Goal: Task Accomplishment & Management: Manage account settings

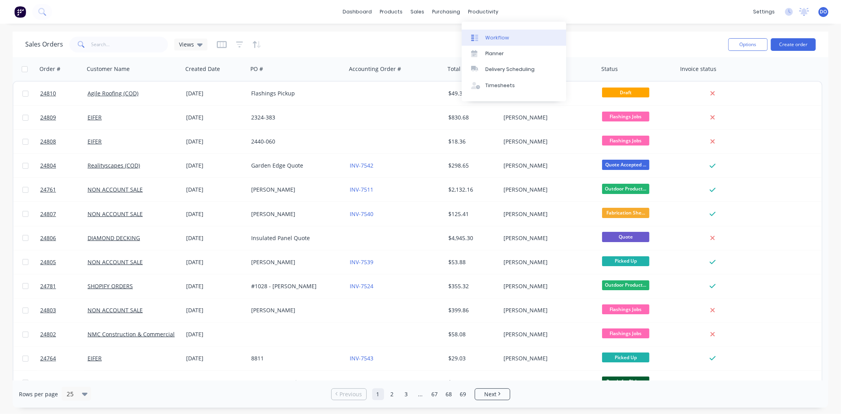
click at [488, 32] on link "Workflow" at bounding box center [513, 38] width 104 height 16
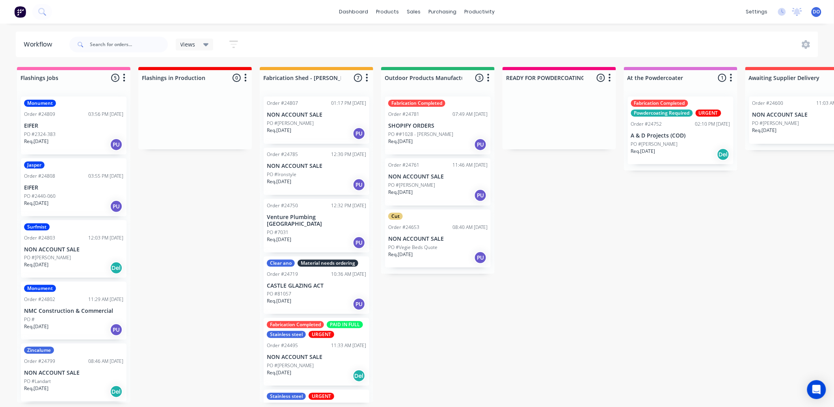
click at [282, 125] on p "PO #Murali Cheerala" at bounding box center [290, 123] width 47 height 7
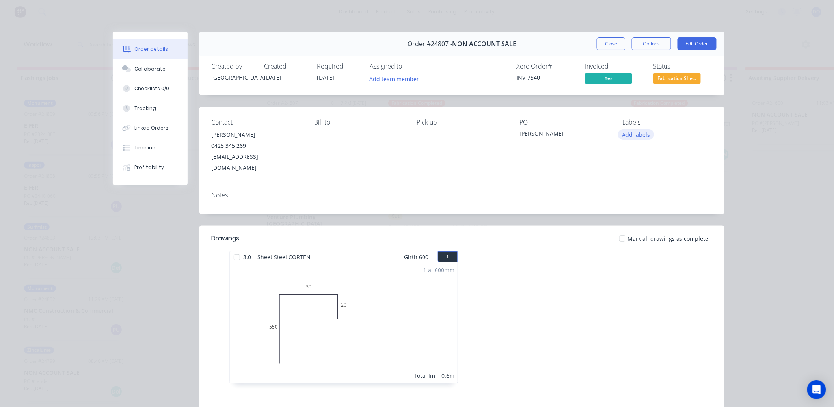
click at [626, 139] on button "Add labels" at bounding box center [636, 134] width 36 height 11
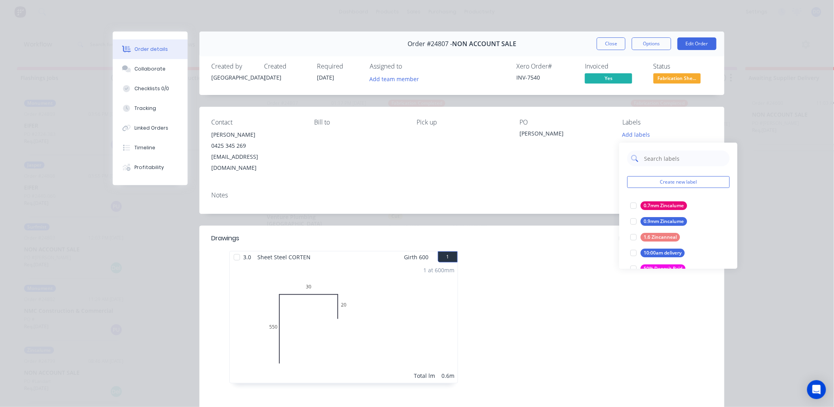
click at [670, 164] on input "text" at bounding box center [684, 159] width 82 height 16
type input "pai"
click at [653, 253] on div "PAID IN FULL" at bounding box center [658, 253] width 36 height 9
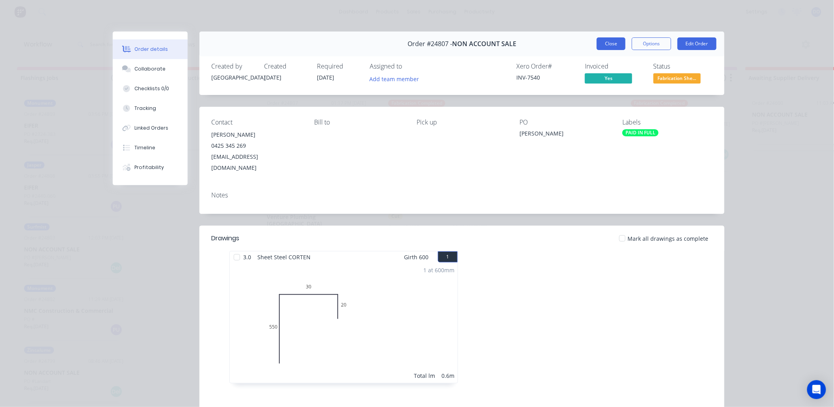
click at [614, 37] on button "Close" at bounding box center [611, 43] width 29 height 13
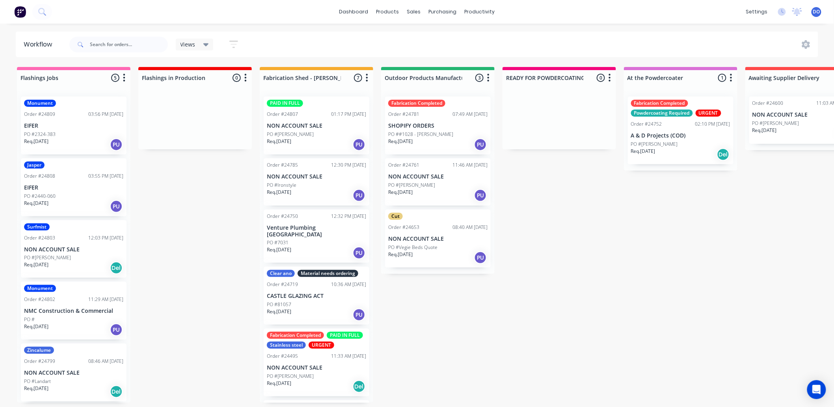
click at [614, 37] on div "Views Save new view None (Default) edit Show/Hide statuses Show line item cards…" at bounding box center [443, 45] width 751 height 24
drag, startPoint x: 578, startPoint y: 88, endPoint x: 737, endPoint y: 15, distance: 175.3
click at [578, 88] on div at bounding box center [558, 88] width 113 height 5
click at [781, 186] on div "Flashings Jobs 5 Status colour #FF69B4 hex #FF69B4 Save Cancel Notifications Em…" at bounding box center [822, 235] width 1657 height 336
click at [419, 35] on icon at bounding box center [416, 37] width 7 height 7
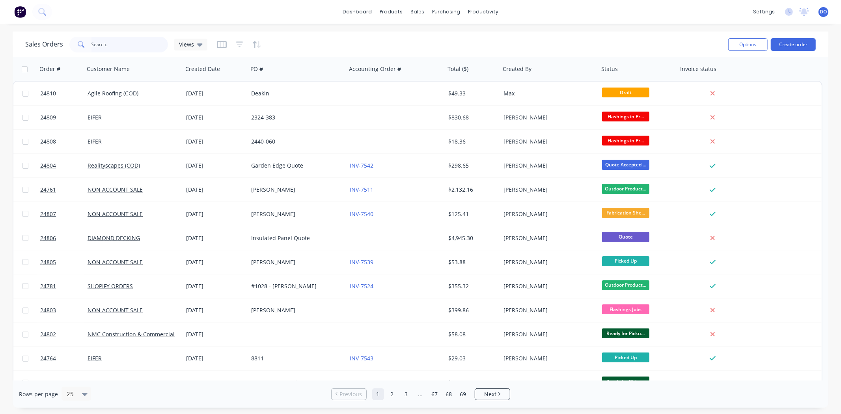
click at [141, 49] on input "text" at bounding box center [129, 45] width 77 height 16
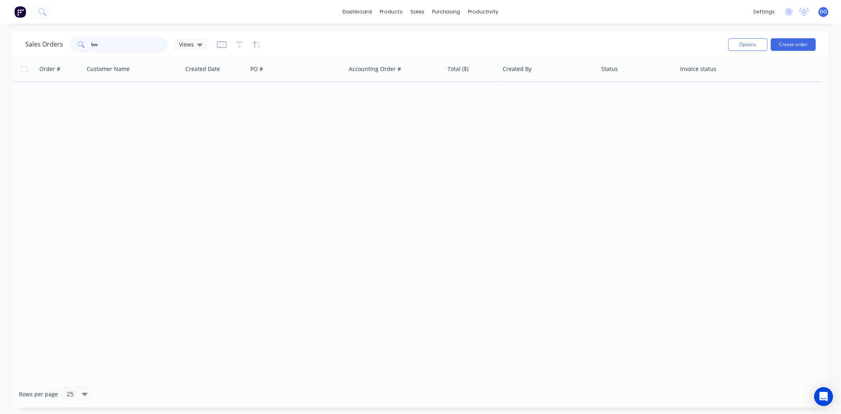
type input "b"
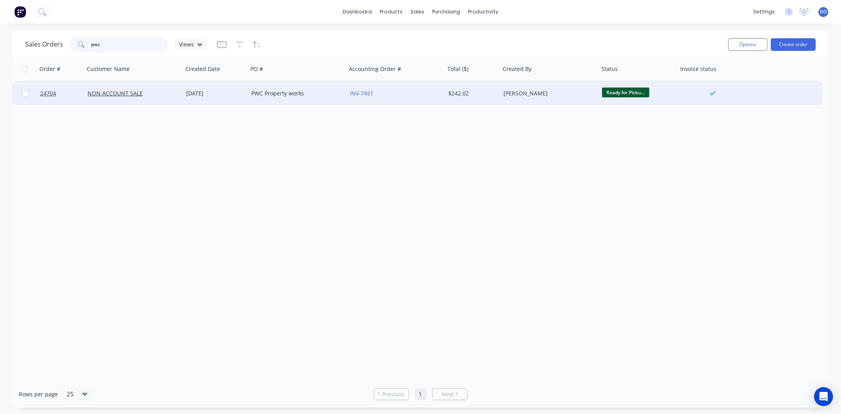
type input "pwc"
click at [251, 102] on div "PWC Property works" at bounding box center [297, 94] width 99 height 24
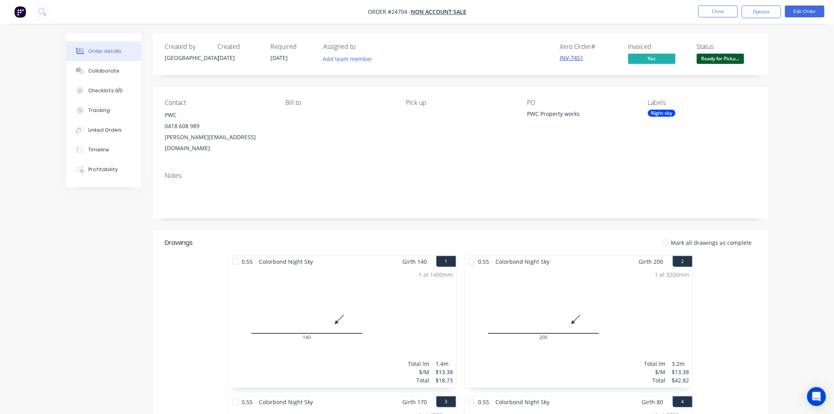
click at [579, 59] on link "INV-7451" at bounding box center [572, 57] width 24 height 7
click at [755, 17] on button "Options" at bounding box center [761, 12] width 39 height 13
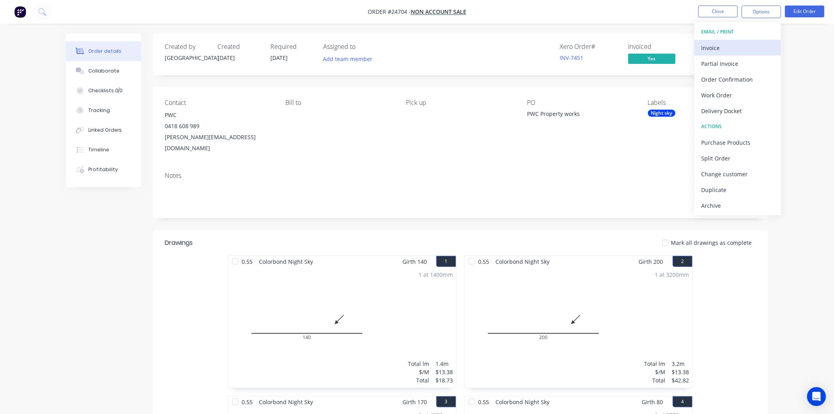
click at [735, 43] on div "Invoice" at bounding box center [737, 47] width 73 height 11
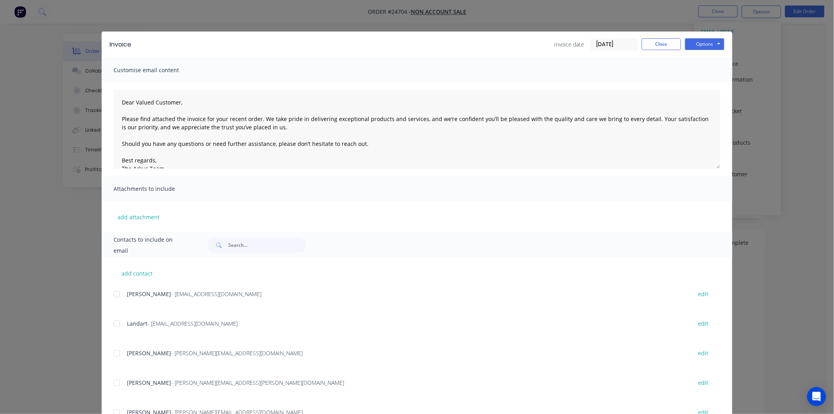
click at [708, 37] on div "Invoice Invoice date 25/08/25 Close Options Preview Print Email" at bounding box center [417, 45] width 631 height 26
click at [708, 45] on button "Options" at bounding box center [704, 44] width 39 height 12
click at [696, 66] on button "Print" at bounding box center [710, 71] width 50 height 13
click at [372, 4] on div "Invoice Invoice date 25/08/25 Close Options Preview Print Email Customise email…" at bounding box center [417, 207] width 834 height 414
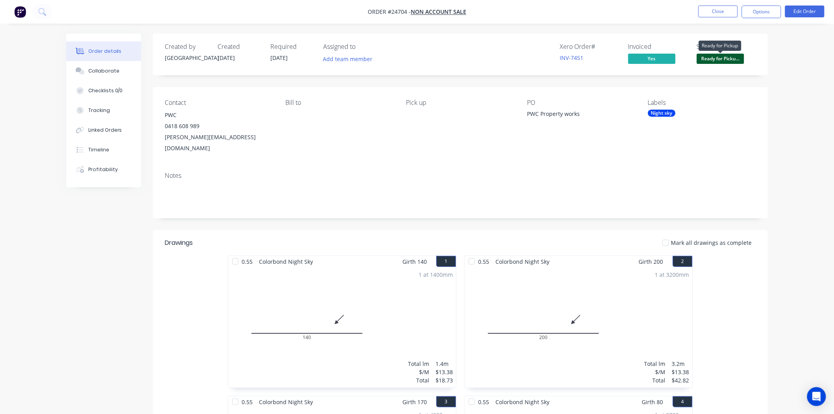
click at [736, 54] on span "Ready for Picku..." at bounding box center [720, 59] width 47 height 10
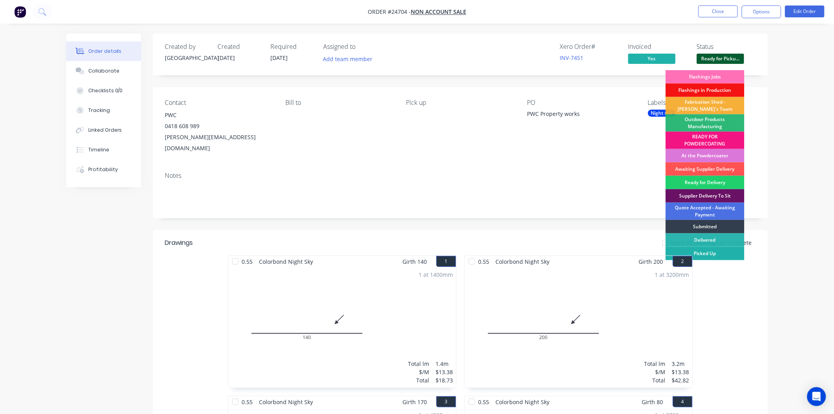
click at [715, 253] on div "Picked Up" at bounding box center [705, 253] width 79 height 13
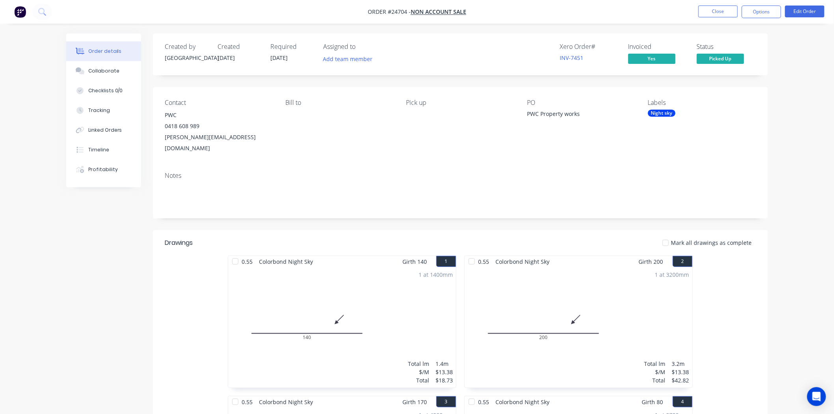
click at [718, 19] on nav "Order #24704 - NON ACCOUNT SALE Close Options Edit Order" at bounding box center [417, 12] width 834 height 24
click at [718, 12] on button "Close" at bounding box center [717, 12] width 39 height 12
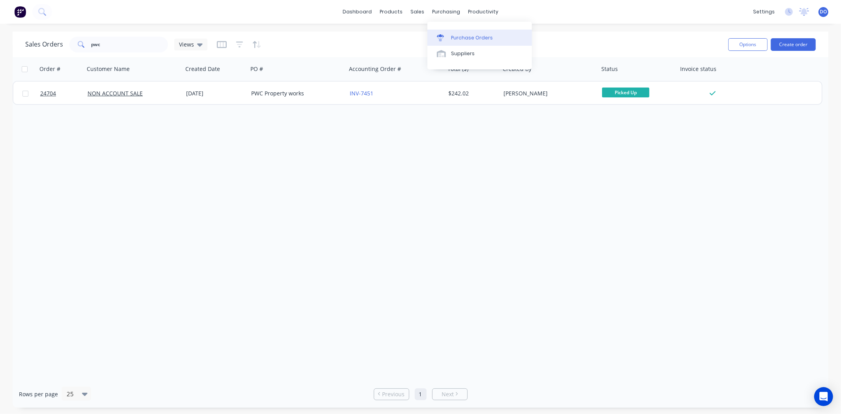
click at [453, 36] on div "Purchase Orders" at bounding box center [472, 37] width 42 height 7
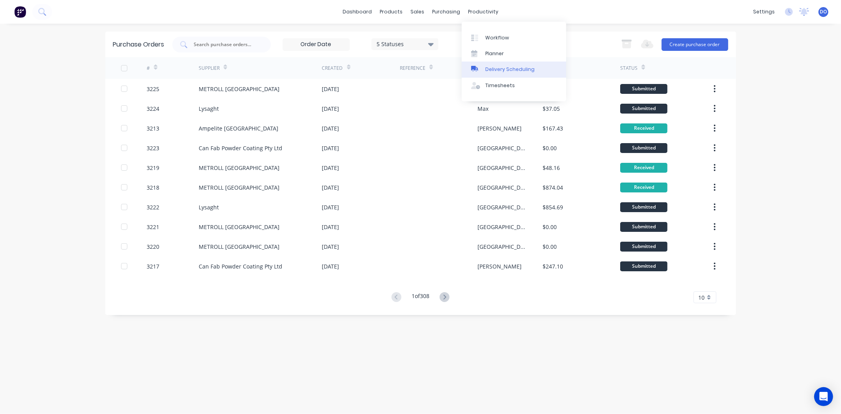
click at [495, 69] on div "Delivery Scheduling" at bounding box center [509, 69] width 49 height 7
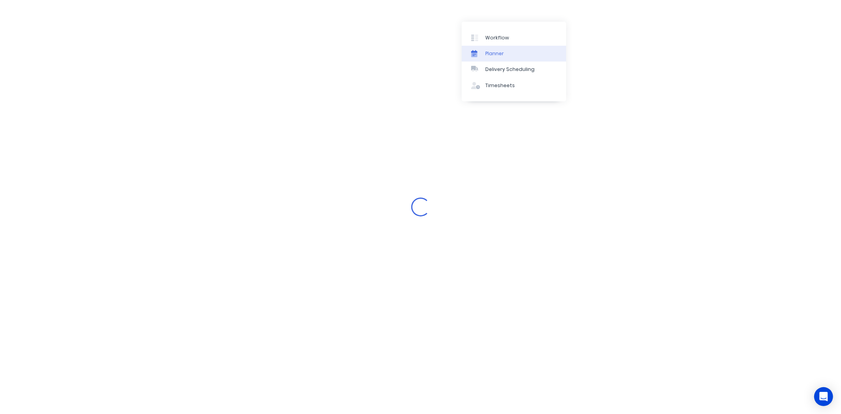
click at [498, 53] on div "Planner" at bounding box center [494, 53] width 19 height 7
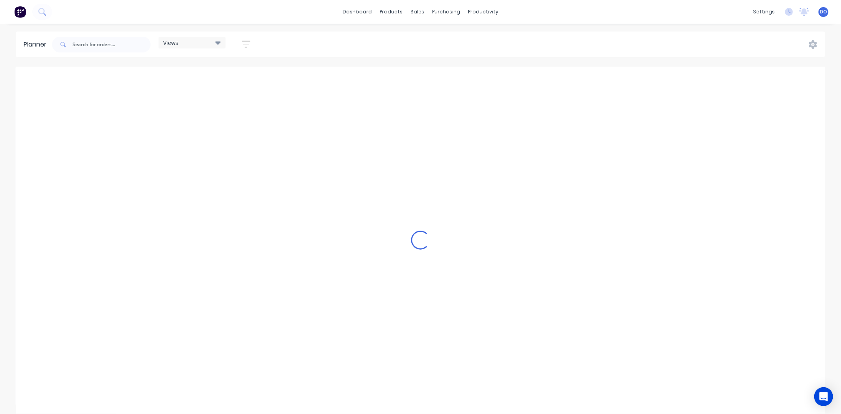
scroll to position [0, 190]
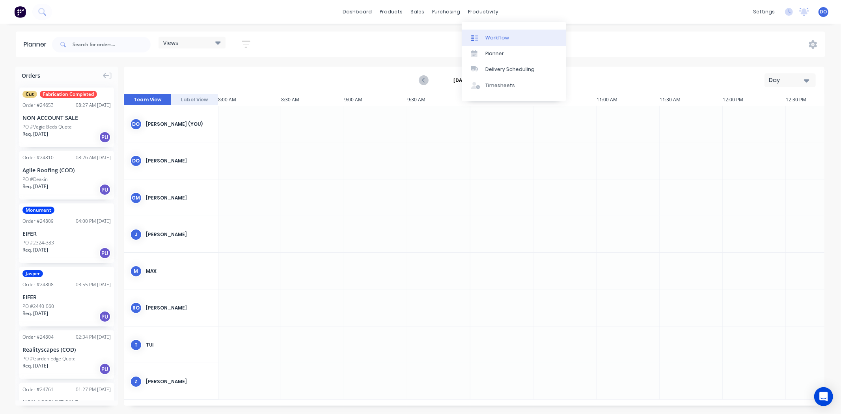
click at [509, 37] on link "Workflow" at bounding box center [513, 38] width 104 height 16
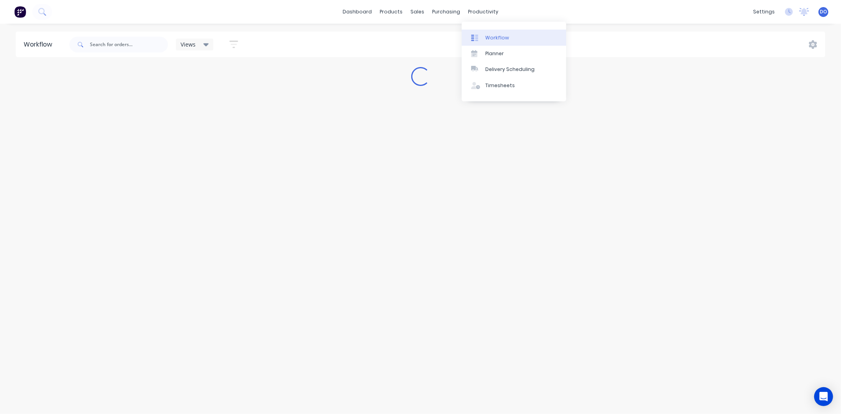
click at [515, 39] on link "Workflow" at bounding box center [513, 38] width 104 height 16
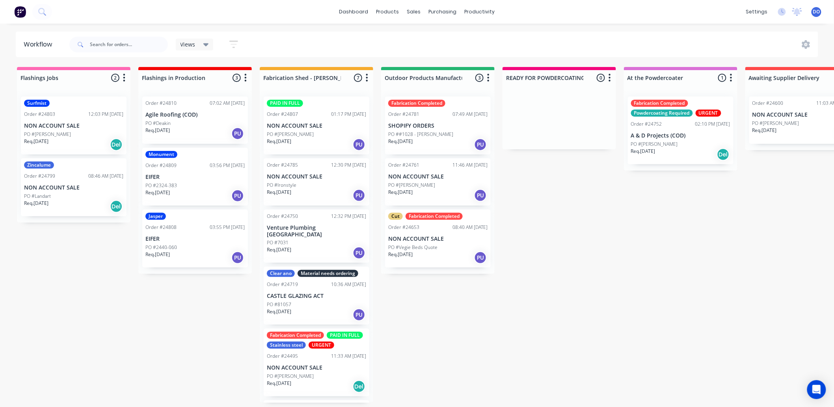
click at [450, 245] on div "PO #Vegie Beds Quote" at bounding box center [437, 247] width 99 height 7
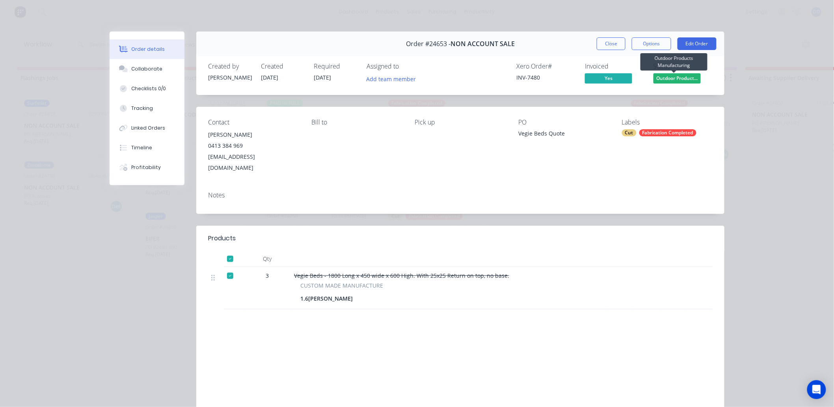
click at [672, 80] on span "Outdoor Product..." at bounding box center [676, 78] width 47 height 10
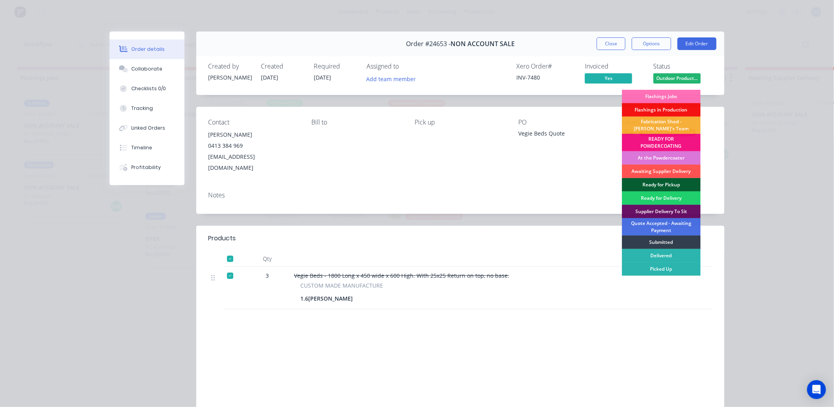
click at [684, 186] on div "Ready for Pickup" at bounding box center [661, 184] width 79 height 13
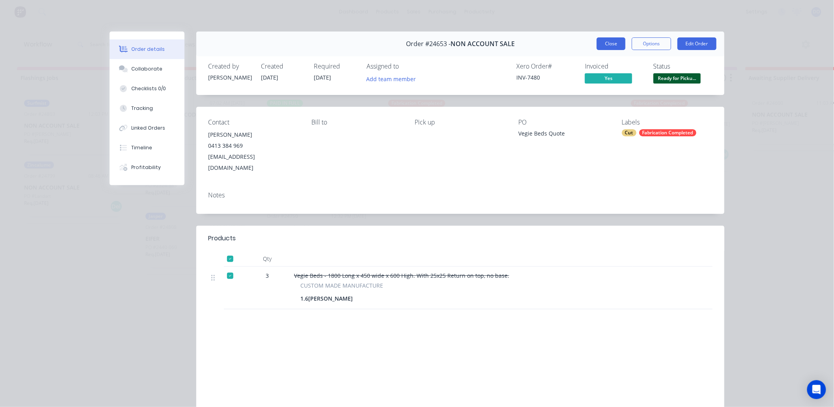
click at [606, 47] on button "Close" at bounding box center [611, 43] width 29 height 13
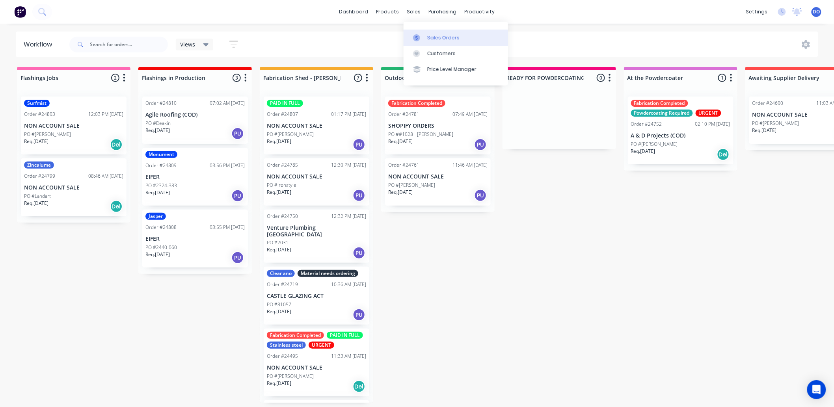
click at [424, 39] on div at bounding box center [419, 37] width 12 height 7
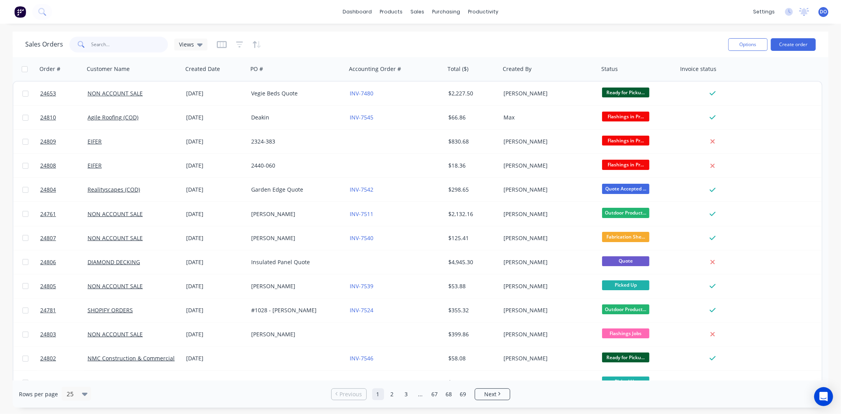
click at [115, 39] on input "text" at bounding box center [129, 45] width 77 height 16
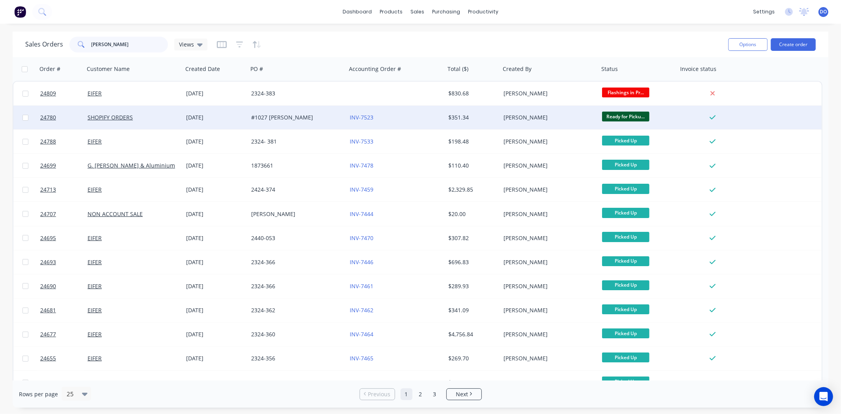
type input "[PERSON_NAME]"
click at [326, 117] on div "#1027 [PERSON_NAME]" at bounding box center [294, 117] width 87 height 8
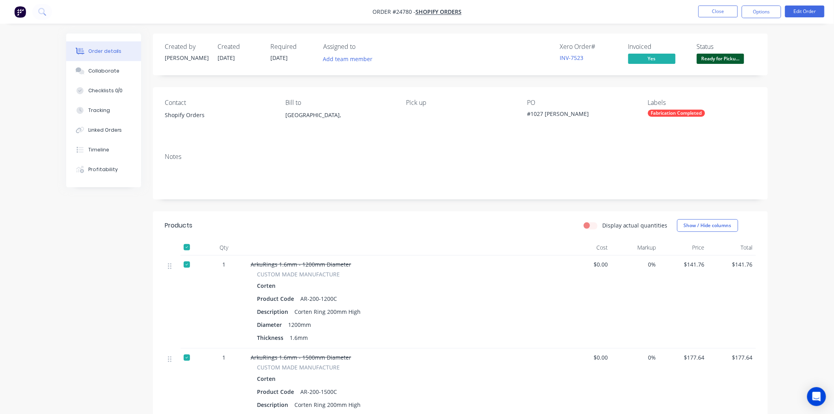
click at [718, 58] on span "Ready for Picku..." at bounding box center [720, 59] width 47 height 10
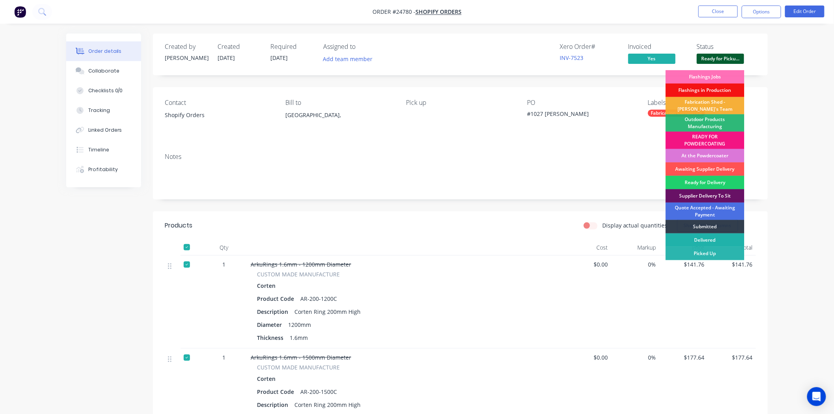
click at [712, 246] on div "Delivered" at bounding box center [705, 239] width 79 height 13
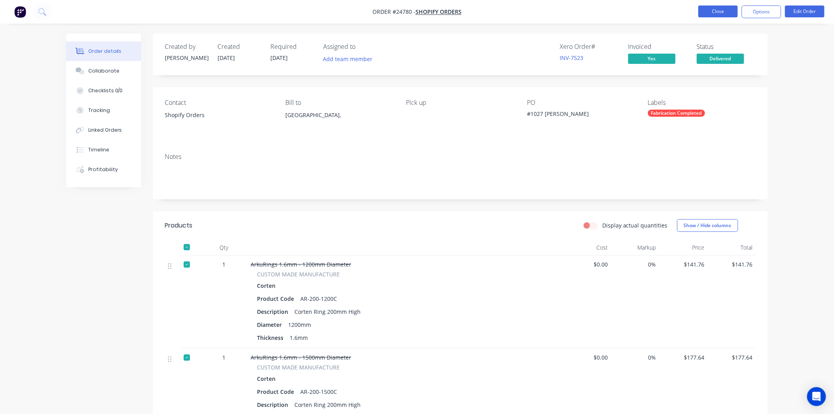
click at [714, 16] on button "Close" at bounding box center [717, 12] width 39 height 12
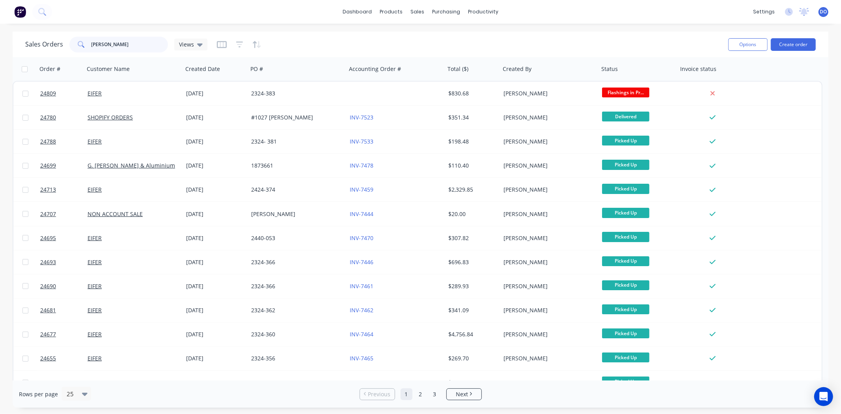
click at [146, 49] on input "[PERSON_NAME]" at bounding box center [129, 45] width 77 height 16
type input "a"
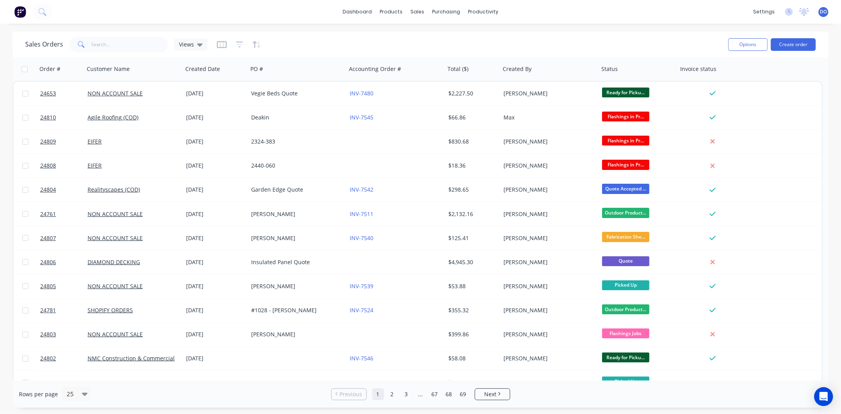
click at [650, 45] on div "Sales Orders Views" at bounding box center [373, 44] width 696 height 19
click at [303, 9] on div "dashboard products sales purchasing productivity dashboard products Product Cat…" at bounding box center [420, 12] width 841 height 24
click at [305, 35] on div "Sales Orders Views" at bounding box center [373, 44] width 696 height 19
click at [91, 37] on input "text" at bounding box center [129, 45] width 77 height 16
click at [108, 23] on div "dashboard products sales purchasing productivity dashboard products Product Cat…" at bounding box center [420, 12] width 841 height 24
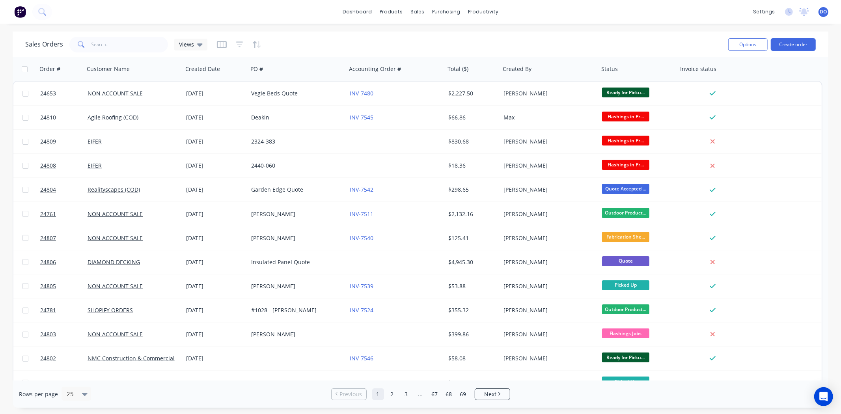
click at [420, 5] on div "dashboard products sales purchasing productivity dashboard products Product Cat…" at bounding box center [420, 12] width 841 height 24
click at [421, 8] on div "sales" at bounding box center [417, 12] width 22 height 12
click at [440, 30] on link "Sales Orders" at bounding box center [459, 38] width 104 height 16
click at [497, 38] on div "Workflow" at bounding box center [497, 37] width 24 height 7
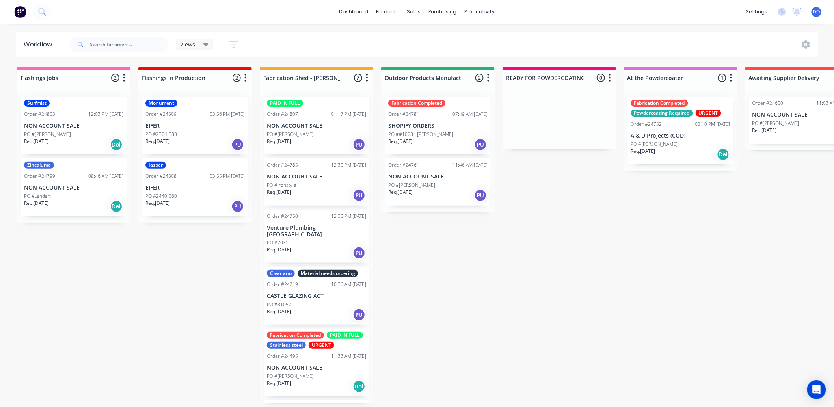
click at [114, 329] on div "Flashings Jobs 2 Status colour #FF69B4 hex #FF69B4 Save Cancel Notifications Em…" at bounding box center [822, 235] width 1657 height 336
click at [32, 319] on div "Flashings Jobs 2 Status colour #FF69B4 hex #FF69B4 Save Cancel Notifications Em…" at bounding box center [822, 235] width 1657 height 336
click at [422, 48] on link "Customers" at bounding box center [456, 56] width 104 height 16
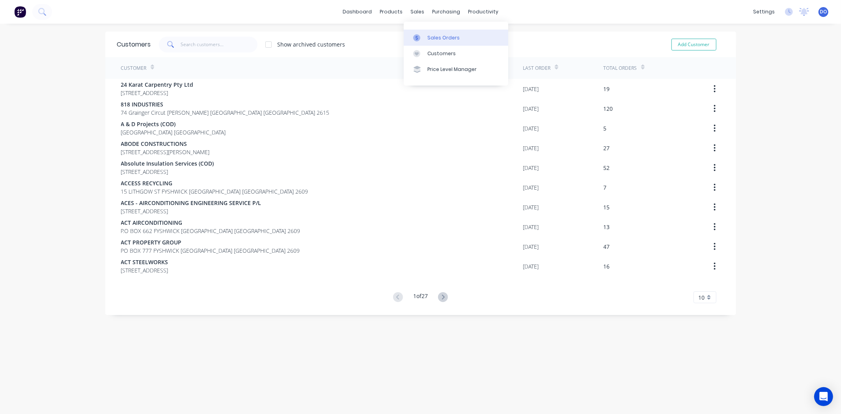
click at [422, 36] on div at bounding box center [419, 37] width 12 height 7
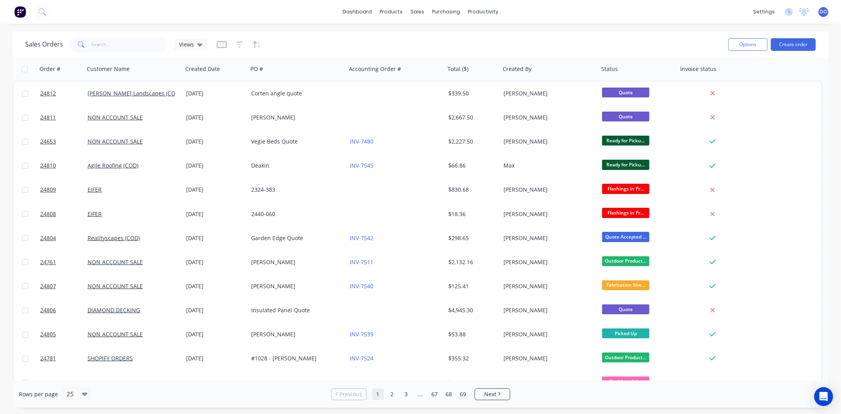
click at [108, 35] on div "Sales Orders Views" at bounding box center [373, 44] width 696 height 19
click at [109, 36] on div "Sales Orders Views" at bounding box center [373, 44] width 696 height 19
click at [105, 41] on input "text" at bounding box center [129, 45] width 77 height 16
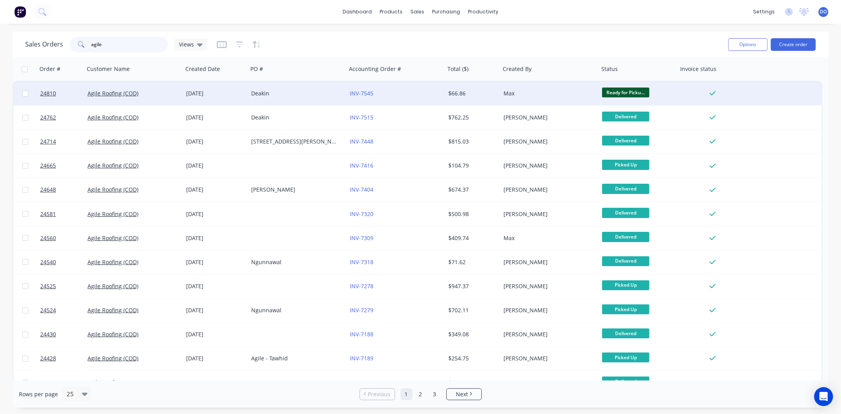
type input "agile"
click at [320, 91] on div "Deakin" at bounding box center [294, 93] width 87 height 8
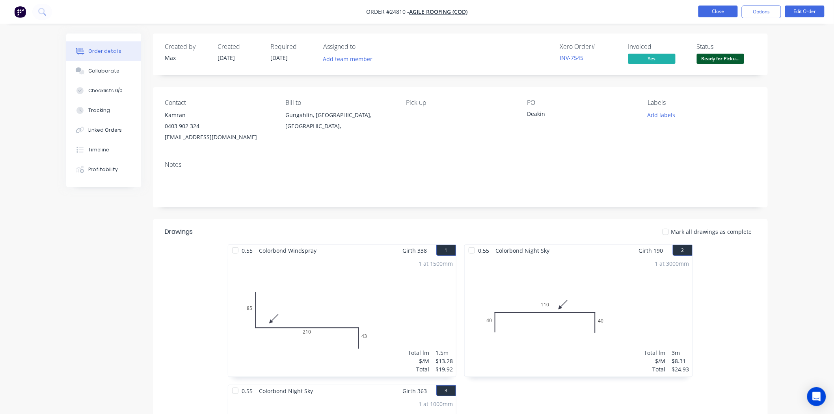
click at [713, 6] on button "Close" at bounding box center [717, 12] width 39 height 12
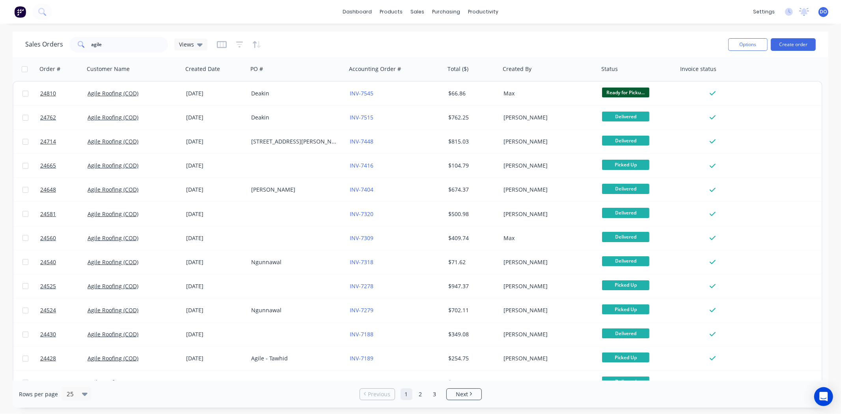
click at [588, 39] on div "Sales Orders agile Views" at bounding box center [373, 44] width 696 height 19
click at [786, 47] on button "Create order" at bounding box center [792, 44] width 45 height 13
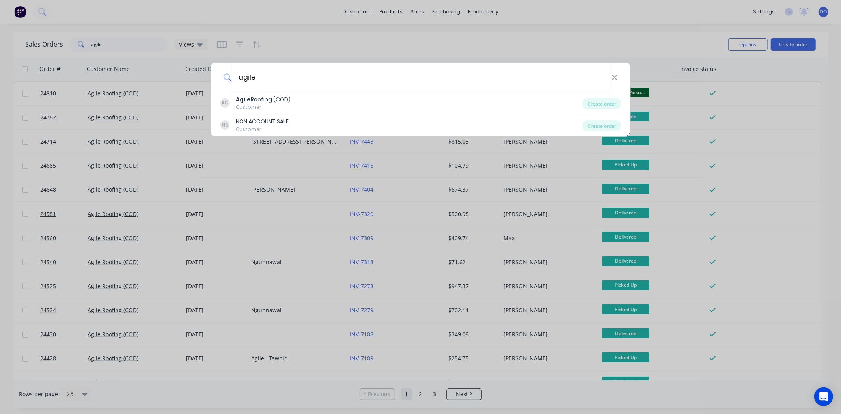
type input "agile"
click at [223, 91] on div "agile" at bounding box center [420, 78] width 420 height 30
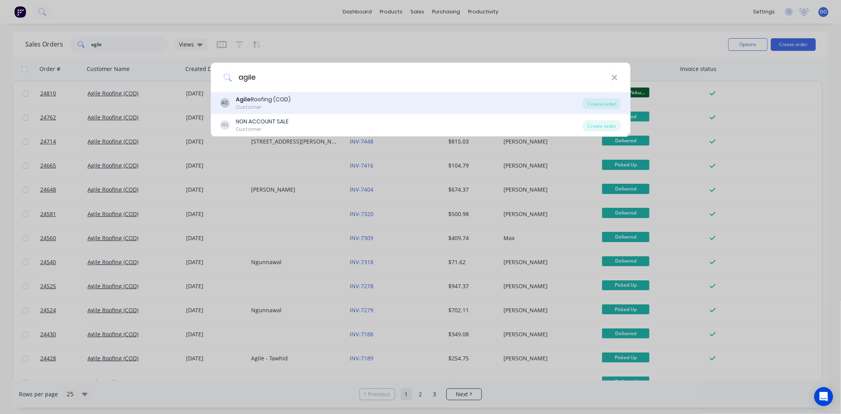
click at [236, 96] on b "Agile" at bounding box center [243, 99] width 15 height 8
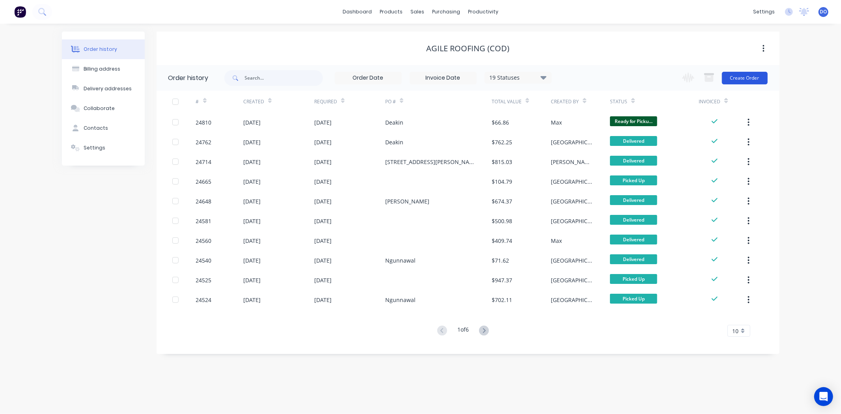
click at [746, 76] on button "Create Order" at bounding box center [745, 78] width 46 height 13
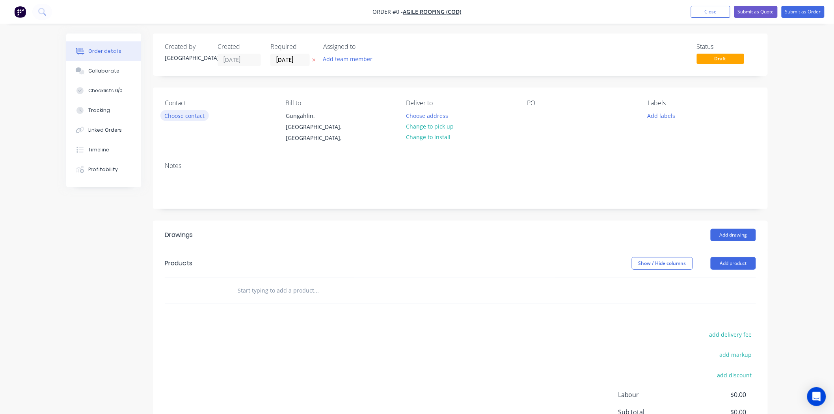
click at [198, 119] on button "Choose contact" at bounding box center [184, 115] width 48 height 11
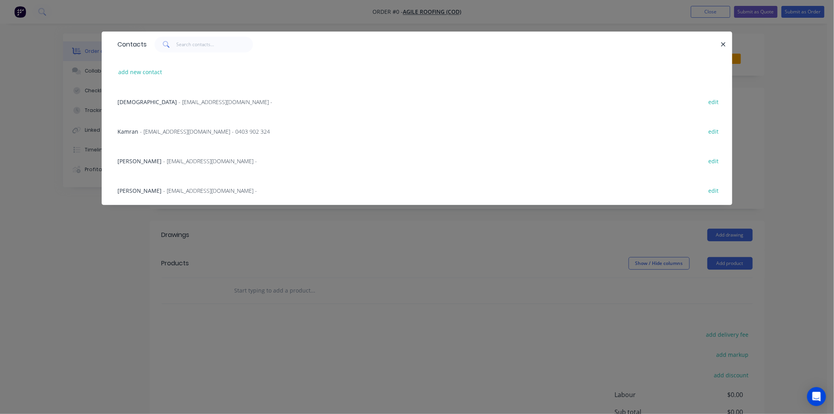
click at [155, 131] on span "- agileroofingcanberra@gmail.com - 0403 902 324" at bounding box center [205, 131] width 130 height 7
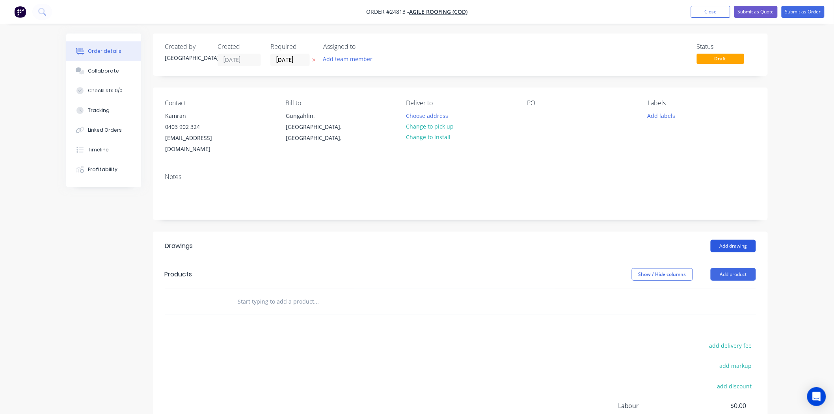
click at [727, 240] on button "Add drawing" at bounding box center [733, 246] width 45 height 13
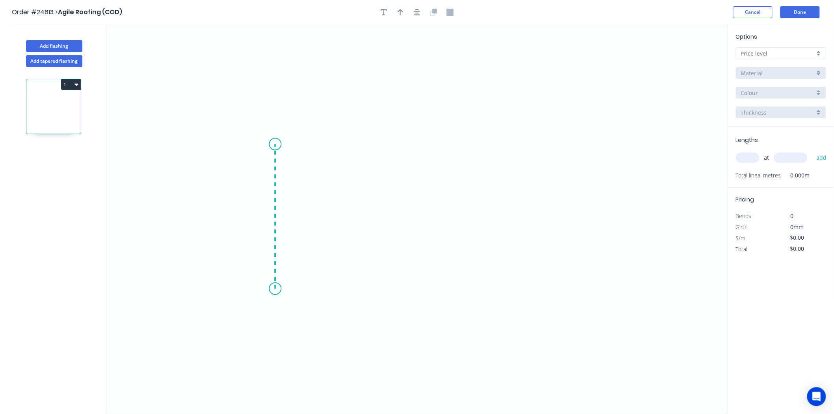
drag, startPoint x: 275, startPoint y: 289, endPoint x: 274, endPoint y: 144, distance: 144.6
click at [274, 144] on icon "0" at bounding box center [416, 218] width 621 height 389
click at [514, 140] on icon "0 ?" at bounding box center [416, 218] width 621 height 389
click at [511, 172] on icon "0 ? ?" at bounding box center [416, 218] width 621 height 389
click at [513, 175] on circle at bounding box center [514, 174] width 12 height 12
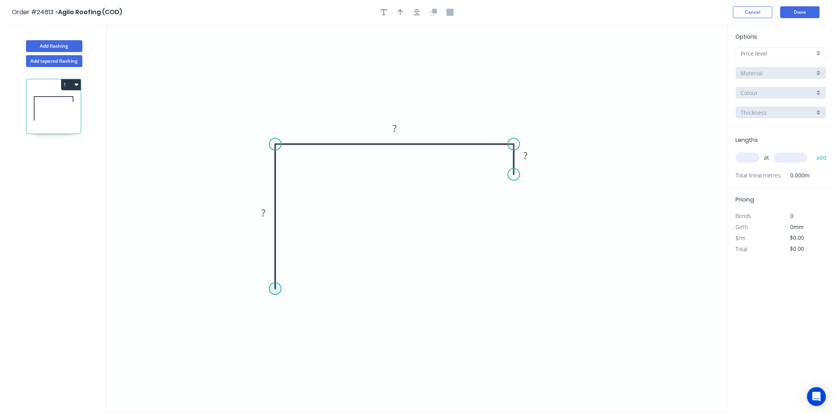
click at [278, 289] on circle at bounding box center [275, 289] width 12 height 12
click at [296, 269] on icon "0 ? ? ?" at bounding box center [416, 218] width 621 height 389
click at [297, 284] on rect at bounding box center [295, 282] width 16 height 11
click at [578, 243] on icon "0 10 120 360 43" at bounding box center [416, 218] width 621 height 389
click at [401, 17] on button "button" at bounding box center [400, 12] width 12 height 12
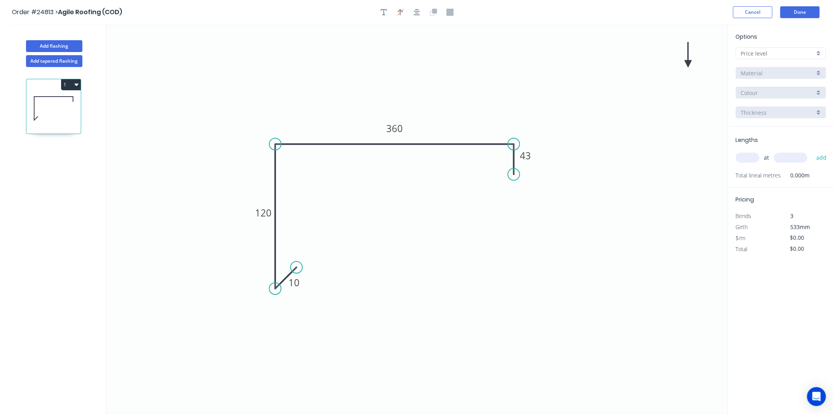
click at [688, 64] on icon at bounding box center [688, 54] width 7 height 25
drag, startPoint x: 688, startPoint y: 64, endPoint x: 473, endPoint y: 123, distance: 223.0
click at [473, 123] on icon at bounding box center [479, 116] width 23 height 23
click at [787, 49] on input "text" at bounding box center [778, 53] width 74 height 8
click at [739, 134] on div "F" at bounding box center [780, 137] width 89 height 14
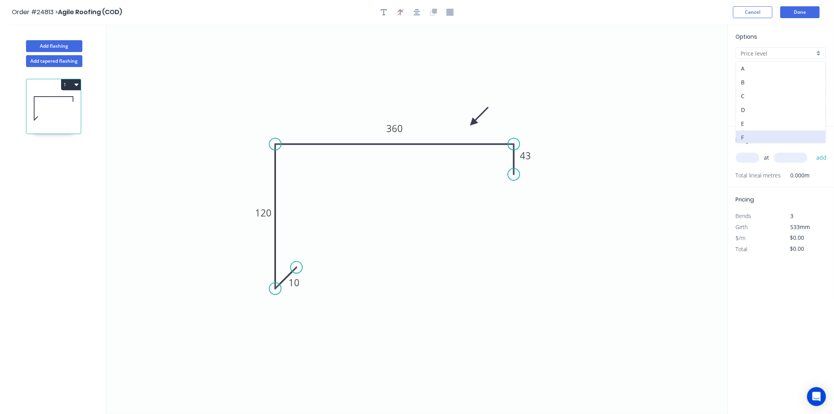
type input "F"
type input "$19.91"
click at [766, 92] on input "Basalt" at bounding box center [778, 93] width 74 height 8
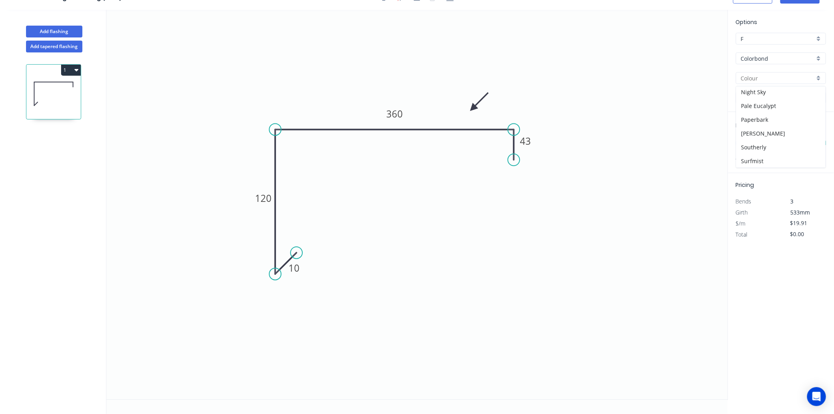
scroll to position [180, 0]
click at [774, 97] on div "Night Sky" at bounding box center [780, 93] width 89 height 14
type input "Night Sky"
click at [745, 143] on input "text" at bounding box center [748, 143] width 24 height 10
type input "1"
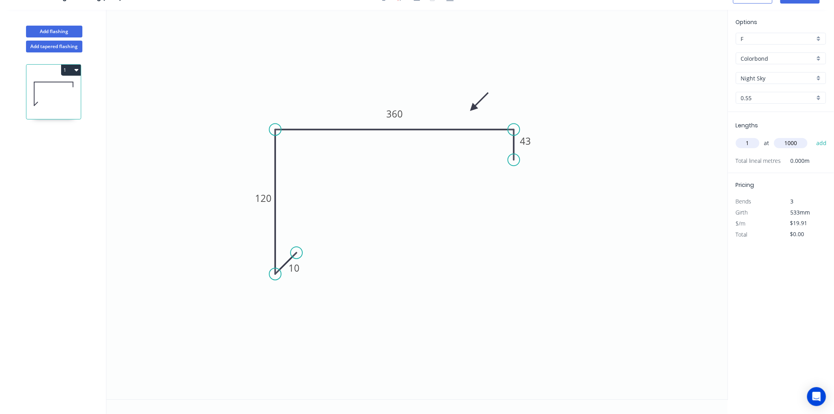
type input "1000"
click at [812, 136] on button "add" at bounding box center [821, 142] width 19 height 13
type input "$23.89"
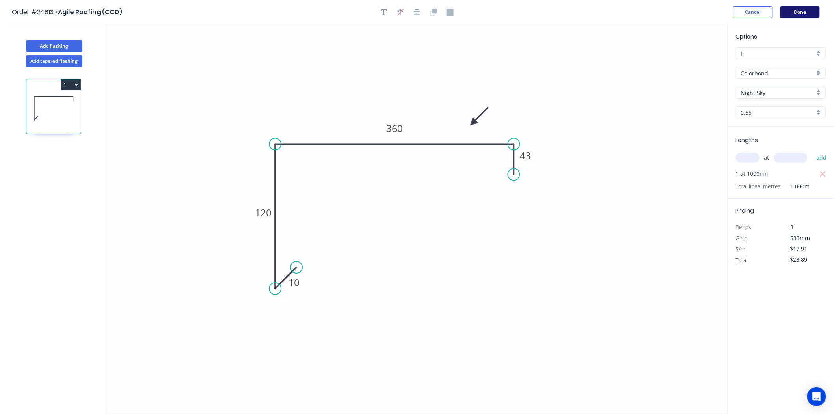
click at [816, 14] on button "Done" at bounding box center [799, 12] width 39 height 12
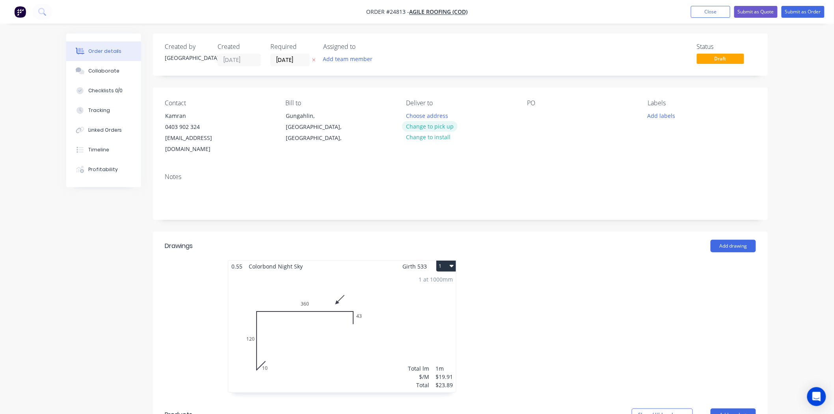
click at [428, 130] on button "Change to pick up" at bounding box center [430, 126] width 56 height 11
click at [804, 13] on button "Submit as Order" at bounding box center [802, 12] width 43 height 12
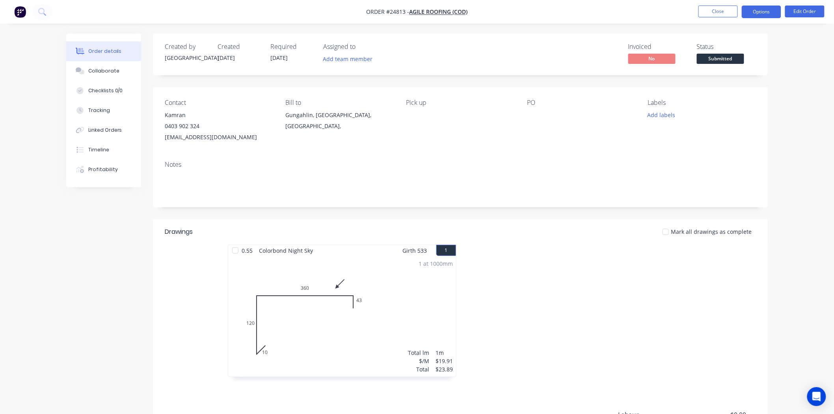
click at [753, 13] on button "Options" at bounding box center [761, 12] width 39 height 13
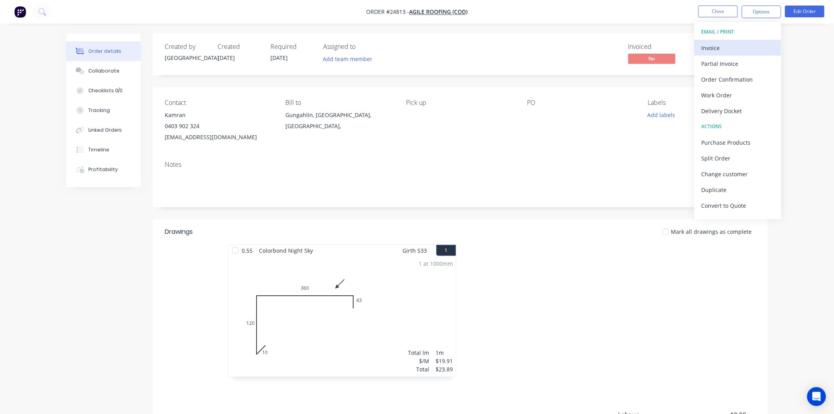
click at [732, 42] on div "Invoice" at bounding box center [737, 47] width 73 height 11
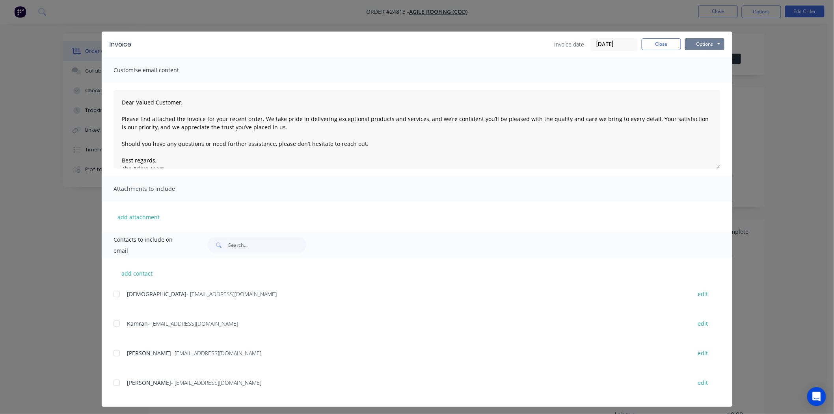
click at [694, 47] on button "Options" at bounding box center [704, 44] width 39 height 12
click at [695, 75] on button "Print" at bounding box center [710, 71] width 50 height 13
click at [674, 39] on button "Close" at bounding box center [661, 44] width 39 height 12
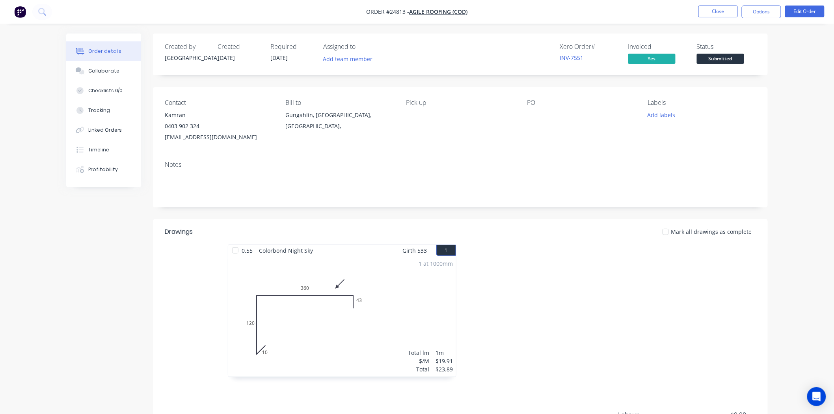
click at [720, 54] on span "Submitted" at bounding box center [720, 59] width 47 height 10
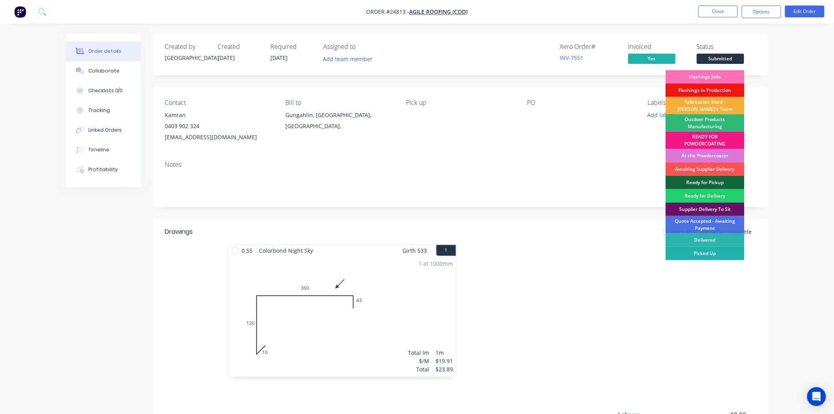
click at [692, 255] on div "Picked Up" at bounding box center [705, 253] width 79 height 13
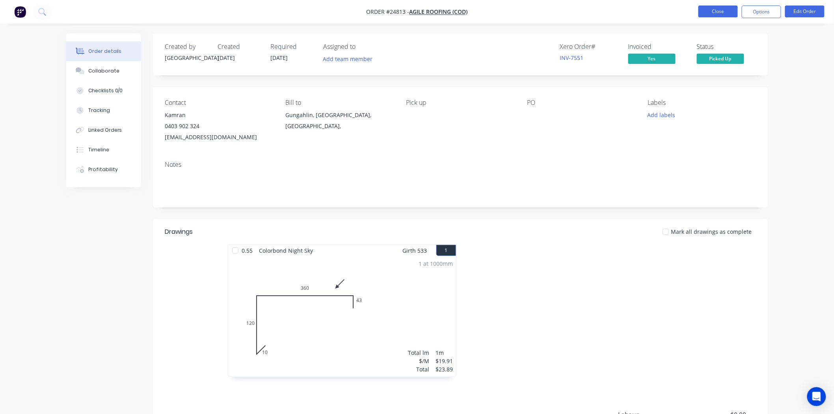
click at [714, 7] on button "Close" at bounding box center [717, 12] width 39 height 12
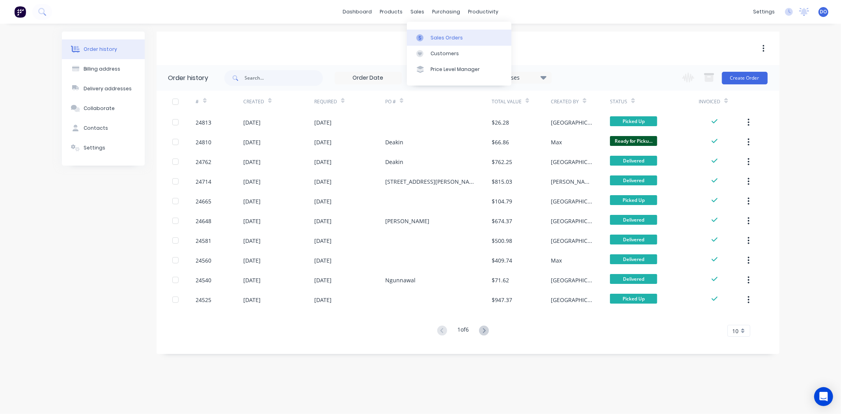
click at [422, 38] on icon at bounding box center [419, 37] width 7 height 7
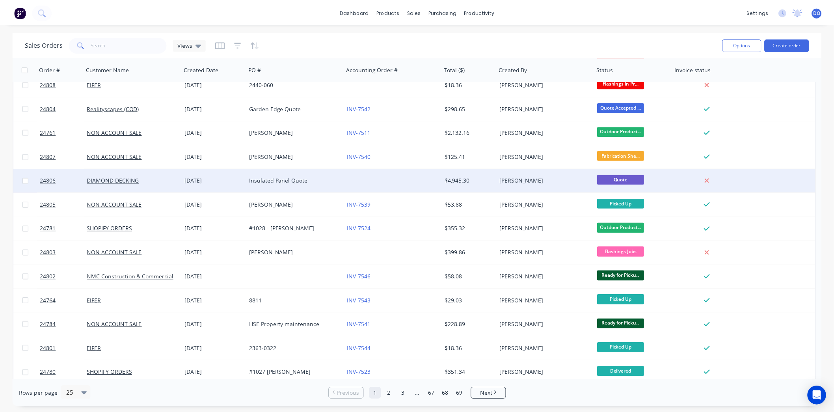
scroll to position [175, 0]
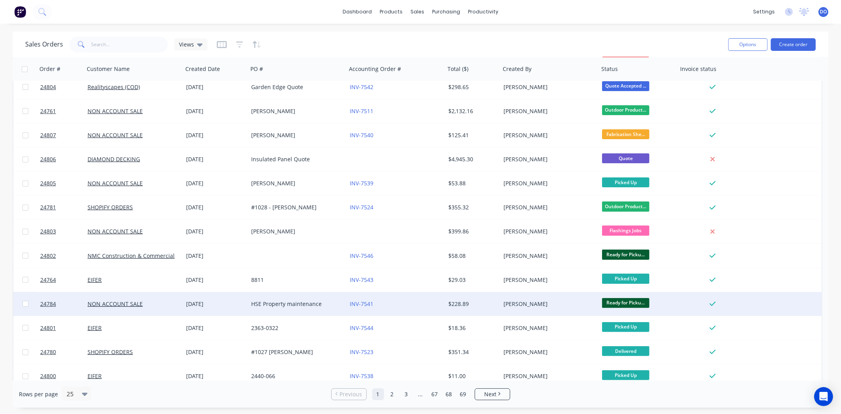
click at [429, 305] on div "INV-7541" at bounding box center [393, 304] width 87 height 8
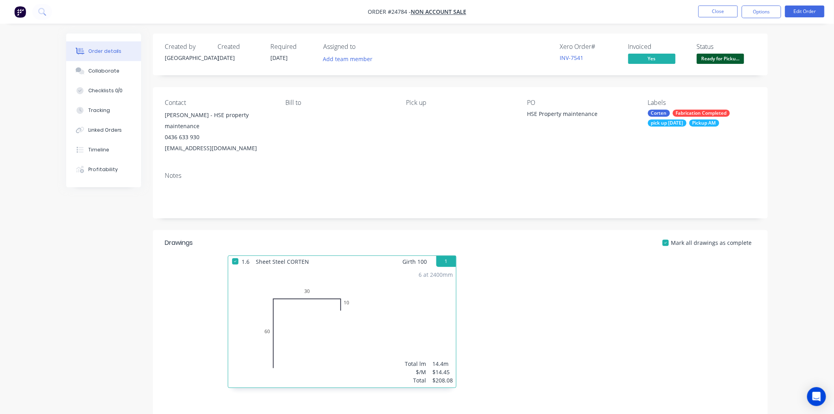
click at [727, 54] on span "Ready for Picku..." at bounding box center [720, 59] width 47 height 10
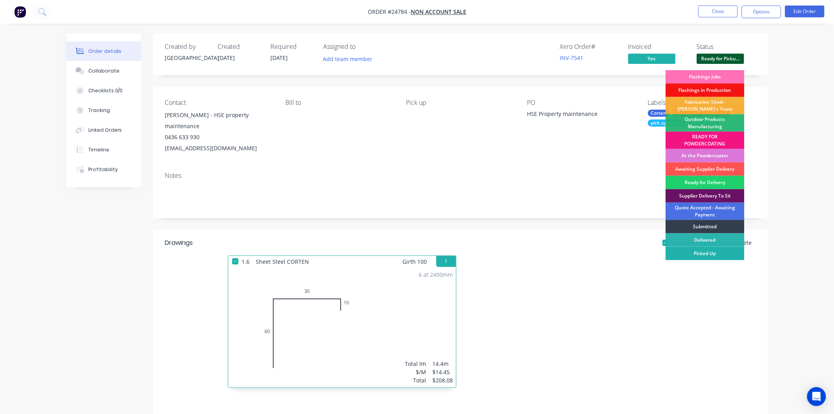
click at [688, 252] on div "Picked Up" at bounding box center [705, 253] width 79 height 13
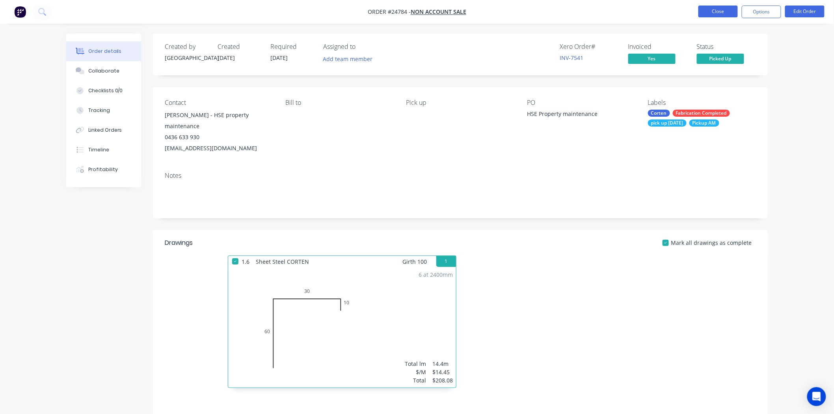
click at [727, 13] on button "Close" at bounding box center [717, 12] width 39 height 12
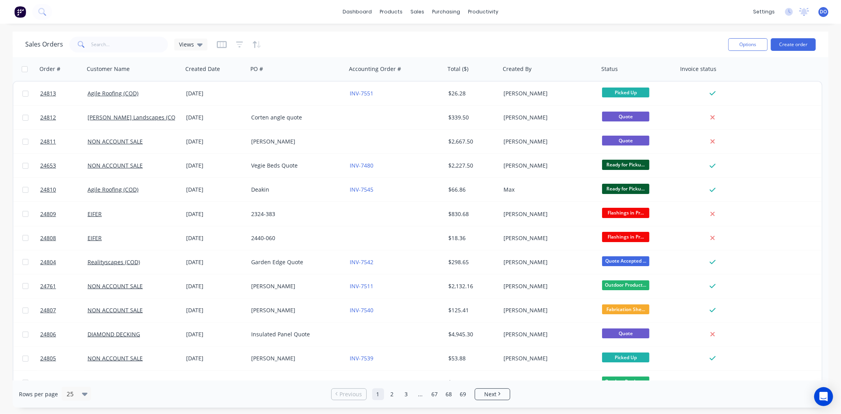
click at [541, 46] on div "Sales Orders Views" at bounding box center [373, 44] width 696 height 19
click at [803, 45] on button "Create order" at bounding box center [792, 44] width 45 height 13
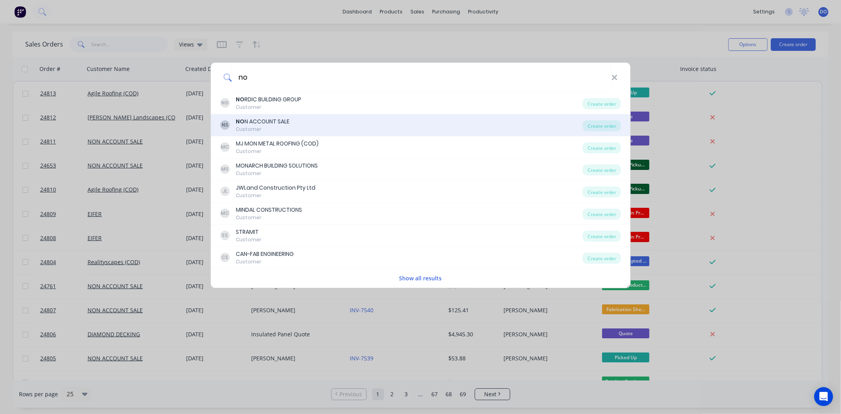
type input "no"
click at [273, 127] on div "Customer" at bounding box center [263, 129] width 54 height 7
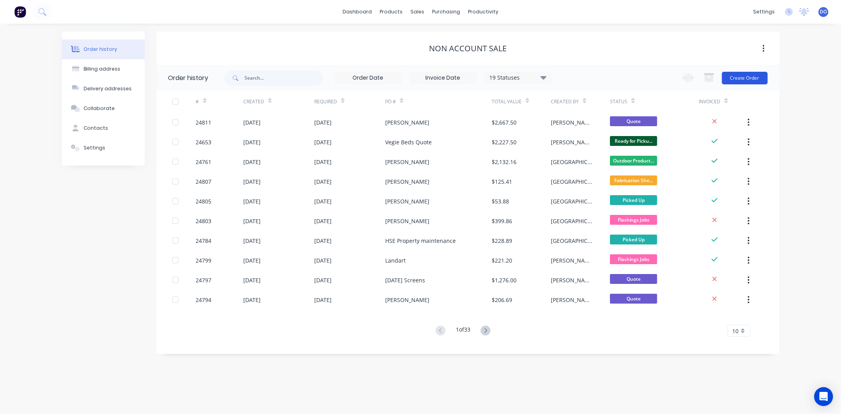
click at [728, 79] on button "Create Order" at bounding box center [745, 78] width 46 height 13
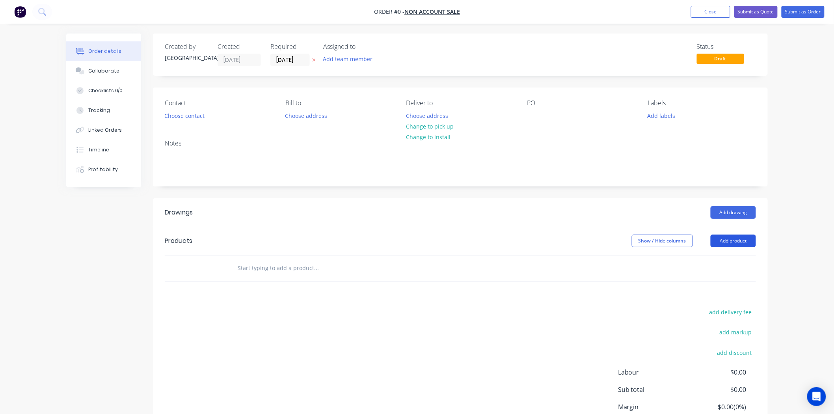
click at [743, 241] on button "Add product" at bounding box center [733, 240] width 45 height 13
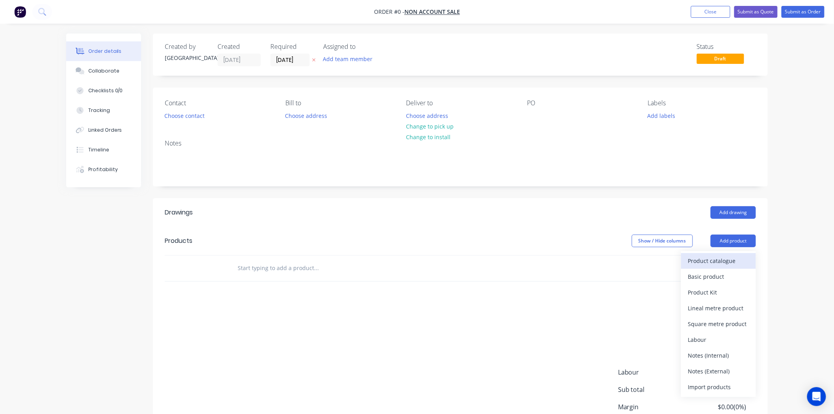
click at [722, 257] on div "Product catalogue" at bounding box center [718, 260] width 61 height 11
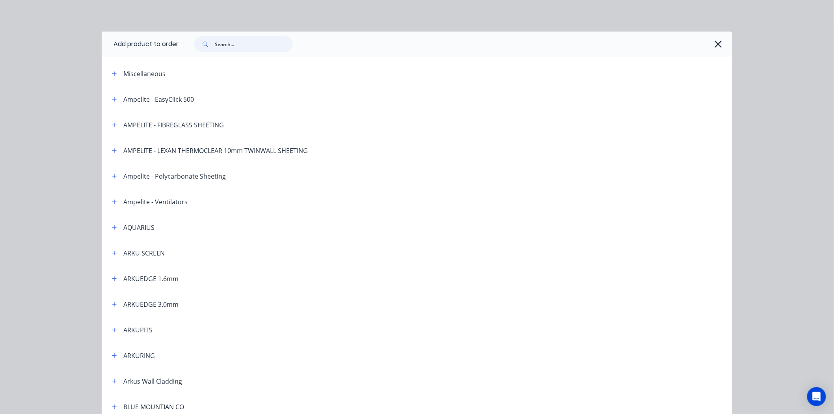
click at [262, 42] on input "text" at bounding box center [254, 44] width 78 height 16
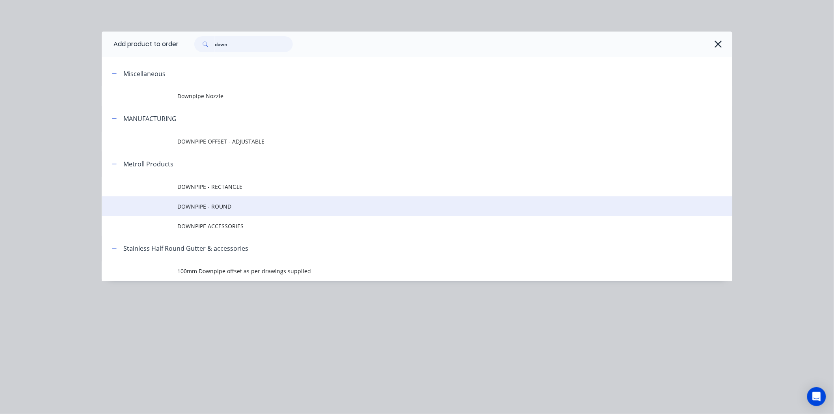
type input "down"
click at [217, 207] on span "DOWNPIPE - ROUND" at bounding box center [399, 206] width 444 height 8
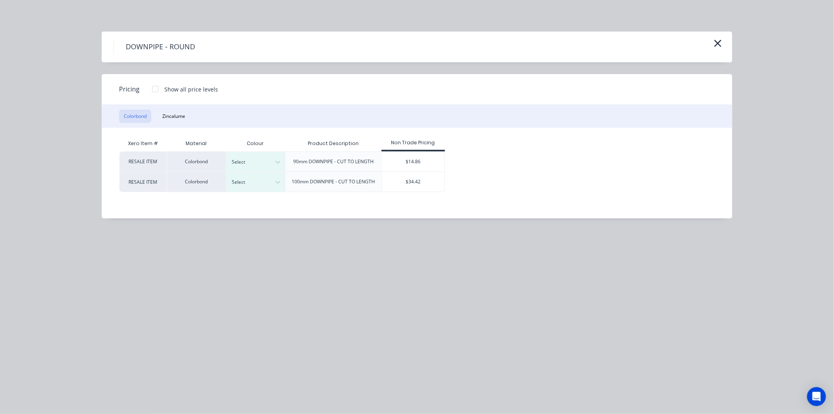
click at [158, 87] on div at bounding box center [155, 89] width 16 height 16
click at [268, 164] on div "Select" at bounding box center [249, 162] width 44 height 10
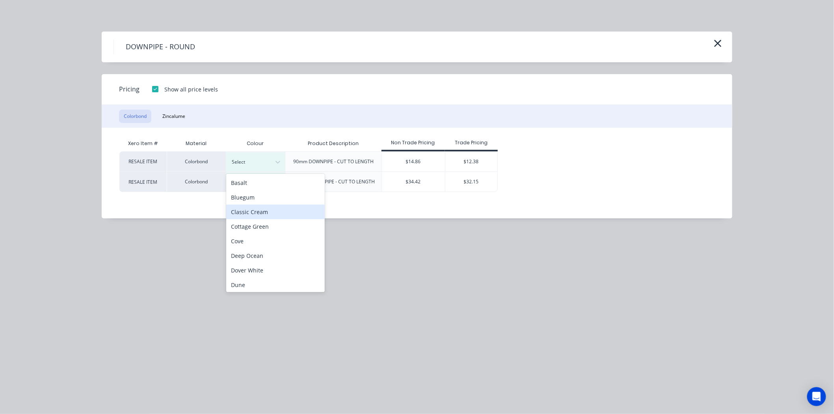
click at [262, 211] on div "Classic Cream" at bounding box center [275, 212] width 99 height 15
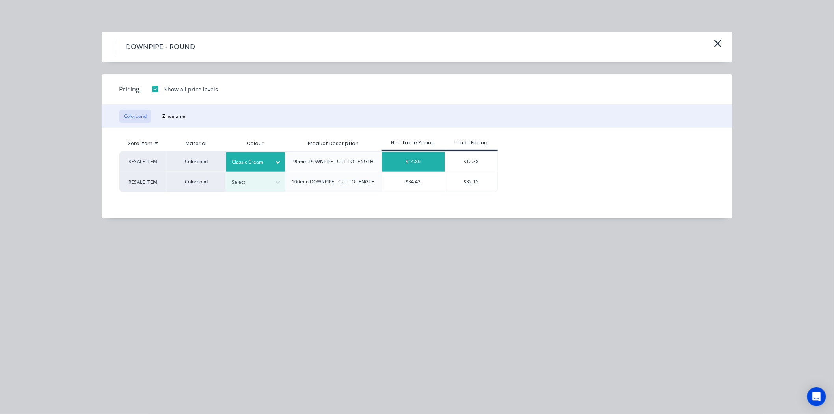
click at [430, 160] on div "$14.86" at bounding box center [413, 162] width 63 height 20
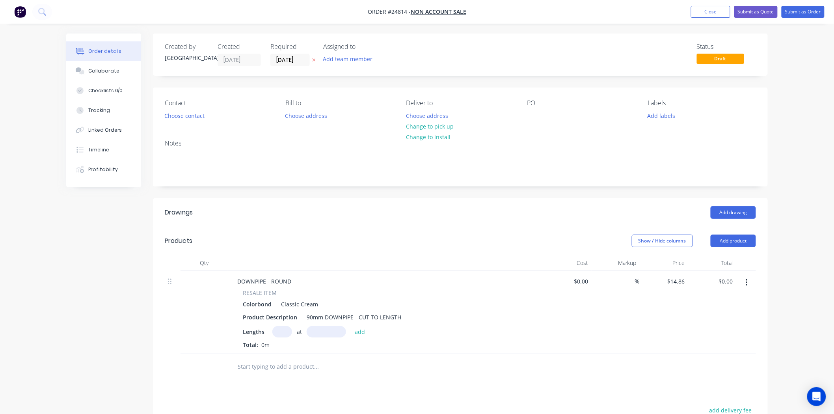
click at [286, 335] on input "text" at bounding box center [282, 331] width 20 height 11
type input "1"
type input "4500"
click at [351, 326] on button "add" at bounding box center [360, 331] width 19 height 11
type input "$66.87"
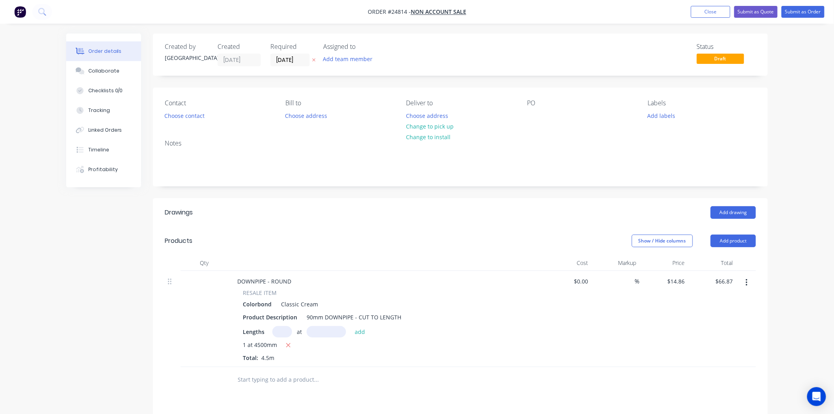
click at [534, 325] on div "RESALE ITEM Colorbond Classic Cream Product Description 90mm DOWNPIPE - CUT TO …" at bounding box center [385, 324] width 309 height 73
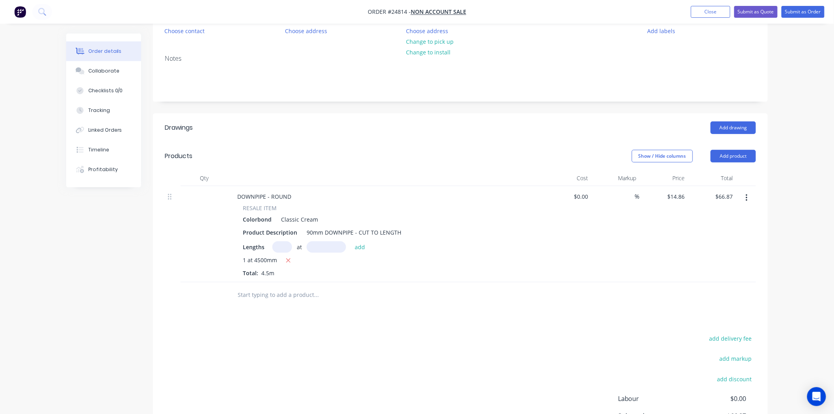
scroll to position [175, 0]
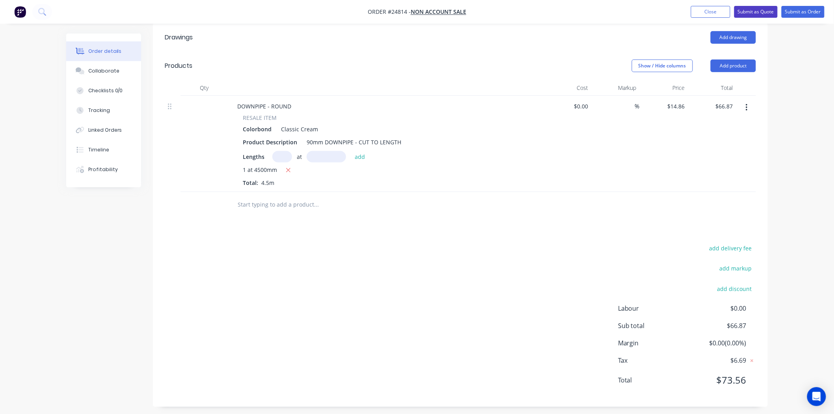
click at [748, 6] on button "Submit as Quote" at bounding box center [755, 12] width 43 height 12
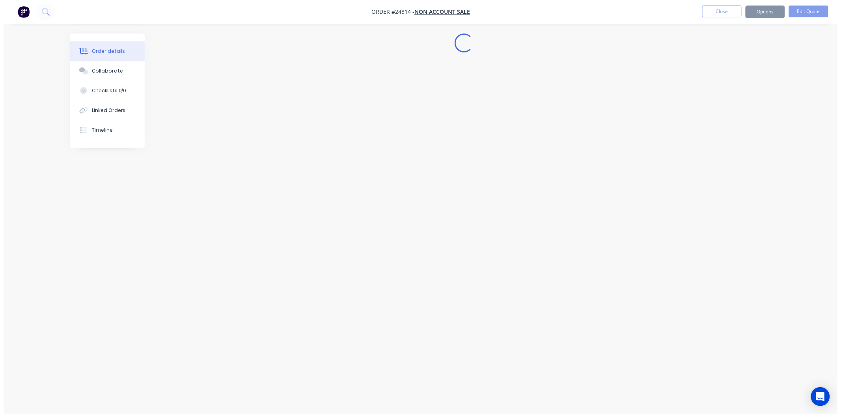
scroll to position [0, 0]
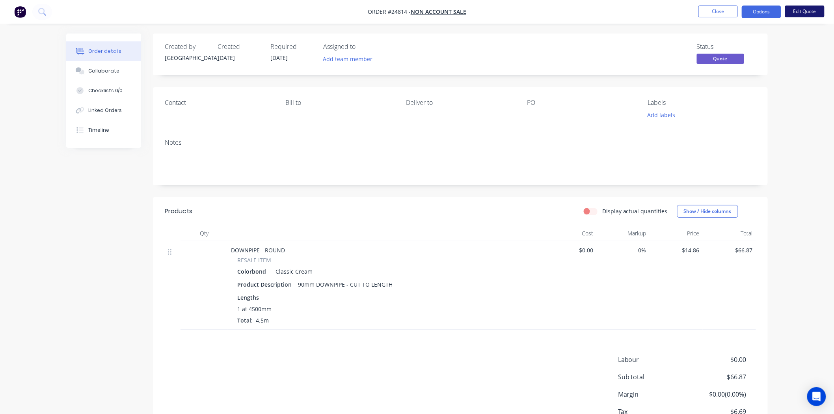
click at [808, 7] on button "Edit Quote" at bounding box center [804, 12] width 39 height 12
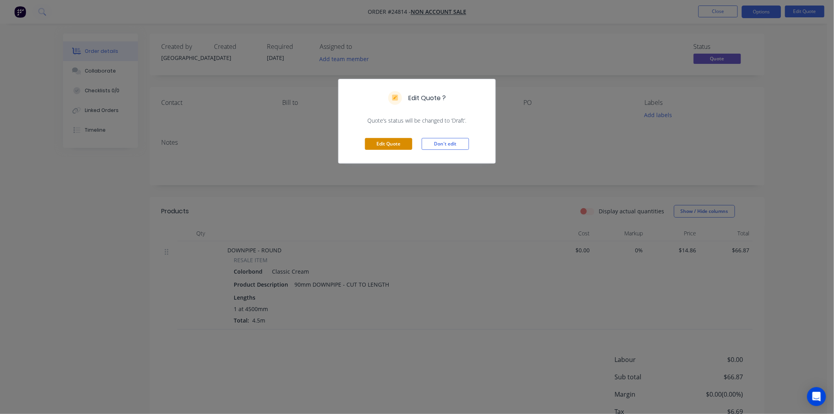
click at [373, 142] on button "Edit Quote" at bounding box center [388, 144] width 47 height 12
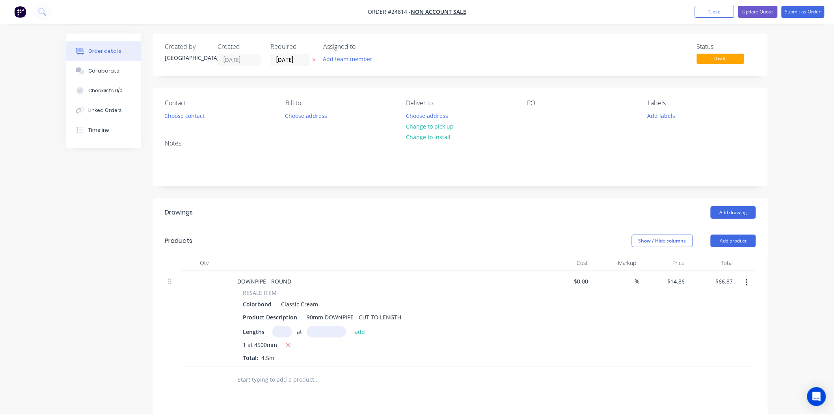
click at [183, 109] on div "Contact Choose contact" at bounding box center [219, 110] width 108 height 22
click at [184, 115] on button "Choose contact" at bounding box center [184, 115] width 48 height 11
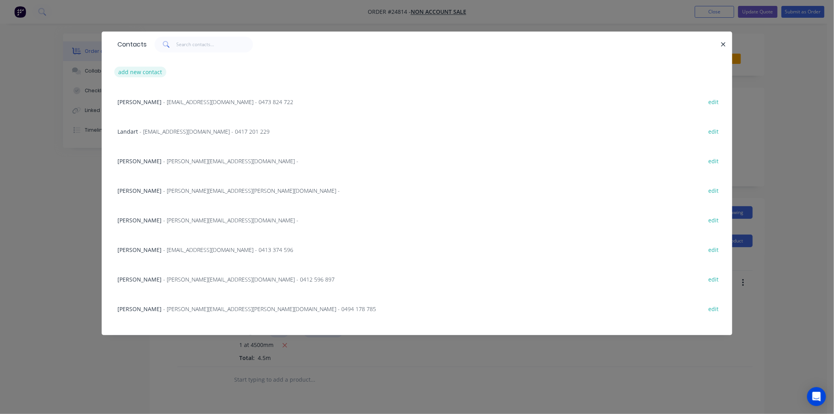
click at [154, 67] on button "add new contact" at bounding box center [140, 72] width 52 height 11
select select "AU"
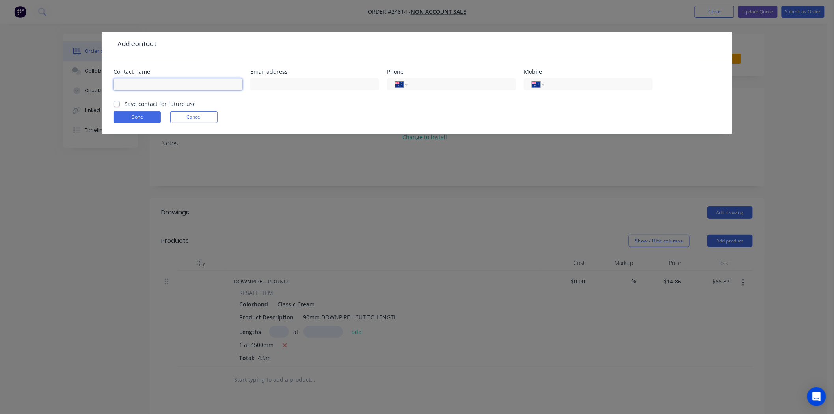
click at [154, 85] on input "text" at bounding box center [177, 84] width 129 height 12
type input "[PERSON_NAME]"
click at [141, 115] on button "Done" at bounding box center [136, 117] width 47 height 12
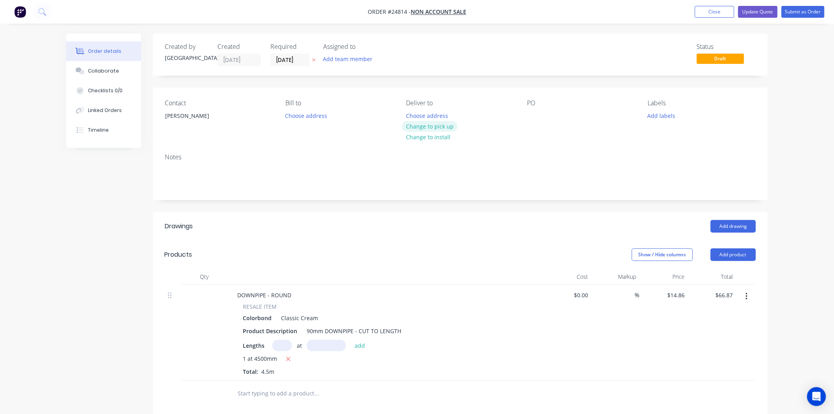
click at [449, 126] on button "Change to pick up" at bounding box center [430, 126] width 56 height 11
click at [526, 113] on div "Contact Carl Bunk Bill to Choose address Pick up Change to delivery Change to i…" at bounding box center [460, 117] width 615 height 60
click at [531, 110] on div at bounding box center [533, 115] width 13 height 11
click at [554, 112] on div "Carl Bumk" at bounding box center [555, 115] width 57 height 11
click at [554, 115] on div "Carl Bumk" at bounding box center [555, 115] width 57 height 11
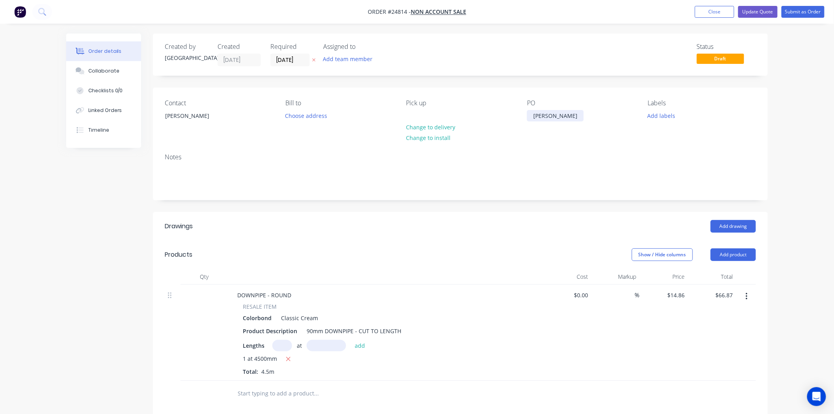
click at [554, 114] on div "Carl Bumk" at bounding box center [555, 115] width 57 height 11
click at [560, 114] on div "Carl Bumk" at bounding box center [555, 115] width 57 height 11
click at [755, 7] on button "Update Quote" at bounding box center [757, 12] width 39 height 12
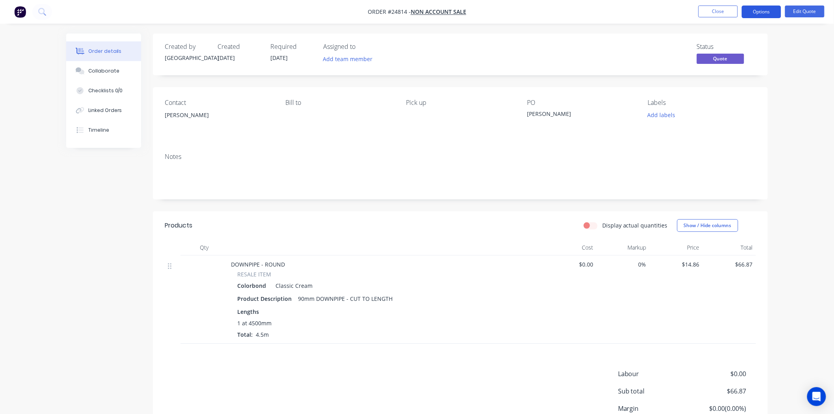
click at [751, 12] on button "Options" at bounding box center [761, 12] width 39 height 13
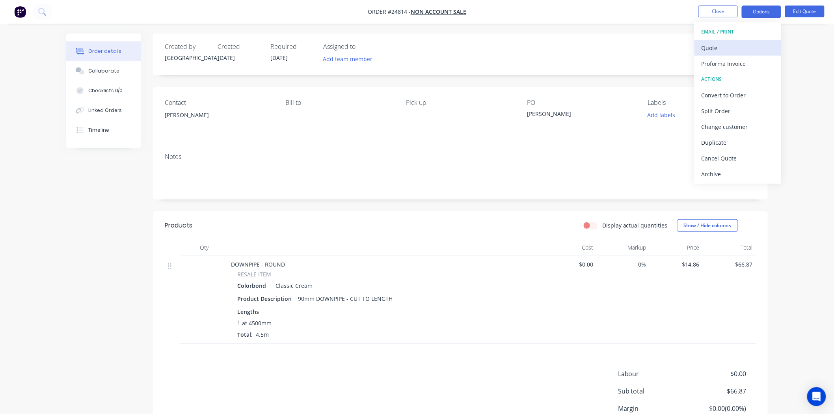
click at [739, 50] on div "Quote" at bounding box center [737, 47] width 73 height 11
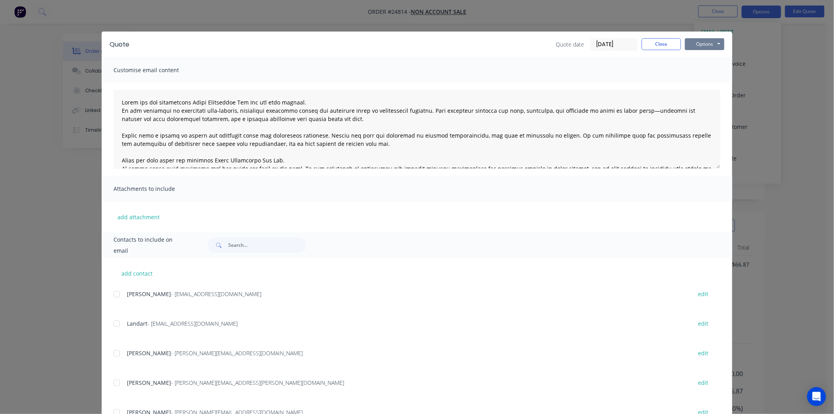
click at [708, 42] on button "Options" at bounding box center [704, 44] width 39 height 12
click at [701, 68] on button "Print" at bounding box center [710, 71] width 50 height 13
click at [653, 44] on button "Close" at bounding box center [661, 44] width 39 height 12
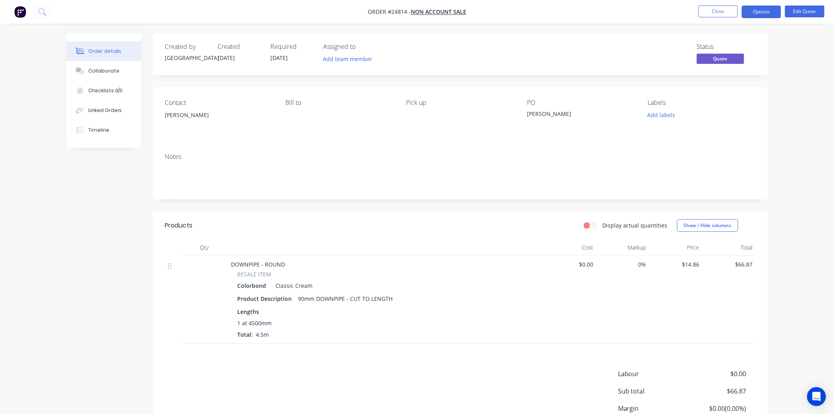
click at [718, 17] on li "Close" at bounding box center [717, 12] width 39 height 13
click at [721, 14] on button "Close" at bounding box center [717, 12] width 39 height 12
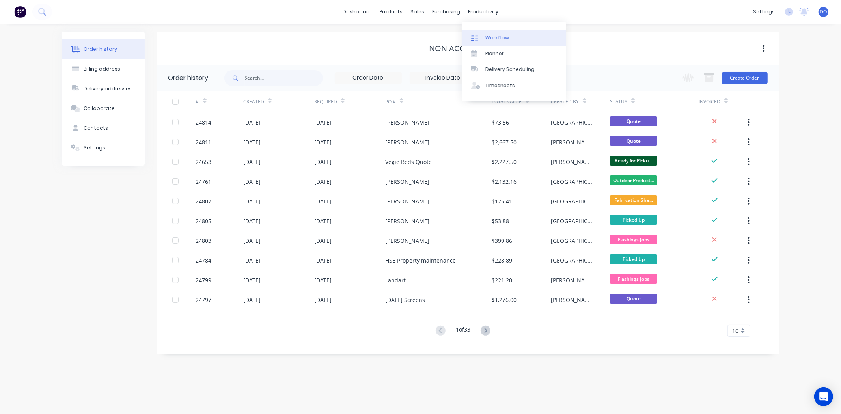
click at [495, 34] on div "Workflow" at bounding box center [497, 37] width 24 height 7
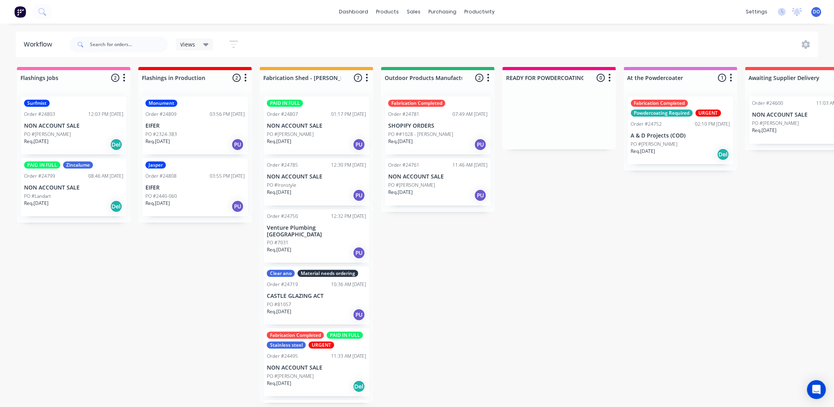
click at [503, 290] on div "Flashings Jobs 2 Status colour #FF69B4 hex #FF69B4 Save Cancel Notifications Em…" at bounding box center [822, 235] width 1657 height 336
click at [770, 314] on div "Flashings Jobs 2 Status colour #FF69B4 hex #FF69B4 Save Cancel Notifications Em…" at bounding box center [822, 235] width 1657 height 336
click at [391, 271] on div "Flashings Jobs 2 Status colour #FF69B4 hex #FF69B4 Save Cancel Notifications Em…" at bounding box center [822, 235] width 1657 height 336
click at [423, 32] on link "Sales Orders" at bounding box center [456, 40] width 104 height 16
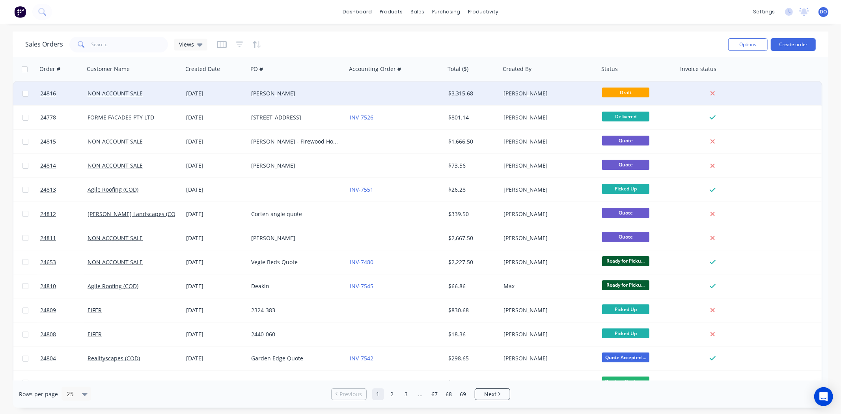
click at [271, 97] on div "[PERSON_NAME]" at bounding box center [294, 93] width 87 height 8
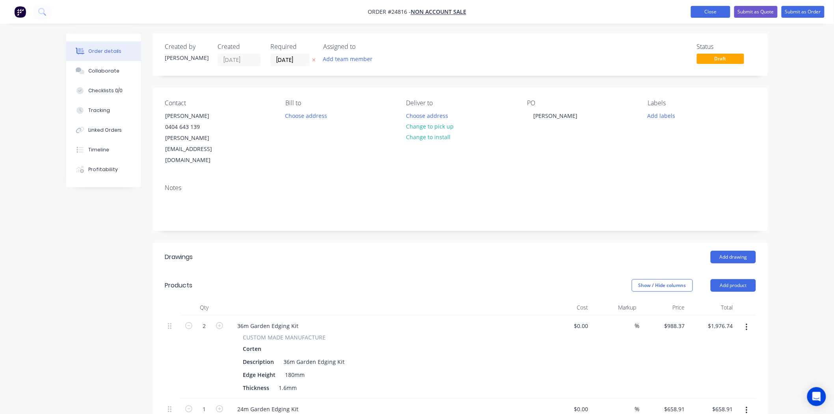
click at [711, 8] on button "Close" at bounding box center [710, 12] width 39 height 12
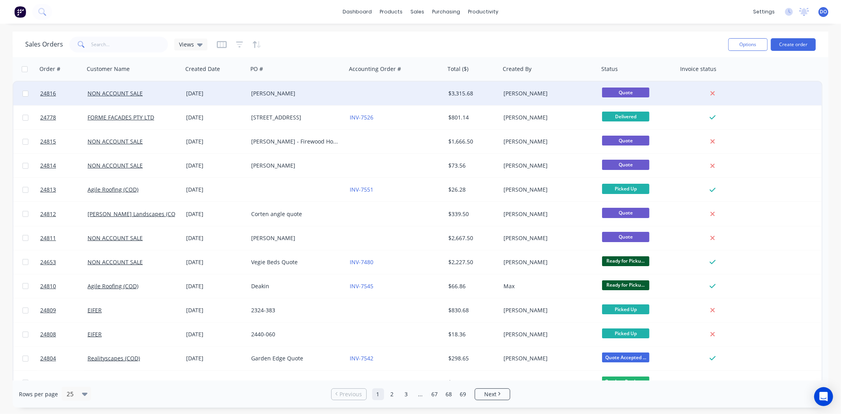
click at [302, 93] on div "[PERSON_NAME]" at bounding box center [294, 93] width 87 height 8
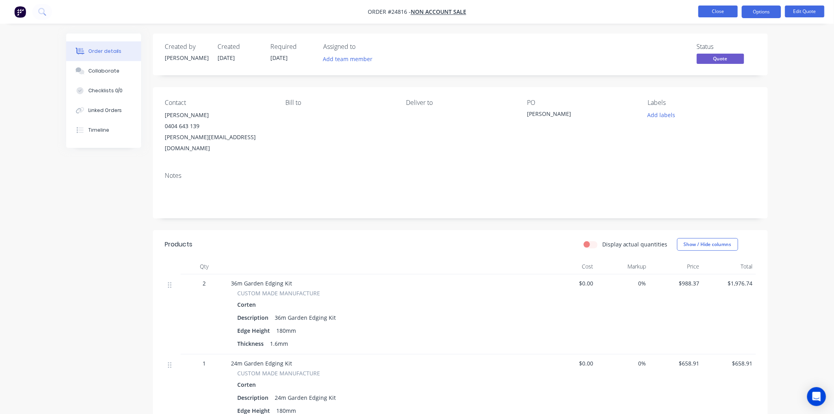
click at [713, 7] on button "Close" at bounding box center [717, 12] width 39 height 12
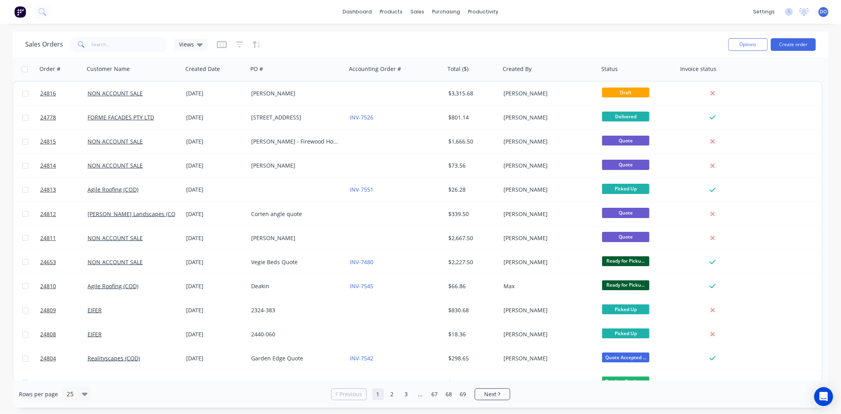
click at [477, 51] on div "Sales Orders Views" at bounding box center [373, 44] width 696 height 19
click at [636, 31] on div "dashboard products sales purchasing productivity dashboard products Product Cat…" at bounding box center [420, 207] width 841 height 414
click at [432, 36] on div "Sales Orders Views" at bounding box center [373, 44] width 696 height 19
click at [493, 44] on link "Workflow" at bounding box center [513, 38] width 104 height 16
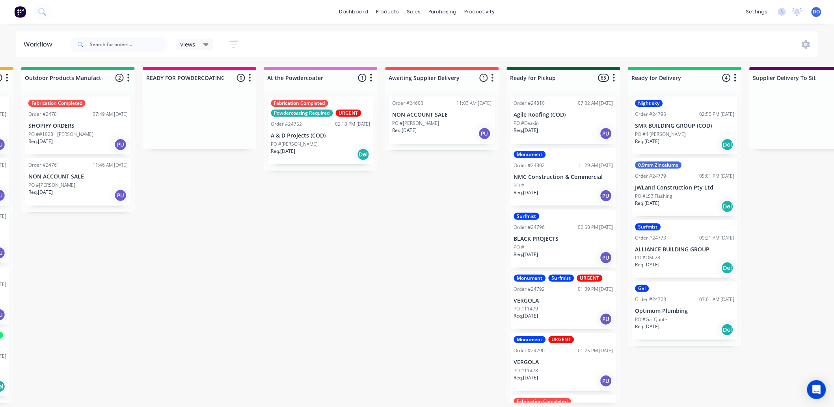
scroll to position [2, 0]
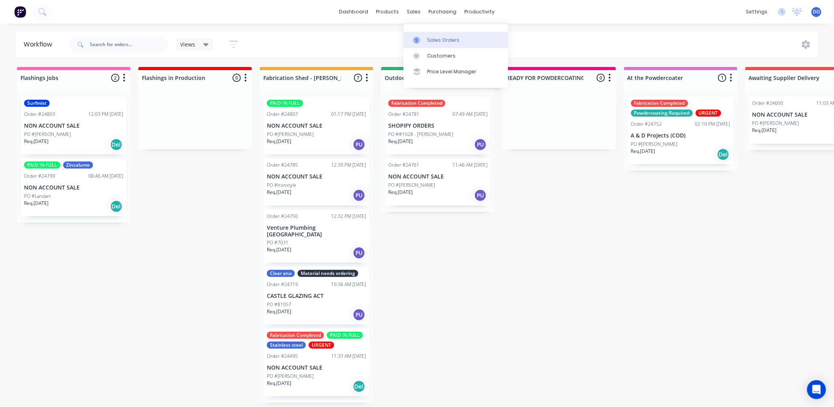
click at [431, 42] on link "Sales Orders" at bounding box center [456, 40] width 104 height 16
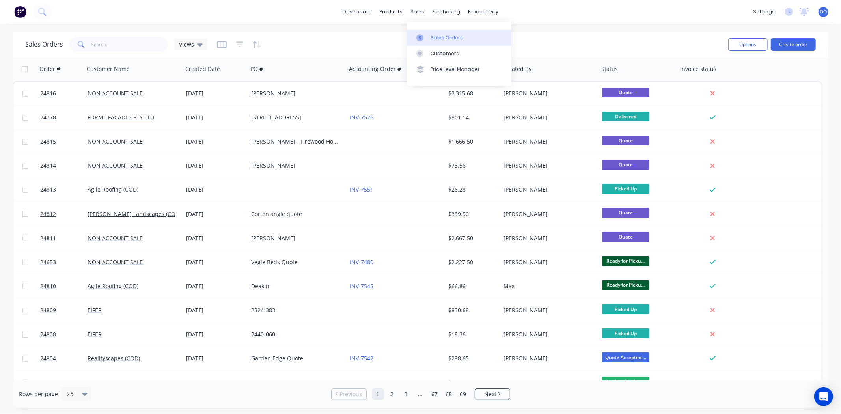
click at [443, 32] on link "Sales Orders" at bounding box center [459, 38] width 104 height 16
click at [390, 11] on div "products" at bounding box center [391, 12] width 31 height 12
click at [407, 39] on div "Product Catalogue" at bounding box center [426, 37] width 49 height 7
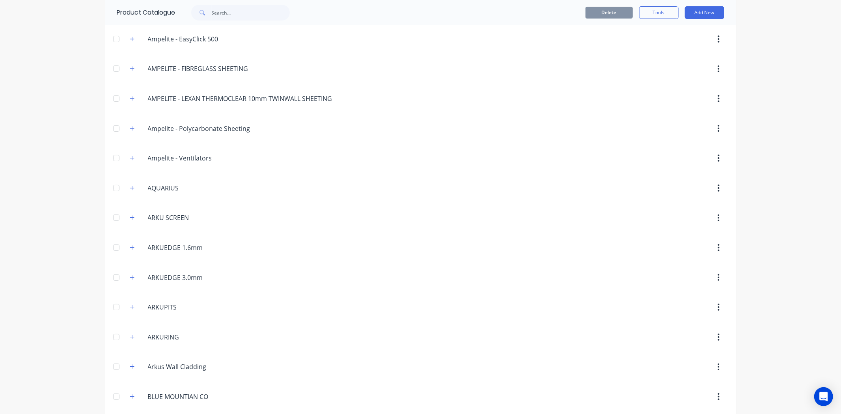
scroll to position [87, 0]
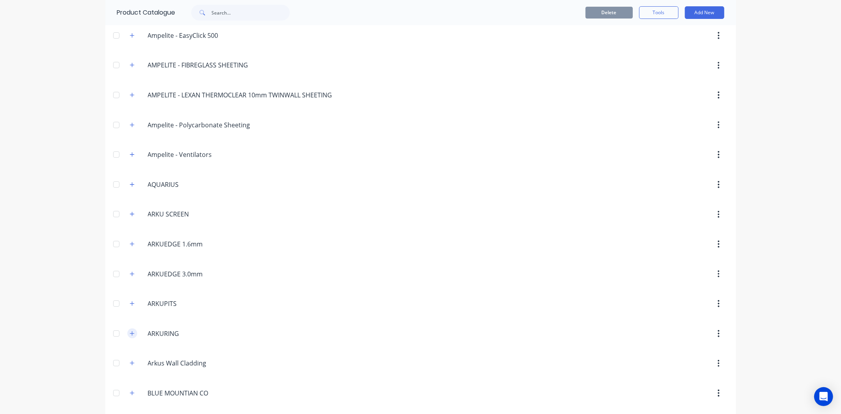
click at [131, 335] on button "button" at bounding box center [132, 333] width 10 height 10
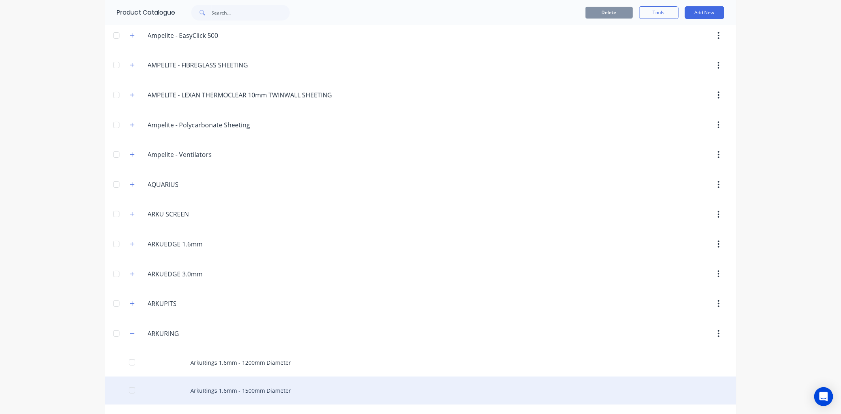
click at [433, 388] on div "ArkuRings 1.6mm - 1500mm Diameter" at bounding box center [420, 390] width 631 height 28
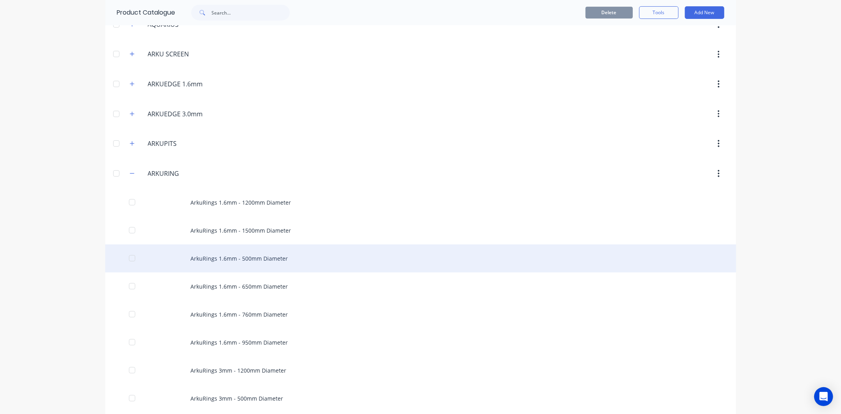
scroll to position [262, 0]
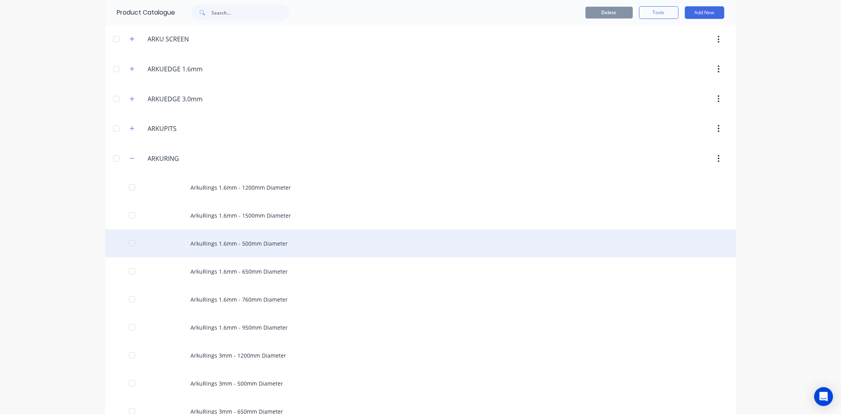
click at [204, 242] on div "ArkuRings 1.6mm - 500mm Diameter" at bounding box center [420, 243] width 631 height 28
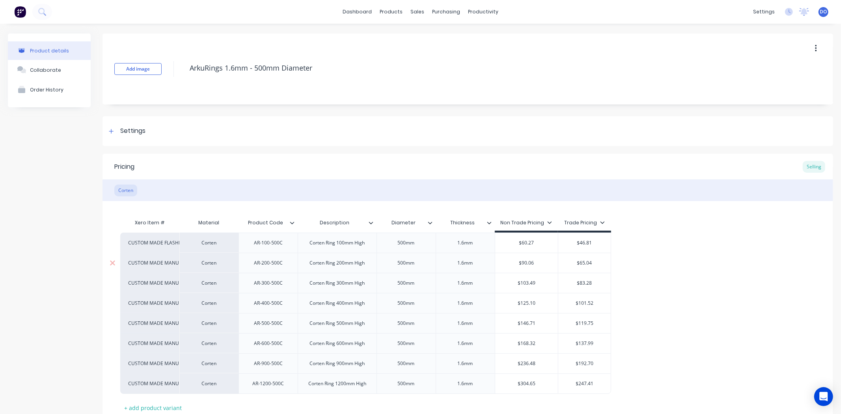
type textarea "x"
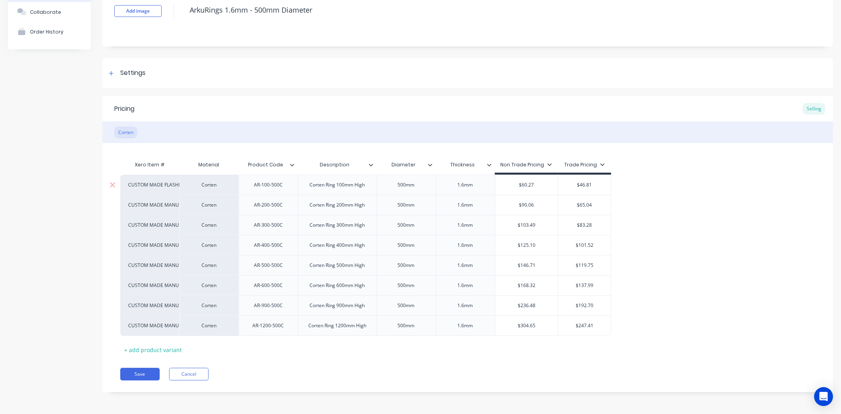
click at [534, 187] on input "$60.27" at bounding box center [526, 184] width 63 height 7
click at [536, 186] on input "$60.27" at bounding box center [526, 184] width 63 height 7
type input "$60.2"
type textarea "x"
type input "$60."
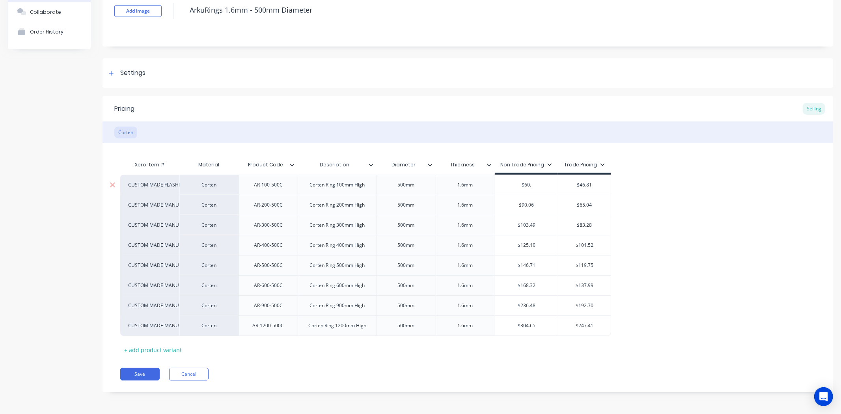
type textarea "x"
type input "$60.2"
type textarea "x"
click at [599, 180] on div "$46.81" at bounding box center [584, 185] width 52 height 20
type input "$60.28"
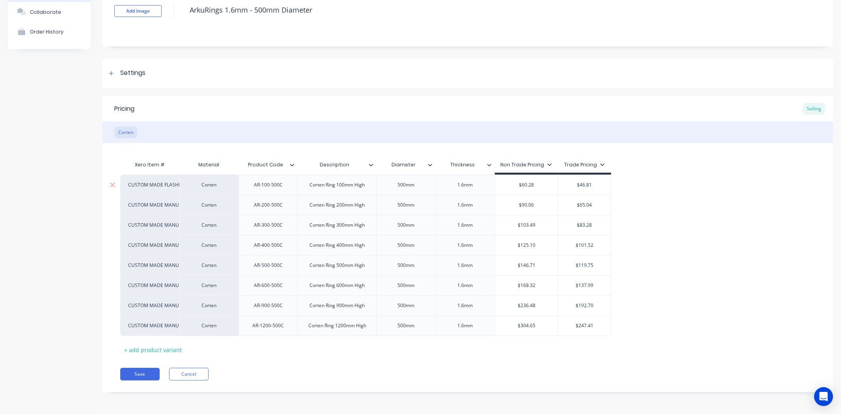
type input "$46.81"
type textarea "x"
type input "$46.8"
type textarea "x"
type input "$46."
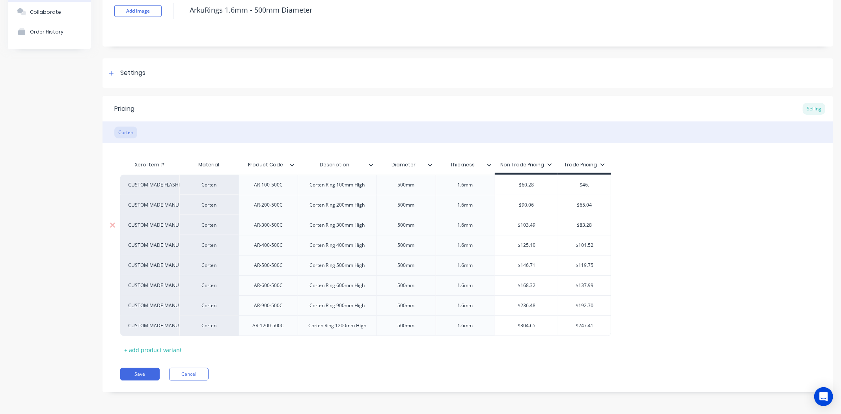
type textarea "x"
type input "$46"
type textarea "x"
type input "$4"
type textarea "x"
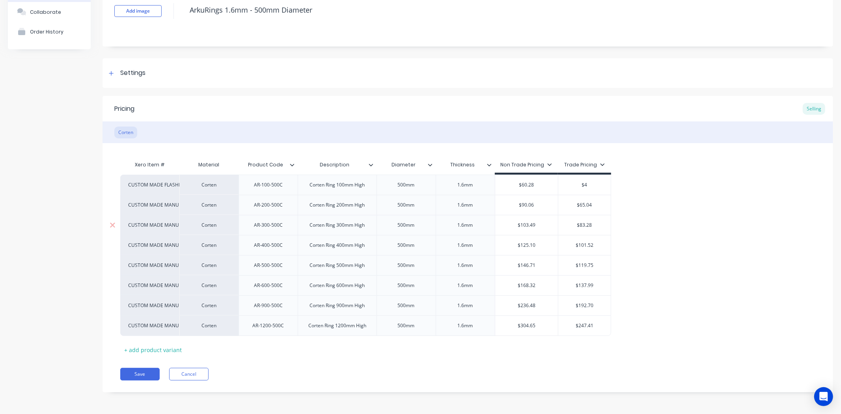
type input "$"
type textarea "x"
type input "$3"
type textarea "x"
type input "$39"
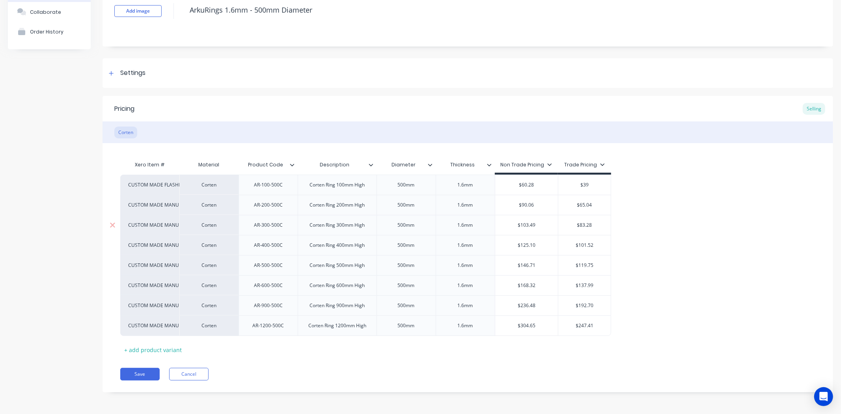
type textarea "x"
type input "$39."
type textarea "x"
type input "$39.1"
type textarea "x"
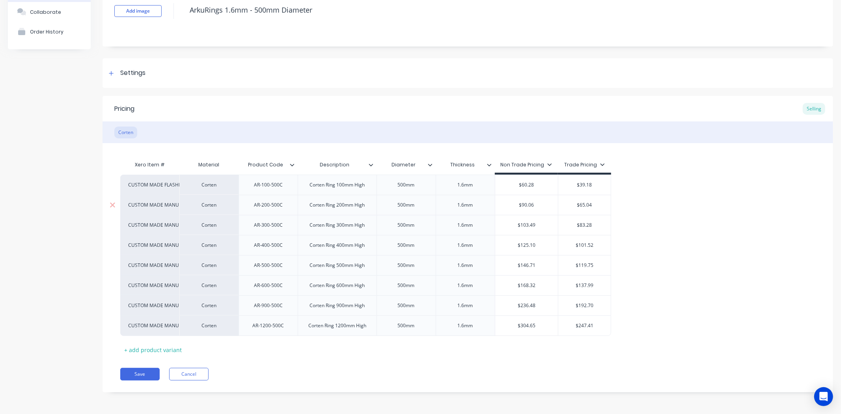
click at [541, 211] on div "$90.06" at bounding box center [526, 205] width 63 height 20
type input "$39.18"
type input "$90.06"
type textarea "x"
type input "$90.0"
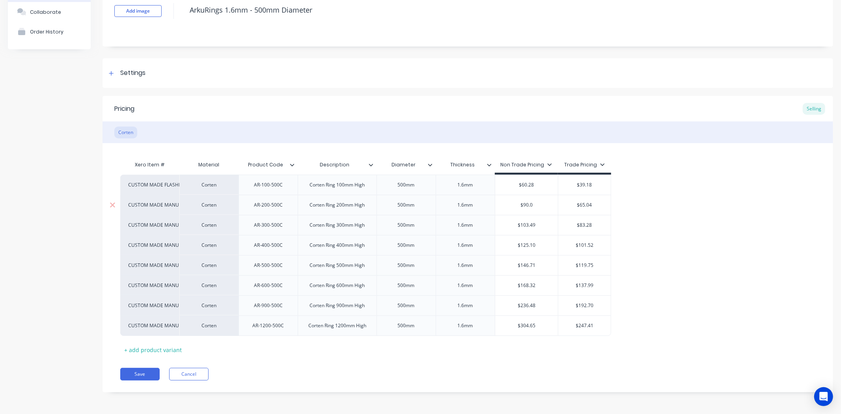
type textarea "x"
type input "$90."
type textarea "x"
type input "$90"
type textarea "x"
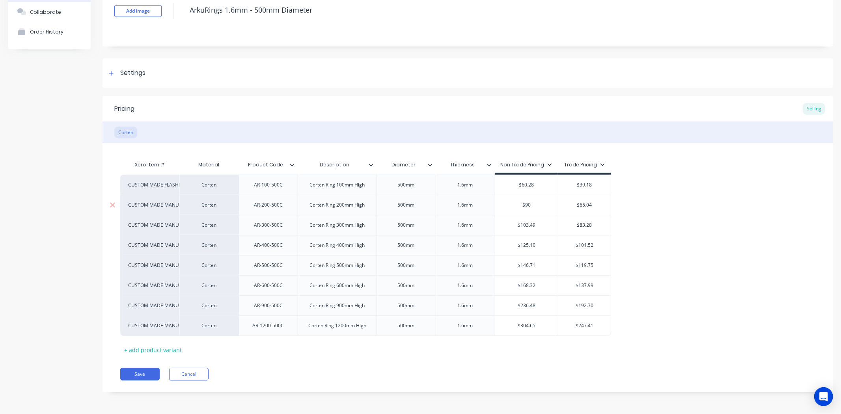
type input "$9"
type textarea "x"
type input "$"
type textarea "x"
type input "$8"
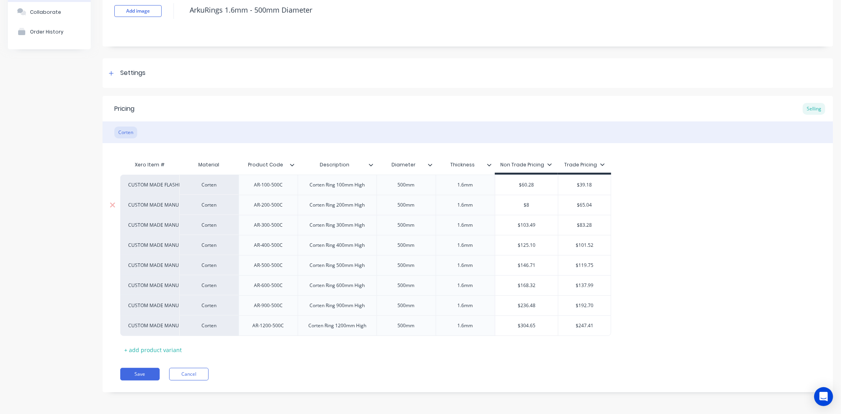
type textarea "x"
type input "$81"
type textarea "x"
type input "$81."
type textarea "x"
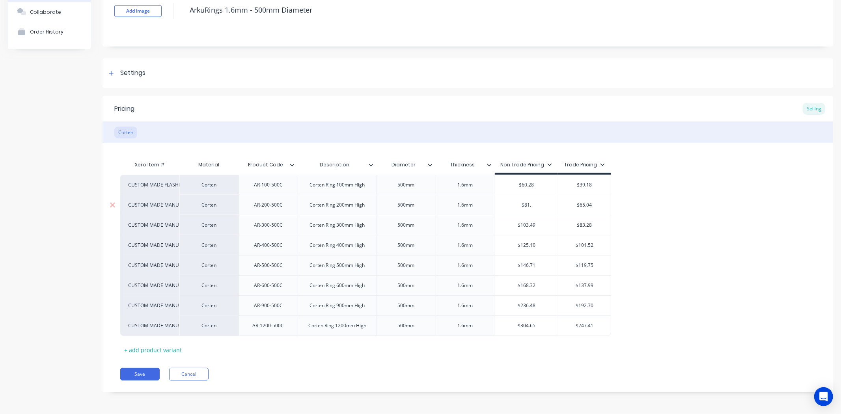
type input "$81.8"
type textarea "x"
type input "$81.89"
type input "$65.04"
click at [594, 206] on input "$65.04" at bounding box center [584, 204] width 52 height 7
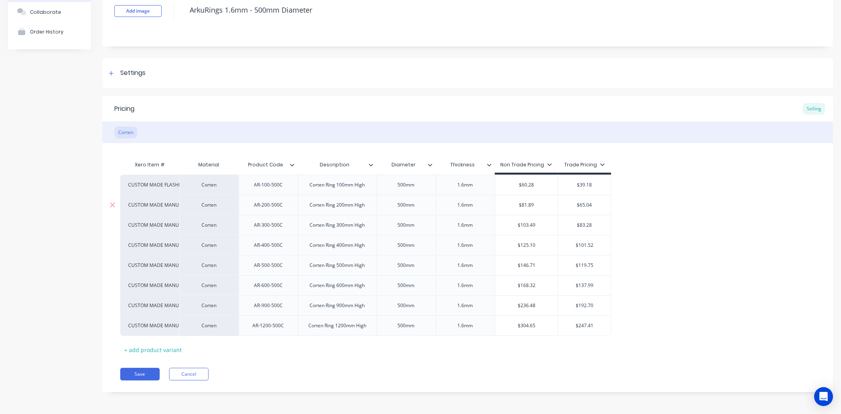
type textarea "x"
type input "$65.0"
type textarea "x"
type input "$65."
type textarea "x"
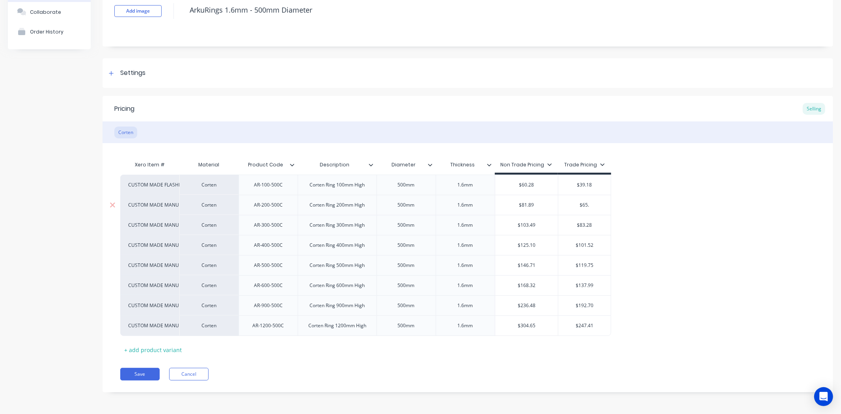
type input "$65"
type textarea "x"
type input "$6"
type textarea "x"
type input "$"
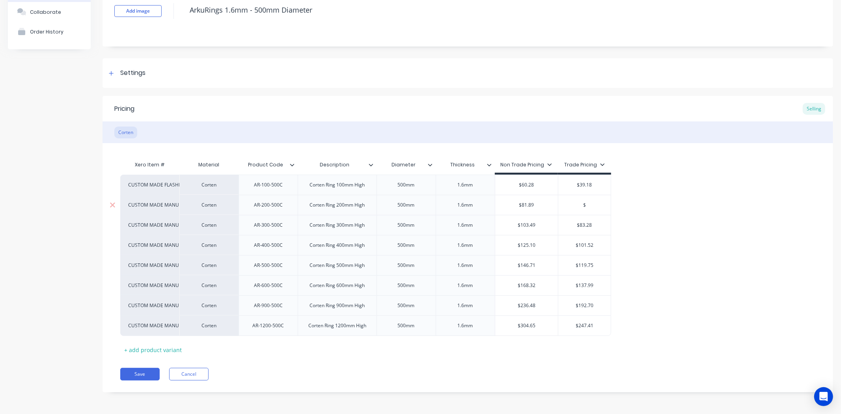
type textarea "x"
type input "$5"
type textarea "x"
type input "$53"
type textarea "x"
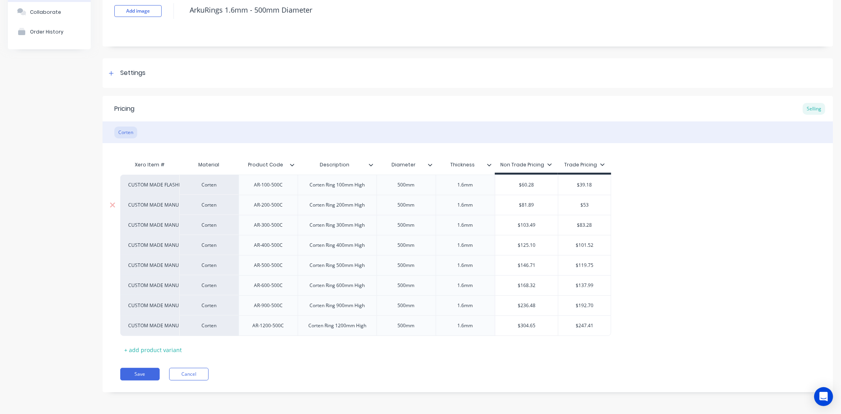
type input "$53."
type textarea "x"
type input "$53.2"
type textarea "x"
type input "$53.23"
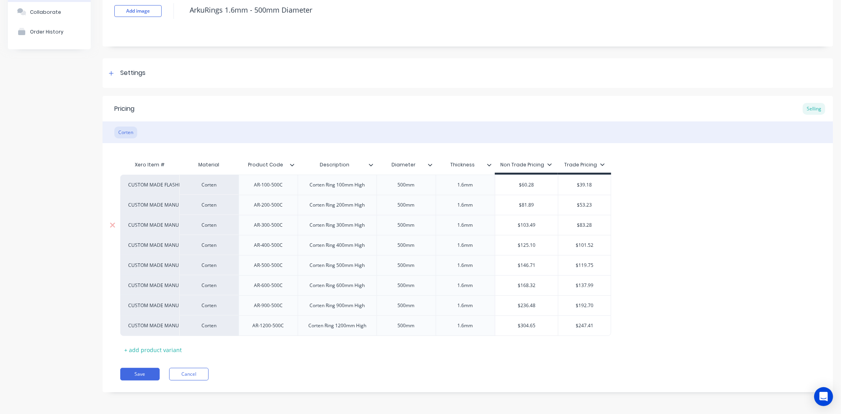
type input "$103.49"
click at [535, 228] on input "$103.49" at bounding box center [526, 224] width 63 height 7
type input "$83.28"
click at [586, 224] on input "$83.28" at bounding box center [584, 224] width 52 height 7
click at [596, 223] on input "$83.28" at bounding box center [584, 224] width 52 height 7
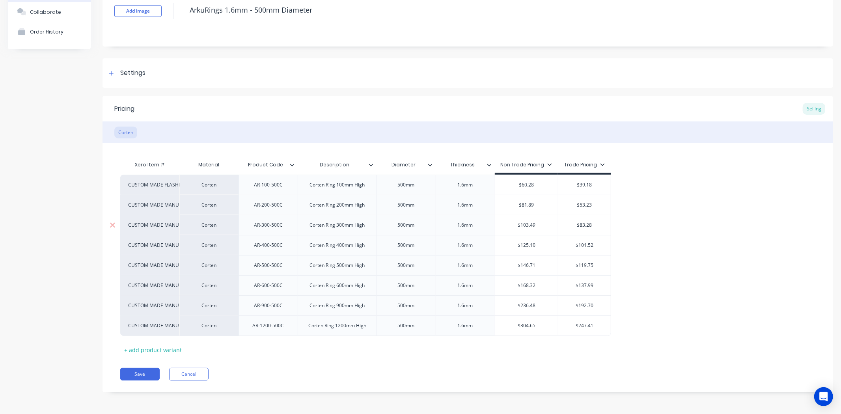
type textarea "x"
type input "$83.2"
type textarea "x"
type input "$83."
type textarea "x"
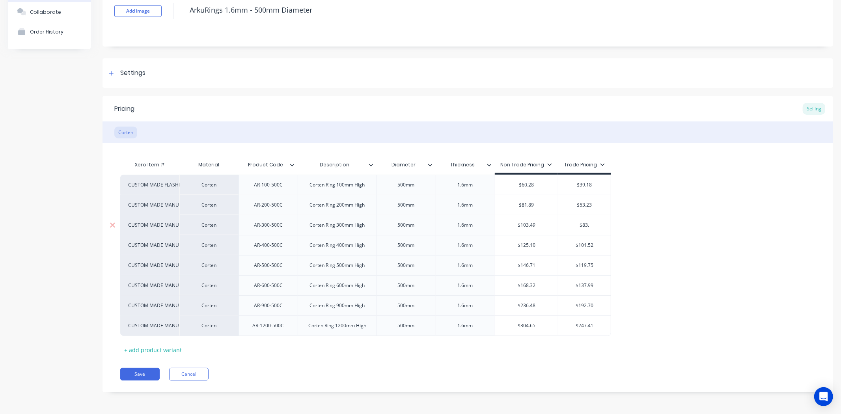
type input "$83"
type textarea "x"
type input "$8"
type textarea "x"
type input "$"
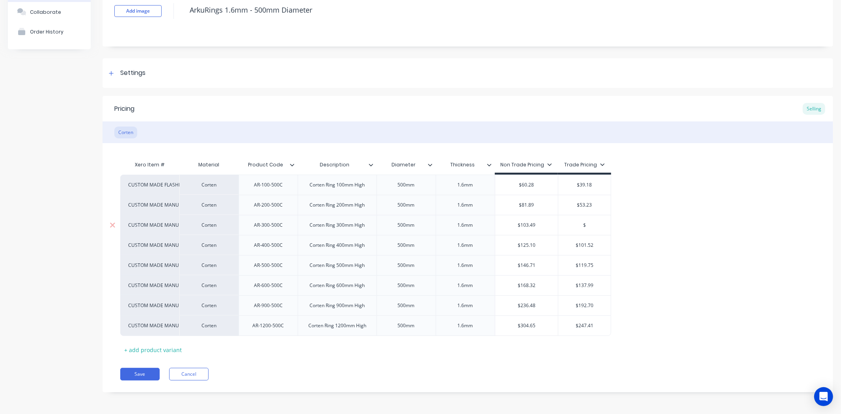
type textarea "x"
type input "$6"
type textarea "x"
type input "$67"
type textarea "x"
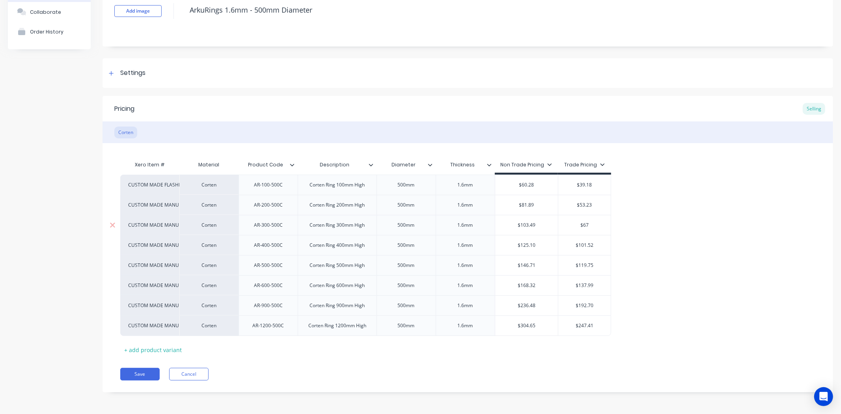
type input "$67."
type textarea "x"
type input "$67.2"
type textarea "x"
click at [536, 249] on div "$125.10" at bounding box center [526, 245] width 63 height 20
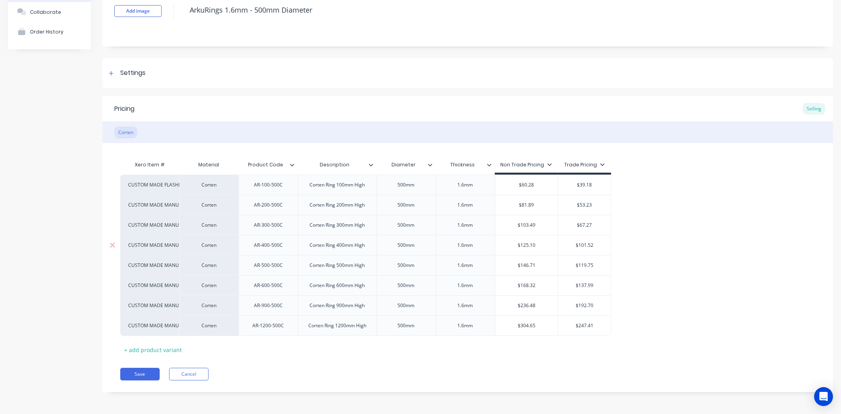
type input "$67.27"
type input "$125.10"
click at [541, 244] on input "$125.10" at bounding box center [526, 245] width 63 height 7
type input "$101.52"
click at [589, 247] on input "$101.52" at bounding box center [584, 245] width 52 height 7
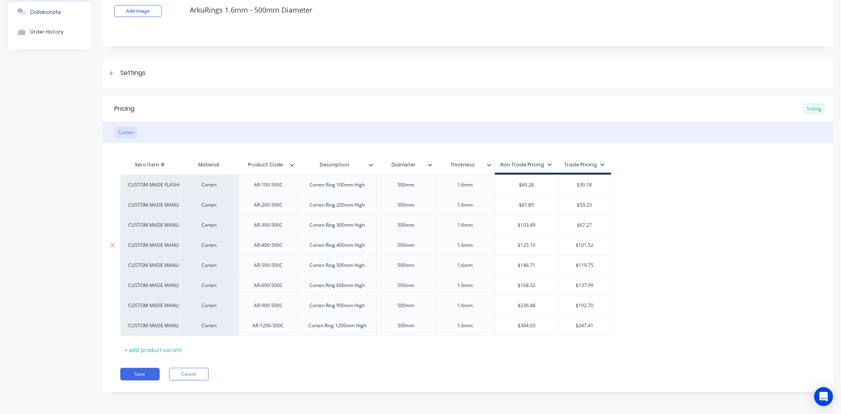
click at [602, 244] on input "$101.52" at bounding box center [584, 245] width 52 height 7
type textarea "x"
type input "$101.5"
type textarea "x"
type input "$101."
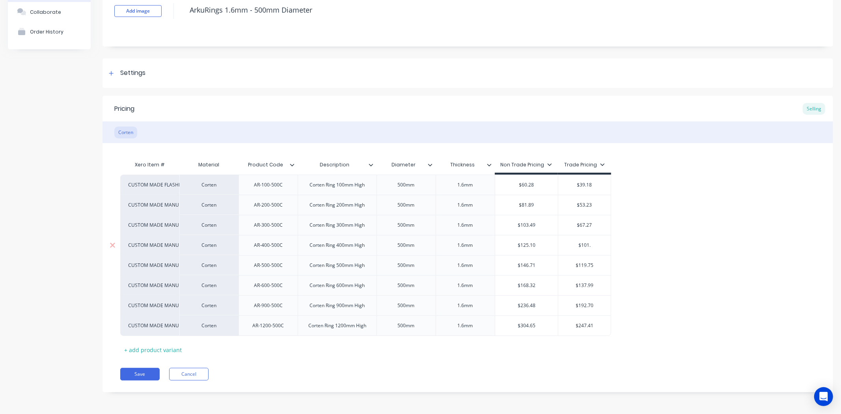
type textarea "x"
type input "$101"
type textarea "x"
type input "$10"
type textarea "x"
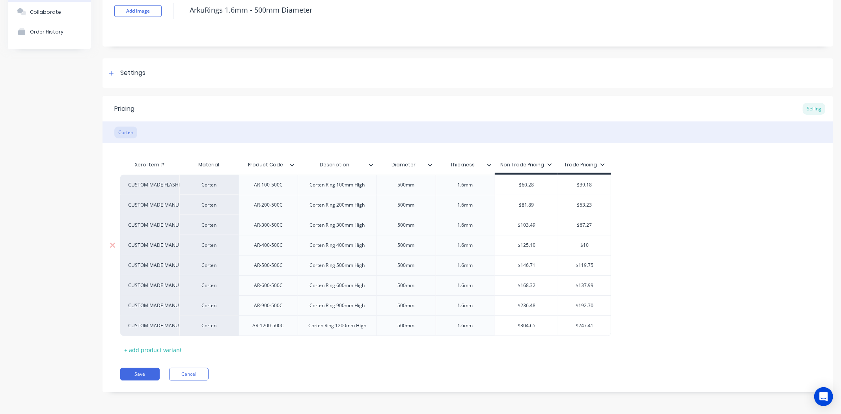
type input "$1"
type textarea "x"
type input "$"
type textarea "x"
type input "$8"
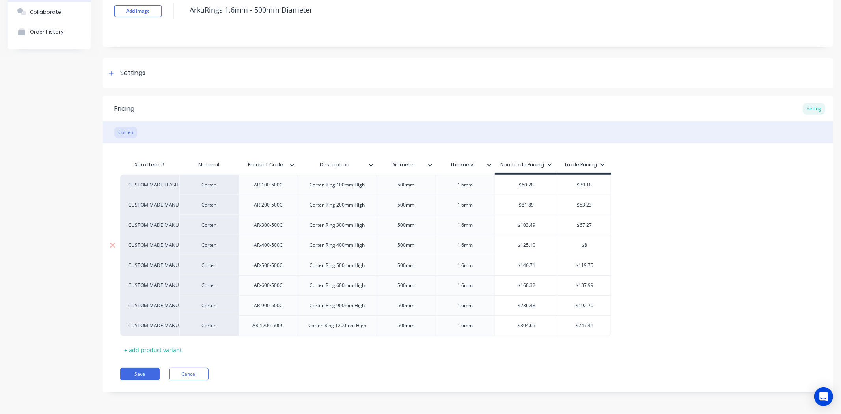
type textarea "x"
type input "$81"
type textarea "x"
type input "$81."
type textarea "x"
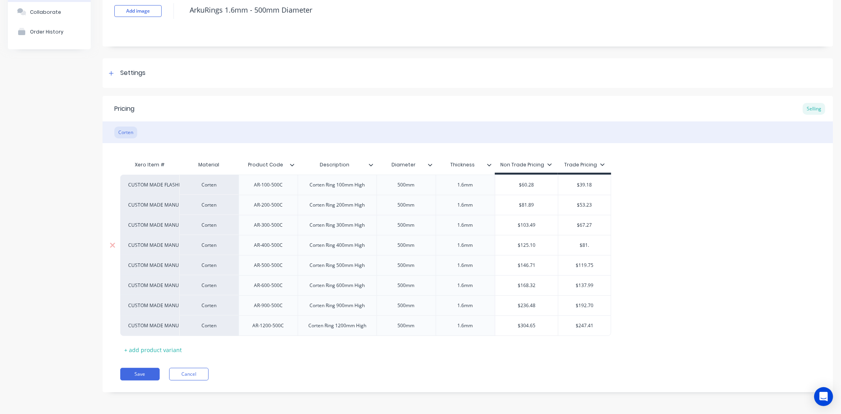
type input "$81.3"
type textarea "x"
click at [535, 271] on div "$146.71" at bounding box center [526, 265] width 63 height 20
type input "$81.32"
type input "$146.71"
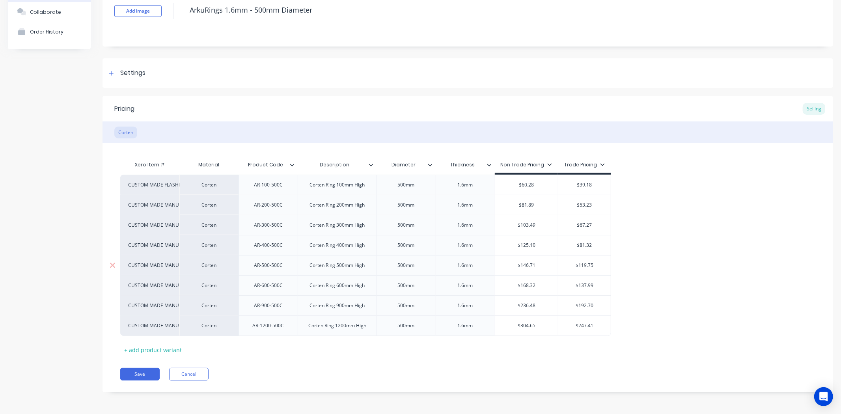
type input "$119.75"
click at [598, 267] on input "$119.75" at bounding box center [584, 265] width 52 height 7
type textarea "x"
type input "$119.7"
type textarea "x"
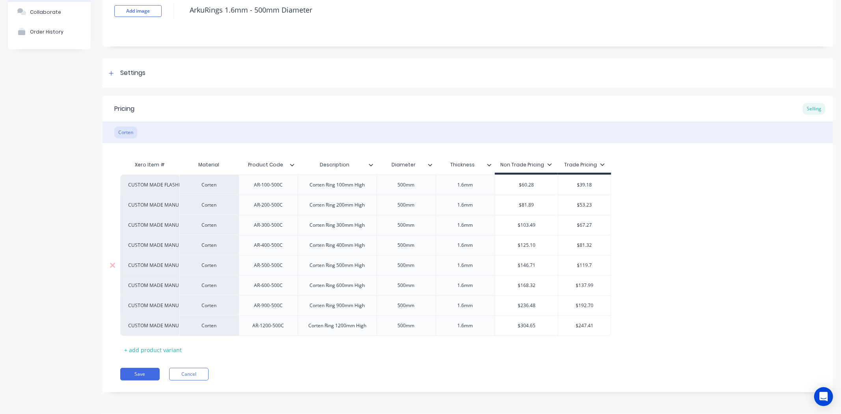
type input "$119."
type textarea "x"
type input "$119"
type textarea "x"
type input "$11"
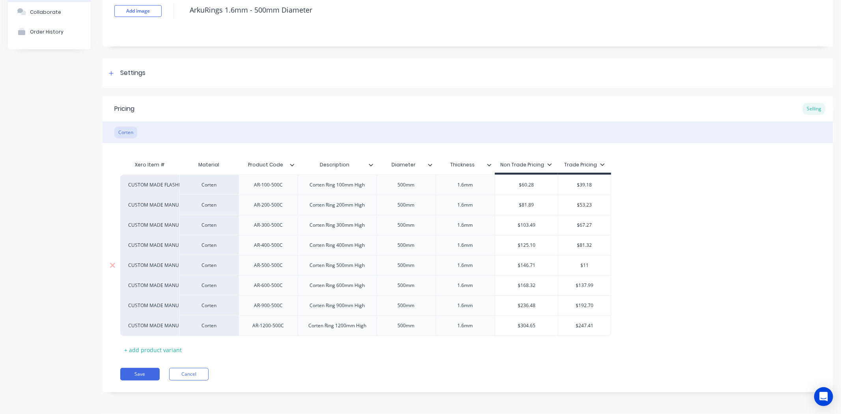
type textarea "x"
type input "$1"
type textarea "x"
type input "$"
type textarea "x"
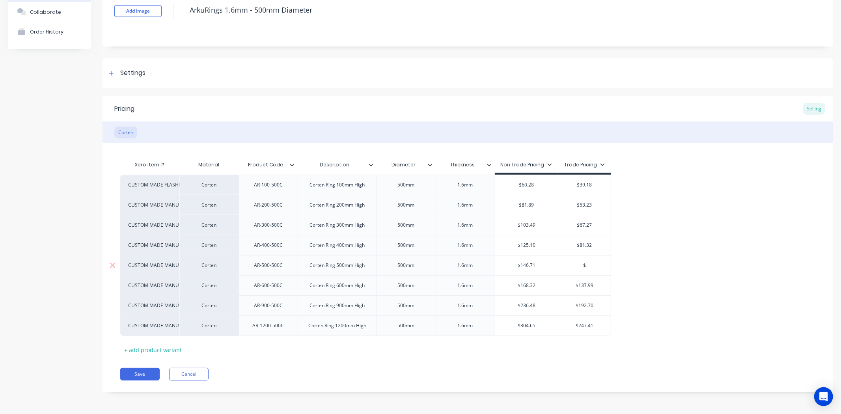
type input "$9"
type textarea "x"
type input "$95"
type textarea "x"
type input "$95."
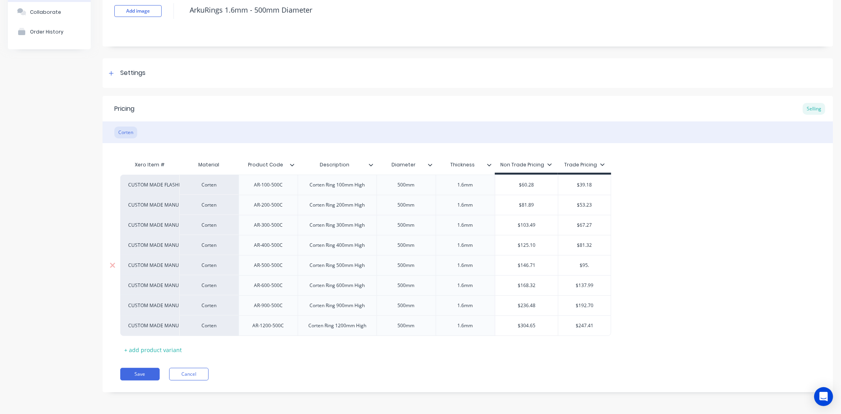
type textarea "x"
type input "$95.3"
type textarea "x"
click at [538, 292] on div "$168.32" at bounding box center [526, 285] width 63 height 20
type input "$95.36"
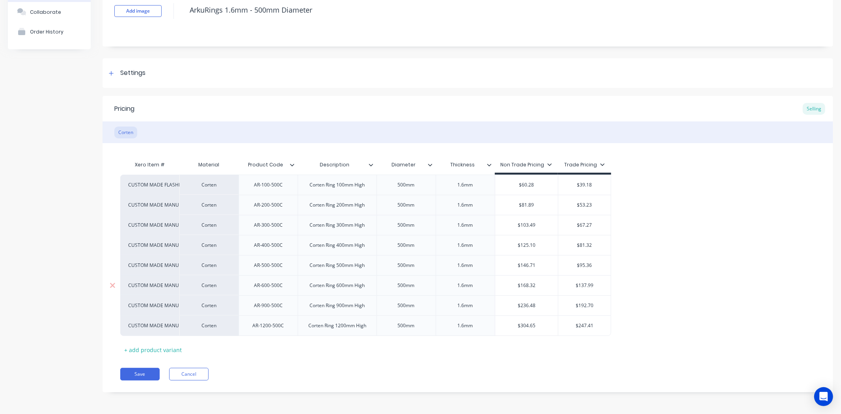
type input "$168.32"
type input "$137.99"
click at [601, 284] on input "$137.99" at bounding box center [584, 285] width 52 height 7
type textarea "x"
type input "$137.9"
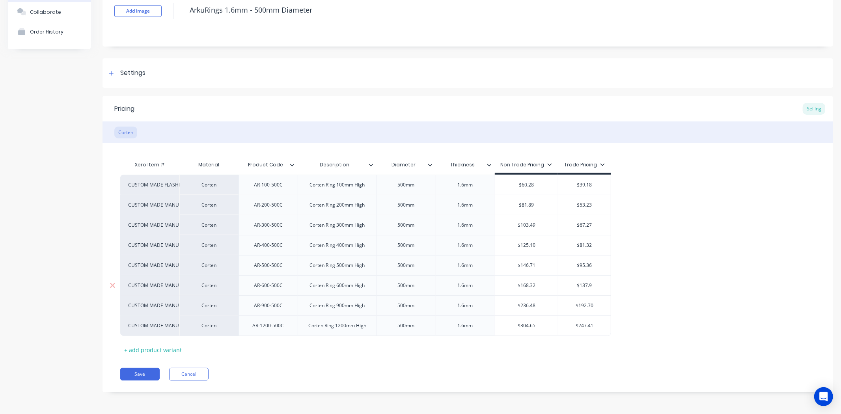
type textarea "x"
type input "$137."
type textarea "x"
type input "$137"
type textarea "x"
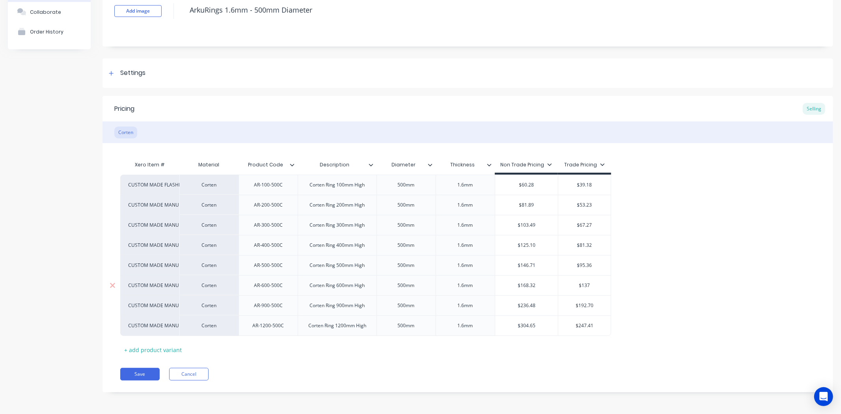
type input "$13"
type textarea "x"
type input "$1"
type textarea "x"
type input "$10"
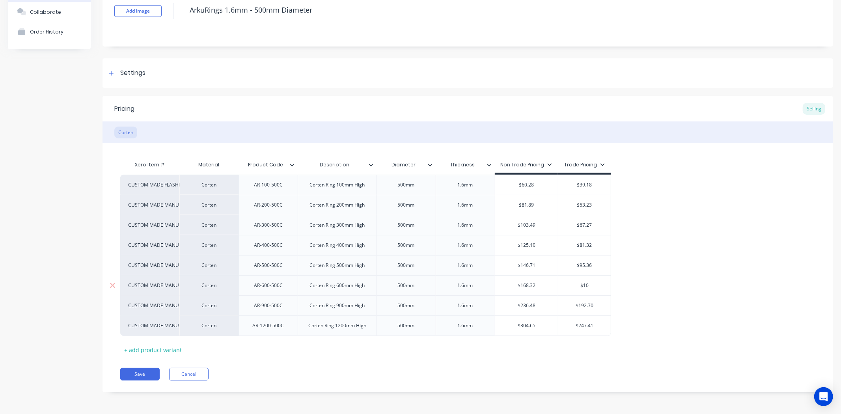
type textarea "x"
type input "$109"
type textarea "x"
type input "$109."
type textarea "x"
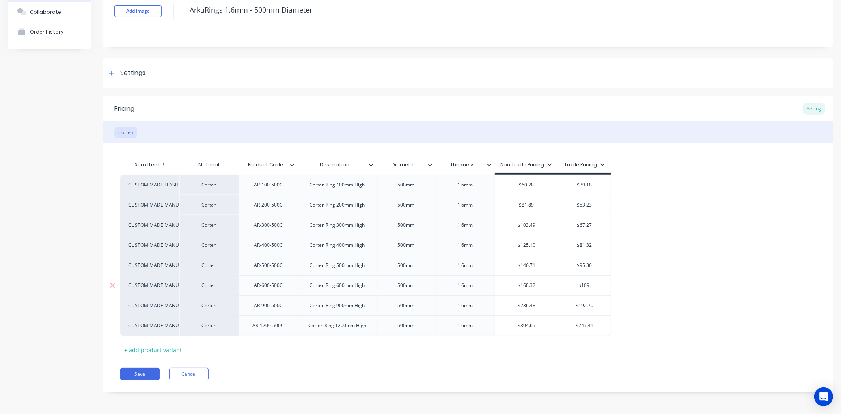
type input "$109.4"
type textarea "x"
click at [546, 310] on div "$236.48" at bounding box center [526, 306] width 63 height 20
type input "$109.41"
type input "$236.48"
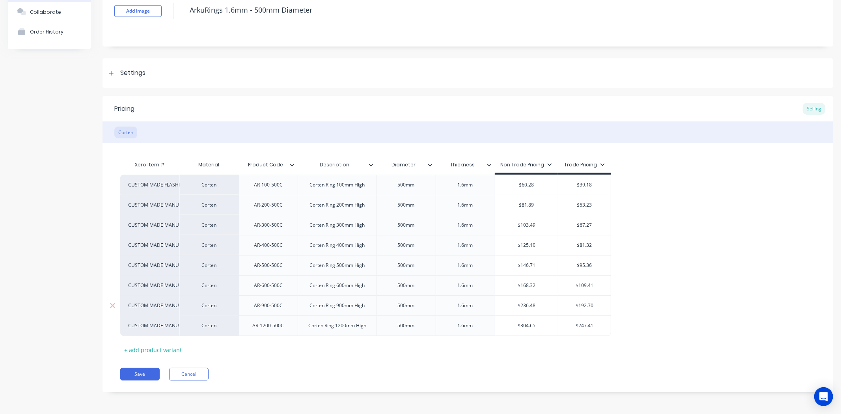
type input "$192.70"
click at [598, 308] on input "$192.70" at bounding box center [584, 305] width 52 height 7
type textarea "x"
type input "$192.7"
type textarea "x"
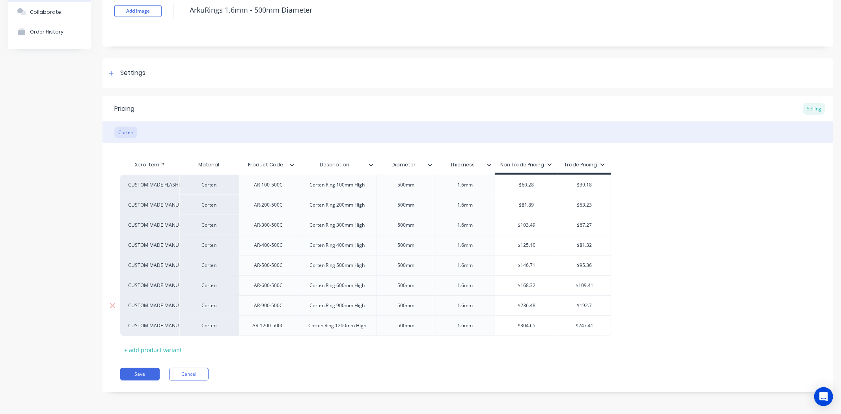
type input "$192."
type textarea "x"
type input "$192"
type textarea "x"
type input "$19"
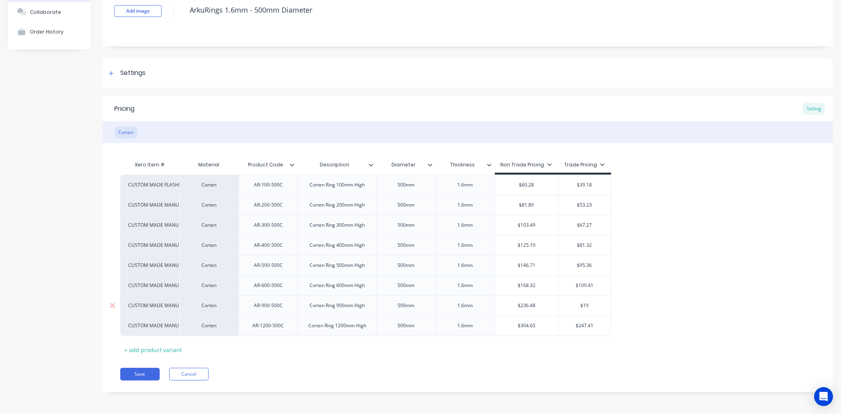
type textarea "x"
type input "$1"
type textarea "x"
type input "$15"
type textarea "x"
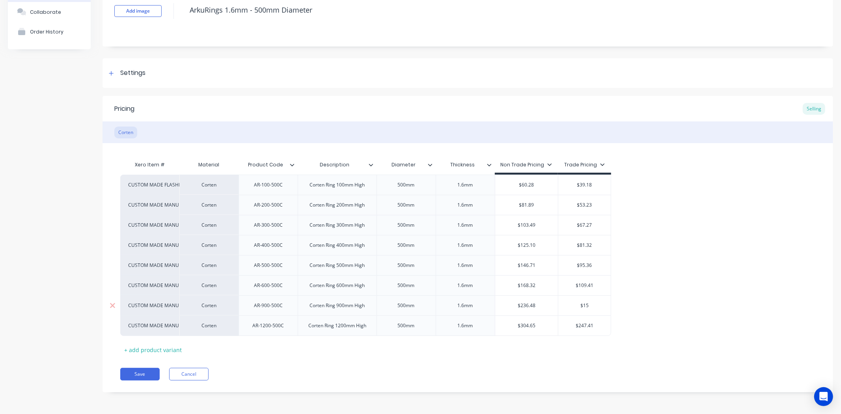
type input "$153"
type textarea "x"
type input "$153."
type textarea "x"
type input "$153.7"
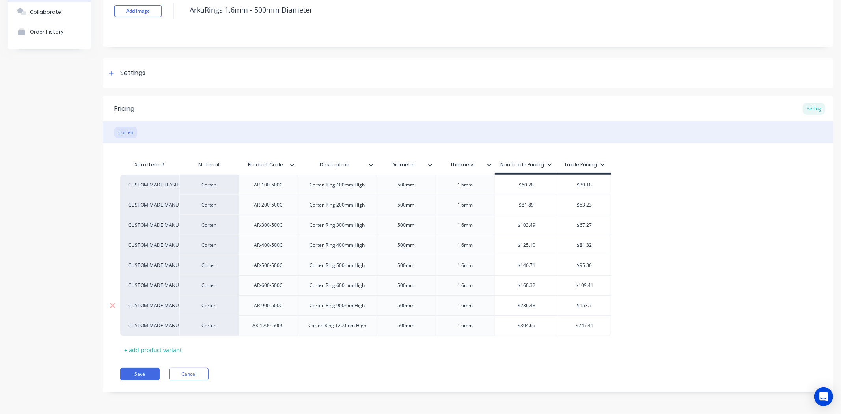
type textarea "x"
click at [541, 330] on div "$304.65" at bounding box center [526, 326] width 63 height 20
type input "$153.71"
type input "$304.65"
type input "$247.41"
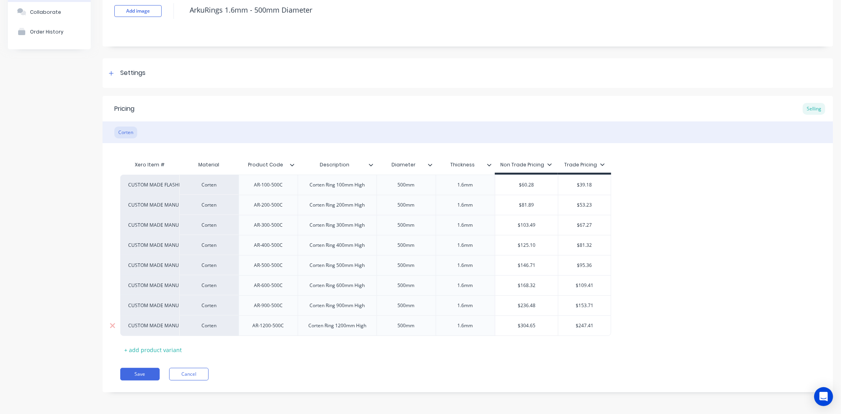
click at [597, 328] on input "$247.41" at bounding box center [584, 325] width 52 height 7
type textarea "x"
type input "$247.4"
type textarea "x"
type input "$247."
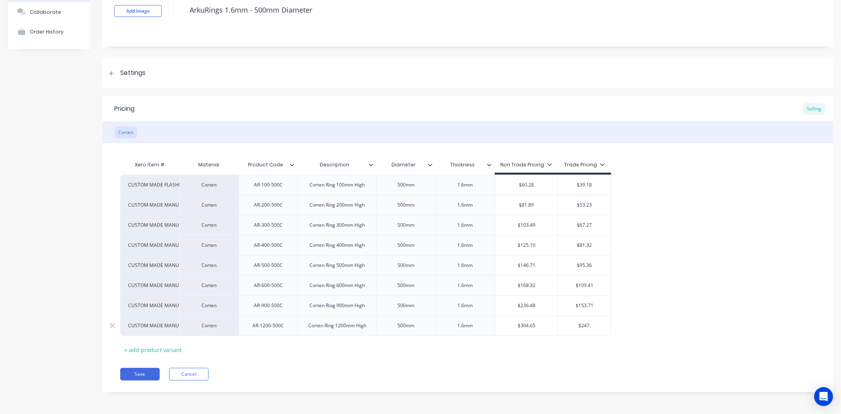
type textarea "x"
type input "$247"
type textarea "x"
type input "$24"
type textarea "x"
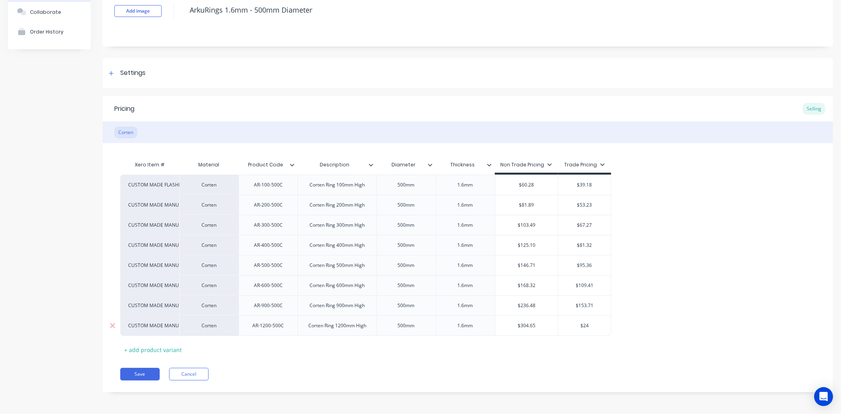
type input "$2"
type textarea "x"
type input "$"
type textarea "x"
click at [147, 376] on button "Save" at bounding box center [139, 374] width 39 height 13
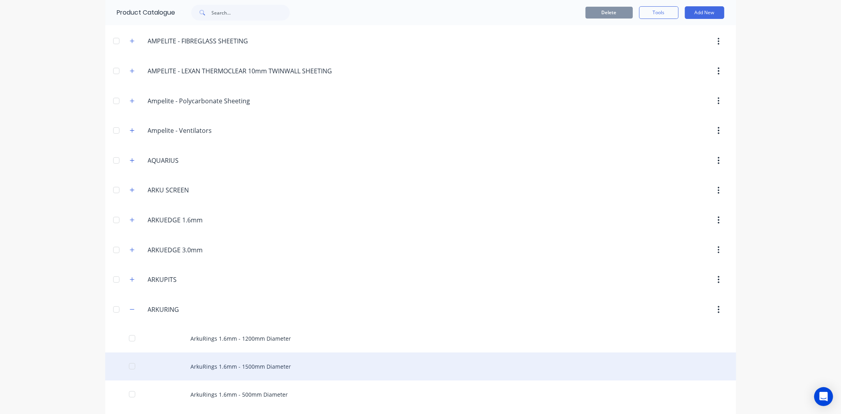
scroll to position [175, 0]
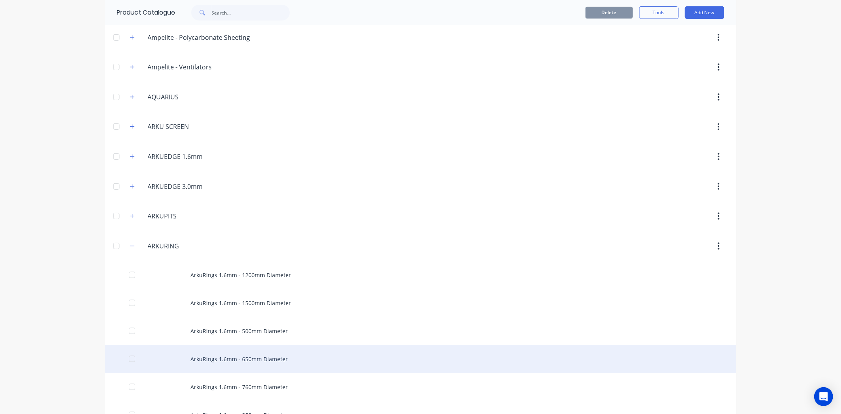
click at [231, 356] on div "ArkuRings 1.6mm - 650mm Diameter" at bounding box center [420, 359] width 631 height 28
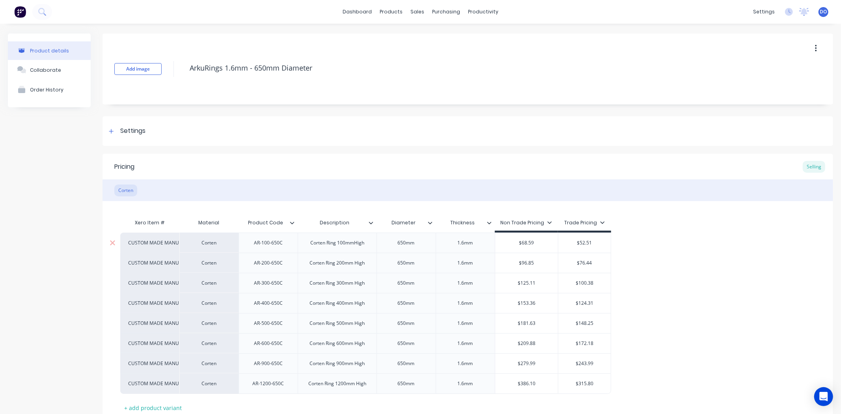
click at [546, 246] on div "$68.59" at bounding box center [526, 243] width 63 height 20
click at [586, 247] on div "$52.51" at bounding box center [584, 243] width 52 height 20
click at [543, 266] on div "$96.85" at bounding box center [526, 263] width 63 height 20
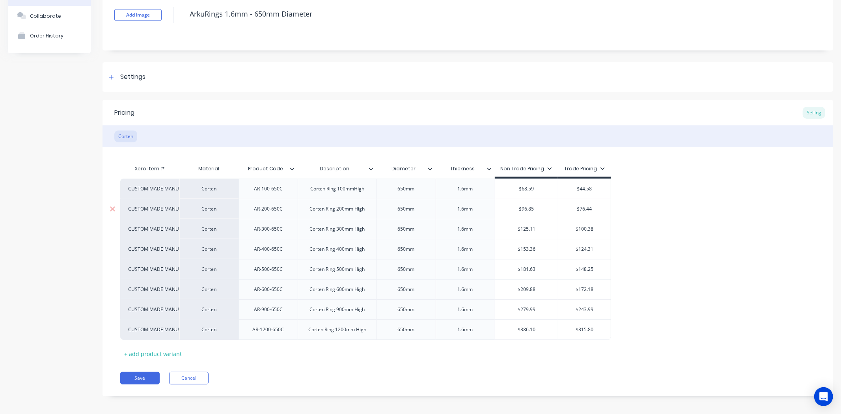
scroll to position [58, 0]
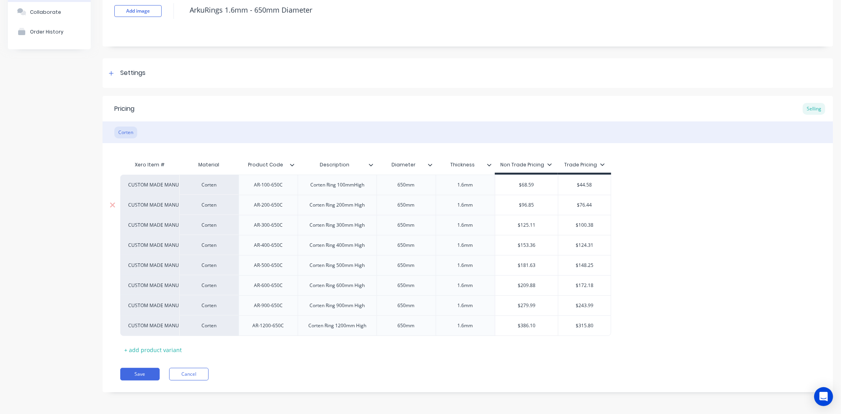
click at [600, 208] on div "$76.44" at bounding box center [584, 205] width 52 height 20
click at [597, 226] on input "$100.38" at bounding box center [584, 224] width 52 height 7
click at [545, 249] on div "$153.36" at bounding box center [526, 245] width 63 height 20
click at [570, 246] on input "$124.31" at bounding box center [584, 245] width 52 height 7
click at [599, 240] on div "$124.31" at bounding box center [584, 245] width 52 height 20
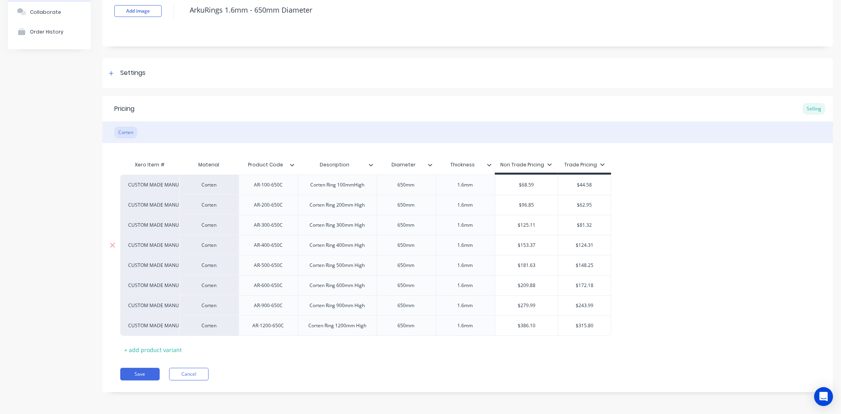
click at [599, 243] on input "$124.31" at bounding box center [584, 245] width 52 height 7
click at [597, 247] on input "$124.31" at bounding box center [584, 245] width 52 height 7
click at [586, 247] on input "$124.31" at bounding box center [584, 245] width 52 height 7
click at [581, 245] on input "$124.31" at bounding box center [584, 245] width 52 height 7
click at [572, 245] on input "$124.31" at bounding box center [584, 245] width 52 height 7
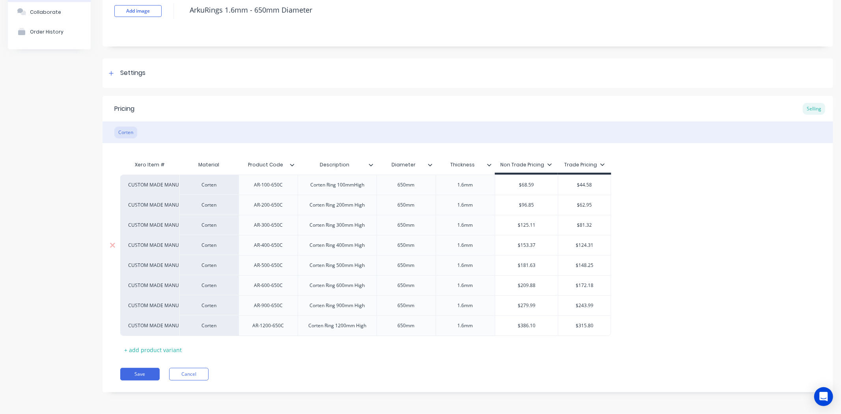
click at [572, 245] on input "$124.31" at bounding box center [584, 245] width 52 height 7
click at [531, 228] on input "$125.11" at bounding box center [526, 224] width 63 height 7
click at [589, 226] on input "$81.32" at bounding box center [584, 224] width 52 height 7
click at [594, 226] on input "$81.32" at bounding box center [584, 224] width 52 height 7
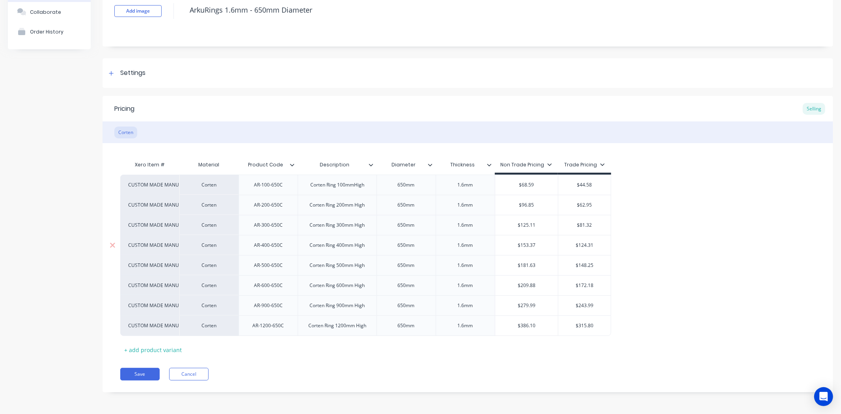
click at [583, 246] on input "$124.31" at bounding box center [584, 245] width 52 height 7
click at [596, 242] on input "$124.31" at bounding box center [584, 245] width 52 height 7
click at [541, 266] on input "$181.63" at bounding box center [526, 265] width 63 height 7
click at [595, 263] on input "$148.25" at bounding box center [584, 265] width 52 height 7
click at [538, 287] on input "$209.88" at bounding box center [526, 285] width 63 height 7
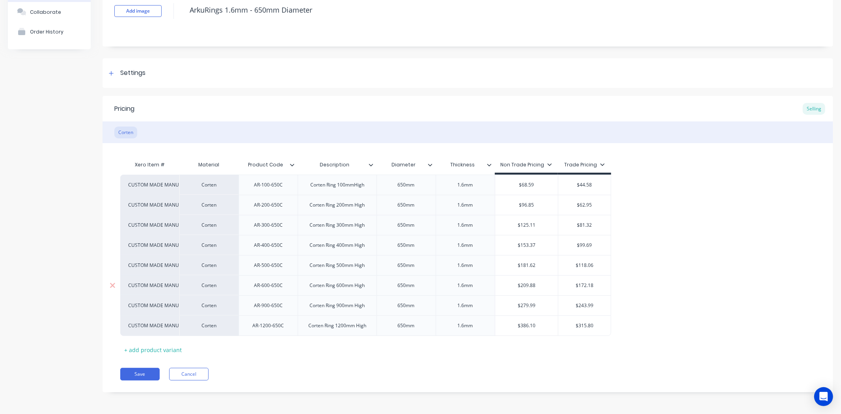
click at [592, 286] on input "$172.18" at bounding box center [584, 285] width 52 height 7
click at [537, 305] on input "$279.99" at bounding box center [526, 305] width 63 height 7
click at [596, 305] on input "$243.99" at bounding box center [584, 305] width 52 height 7
click at [541, 324] on input "$386.10" at bounding box center [526, 325] width 63 height 7
click at [599, 328] on input "$315.80" at bounding box center [584, 325] width 52 height 7
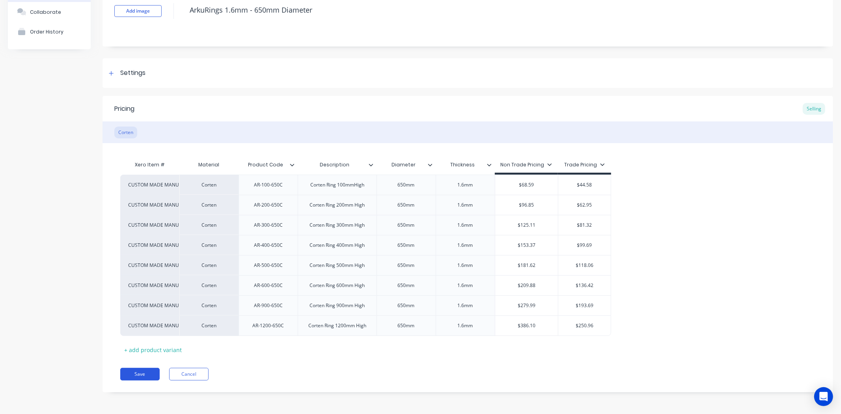
click at [133, 376] on button "Save" at bounding box center [139, 374] width 39 height 13
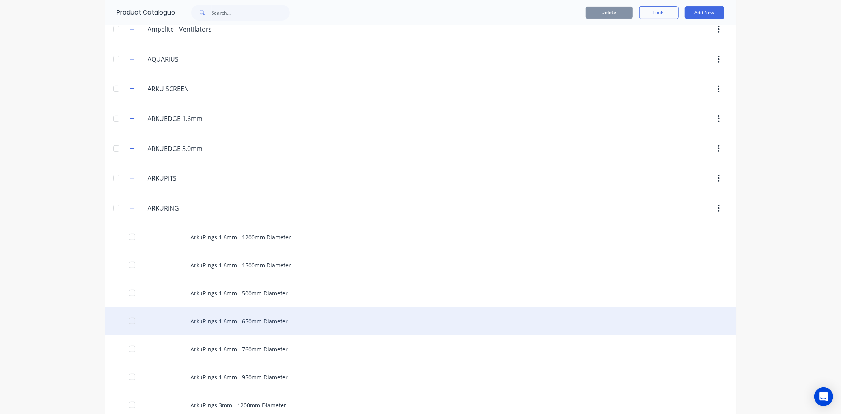
scroll to position [219, 0]
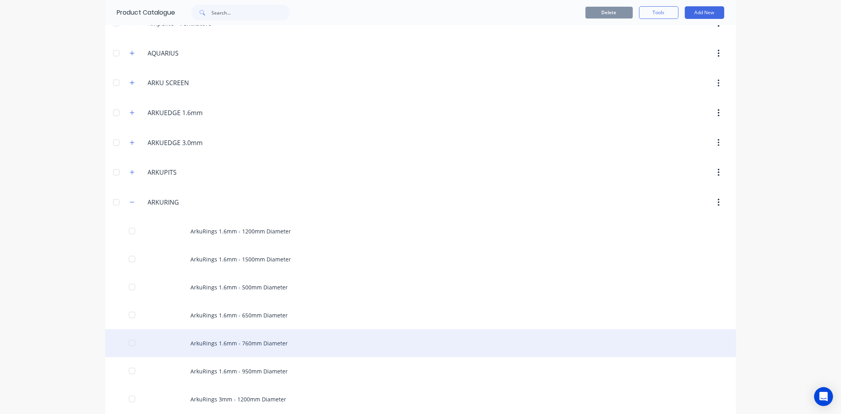
click at [175, 342] on div "ArkuRings 1.6mm - 760mm Diameter" at bounding box center [420, 343] width 631 height 28
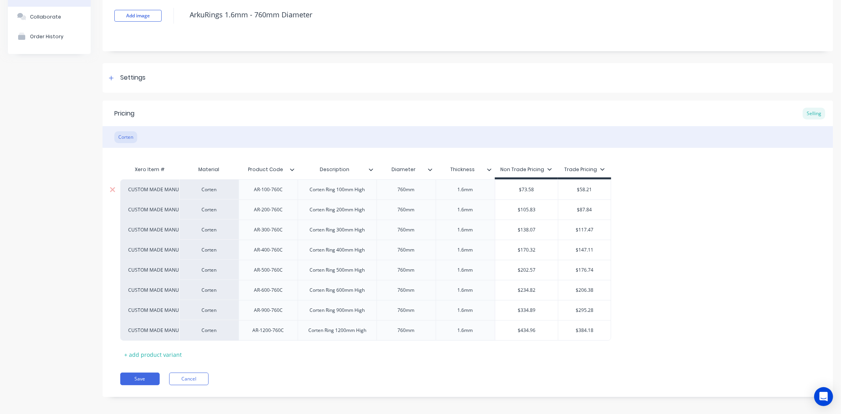
scroll to position [58, 0]
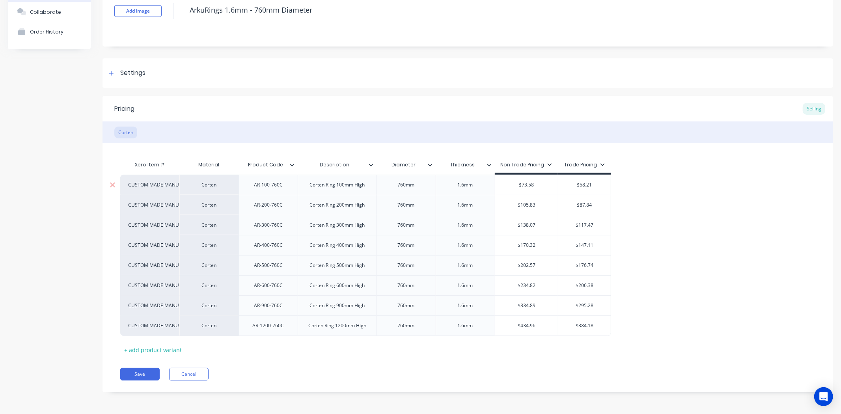
click at [553, 180] on div "$73.58" at bounding box center [526, 185] width 63 height 20
click at [599, 188] on input "$58.21" at bounding box center [584, 184] width 52 height 7
click at [597, 206] on input "$87.84" at bounding box center [584, 204] width 52 height 7
click at [538, 227] on input "$138.07" at bounding box center [526, 224] width 63 height 7
click at [599, 221] on div "$117.47" at bounding box center [584, 225] width 52 height 20
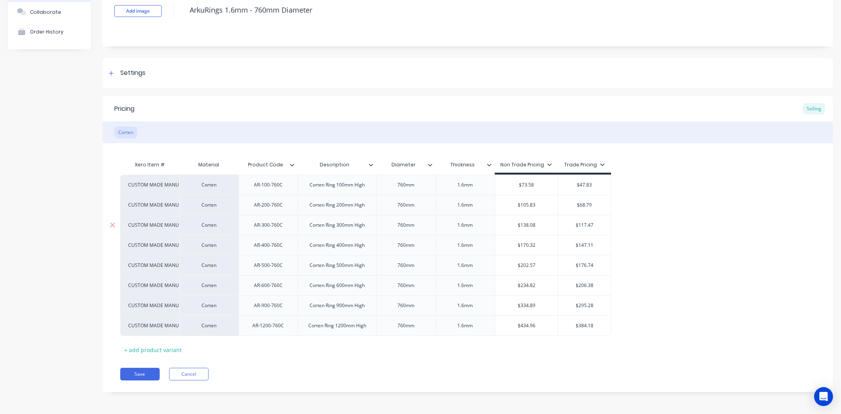
click at [600, 227] on input "$117.47" at bounding box center [584, 224] width 52 height 7
click at [537, 248] on input "$170.32" at bounding box center [526, 245] width 63 height 7
click at [597, 247] on input "$147.11" at bounding box center [584, 245] width 52 height 7
click at [603, 240] on div "$147.11" at bounding box center [584, 245] width 52 height 20
click at [597, 247] on input "$147.11" at bounding box center [584, 245] width 52 height 7
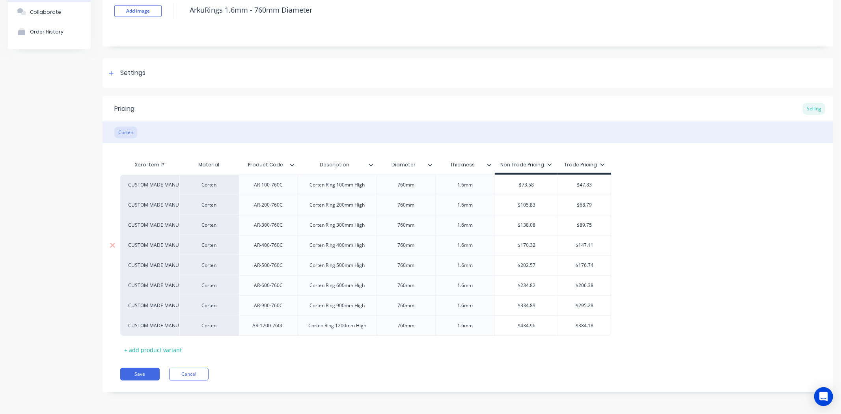
click at [589, 247] on input "$147.11" at bounding box center [584, 245] width 52 height 7
drag, startPoint x: 589, startPoint y: 247, endPoint x: 581, endPoint y: 246, distance: 7.9
click at [581, 246] on input "$147.11" at bounding box center [584, 245] width 52 height 7
click at [581, 242] on input "$147.11" at bounding box center [584, 245] width 52 height 7
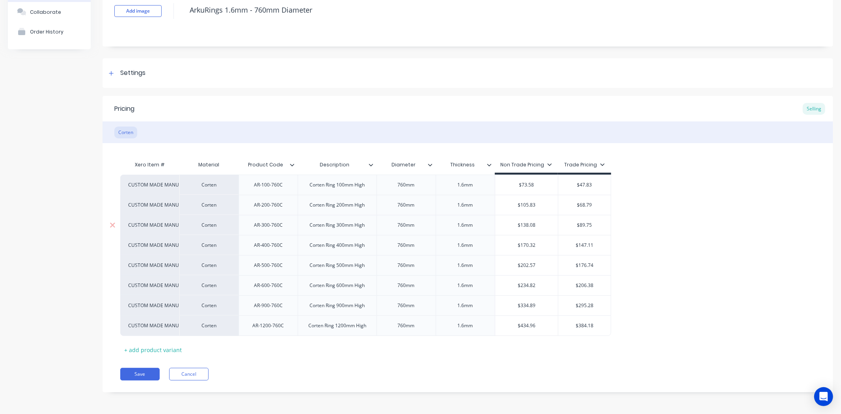
click at [592, 229] on div "$89.75" at bounding box center [584, 225] width 52 height 20
click at [590, 247] on input "$147.11" at bounding box center [584, 245] width 52 height 7
click at [594, 245] on input "$147.11" at bounding box center [584, 245] width 52 height 7
click at [542, 270] on div "$202.57" at bounding box center [526, 265] width 63 height 20
click at [602, 267] on input "$176.74" at bounding box center [584, 265] width 52 height 7
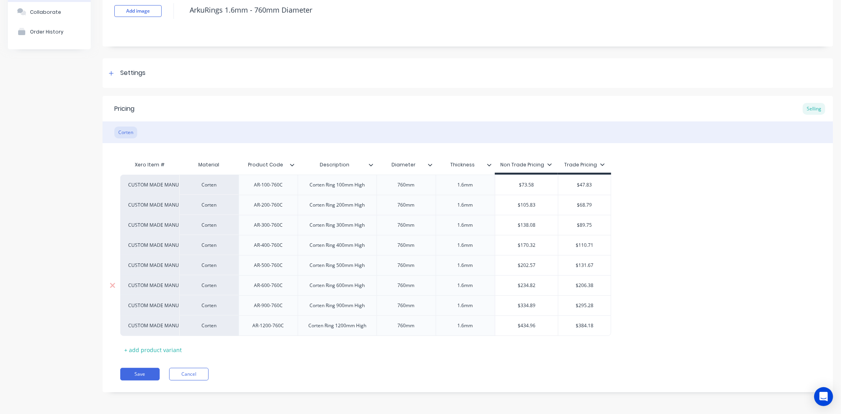
click at [539, 287] on input "$234.82" at bounding box center [526, 285] width 63 height 7
click at [594, 279] on div "$206.38" at bounding box center [584, 285] width 52 height 20
click at [594, 304] on input "$295.28" at bounding box center [584, 305] width 52 height 7
click at [543, 327] on input "$434.96" at bounding box center [526, 325] width 63 height 7
click at [602, 324] on input "$384.18" at bounding box center [584, 325] width 52 height 7
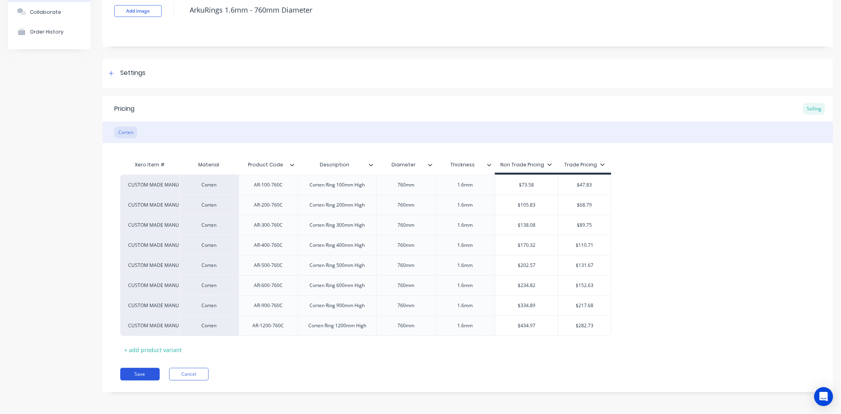
click at [135, 373] on button "Save" at bounding box center [139, 374] width 39 height 13
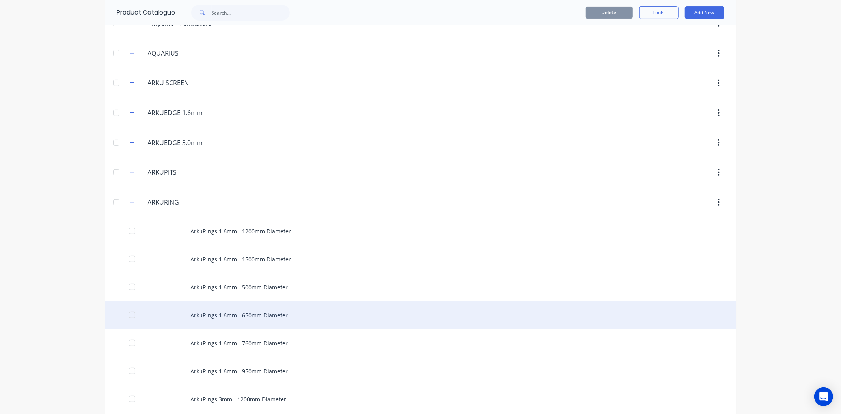
scroll to position [262, 0]
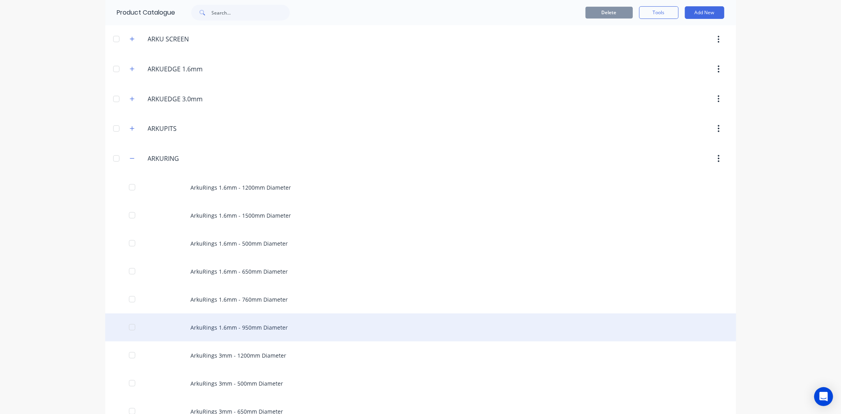
click at [173, 335] on div "ArkuRings 1.6mm - 950mm Diameter" at bounding box center [420, 327] width 631 height 28
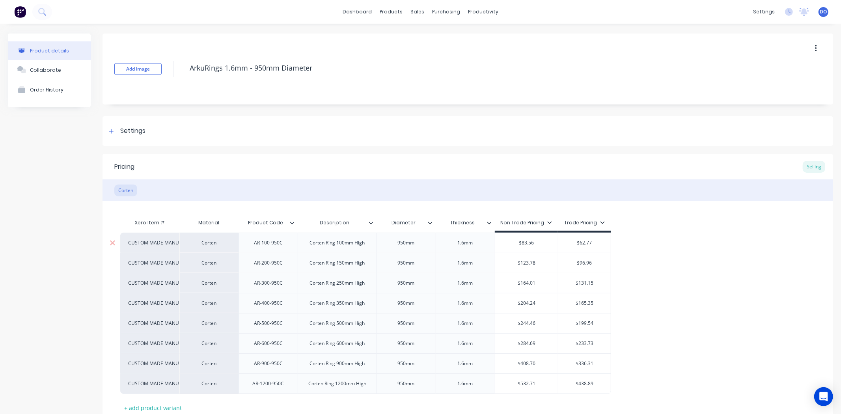
click at [597, 247] on div "$62.77" at bounding box center [584, 243] width 52 height 20
click at [534, 270] on div "$123.78" at bounding box center [526, 263] width 63 height 20
click at [599, 270] on div "$96.96" at bounding box center [584, 263] width 52 height 20
click at [542, 286] on input "$164.01" at bounding box center [526, 282] width 63 height 7
click at [600, 281] on input "$131.15" at bounding box center [584, 282] width 52 height 7
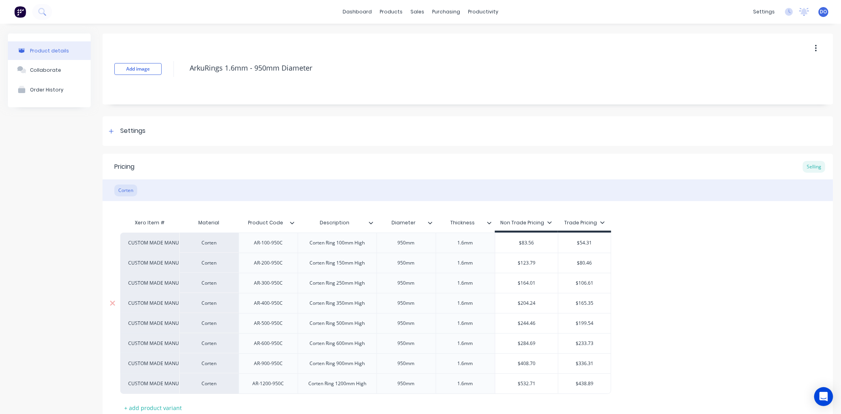
click at [598, 307] on div "$165.35" at bounding box center [584, 303] width 52 height 20
click at [542, 327] on div "$244.46" at bounding box center [526, 323] width 63 height 20
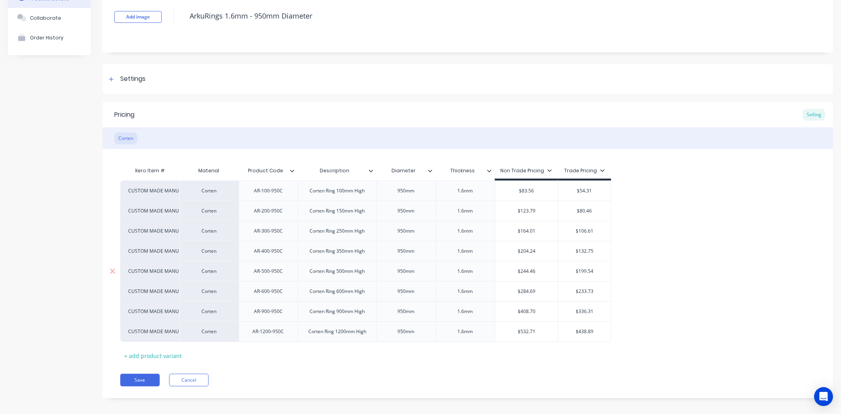
scroll to position [58, 0]
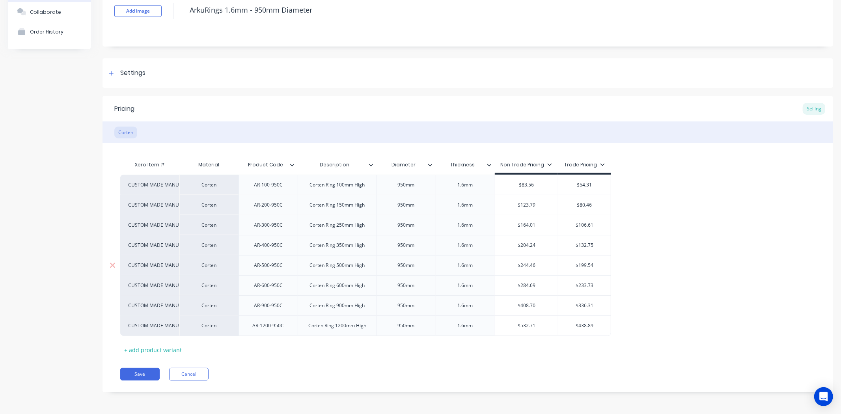
click at [599, 264] on input "$199.54" at bounding box center [584, 265] width 52 height 7
click at [567, 289] on div "$233.73" at bounding box center [584, 285] width 52 height 20
click at [540, 305] on input "$408.70" at bounding box center [526, 305] width 63 height 7
click at [596, 306] on input "$336.31" at bounding box center [584, 305] width 52 height 7
click at [538, 331] on div "$532.71" at bounding box center [526, 326] width 63 height 20
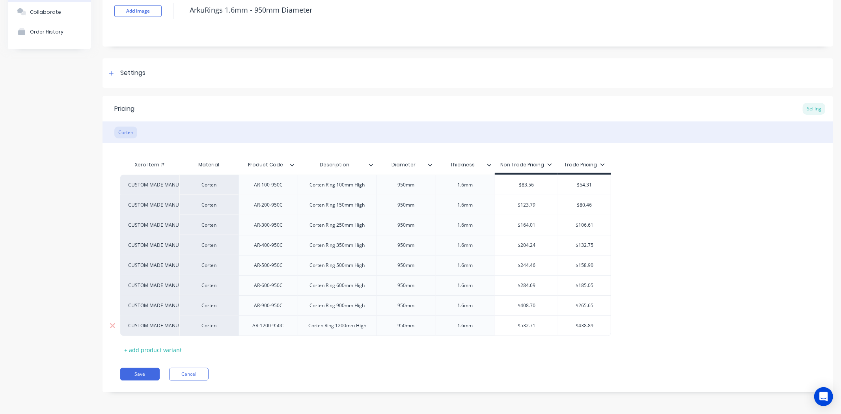
click at [591, 328] on input "$438.89" at bounding box center [584, 325] width 52 height 7
click at [598, 327] on input "$438.89" at bounding box center [584, 325] width 52 height 7
click at [133, 372] on button "Save" at bounding box center [139, 374] width 39 height 13
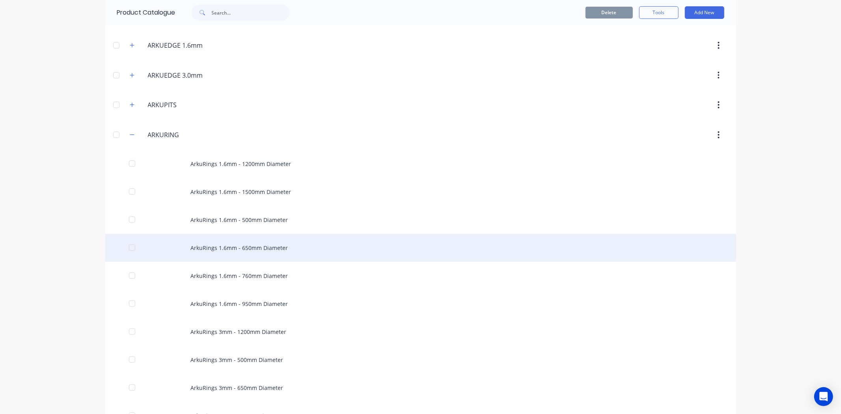
scroll to position [306, 0]
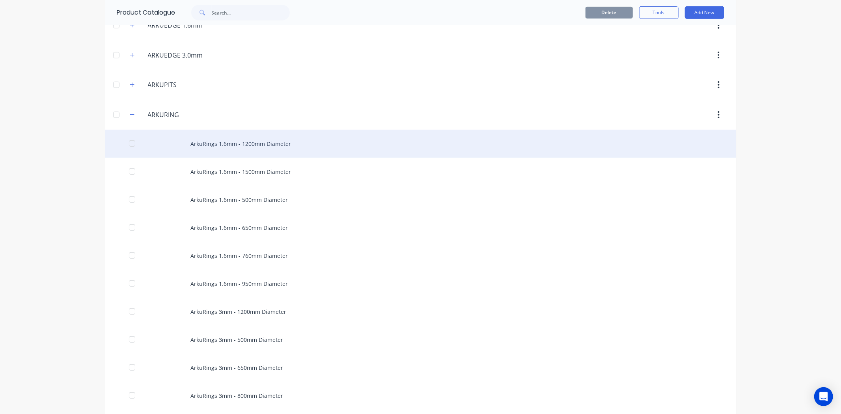
click at [276, 152] on div "ArkuRings 1.6mm - 1200mm Diameter" at bounding box center [420, 144] width 631 height 28
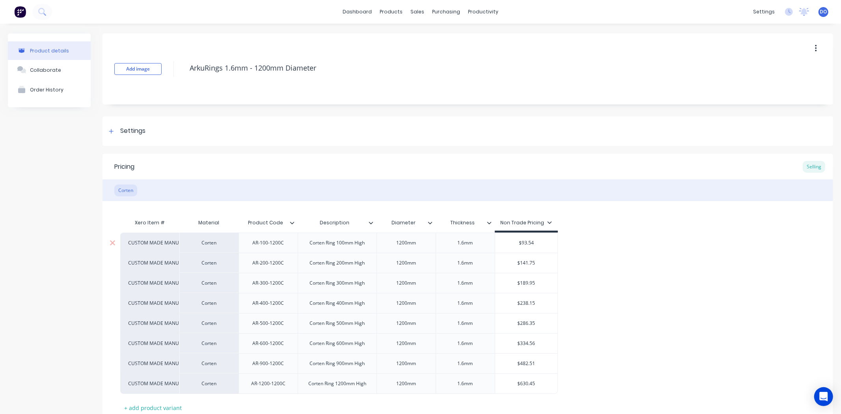
scroll to position [44, 0]
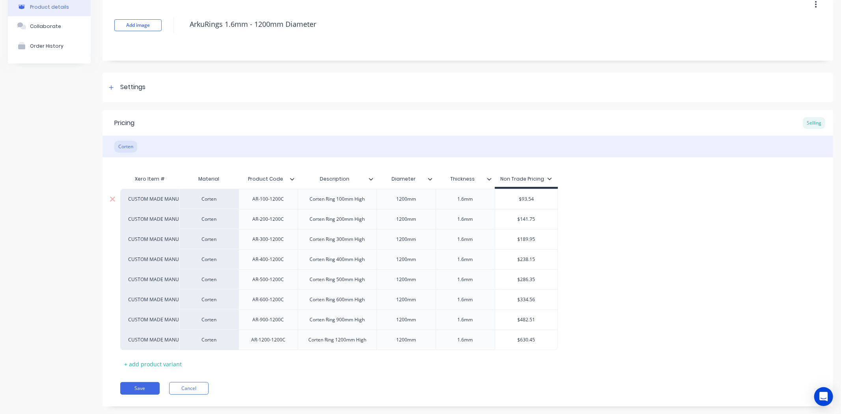
click at [536, 201] on input "$93.54" at bounding box center [526, 198] width 63 height 7
click at [472, 204] on div "1.6mm" at bounding box center [464, 199] width 39 height 10
click at [615, 186] on div "Xero Item # Material Product Code Description Diameter Thickness Non Trade Pric…" at bounding box center [467, 270] width 695 height 199
click at [543, 198] on input "$93.54" at bounding box center [526, 198] width 63 height 7
click at [535, 218] on input "$141.75" at bounding box center [526, 219] width 63 height 7
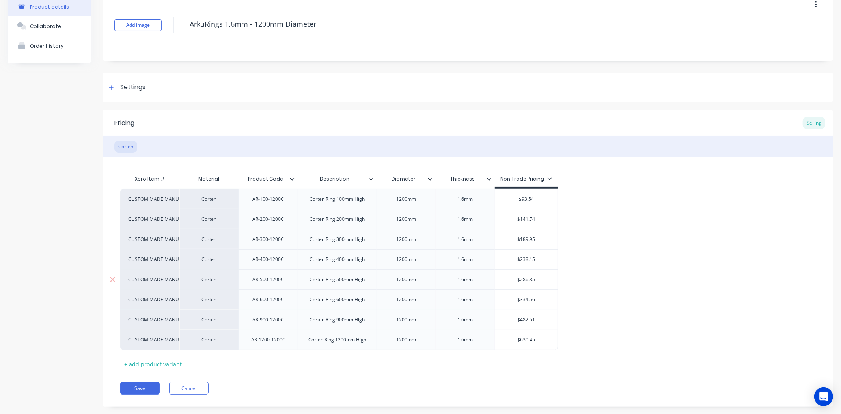
click at [546, 276] on input "$286.35" at bounding box center [526, 279] width 63 height 7
click at [137, 390] on button "Save" at bounding box center [139, 388] width 39 height 13
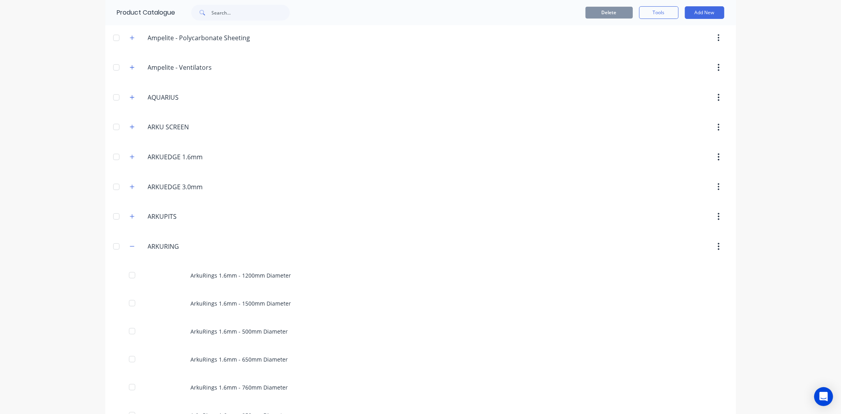
scroll to position [175, 0]
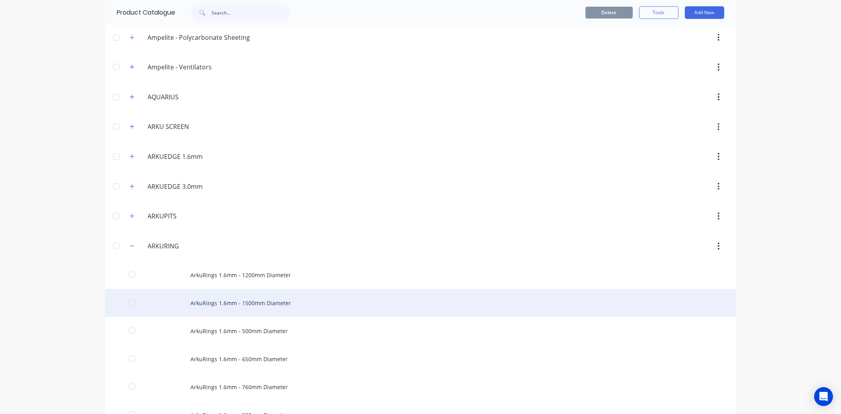
click at [166, 301] on div "ArkuRings 1.6mm - 1500mm Diameter" at bounding box center [420, 303] width 631 height 28
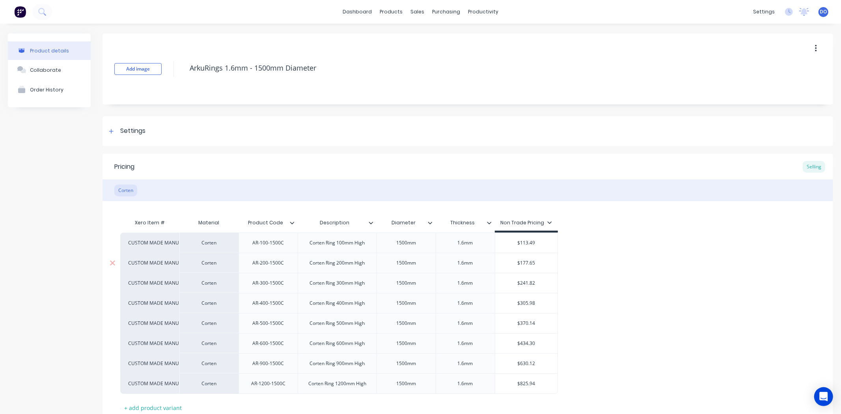
click at [537, 267] on div "$177.65" at bounding box center [526, 263] width 63 height 20
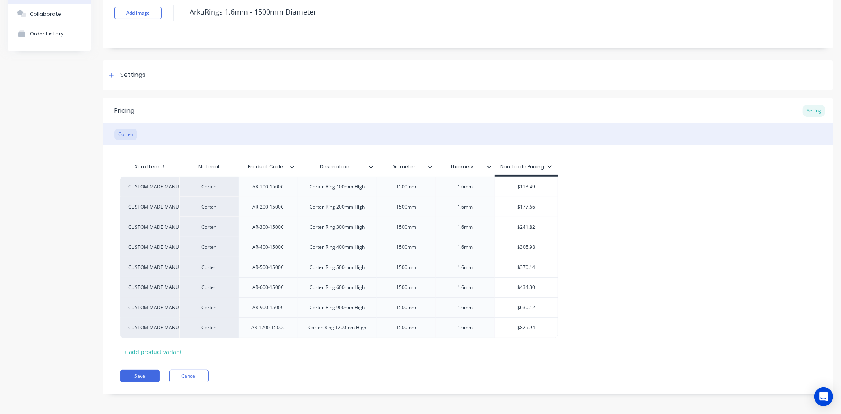
scroll to position [58, 0]
click at [154, 378] on button "Save" at bounding box center [139, 374] width 39 height 13
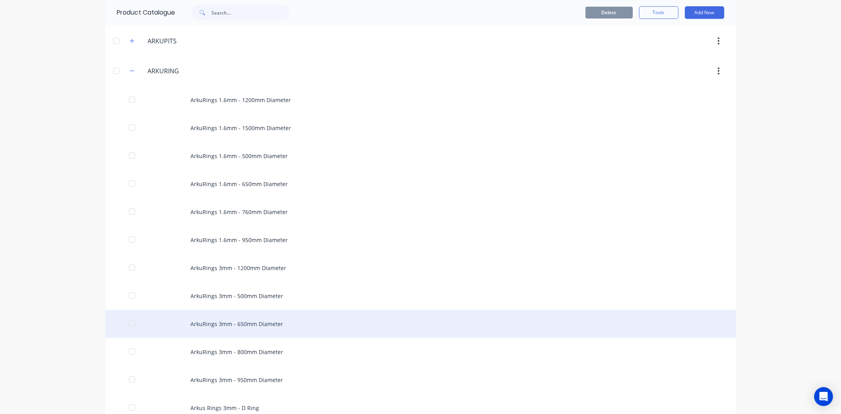
scroll to position [394, 0]
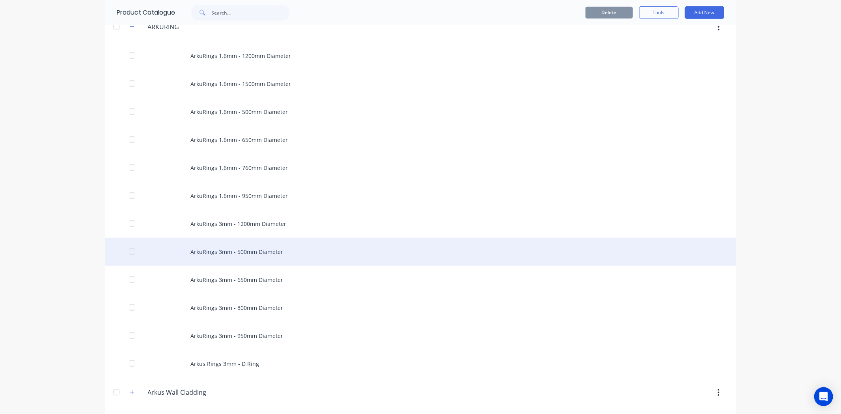
click at [249, 255] on div "ArkuRings 3mm - 500mm Diameter" at bounding box center [420, 252] width 631 height 28
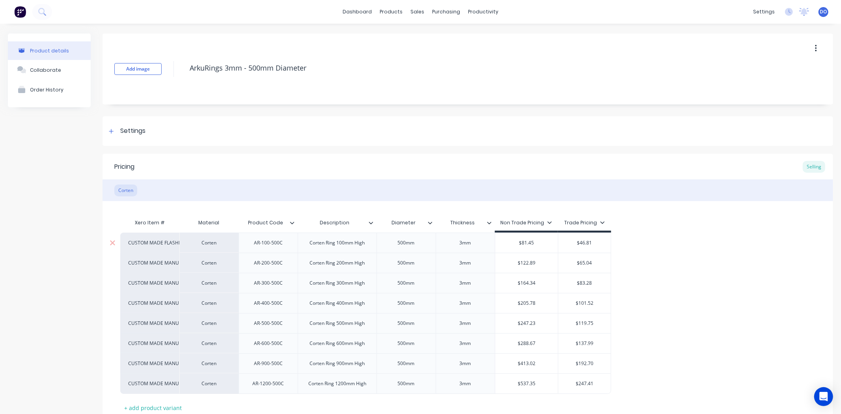
click at [542, 246] on input "$81.45" at bounding box center [526, 242] width 63 height 7
click at [600, 248] on div "$46.81" at bounding box center [584, 243] width 52 height 20
click at [537, 268] on div "$122.89" at bounding box center [526, 263] width 63 height 20
click at [594, 266] on input "$65.04" at bounding box center [584, 262] width 52 height 7
click at [550, 289] on div "$164.34" at bounding box center [526, 283] width 63 height 20
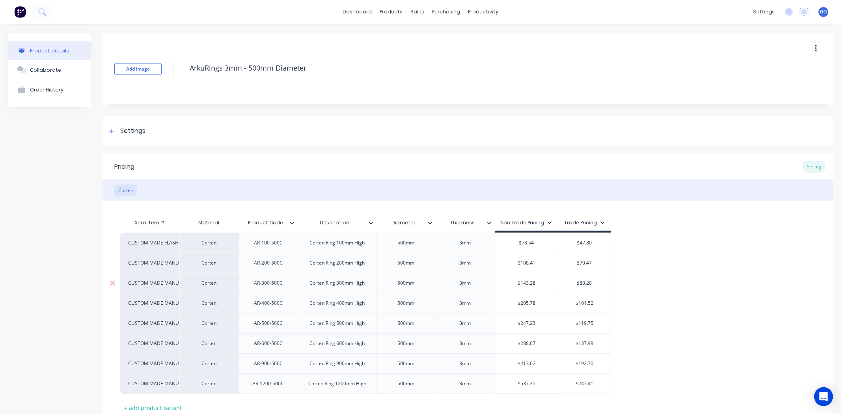
click at [595, 289] on div "$83.28" at bounding box center [584, 283] width 52 height 20
click at [546, 303] on input "$205.78" at bounding box center [526, 303] width 63 height 7
click at [547, 303] on input "$205.78" at bounding box center [526, 303] width 63 height 7
click at [595, 309] on div "$101.52" at bounding box center [584, 303] width 52 height 20
click at [547, 324] on input "$247.23" at bounding box center [526, 323] width 63 height 7
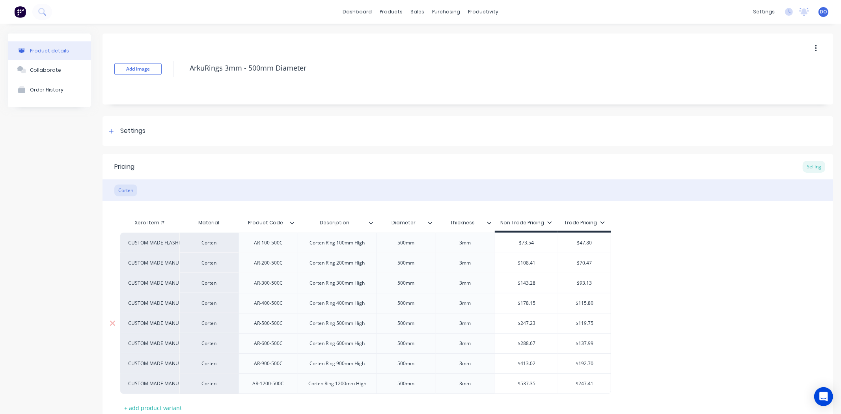
click at [541, 321] on input "$247.23" at bounding box center [526, 323] width 63 height 7
click at [596, 322] on input "$119.75" at bounding box center [584, 323] width 52 height 7
click at [537, 344] on input "$288.67" at bounding box center [526, 343] width 63 height 7
click at [543, 346] on input "$288.67" at bounding box center [526, 343] width 63 height 7
click at [594, 345] on input "$137.99" at bounding box center [584, 343] width 52 height 7
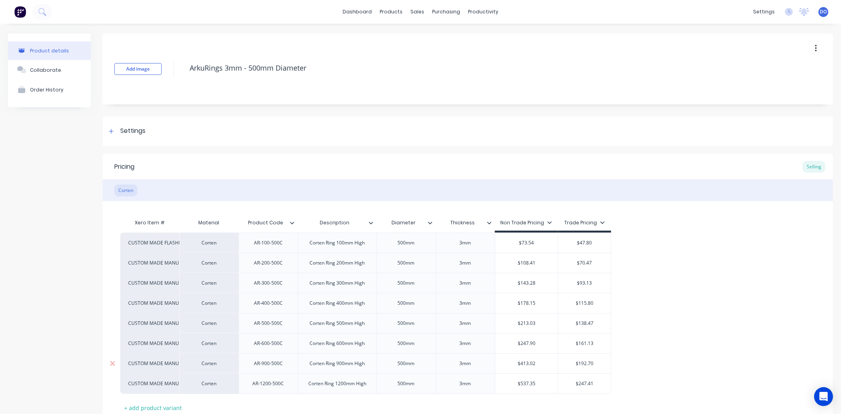
click at [538, 368] on div "$413.02" at bounding box center [526, 363] width 63 height 20
click at [596, 365] on input "$192.70" at bounding box center [584, 363] width 52 height 7
click at [545, 389] on div "$537.35" at bounding box center [526, 384] width 63 height 20
click at [599, 383] on input "$247.41" at bounding box center [584, 383] width 52 height 7
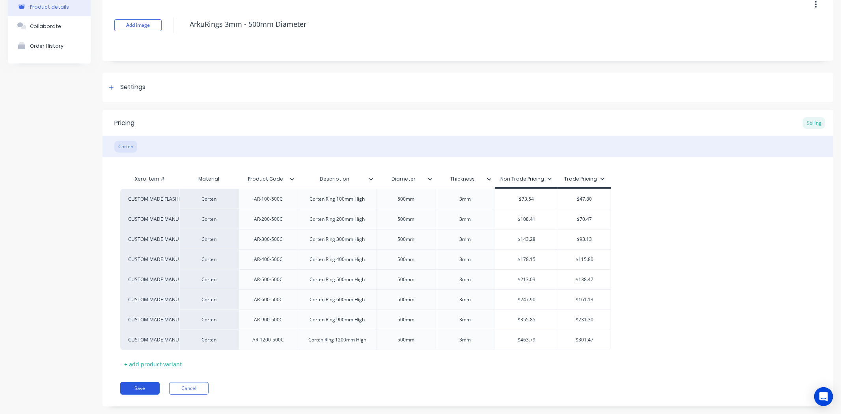
click at [139, 391] on button "Save" at bounding box center [139, 388] width 39 height 13
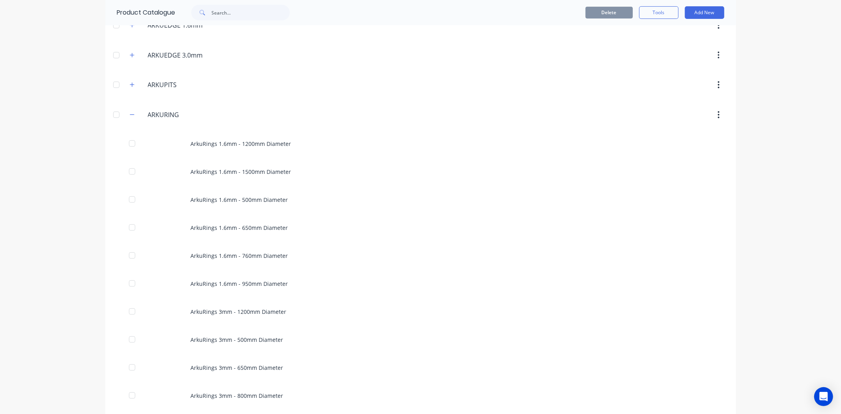
scroll to position [350, 0]
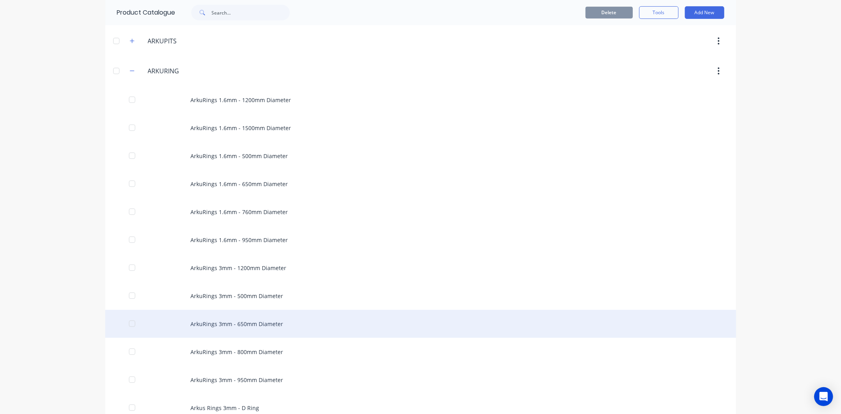
click at [178, 322] on div "ArkuRings 3mm - 650mm Diameter" at bounding box center [420, 324] width 631 height 28
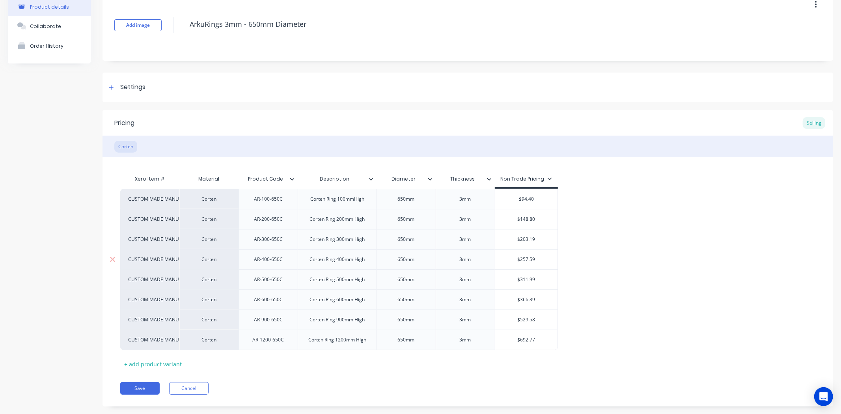
scroll to position [58, 0]
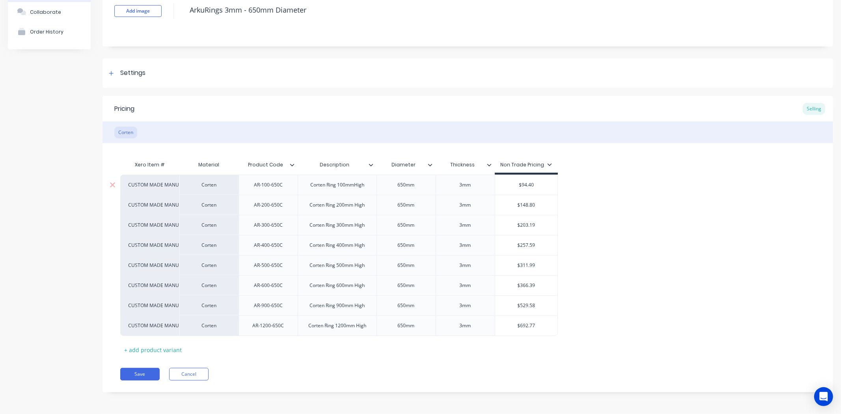
click at [539, 188] on div "$94.40" at bounding box center [526, 185] width 63 height 20
click at [538, 206] on input "$148.80" at bounding box center [526, 204] width 63 height 7
click at [541, 226] on input "$203.19" at bounding box center [526, 224] width 63 height 7
click at [541, 251] on div "$257.59" at bounding box center [526, 245] width 63 height 20
click at [540, 263] on input "$311.99" at bounding box center [526, 265] width 63 height 7
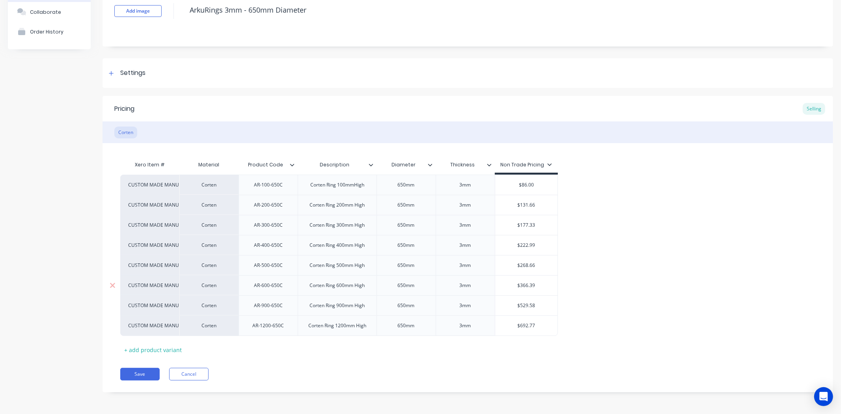
click at [537, 281] on div "$366.39" at bounding box center [526, 285] width 63 height 20
click at [540, 306] on input "$529.58" at bounding box center [526, 305] width 63 height 7
click at [541, 328] on input "$692.77" at bounding box center [526, 325] width 63 height 7
click at [150, 372] on button "Save" at bounding box center [139, 374] width 39 height 13
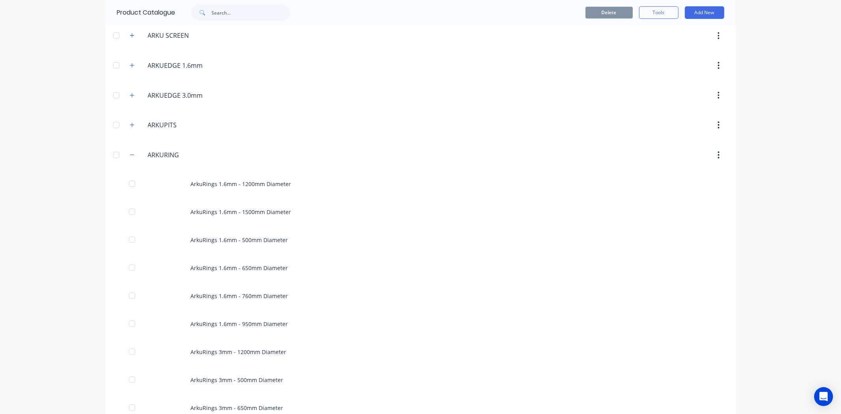
scroll to position [394, 0]
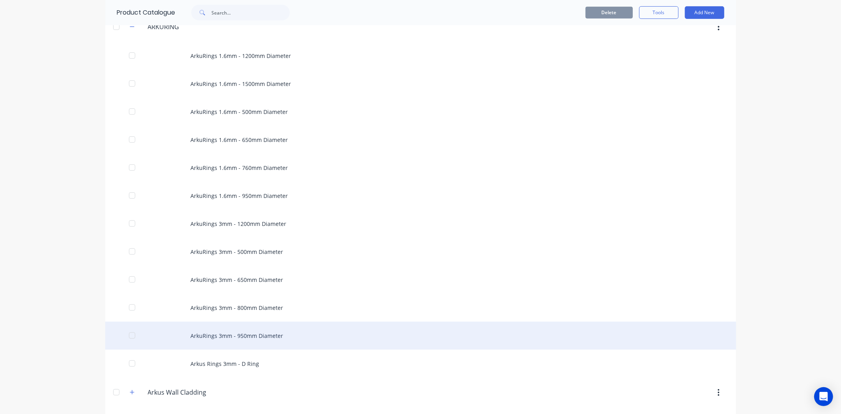
click at [222, 329] on div "ArkuRings 3mm - 950mm Diameter" at bounding box center [420, 336] width 631 height 28
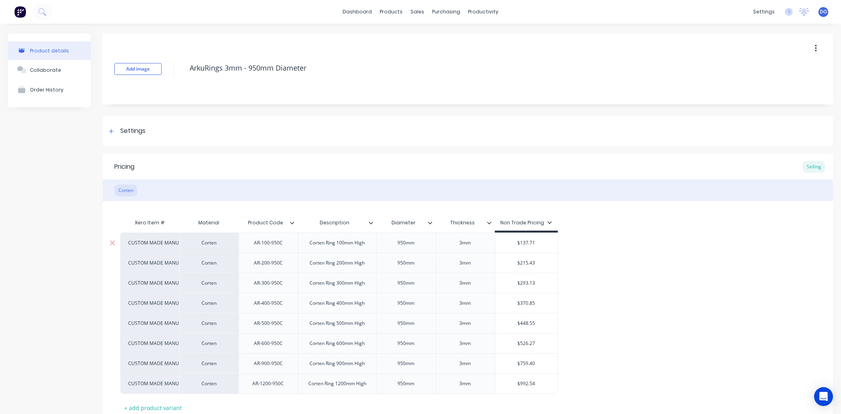
click at [537, 239] on input "$137.71" at bounding box center [526, 242] width 63 height 7
click at [554, 242] on input "$137.71" at bounding box center [526, 242] width 63 height 7
click at [547, 267] on div "$215.43" at bounding box center [526, 263] width 63 height 20
click at [539, 284] on input "$293.13" at bounding box center [526, 282] width 63 height 7
click at [541, 284] on input "$293.13" at bounding box center [526, 282] width 63 height 7
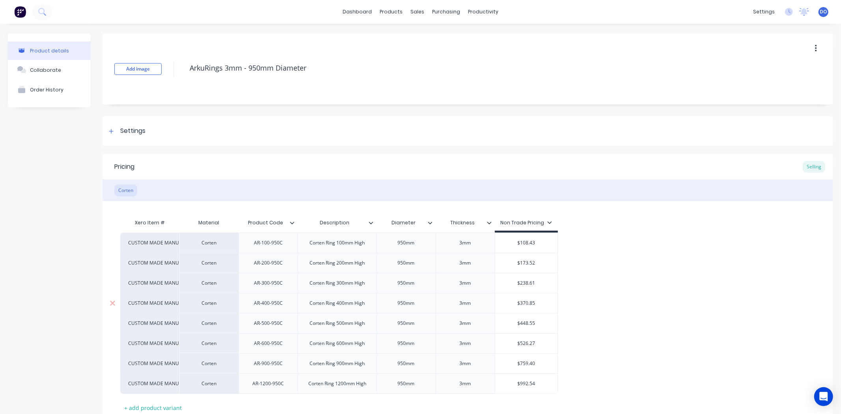
click at [540, 310] on div "$370.85" at bounding box center [526, 303] width 63 height 20
click at [550, 303] on input "$303.61" at bounding box center [526, 303] width 63 height 7
click at [541, 329] on div "$448.55" at bounding box center [526, 323] width 63 height 20
click at [545, 340] on input "$526.27" at bounding box center [526, 343] width 63 height 7
click at [536, 365] on input "$759.40" at bounding box center [526, 363] width 63 height 7
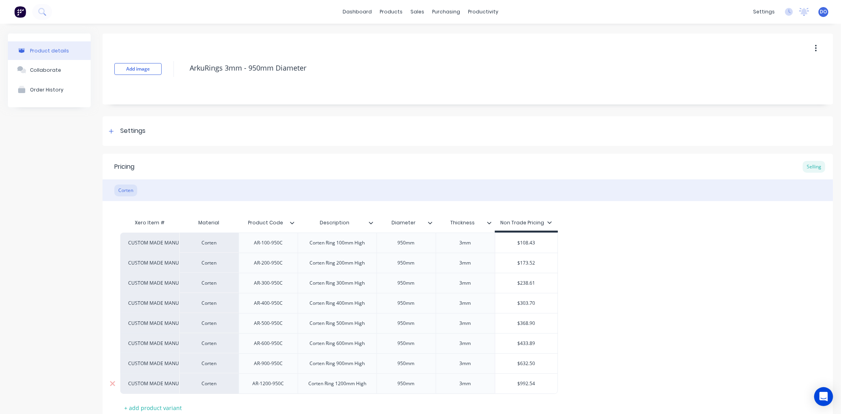
click at [539, 384] on input "$992.54" at bounding box center [526, 383] width 63 height 7
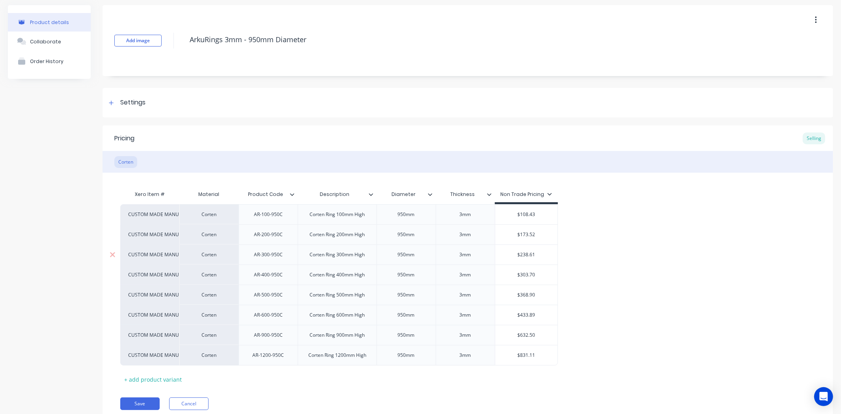
scroll to position [58, 0]
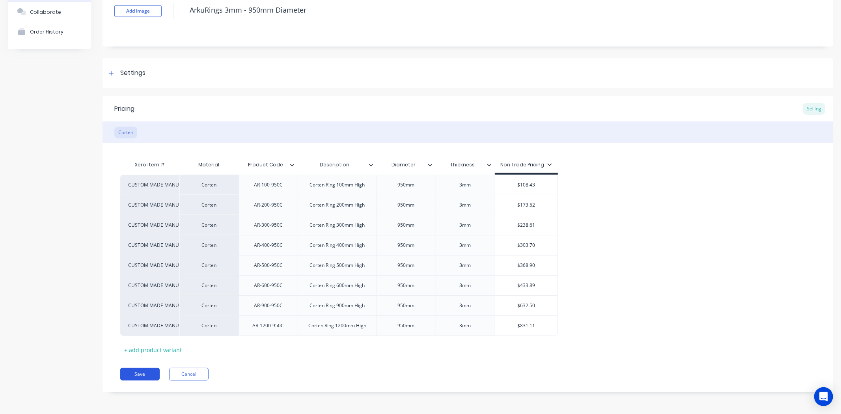
click at [151, 377] on button "Save" at bounding box center [139, 374] width 39 height 13
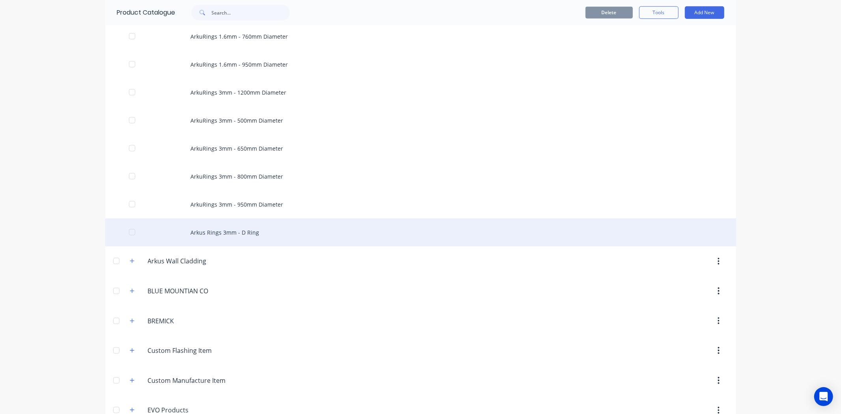
scroll to position [482, 0]
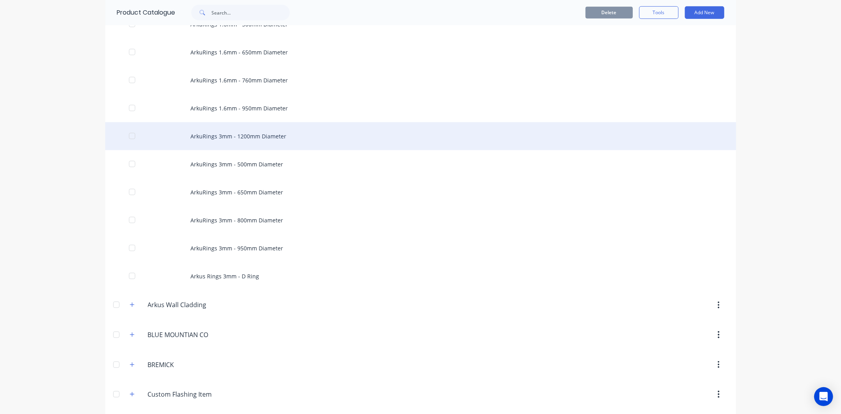
click at [297, 136] on div "ArkuRings 3mm - 1200mm Diameter" at bounding box center [420, 136] width 631 height 28
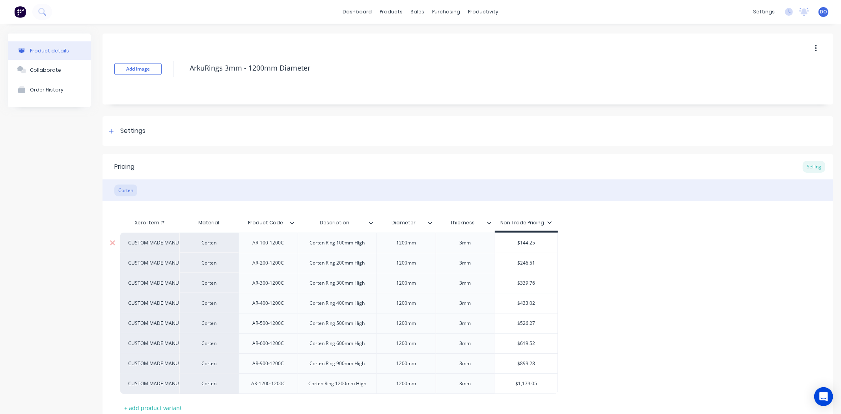
scroll to position [44, 0]
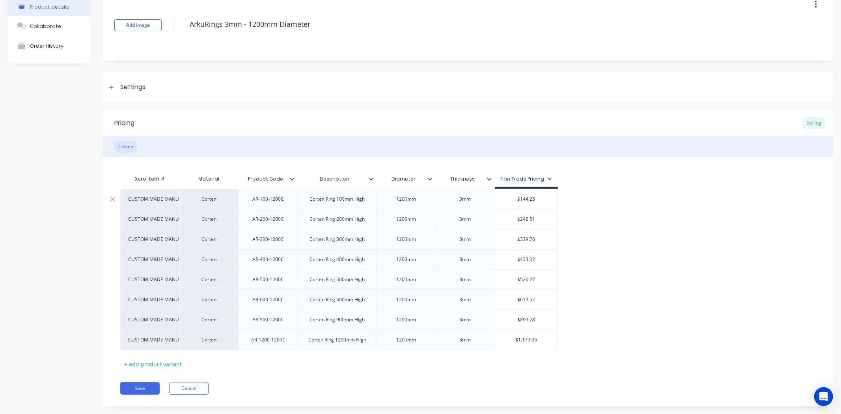
click at [544, 202] on input "$144.25" at bounding box center [526, 198] width 63 height 7
click at [545, 221] on input "$246.51" at bounding box center [526, 219] width 63 height 7
click at [540, 243] on div "$339.76" at bounding box center [526, 239] width 63 height 20
click at [541, 259] on input "$433.02" at bounding box center [526, 259] width 63 height 7
click at [532, 281] on input "$526.27" at bounding box center [526, 279] width 63 height 7
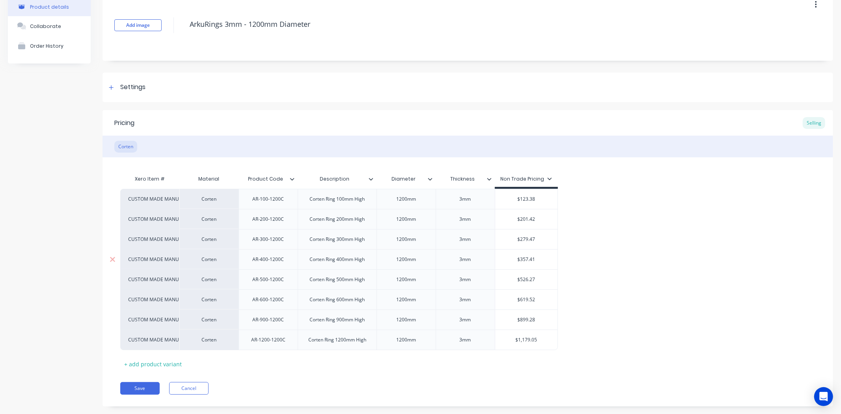
click at [540, 259] on input "$357.41" at bounding box center [526, 259] width 63 height 7
click at [538, 278] on input "$526.27" at bounding box center [526, 279] width 63 height 7
click at [537, 302] on input "$619.52" at bounding box center [526, 299] width 63 height 7
click at [539, 316] on input "$899.28" at bounding box center [526, 319] width 63 height 7
click at [538, 339] on input "$1,179.05" at bounding box center [526, 339] width 63 height 7
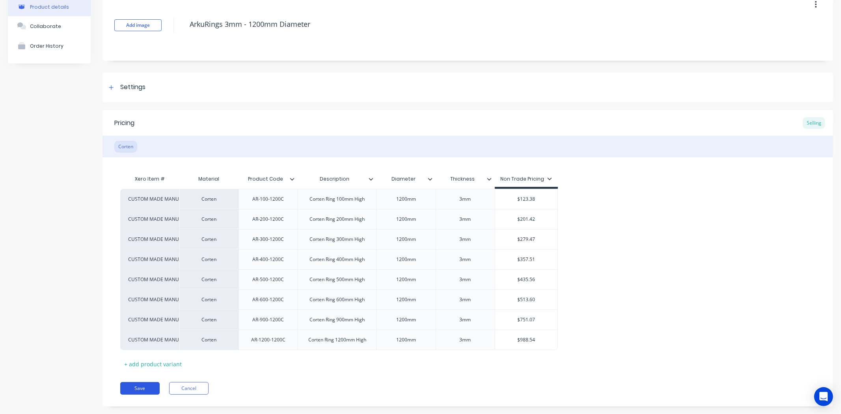
click at [125, 385] on button "Save" at bounding box center [139, 388] width 39 height 13
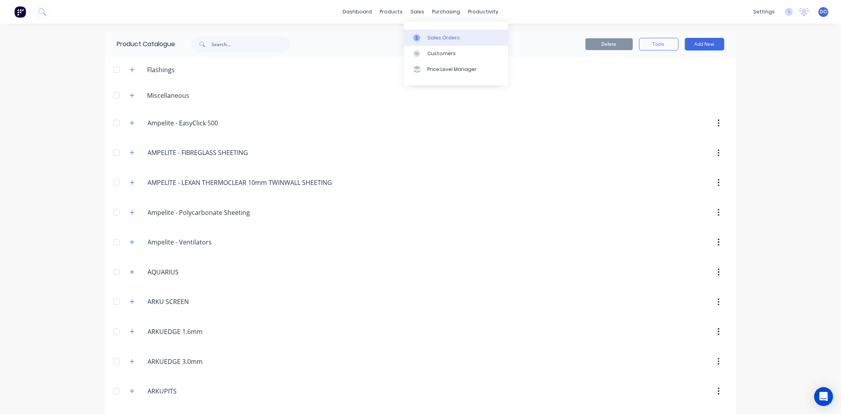
click at [424, 36] on div at bounding box center [419, 37] width 12 height 7
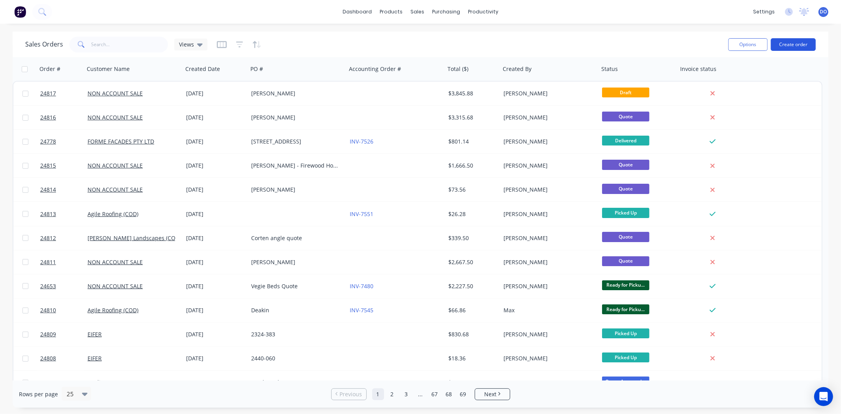
click at [812, 45] on button "Create order" at bounding box center [792, 44] width 45 height 13
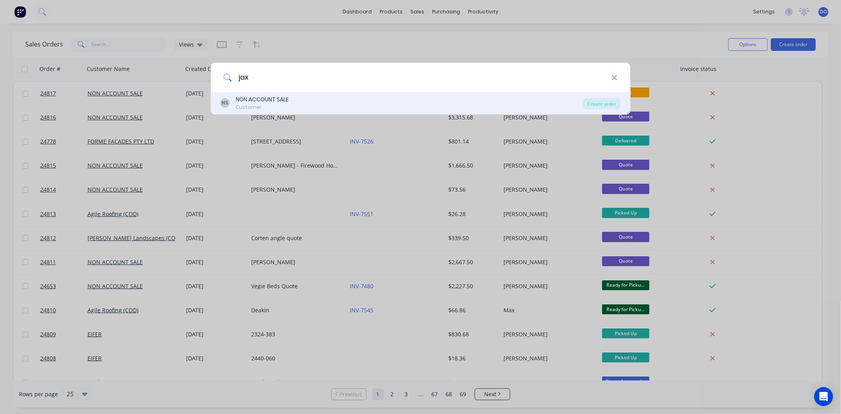
type input "jax"
click at [376, 111] on div "NS NON ACCOUNT SALE Customer Create order" at bounding box center [420, 103] width 420 height 22
click at [585, 103] on div "Create order" at bounding box center [601, 103] width 38 height 11
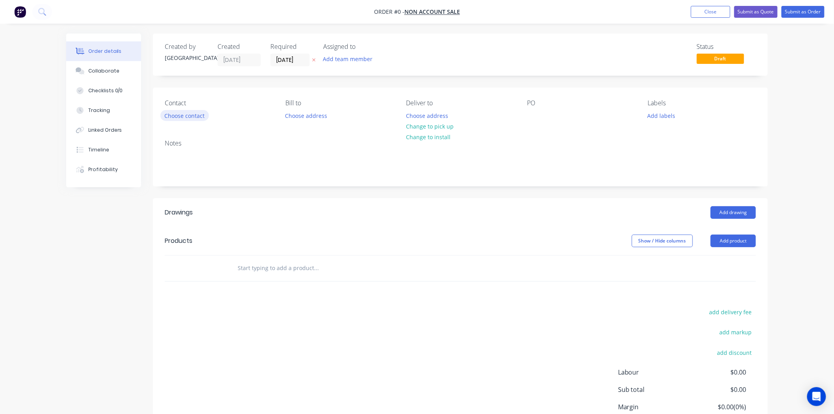
click at [179, 119] on button "Choose contact" at bounding box center [184, 115] width 48 height 11
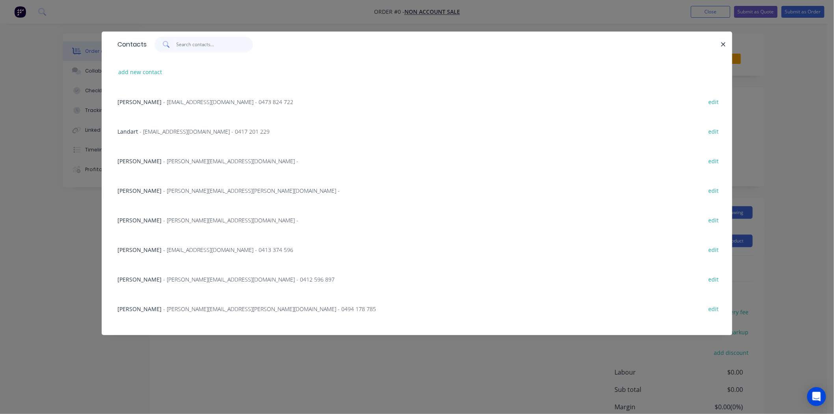
click at [186, 41] on input "text" at bounding box center [215, 45] width 77 height 16
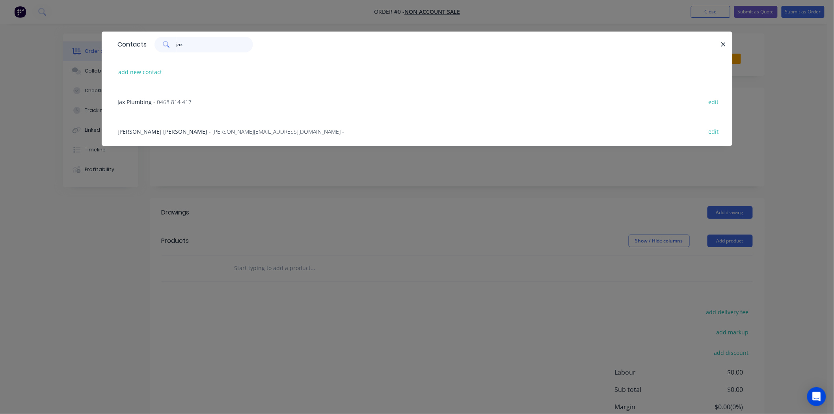
type input "jax"
click at [209, 131] on span "- jackson@jaxrenovation.net -" at bounding box center [276, 131] width 135 height 7
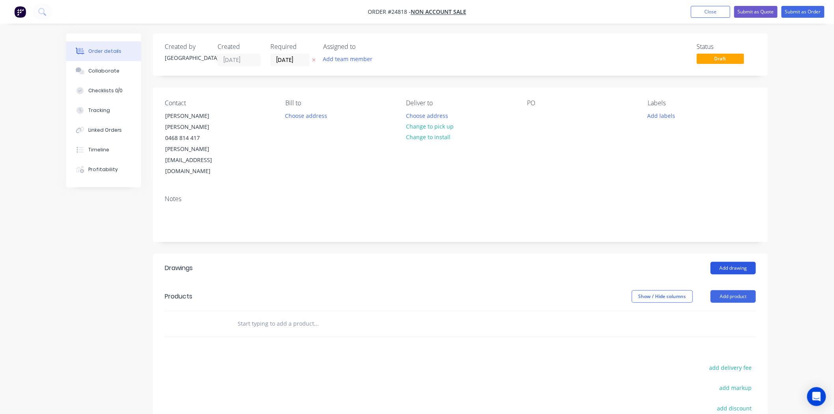
click at [742, 262] on button "Add drawing" at bounding box center [733, 268] width 45 height 13
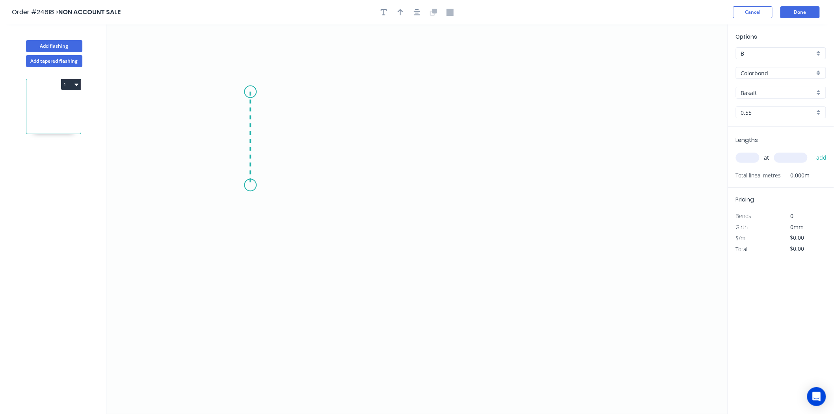
drag, startPoint x: 250, startPoint y: 92, endPoint x: 250, endPoint y: 185, distance: 93.4
click at [250, 185] on icon "0" at bounding box center [416, 218] width 621 height 389
click at [462, 184] on icon "0 ?" at bounding box center [416, 218] width 621 height 389
click at [455, 282] on icon "0 ? ?" at bounding box center [416, 218] width 621 height 389
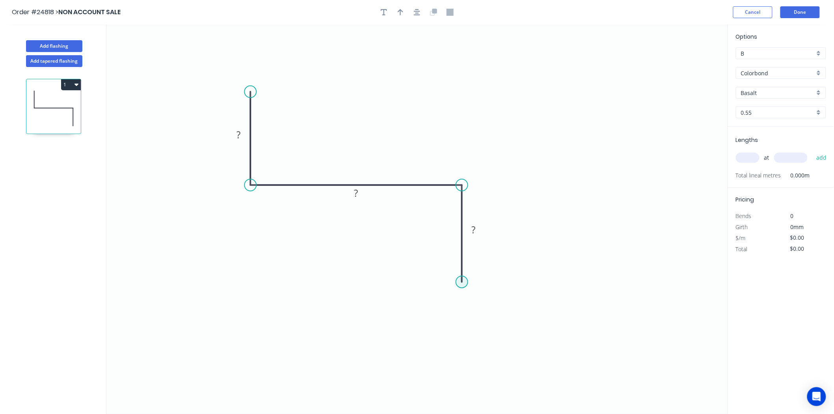
click at [464, 283] on circle at bounding box center [462, 282] width 12 height 12
click at [461, 280] on circle at bounding box center [462, 282] width 12 height 12
click at [446, 268] on icon "0 ? ? ?" at bounding box center [416, 218] width 621 height 389
click at [246, 138] on rect at bounding box center [239, 135] width 26 height 16
click at [234, 138] on rect at bounding box center [239, 135] width 16 height 11
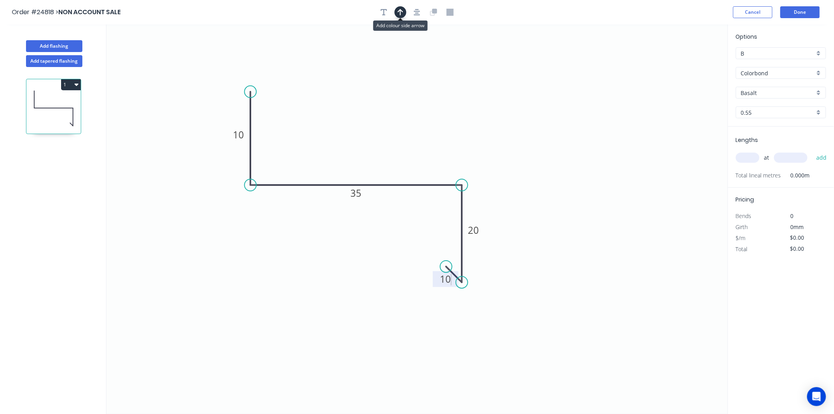
click at [399, 13] on icon "button" at bounding box center [401, 12] width 6 height 7
type input "$12.59"
click at [688, 61] on icon at bounding box center [688, 54] width 7 height 25
drag, startPoint x: 688, startPoint y: 61, endPoint x: 430, endPoint y: 148, distance: 272.3
click at [430, 148] on icon at bounding box center [438, 138] width 23 height 23
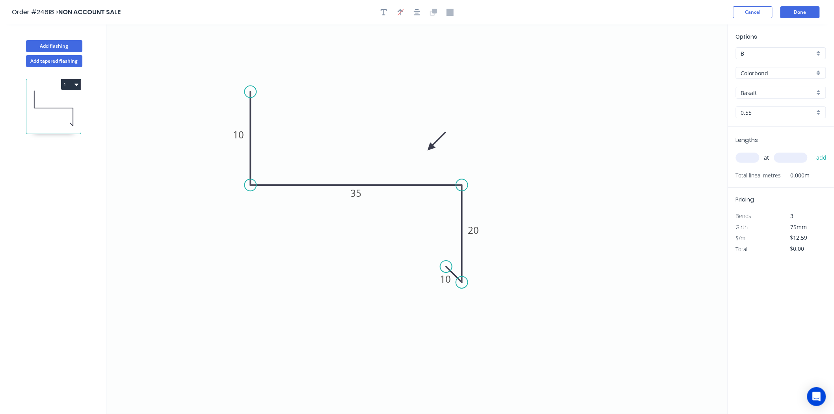
click at [786, 91] on input "Basalt" at bounding box center [778, 93] width 74 height 8
click at [790, 140] on div "Monument" at bounding box center [780, 142] width 89 height 14
type input "Monument"
click at [742, 153] on input "text" at bounding box center [748, 158] width 24 height 10
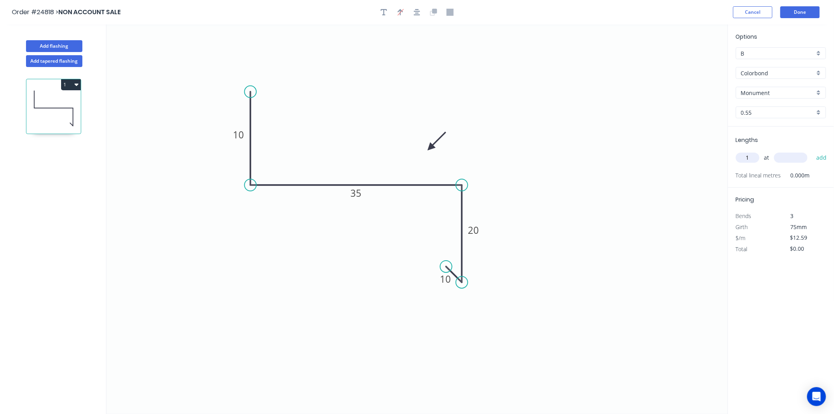
type input "1"
type input "3600"
click at [812, 151] on button "add" at bounding box center [821, 157] width 19 height 13
type input "$45.32"
click at [44, 49] on button "Add flashing" at bounding box center [54, 46] width 56 height 12
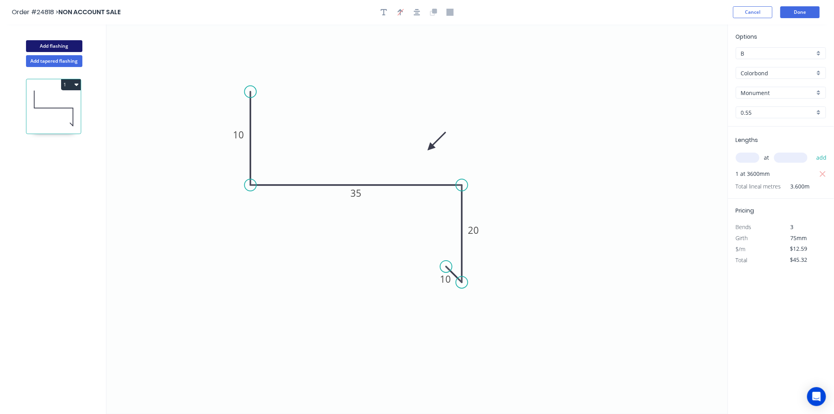
type input "$0.00"
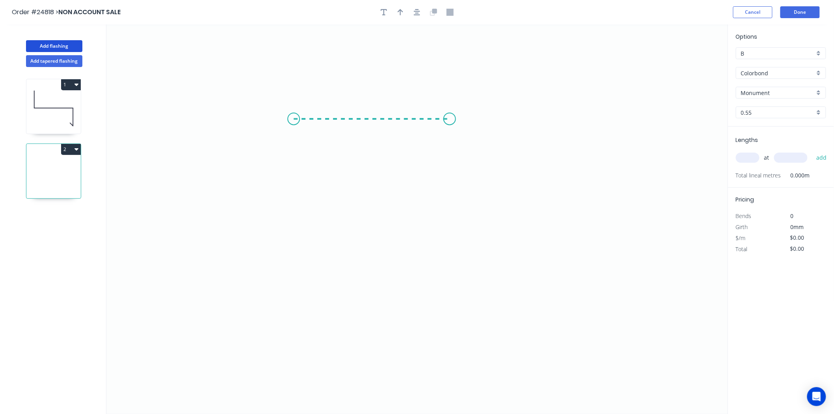
drag, startPoint x: 294, startPoint y: 119, endPoint x: 450, endPoint y: 121, distance: 156.1
click at [450, 121] on icon "0" at bounding box center [416, 218] width 621 height 389
click at [442, 302] on icon "0 ?" at bounding box center [416, 218] width 621 height 389
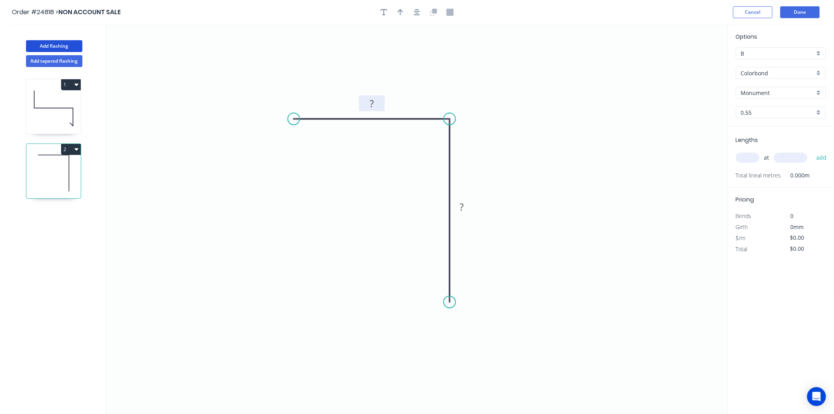
click at [381, 103] on rect at bounding box center [372, 103] width 26 height 16
click at [374, 104] on rect at bounding box center [372, 104] width 16 height 11
click at [406, 15] on div at bounding box center [417, 12] width 83 height 12
type input "$11.09"
click at [401, 16] on button "button" at bounding box center [400, 12] width 12 height 12
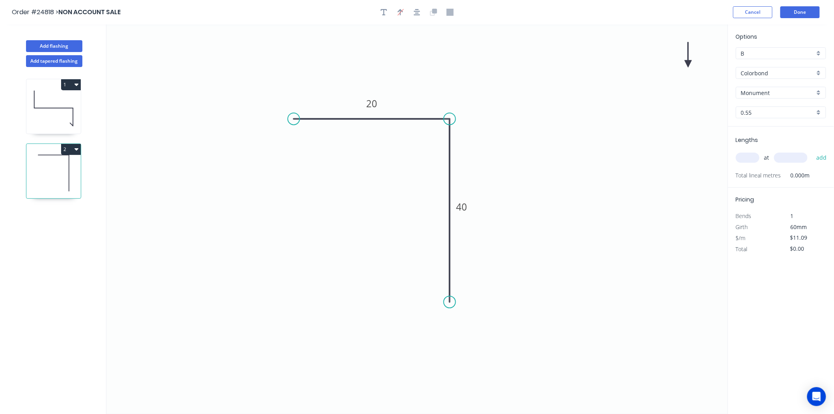
click at [688, 63] on icon at bounding box center [688, 54] width 7 height 25
drag, startPoint x: 688, startPoint y: 63, endPoint x: 420, endPoint y: 102, distance: 271.2
click at [420, 102] on icon at bounding box center [426, 95] width 23 height 23
click at [733, 152] on div "Lengths at add Total lineal metres 0.000m" at bounding box center [781, 157] width 106 height 61
click at [739, 160] on input "text" at bounding box center [748, 158] width 24 height 10
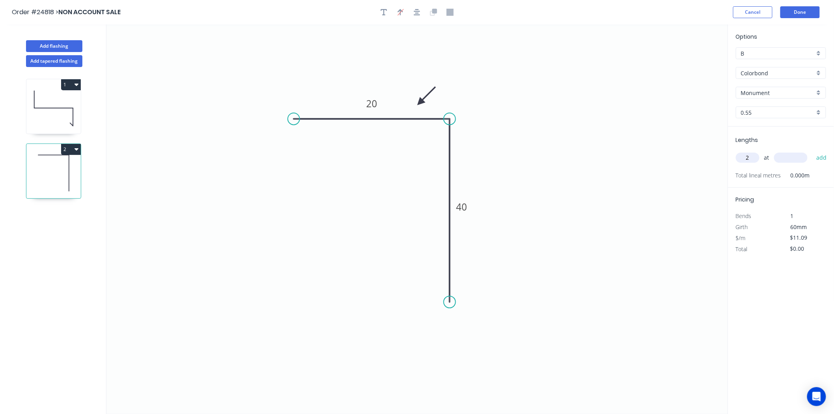
type input "2"
type input "1600"
click at [812, 151] on button "add" at bounding box center [821, 157] width 19 height 13
type input "$35.49"
click at [799, 16] on button "Done" at bounding box center [799, 12] width 39 height 12
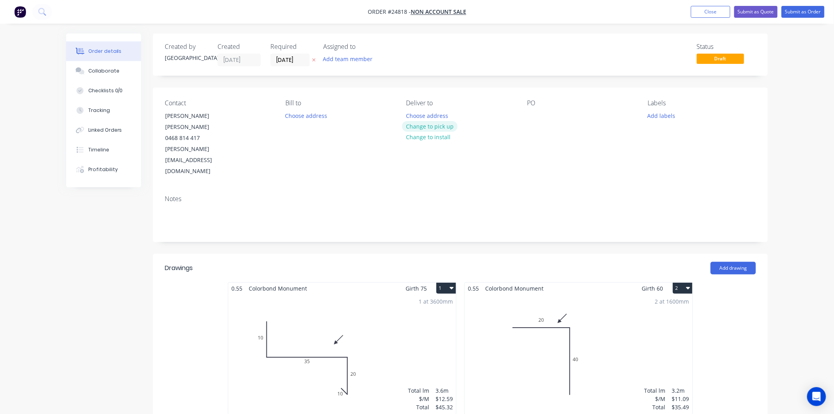
click at [426, 126] on button "Change to pick up" at bounding box center [430, 126] width 56 height 11
click at [528, 123] on div "PO" at bounding box center [581, 138] width 108 height 78
click at [529, 121] on div at bounding box center [533, 115] width 13 height 11
click at [806, 13] on button "Submit as Order" at bounding box center [802, 12] width 43 height 12
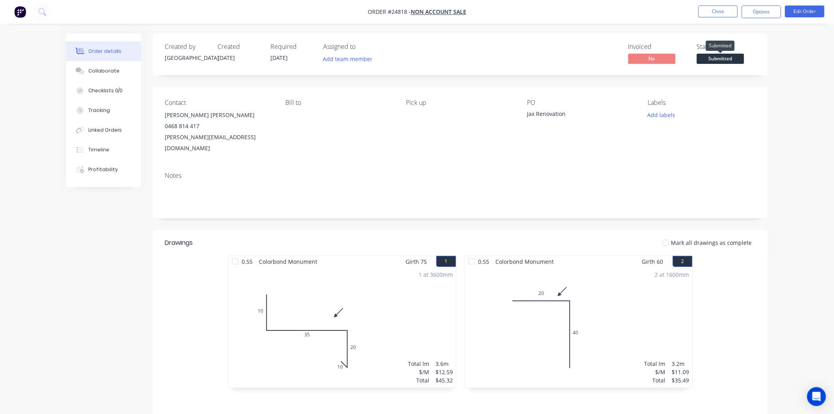
click at [730, 63] on span "Submitted" at bounding box center [720, 59] width 47 height 10
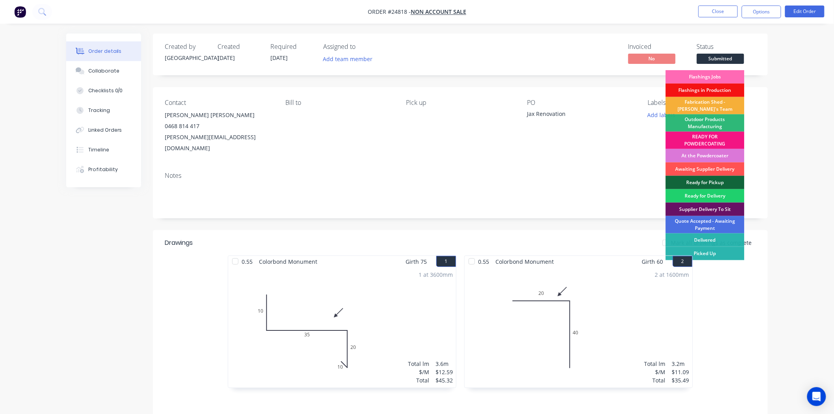
click at [711, 76] on div "Flashings Jobs" at bounding box center [705, 76] width 79 height 13
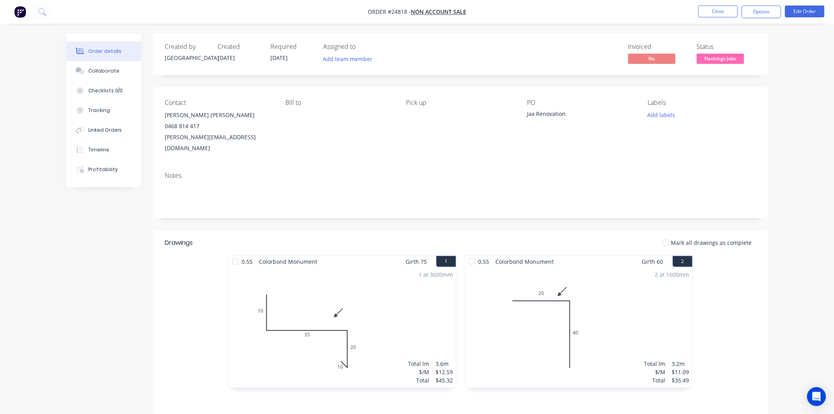
click at [666, 123] on div "Labels Add labels" at bounding box center [702, 126] width 108 height 55
click at [666, 116] on button "Add labels" at bounding box center [661, 115] width 36 height 11
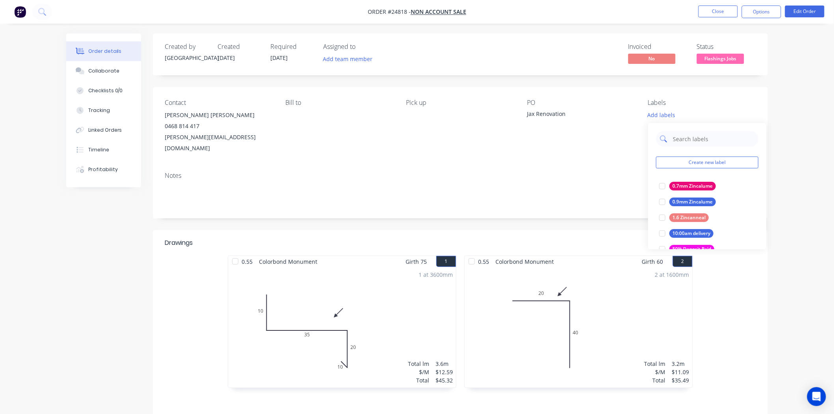
click at [675, 140] on input "text" at bounding box center [713, 139] width 82 height 16
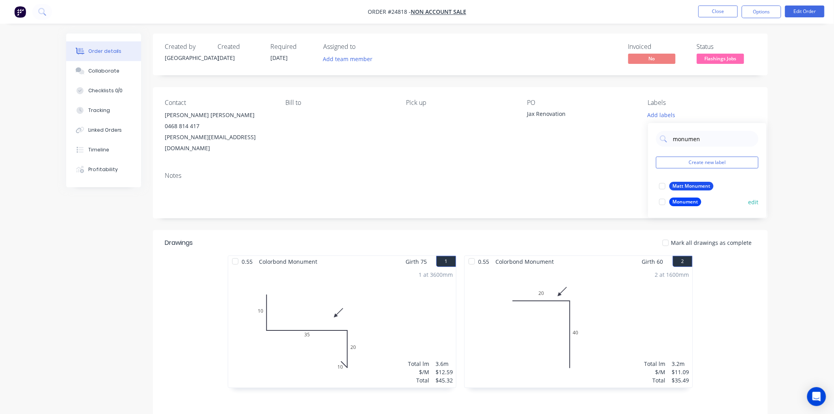
type input "monumen"
click at [672, 199] on div "Monument" at bounding box center [685, 201] width 32 height 9
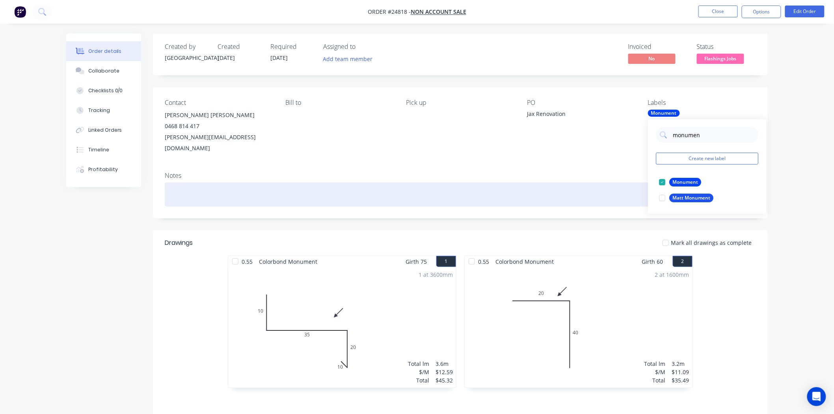
click at [604, 182] on div at bounding box center [460, 194] width 591 height 24
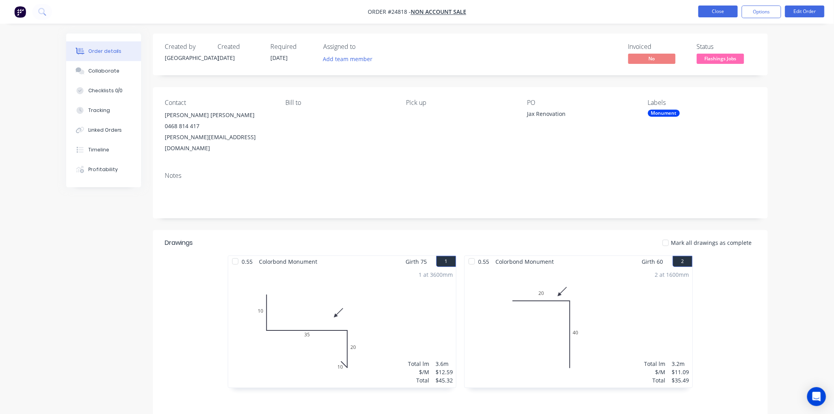
click at [709, 14] on button "Close" at bounding box center [717, 12] width 39 height 12
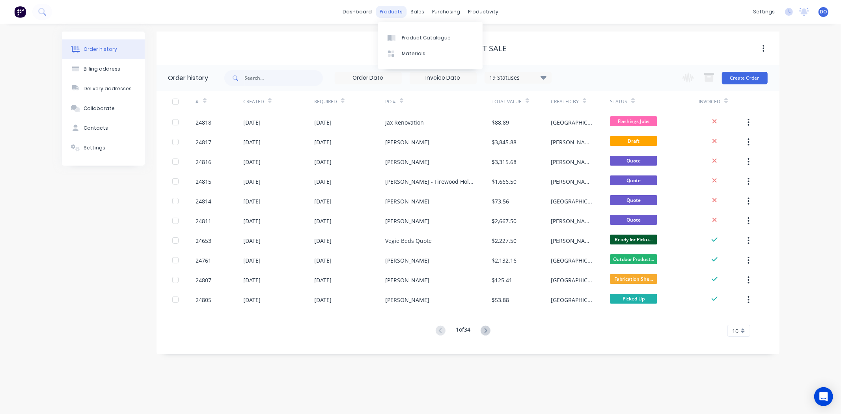
click at [400, 6] on div "products" at bounding box center [391, 12] width 31 height 12
click at [404, 31] on link "Product Catalogue" at bounding box center [430, 38] width 104 height 16
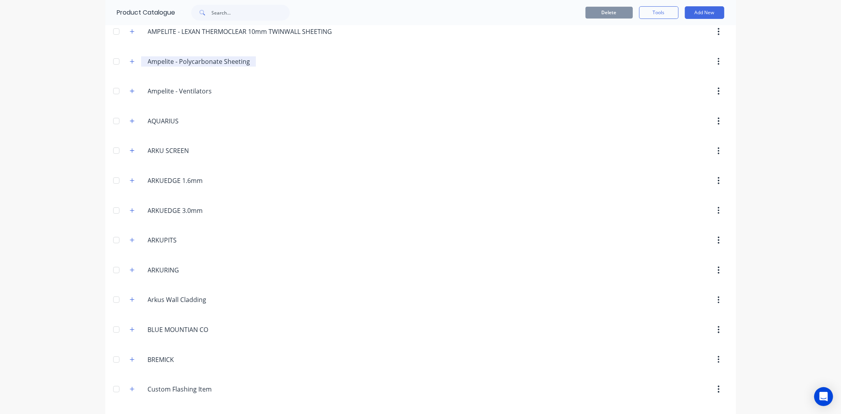
scroll to position [175, 0]
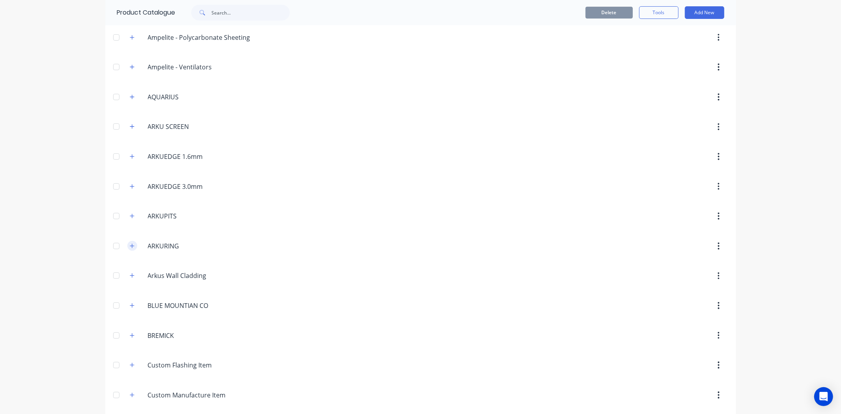
click at [130, 246] on icon "button" at bounding box center [132, 246] width 4 height 4
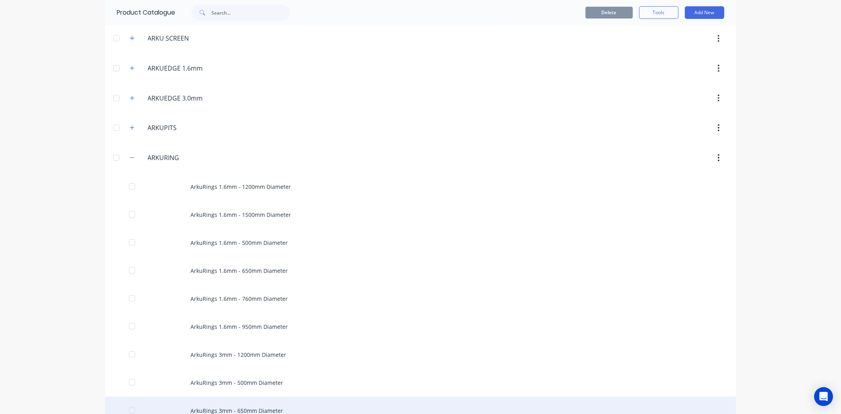
scroll to position [262, 0]
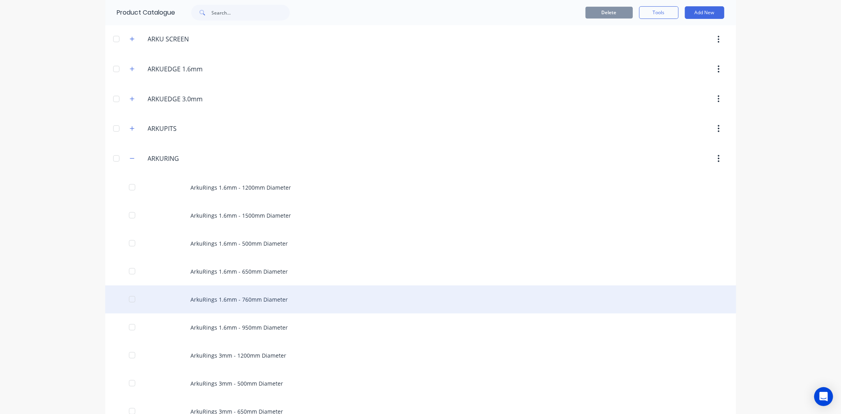
click at [257, 303] on div "ArkuRings 1.6mm - 760mm Diameter" at bounding box center [420, 299] width 631 height 28
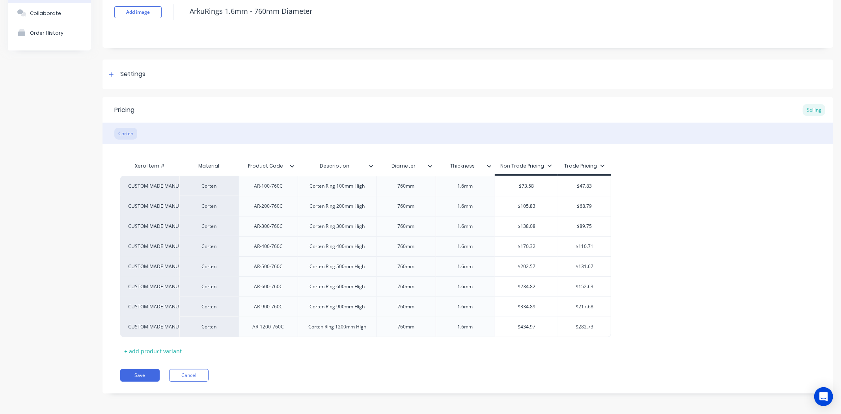
scroll to position [58, 0]
click at [109, 73] on icon at bounding box center [111, 74] width 5 height 6
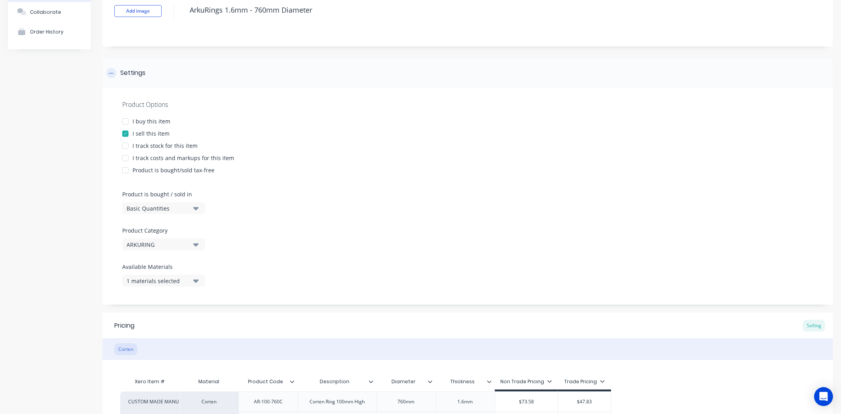
click at [107, 70] on div "Settings" at bounding box center [125, 73] width 39 height 10
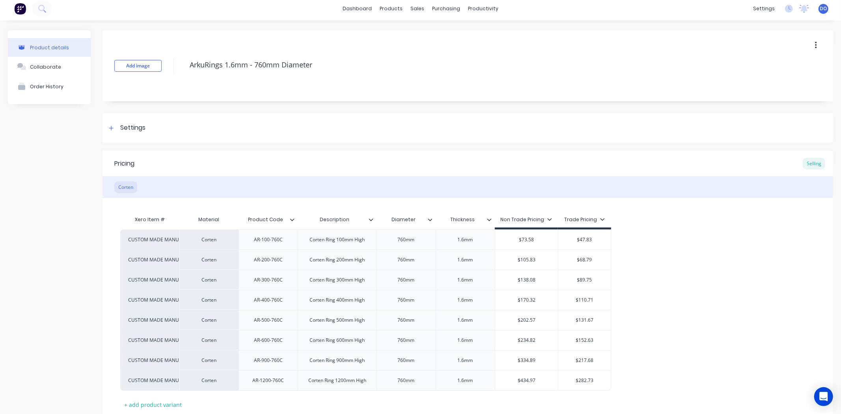
scroll to position [0, 0]
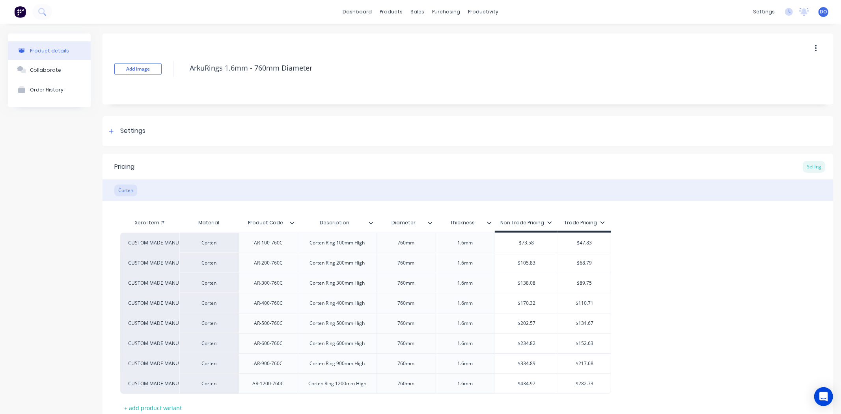
click at [814, 46] on button "button" at bounding box center [815, 48] width 19 height 14
click at [778, 69] on span "Duplicate" at bounding box center [786, 69] width 59 height 8
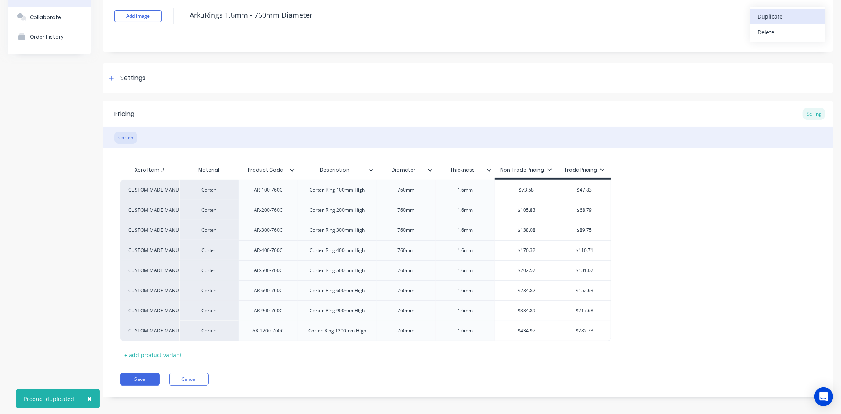
scroll to position [58, 0]
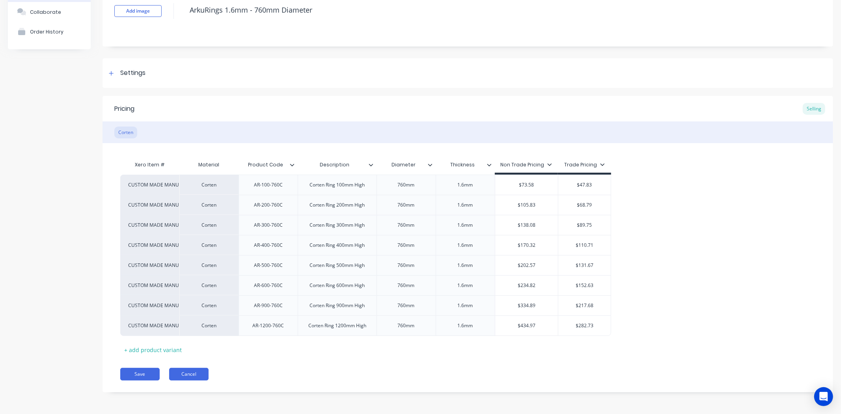
click at [174, 373] on button "Cancel" at bounding box center [188, 374] width 39 height 13
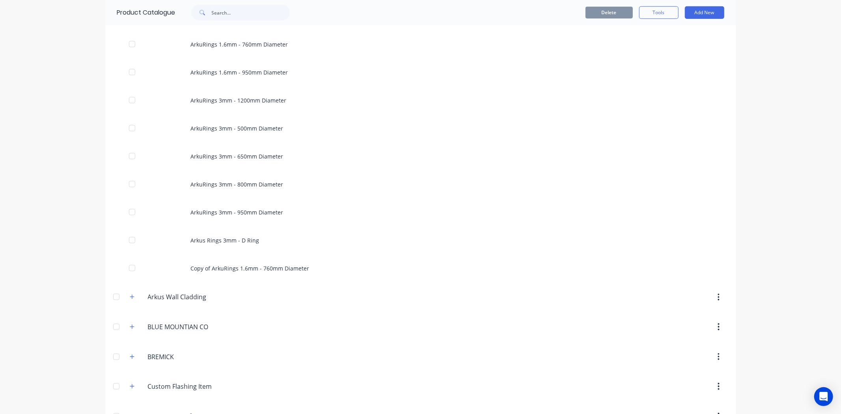
scroll to position [525, 0]
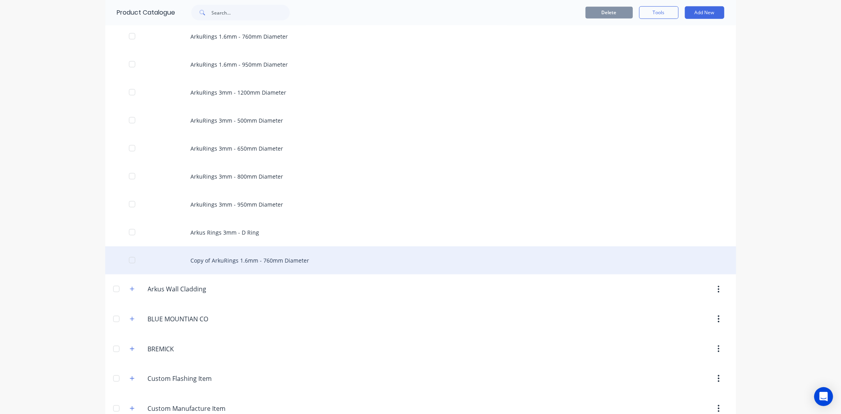
click at [247, 267] on div "Copy of ArkuRings 1.6mm - 760mm Diameter" at bounding box center [420, 260] width 631 height 28
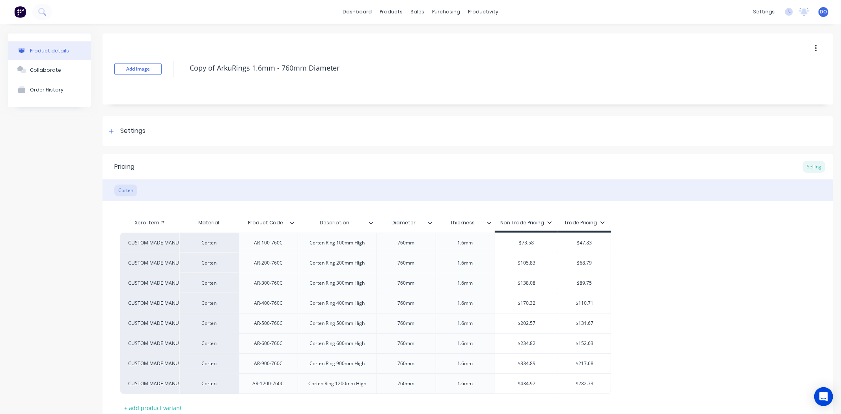
type textarea "x"
click at [473, 249] on div "1.6mm" at bounding box center [464, 243] width 59 height 20
click at [470, 246] on div "1.6mm" at bounding box center [464, 243] width 39 height 10
click at [473, 242] on div "1.6mm" at bounding box center [464, 243] width 39 height 10
click at [465, 247] on div "1.6mm" at bounding box center [464, 243] width 39 height 10
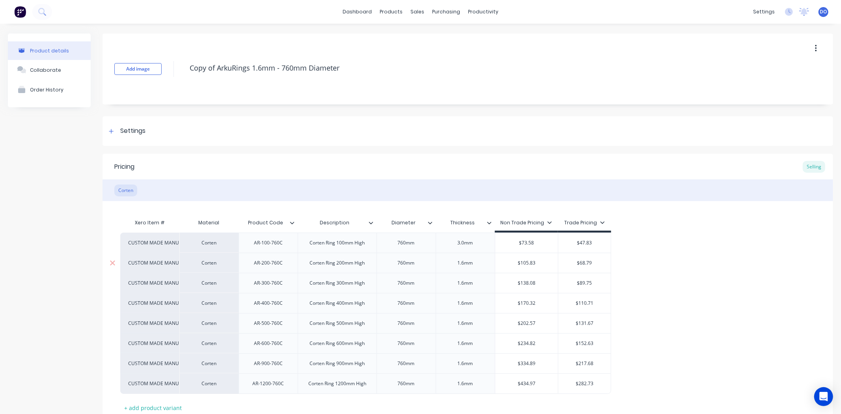
click at [459, 262] on div "1.6mm" at bounding box center [464, 263] width 39 height 10
click at [464, 265] on div "1.6mm" at bounding box center [464, 263] width 39 height 10
type textarea "x"
click at [112, 128] on div at bounding box center [111, 131] width 10 height 10
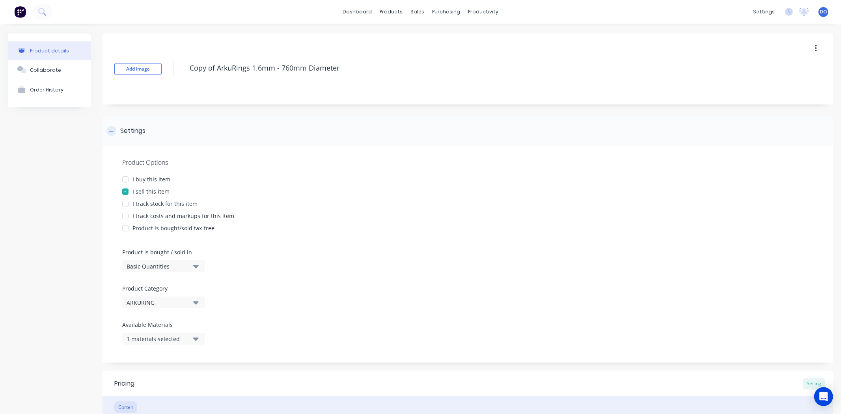
click at [117, 132] on div "Settings" at bounding box center [125, 131] width 39 height 10
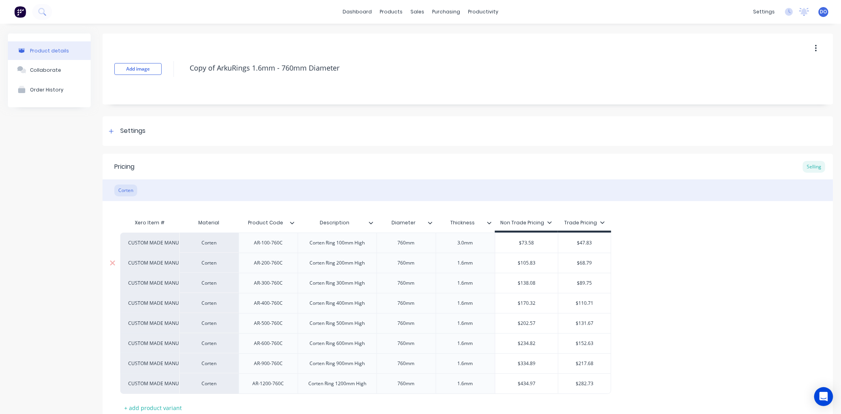
click at [472, 260] on div "1.6mm" at bounding box center [464, 263] width 39 height 10
click at [465, 268] on div "1.6mm" at bounding box center [464, 263] width 39 height 10
type textarea "x"
click at [467, 282] on div "1.6mm" at bounding box center [464, 283] width 39 height 10
click at [466, 286] on div "1.6mm" at bounding box center [464, 283] width 39 height 10
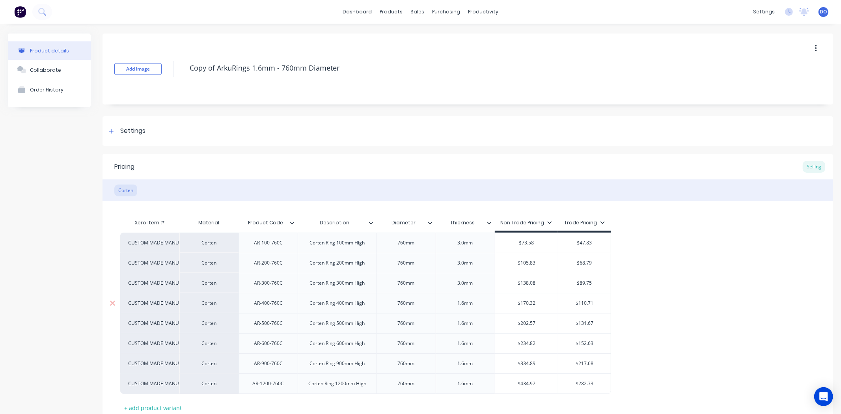
type textarea "x"
click at [465, 308] on div "1.6mm" at bounding box center [464, 303] width 39 height 10
type textarea "x"
click at [466, 327] on div "1.6mm" at bounding box center [464, 323] width 39 height 10
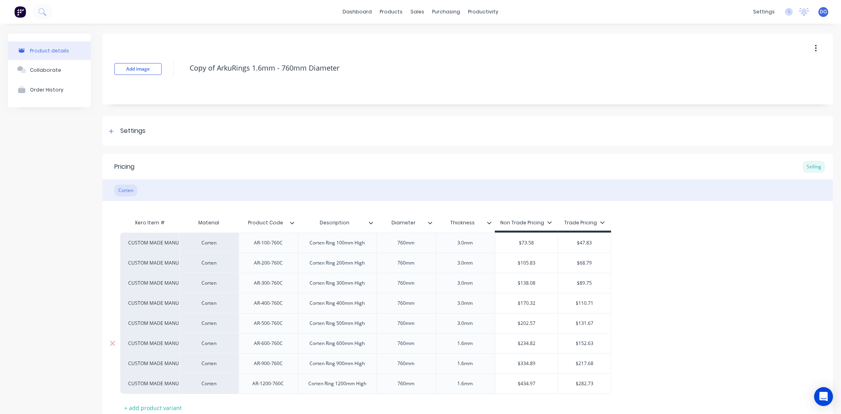
type textarea "x"
click at [464, 346] on div "1.6mm" at bounding box center [464, 343] width 39 height 10
type textarea "x"
click at [464, 365] on div "1.6mm" at bounding box center [464, 363] width 39 height 10
click at [464, 391] on div "1.6mm" at bounding box center [464, 383] width 59 height 20
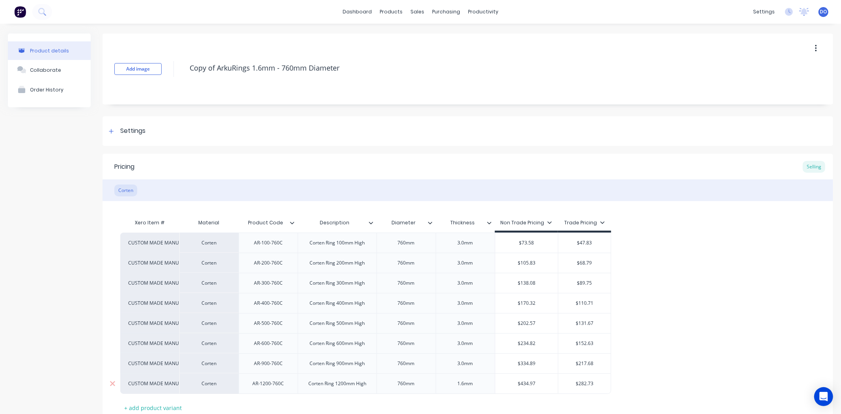
type textarea "x"
click at [465, 387] on div "1.6mm" at bounding box center [464, 383] width 39 height 10
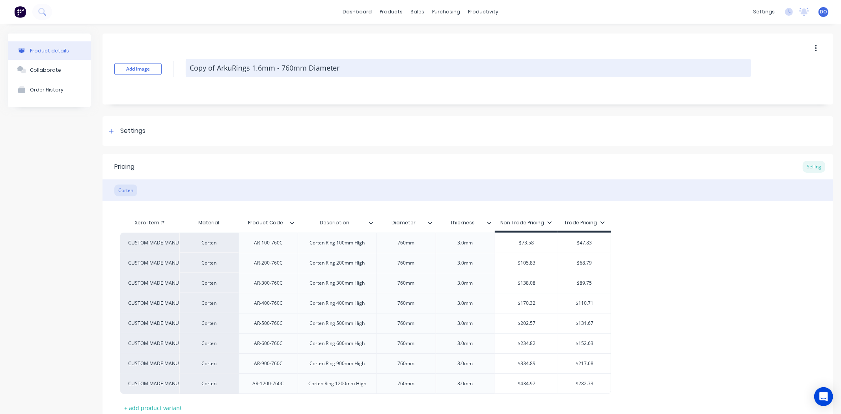
click at [262, 69] on textarea "Copy of ArkuRings 1.6mm - 760mm Diameter" at bounding box center [468, 68] width 565 height 19
type textarea "x"
type textarea "Copy of ArkuRings 1.mm - 760mm Diameter"
type textarea "x"
type textarea "Copy of ArkuRings 1mm - 760mm Diameter"
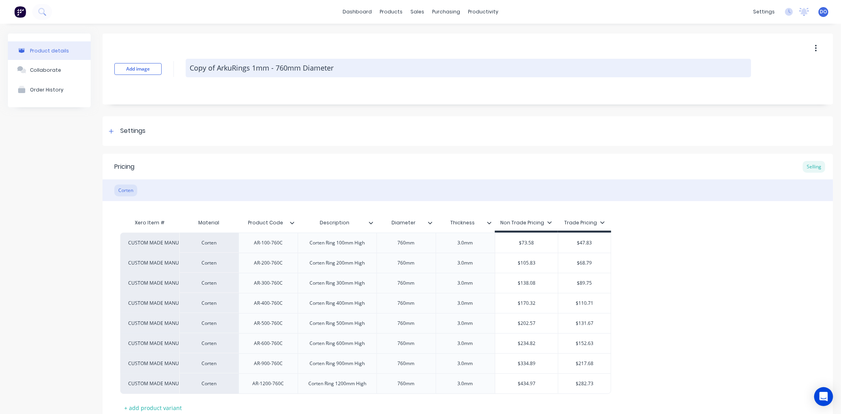
type textarea "x"
type textarea "Copy of ArkuRings mm - 760mm Diameter"
type textarea "x"
type textarea "Copy of ArkuRings 3mm - 760mm Diameter"
type textarea "x"
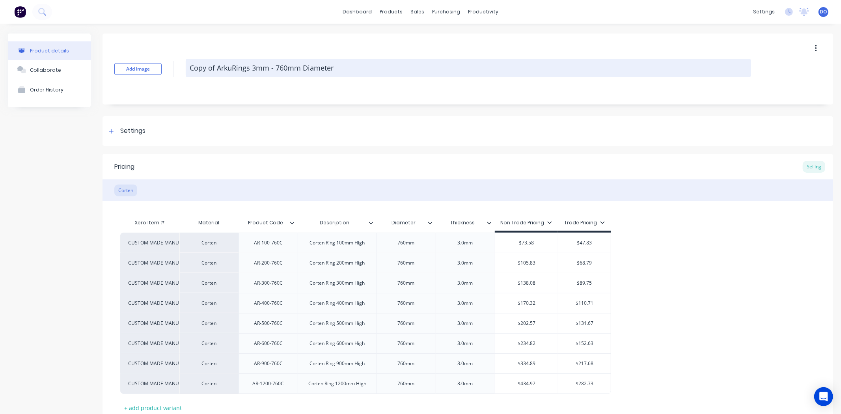
type textarea "Copy of ArkuRings 3.mm - 760mm Diameter"
type textarea "x"
type textarea "Copy of ArkuRings 3.0mm - 760mm Diameter"
click at [217, 66] on textarea "Copy of ArkuRings 3.0mm - 760mm Diameter" at bounding box center [468, 68] width 565 height 19
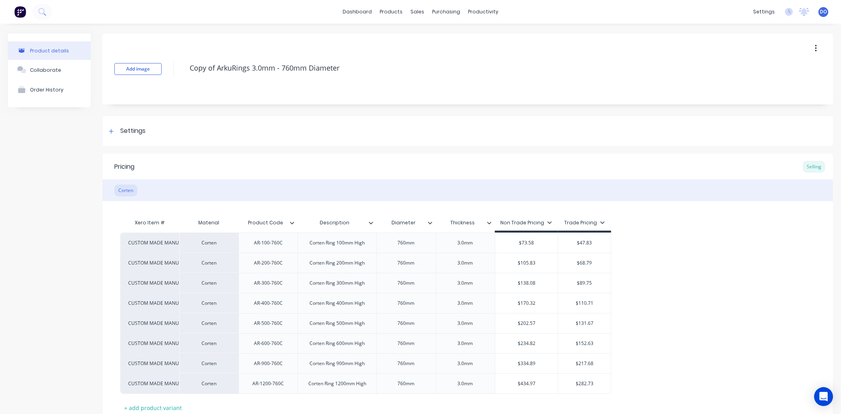
type textarea "x"
type textarea "Copy ofArkuRings 3.0mm - 760mm Diameter"
type textarea "x"
type textarea "Copy oArkuRings 3.0mm - 760mm Diameter"
type textarea "x"
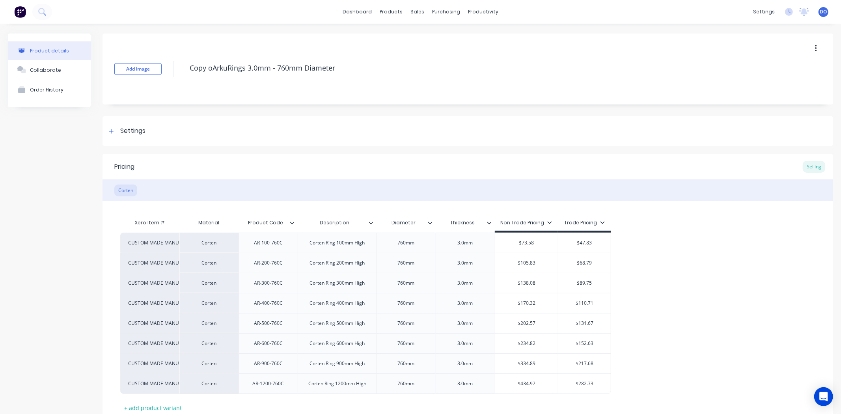
type textarea "Copy ArkuRings 3.0mm - 760mm Diameter"
type textarea "x"
type textarea "CopyArkuRings 3.0mm - 760mm Diameter"
type textarea "x"
type textarea "CopArkuRings 3.0mm - 760mm Diameter"
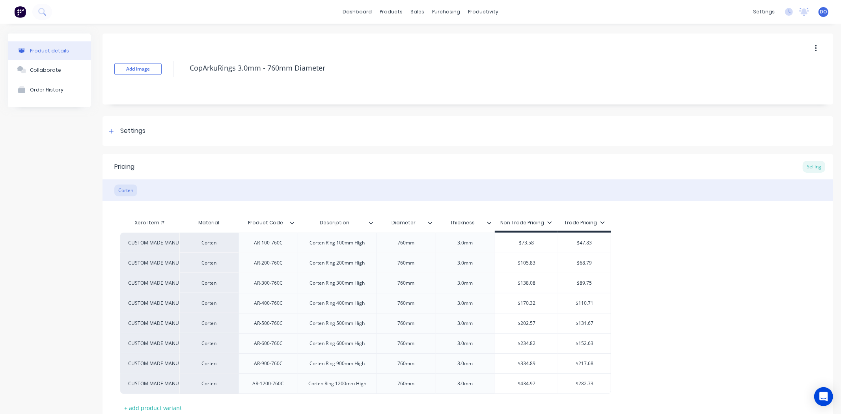
type textarea "x"
type textarea "CoArkuRings 3.0mm - 760mm Diameter"
type textarea "x"
type textarea "CArkuRings 3.0mm - 760mm Diameter"
type textarea "x"
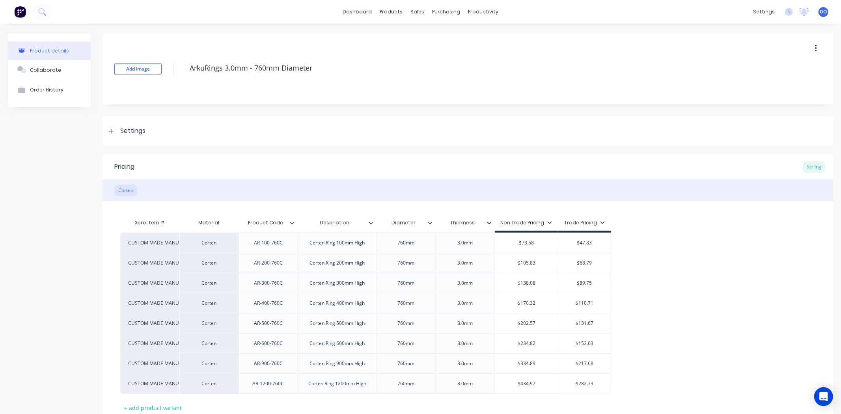
type textarea "ArkuRings 3.0mm - 760mm Diameter"
type textarea "x"
type textarea "ArkuRings 3.0mm - 760mm Diameter"
click at [260, 113] on div "Add image ArkuRings 3.0mm - 760mm Diameter Settings Product Options I buy this …" at bounding box center [467, 247] width 730 height 428
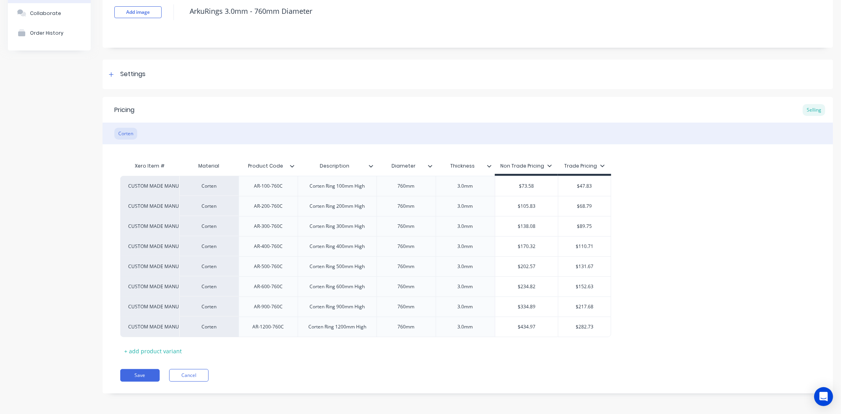
scroll to position [58, 0]
click at [131, 376] on button "Save" at bounding box center [139, 374] width 39 height 13
type textarea "x"
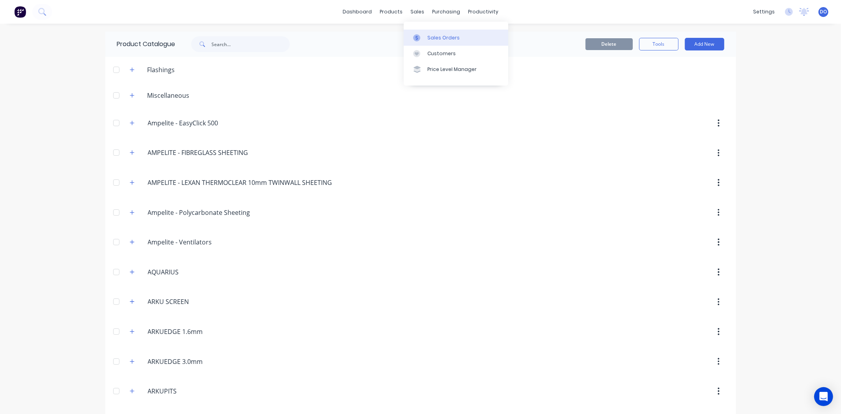
click at [436, 31] on link "Sales Orders" at bounding box center [456, 38] width 104 height 16
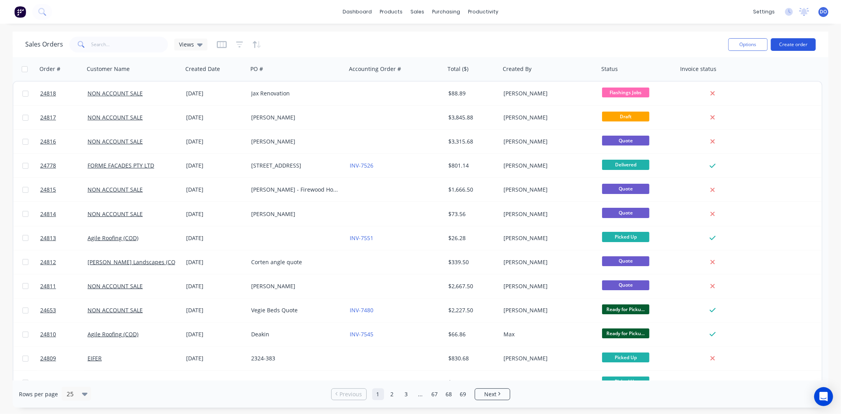
click at [796, 45] on button "Create order" at bounding box center [792, 44] width 45 height 13
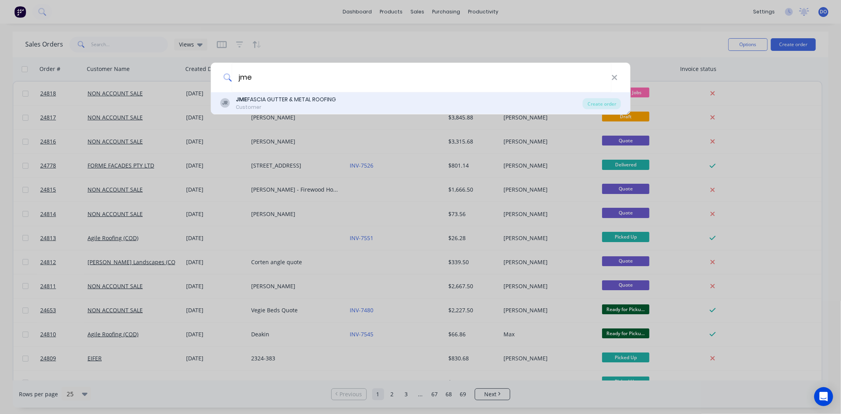
type input "jme"
click at [394, 107] on div "JR JME FASCIA GUTTER & METAL ROOFING Customer" at bounding box center [401, 102] width 363 height 15
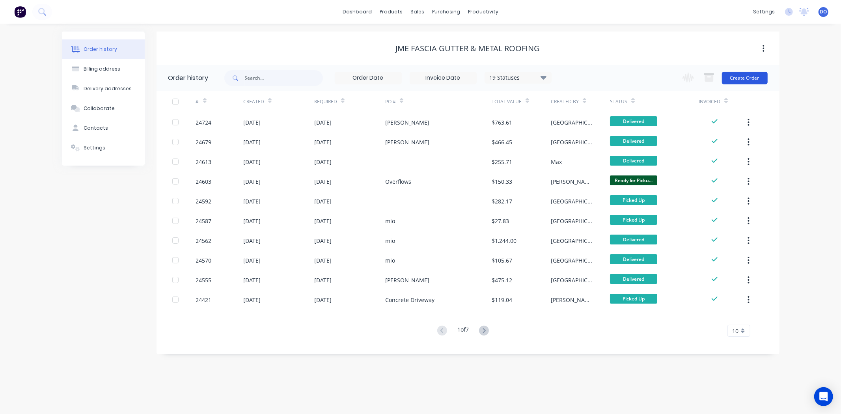
click at [754, 77] on button "Create Order" at bounding box center [745, 78] width 46 height 13
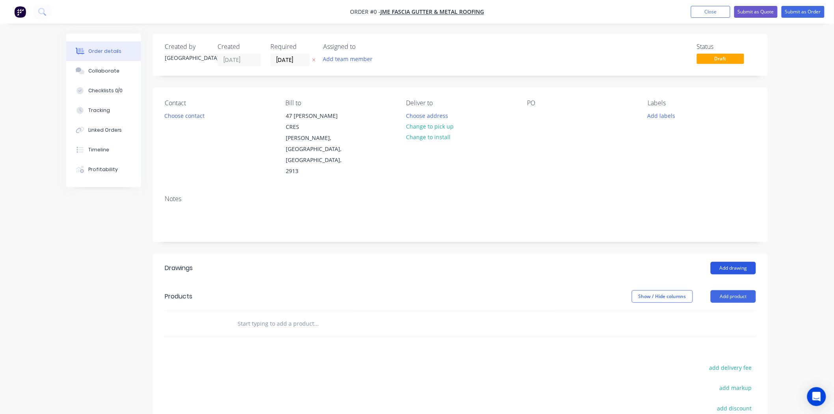
click at [723, 262] on button "Add drawing" at bounding box center [733, 268] width 45 height 13
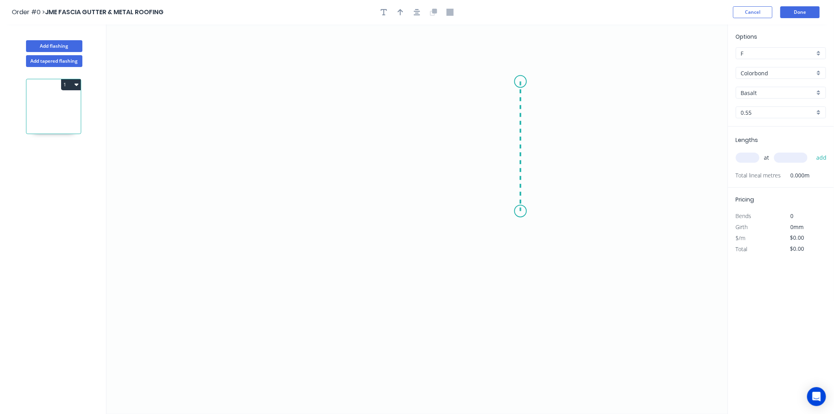
drag, startPoint x: 521, startPoint y: 82, endPoint x: 523, endPoint y: 212, distance: 130.1
click at [523, 212] on icon "0" at bounding box center [416, 218] width 621 height 389
drag, startPoint x: 324, startPoint y: 203, endPoint x: 313, endPoint y: 212, distance: 14.6
click at [324, 203] on icon "0 ?" at bounding box center [416, 218] width 621 height 389
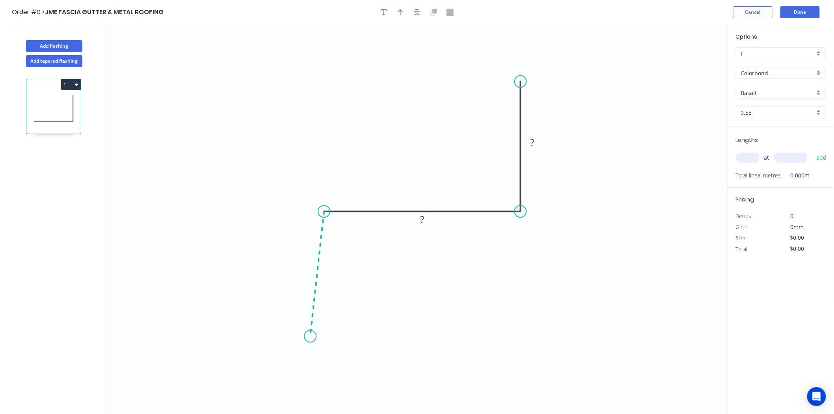
click at [313, 338] on icon "0 ? ?" at bounding box center [416, 218] width 621 height 389
drag, startPoint x: 309, startPoint y: 333, endPoint x: 318, endPoint y: 338, distance: 9.9
click at [318, 338] on circle at bounding box center [324, 338] width 12 height 12
click at [322, 339] on circle at bounding box center [324, 338] width 12 height 12
click at [345, 319] on icon "0 ? ? ?" at bounding box center [416, 218] width 621 height 389
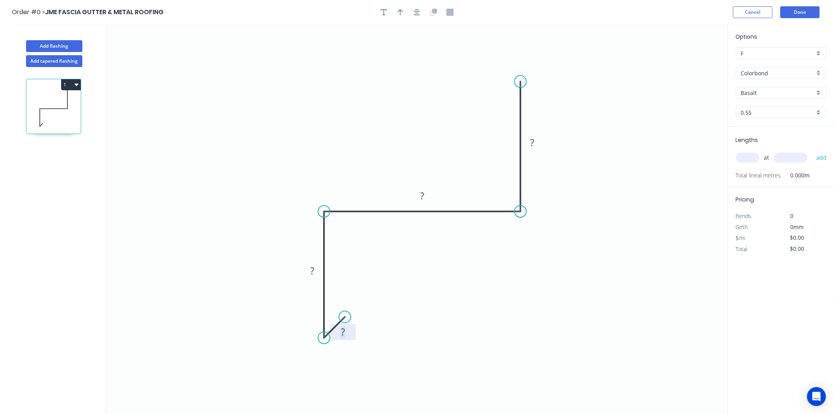
click at [349, 335] on rect at bounding box center [343, 332] width 16 height 11
click at [402, 15] on button "button" at bounding box center [400, 12] width 12 height 12
type input "$13.91"
drag, startPoint x: 690, startPoint y: 61, endPoint x: 442, endPoint y: 135, distance: 259.5
click at [442, 135] on icon at bounding box center [441, 125] width 7 height 25
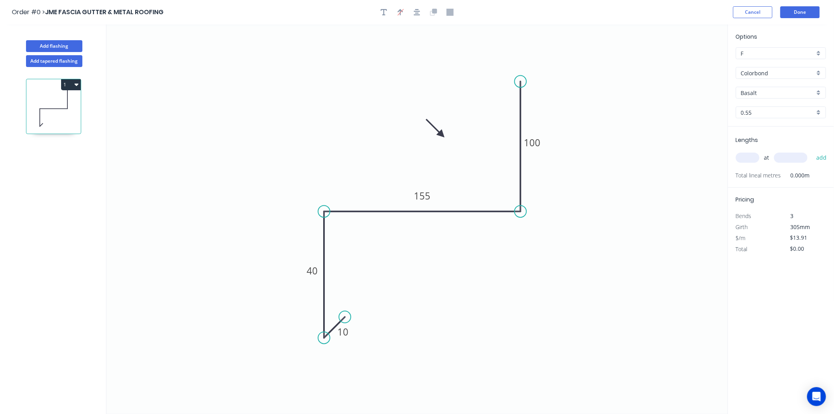
click at [745, 157] on input "text" at bounding box center [748, 158] width 24 height 10
type input "1"
type input "2500"
click at [812, 151] on button "add" at bounding box center [821, 157] width 19 height 13
type input "$34.78"
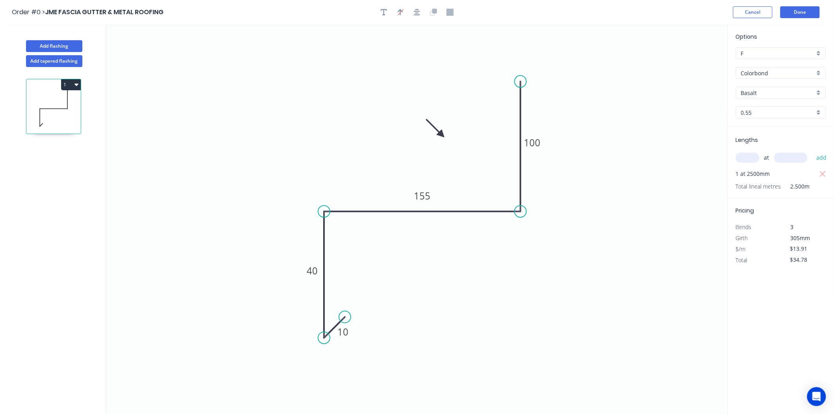
click at [805, 94] on input "Basalt" at bounding box center [778, 93] width 74 height 8
click at [755, 132] on div "Monument" at bounding box center [780, 137] width 89 height 14
type input "Monument"
click at [69, 37] on div "Add flashing" at bounding box center [54, 40] width 104 height 24
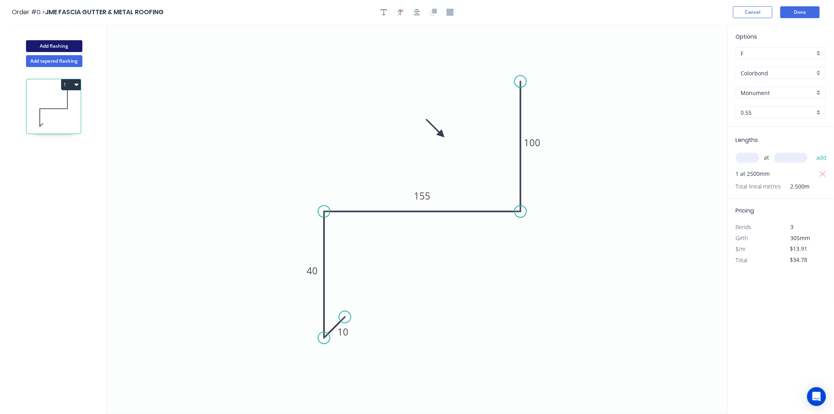
click at [68, 46] on button "Add flashing" at bounding box center [54, 46] width 56 height 12
type input "$0.00"
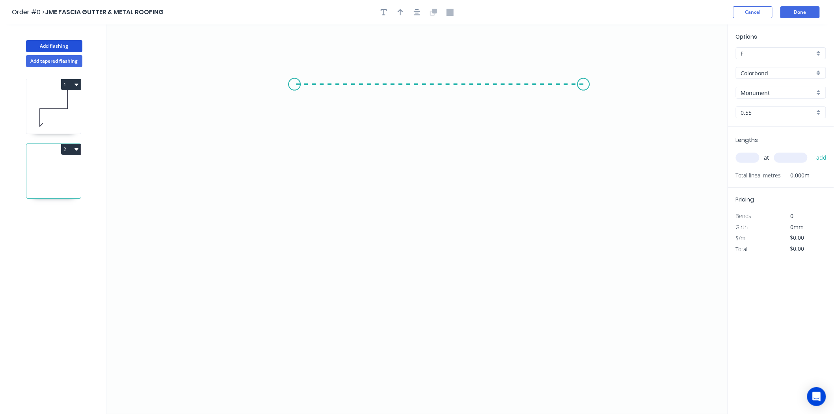
drag, startPoint x: 584, startPoint y: 84, endPoint x: 294, endPoint y: 97, distance: 289.5
click at [294, 97] on icon "0" at bounding box center [416, 218] width 621 height 389
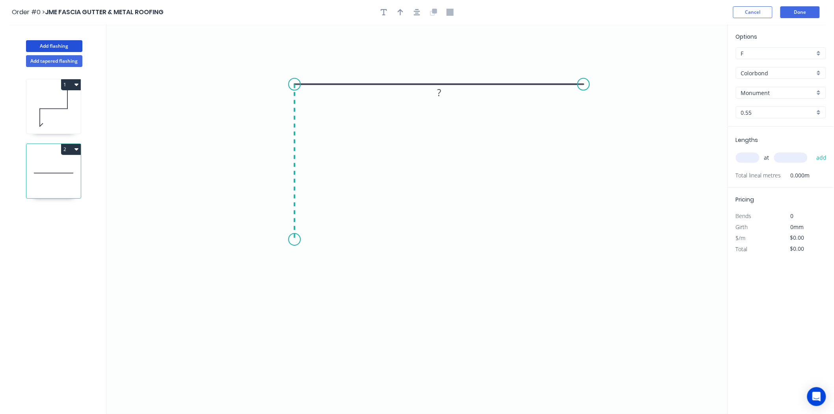
click at [299, 240] on icon "0 ?" at bounding box center [416, 218] width 621 height 389
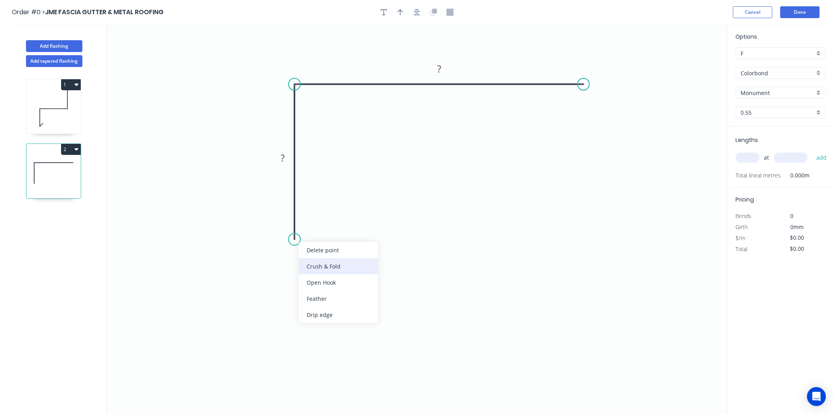
click at [305, 261] on div "Crush & Fold" at bounding box center [338, 266] width 79 height 16
click at [281, 156] on tspan "?" at bounding box center [283, 157] width 4 height 13
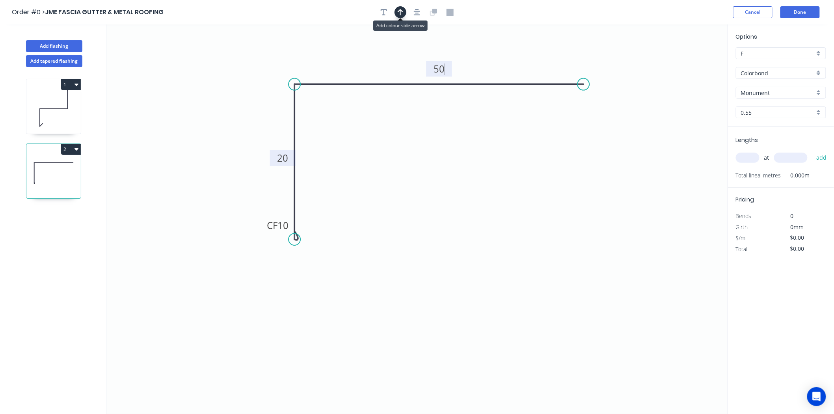
click at [398, 12] on icon "button" at bounding box center [401, 12] width 6 height 7
type input "$6.44"
click at [280, 93] on icon at bounding box center [280, 83] width 7 height 25
click at [752, 154] on input "text" at bounding box center [748, 158] width 24 height 10
type input "1"
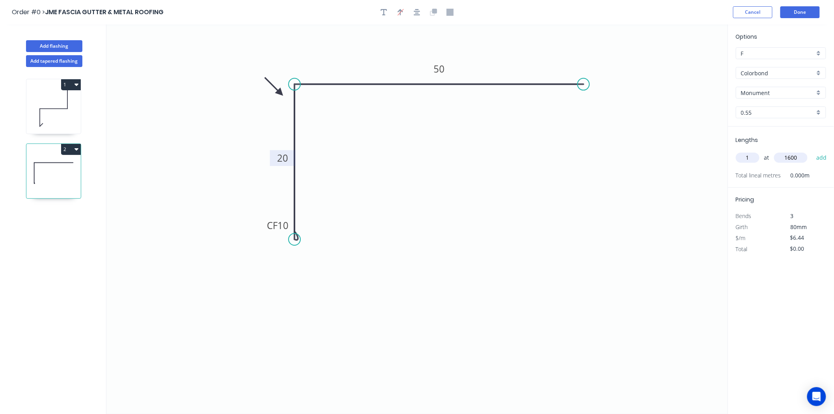
type input "1600"
click at [812, 151] on button "add" at bounding box center [821, 157] width 19 height 13
click at [822, 171] on icon "button" at bounding box center [822, 173] width 7 height 9
type input "$0.00"
click at [743, 156] on input "text" at bounding box center [748, 158] width 24 height 10
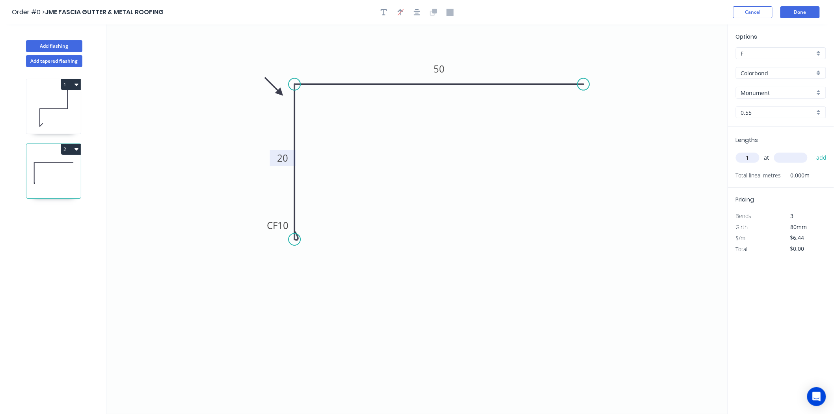
type input "1"
type input "1500"
click at [812, 151] on button "add" at bounding box center [821, 157] width 19 height 13
type input "$9.66"
click at [42, 41] on button "Add flashing" at bounding box center [54, 46] width 56 height 12
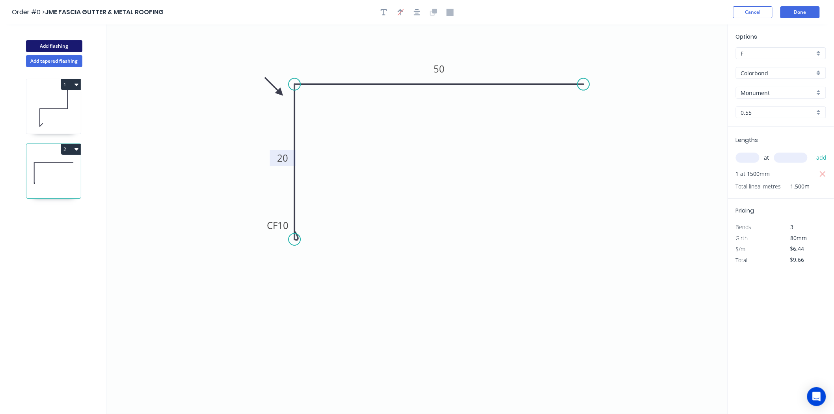
type input "$0.00"
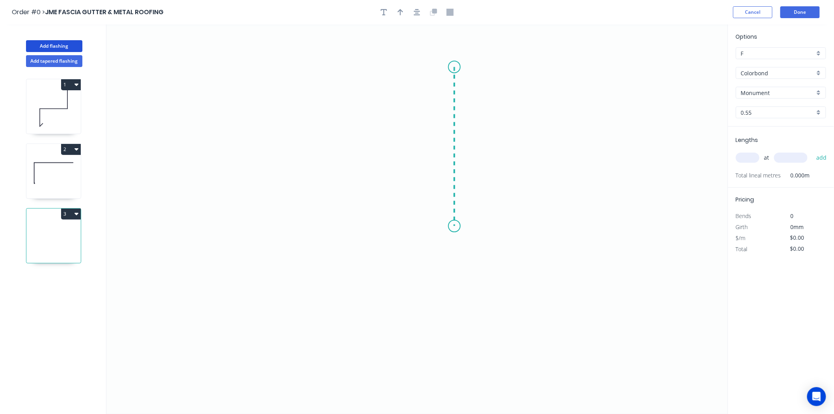
drag, startPoint x: 454, startPoint y: 67, endPoint x: 452, endPoint y: 231, distance: 163.6
click at [452, 231] on icon "0" at bounding box center [416, 218] width 621 height 389
click at [285, 230] on icon at bounding box center [369, 230] width 169 height 0
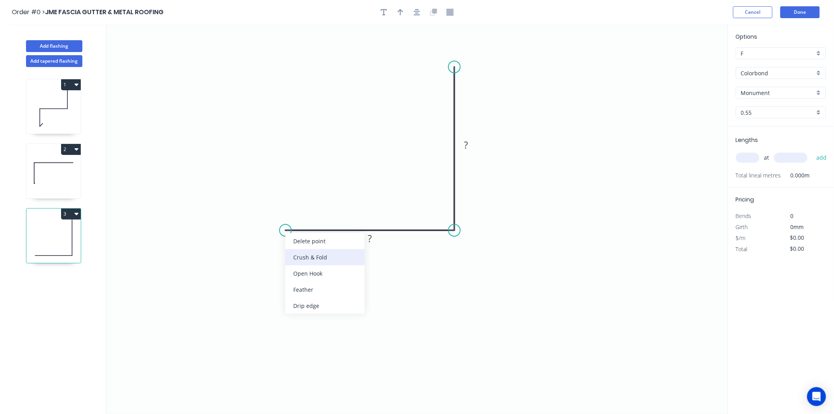
click at [312, 258] on div "Crush & Fold" at bounding box center [324, 257] width 79 height 16
click at [290, 249] on div "Flip bend" at bounding box center [319, 254] width 79 height 16
click at [473, 96] on div "Crush & Fold" at bounding box center [495, 95] width 79 height 16
click at [466, 146] on tspan "?" at bounding box center [466, 144] width 4 height 13
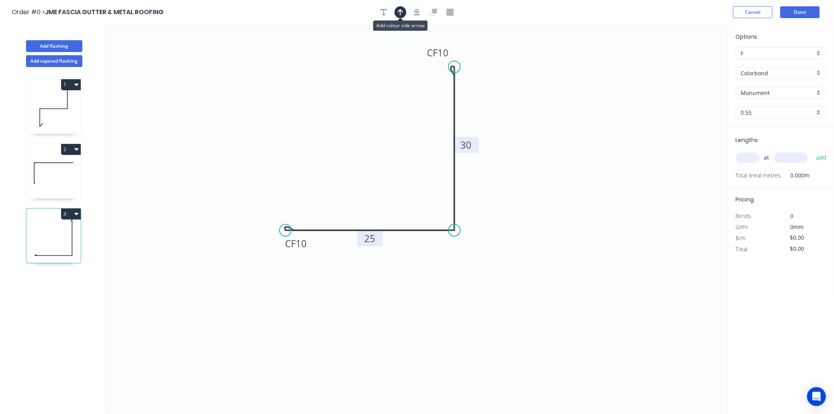
click at [401, 15] on icon "button" at bounding box center [401, 12] width 6 height 7
type input "$8.84"
click at [689, 62] on icon at bounding box center [688, 52] width 7 height 25
drag, startPoint x: 689, startPoint y: 62, endPoint x: 485, endPoint y: 160, distance: 226.7
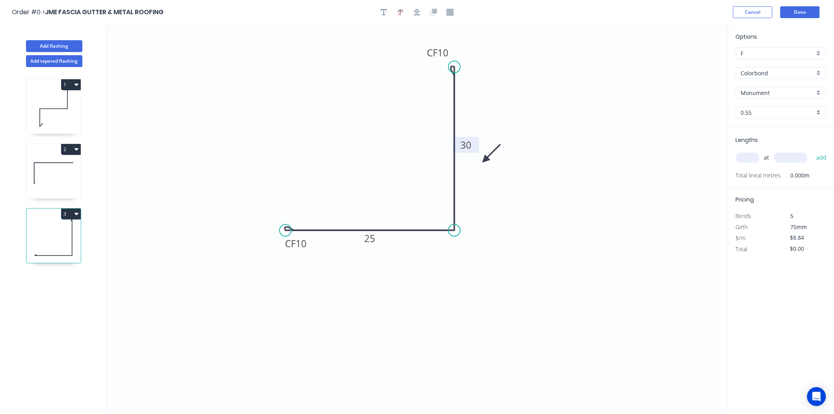
click at [485, 160] on icon at bounding box center [491, 153] width 23 height 23
click at [749, 153] on input "text" at bounding box center [748, 158] width 24 height 10
type input "1"
type input "2000"
click at [812, 151] on button "add" at bounding box center [821, 157] width 19 height 13
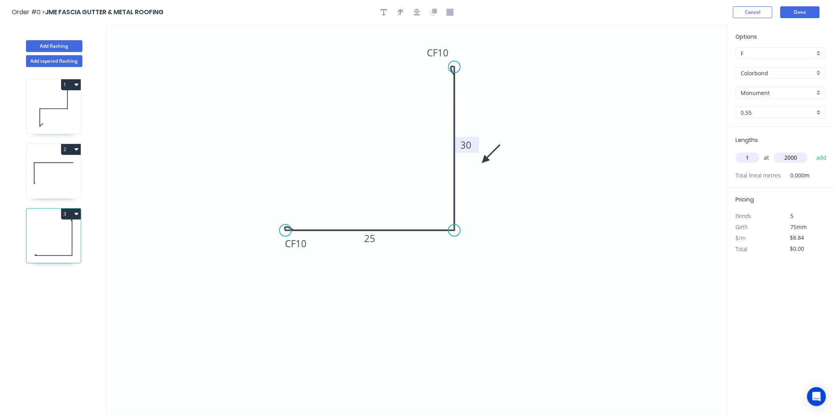
type input "$17.68"
click at [804, 16] on button "Done" at bounding box center [799, 12] width 39 height 12
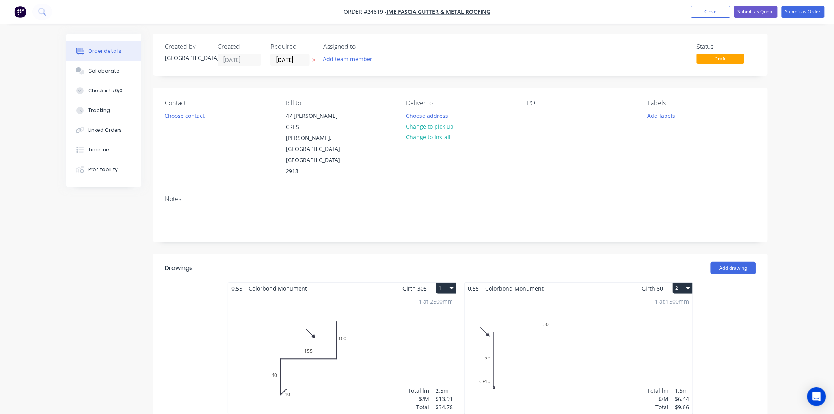
click at [203, 123] on div "Contact Choose contact" at bounding box center [219, 138] width 108 height 78
click at [201, 121] on button "Choose contact" at bounding box center [184, 115] width 48 height 11
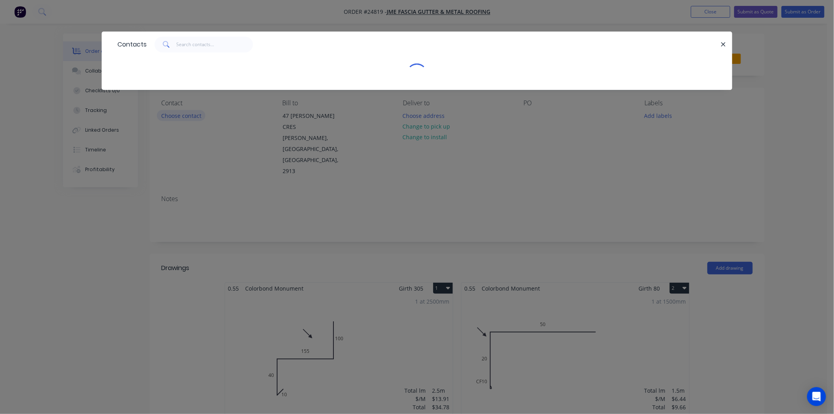
click at [201, 120] on div "Contacts" at bounding box center [417, 207] width 834 height 414
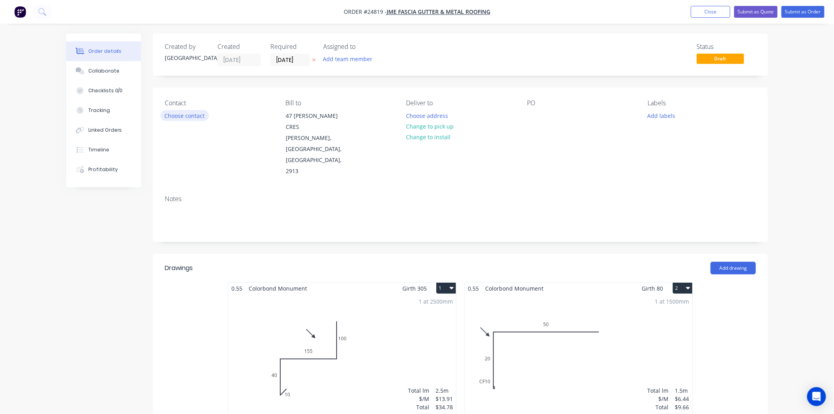
click at [201, 120] on button "Choose contact" at bounding box center [184, 115] width 48 height 11
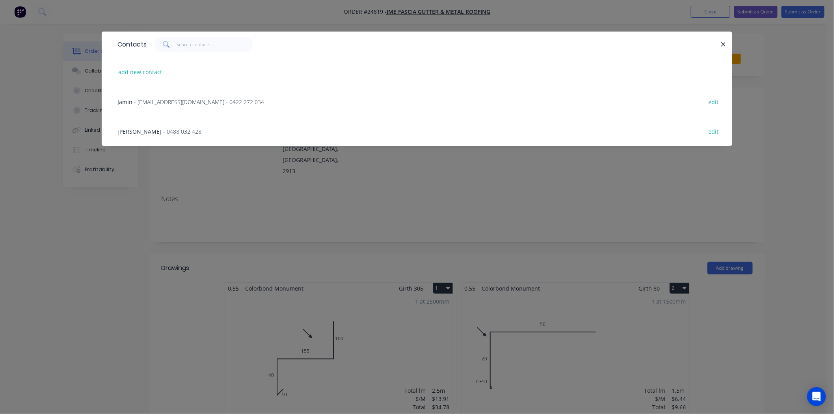
click at [147, 103] on span "- jmefasciagutter@gmail.com - 0422 272 034" at bounding box center [199, 101] width 130 height 7
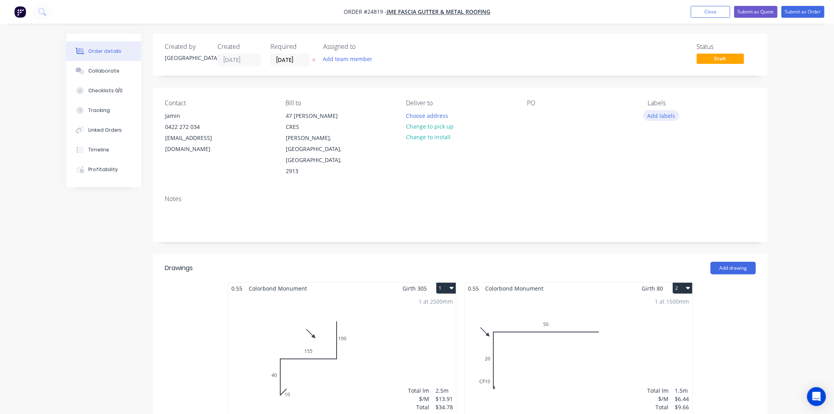
click at [653, 115] on button "Add labels" at bounding box center [661, 115] width 36 height 11
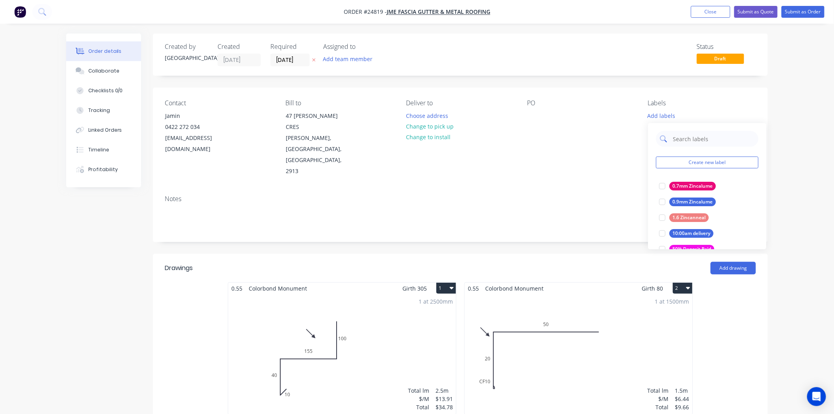
click at [688, 138] on input "text" at bounding box center [713, 139] width 82 height 16
click at [679, 202] on div "Monument" at bounding box center [685, 201] width 32 height 9
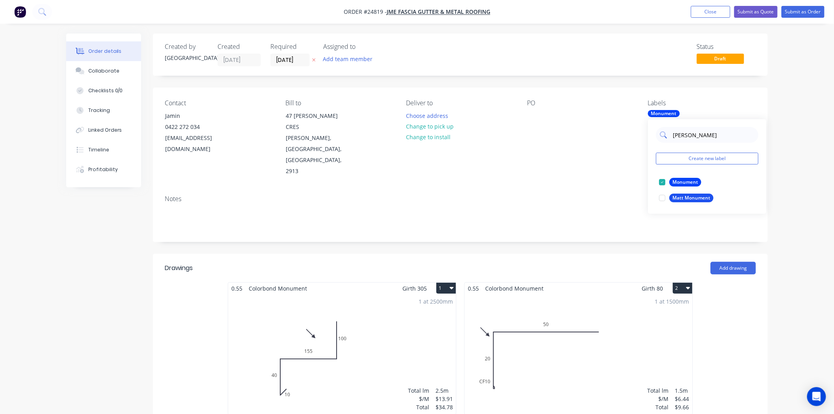
click at [707, 136] on input "MONU" at bounding box center [713, 135] width 82 height 16
type input "M"
type input "PICK"
click at [680, 180] on div "pick up Friday" at bounding box center [688, 182] width 39 height 9
click at [583, 195] on div "Notes" at bounding box center [460, 198] width 591 height 7
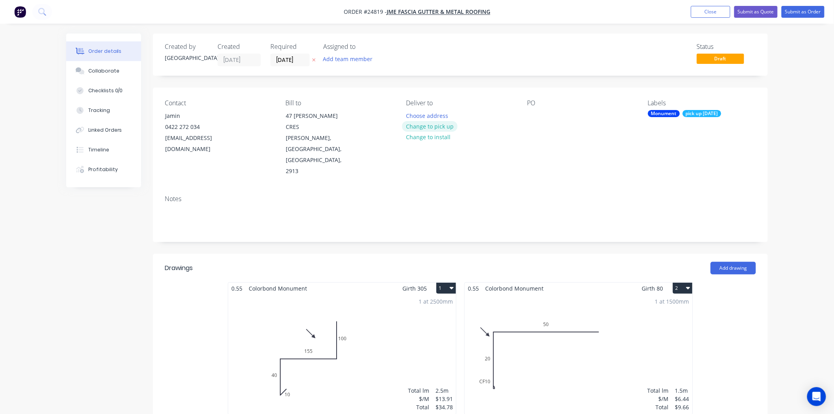
click at [407, 124] on button "Change to pick up" at bounding box center [430, 126] width 56 height 11
click at [530, 112] on div at bounding box center [533, 115] width 13 height 11
click at [807, 9] on button "Submit as Order" at bounding box center [802, 12] width 43 height 12
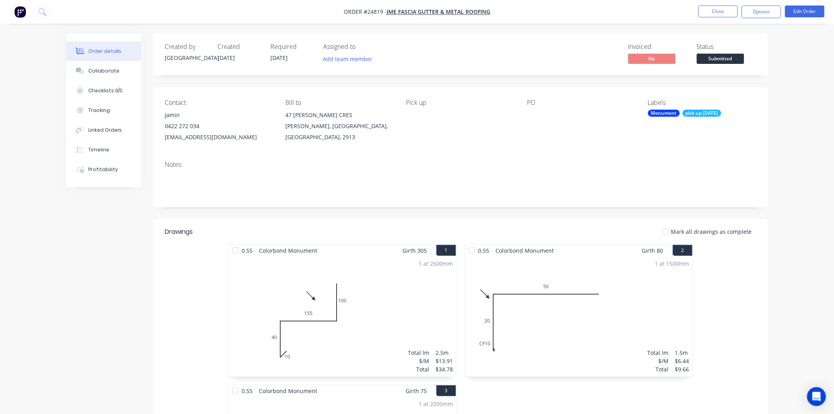
click at [720, 53] on span at bounding box center [720, 52] width 5 height 2
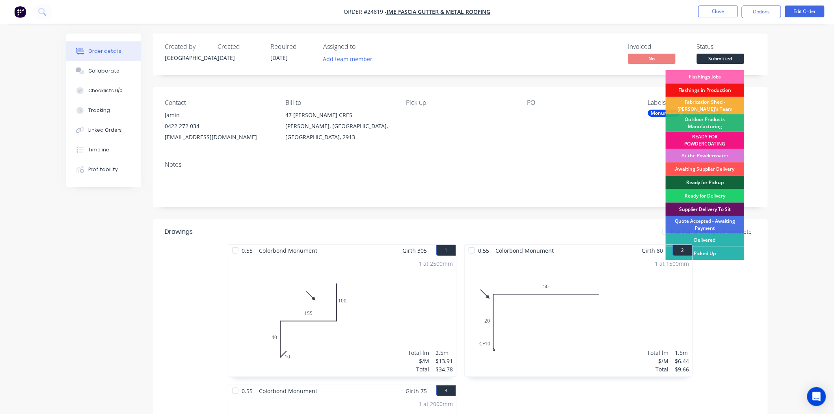
click at [714, 71] on div "Flashings Jobs" at bounding box center [705, 76] width 79 height 13
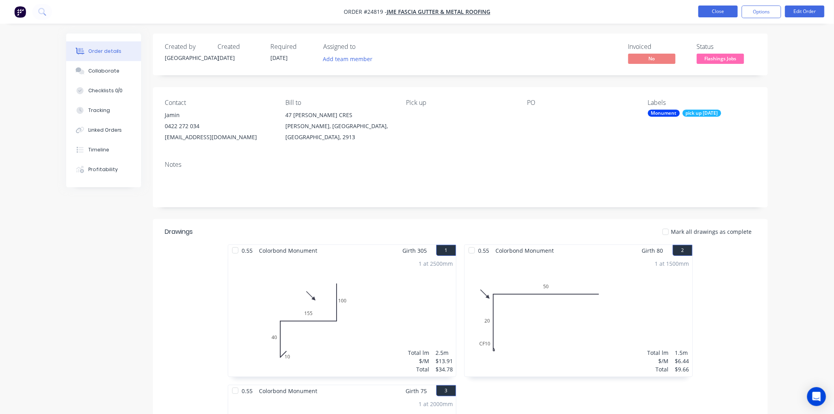
click at [708, 14] on button "Close" at bounding box center [717, 12] width 39 height 12
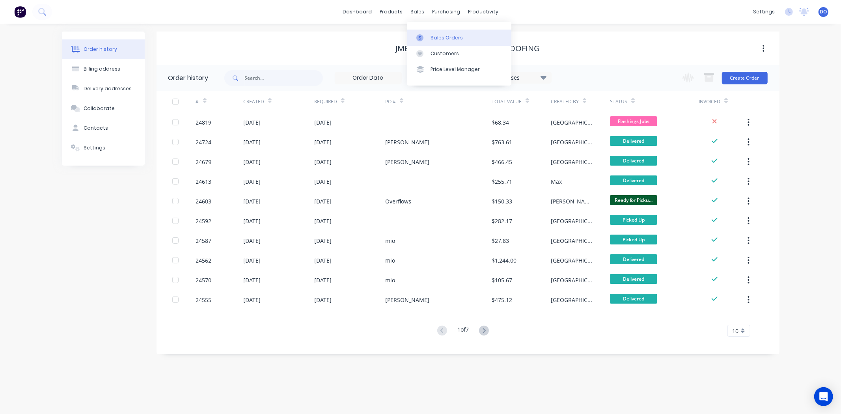
click at [420, 37] on icon at bounding box center [419, 37] width 7 height 7
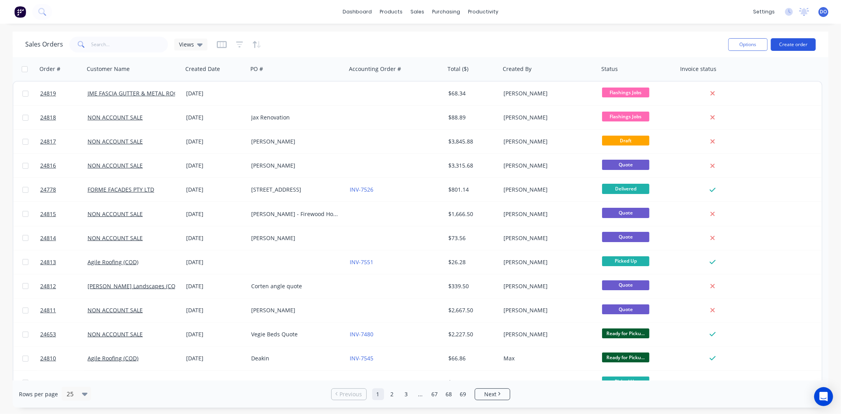
click at [801, 43] on button "Create order" at bounding box center [792, 44] width 45 height 13
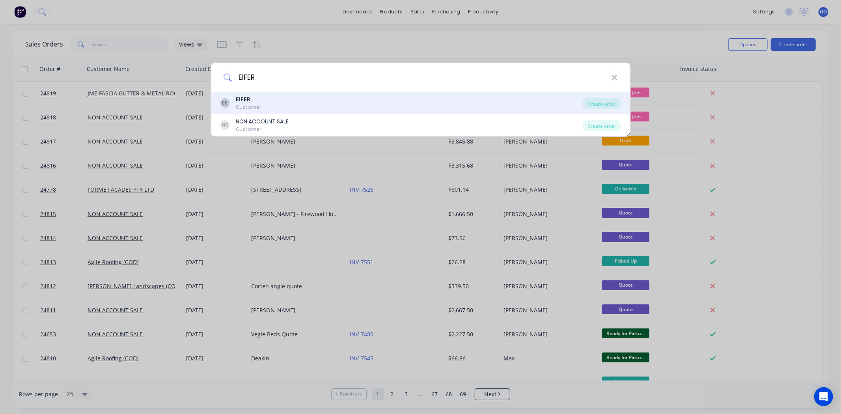
type input "EIFER"
click at [250, 104] on div "Customer" at bounding box center [249, 107] width 26 height 7
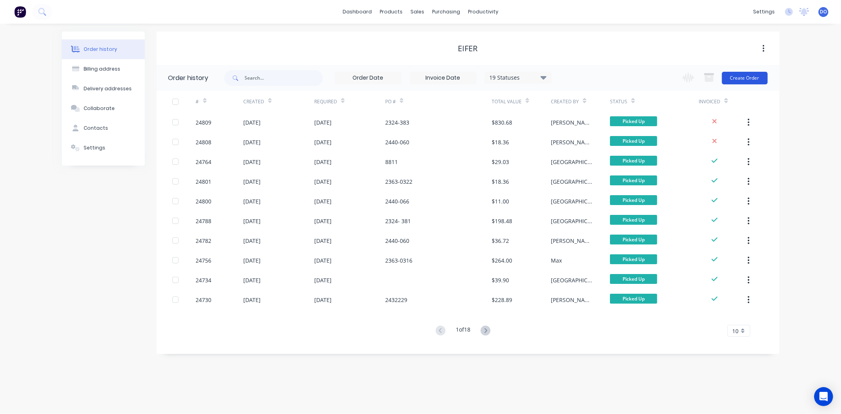
click at [733, 84] on button "Create Order" at bounding box center [745, 78] width 46 height 13
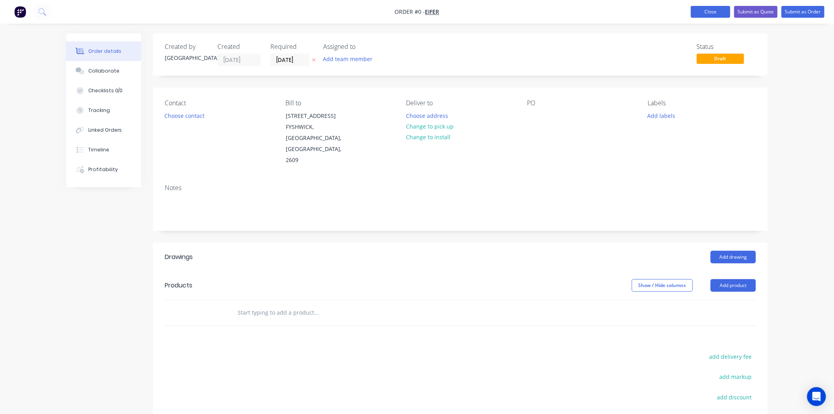
click at [724, 13] on button "Close" at bounding box center [710, 12] width 39 height 12
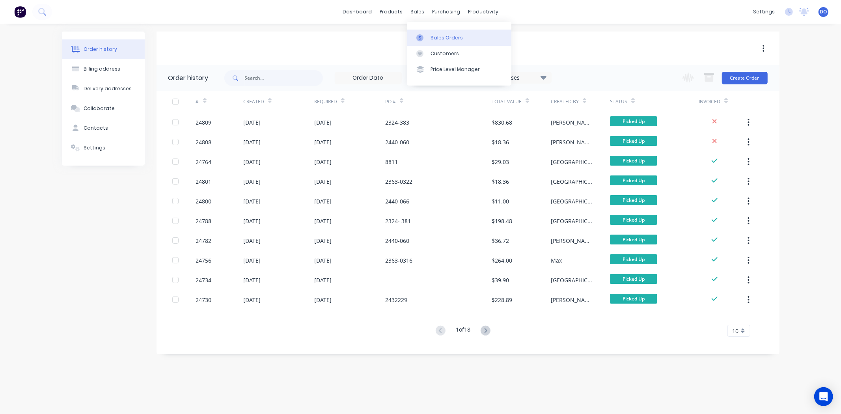
click at [428, 40] on link "Sales Orders" at bounding box center [459, 38] width 104 height 16
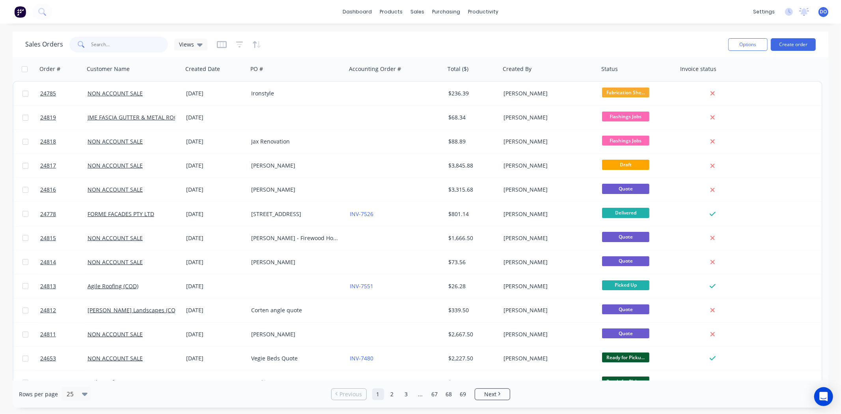
click at [160, 47] on input "text" at bounding box center [129, 45] width 77 height 16
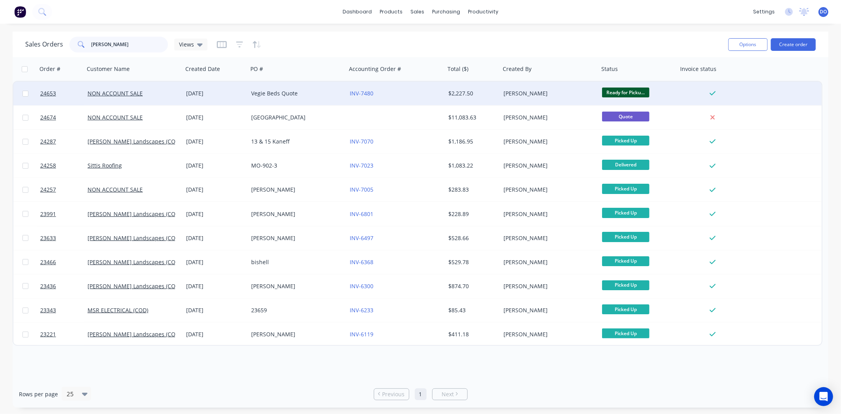
type input "[PERSON_NAME]"
click at [227, 93] on div "[DATE]" at bounding box center [215, 93] width 59 height 8
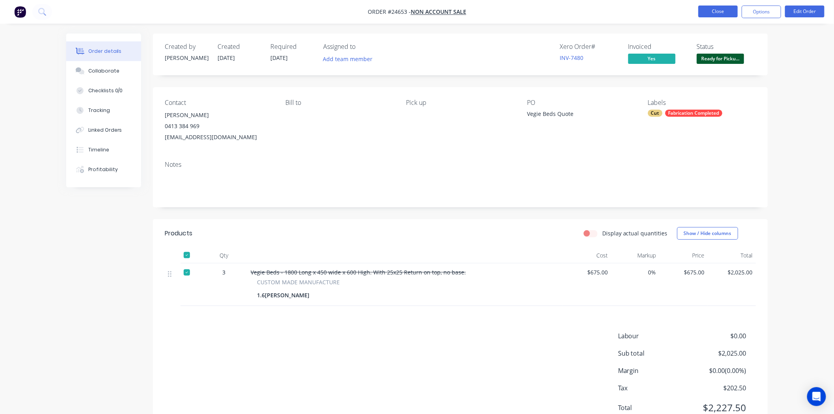
click at [720, 9] on button "Close" at bounding box center [717, 12] width 39 height 12
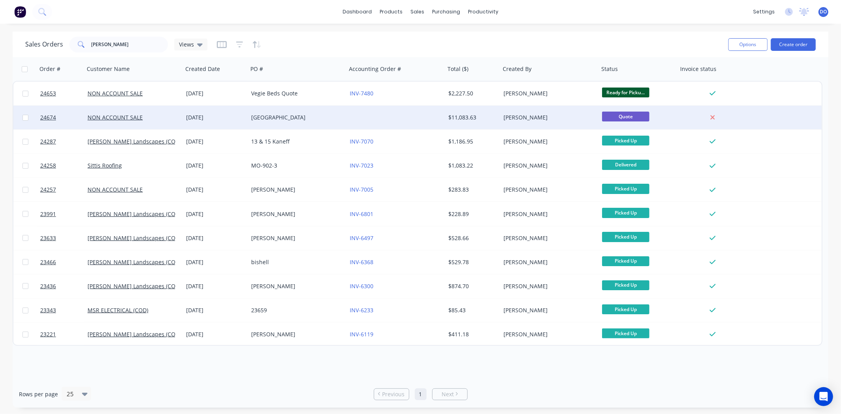
click at [341, 121] on div "St Anthony's primary school" at bounding box center [297, 118] width 99 height 24
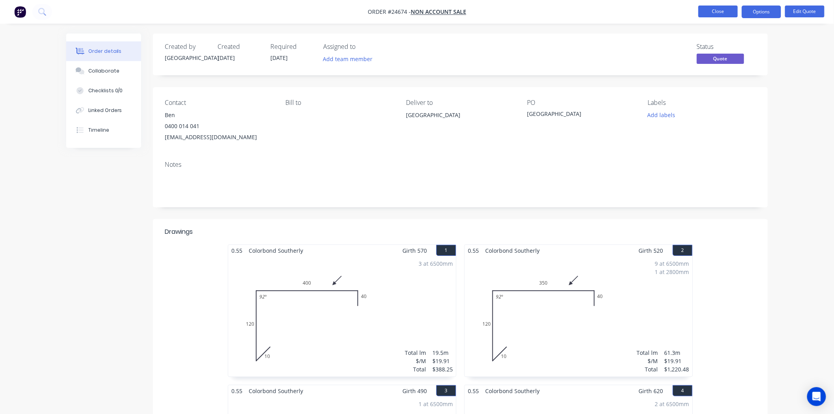
click at [728, 14] on button "Close" at bounding box center [717, 12] width 39 height 12
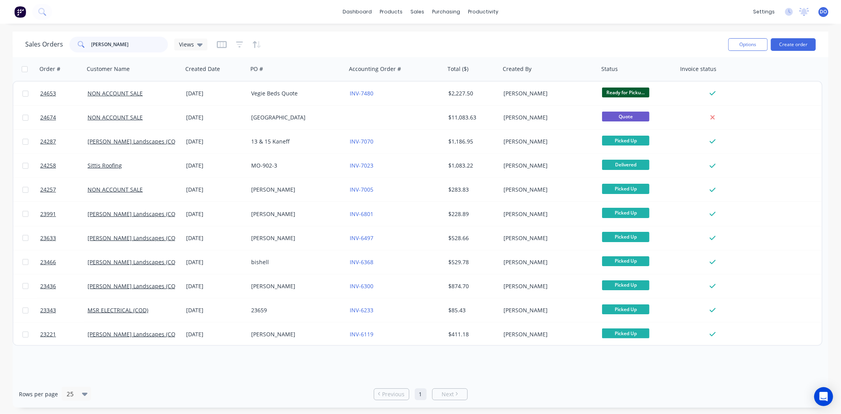
drag, startPoint x: 115, startPoint y: 41, endPoint x: 56, endPoint y: 42, distance: 59.5
click at [56, 42] on div "Sales Orders ANTHONY Views" at bounding box center [116, 45] width 182 height 16
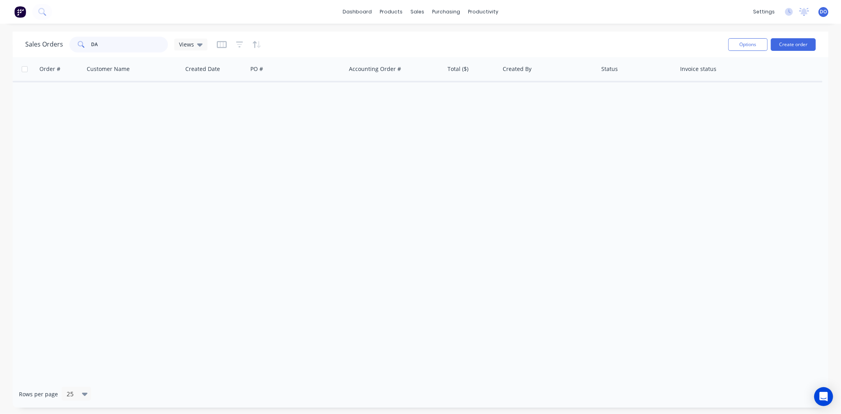
type input "D"
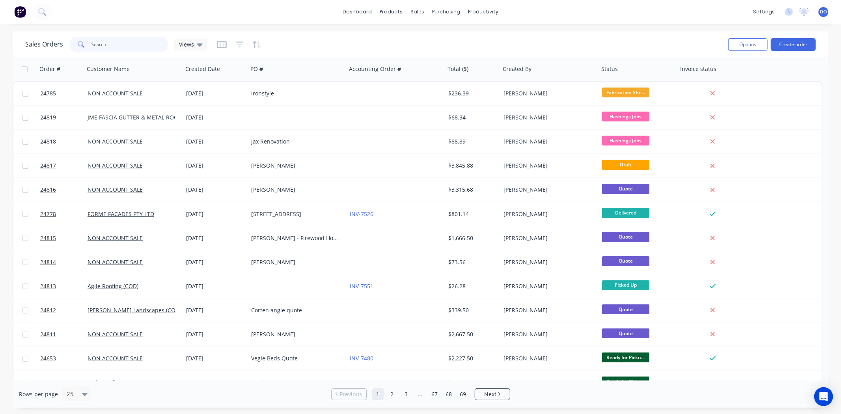
type input "d"
click at [108, 42] on input "text" at bounding box center [129, 45] width 77 height 16
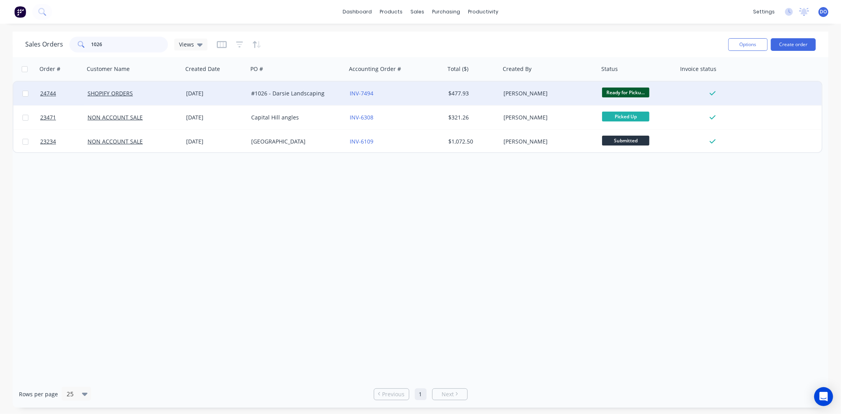
type input "1026"
click at [276, 96] on div "#1026 - Darsie Landscaping" at bounding box center [294, 93] width 87 height 8
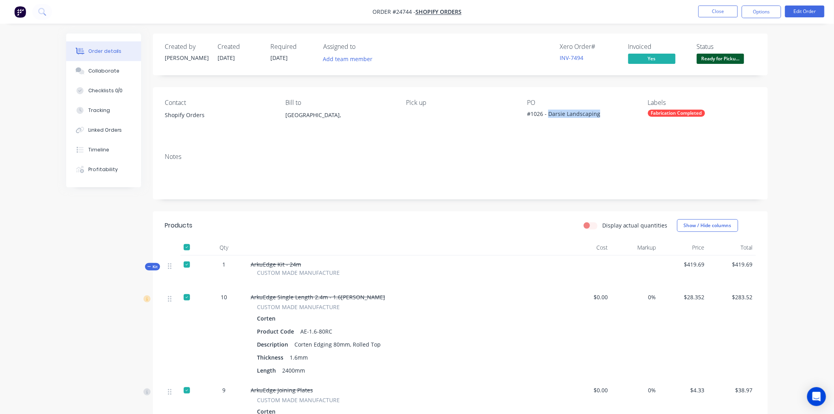
drag, startPoint x: 600, startPoint y: 113, endPoint x: 548, endPoint y: 117, distance: 51.7
click at [548, 117] on div "#1026 - Darsie Landscaping" at bounding box center [576, 115] width 99 height 11
copy div "Darsie Landscaping"
click at [730, 56] on span "Ready for Picku..." at bounding box center [720, 59] width 47 height 10
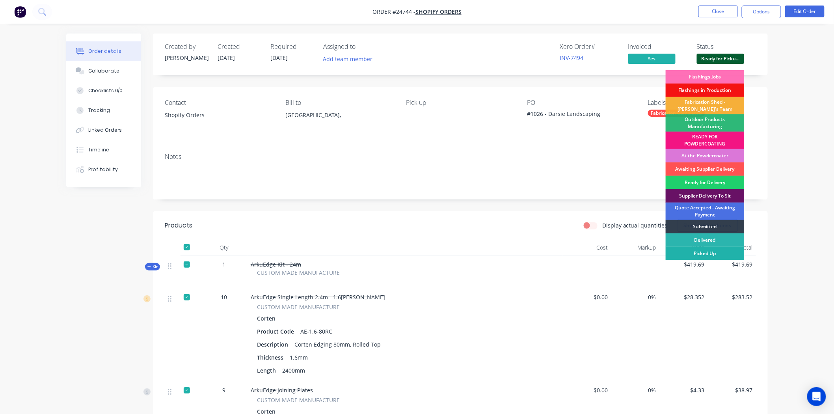
click at [707, 249] on div "Picked Up" at bounding box center [705, 253] width 79 height 13
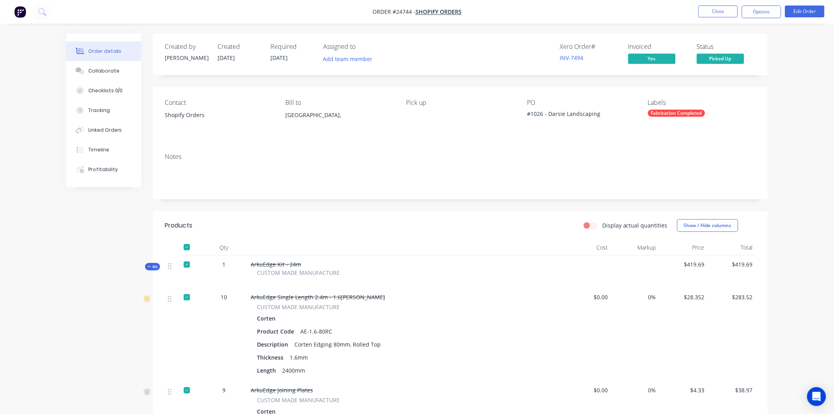
click at [719, 19] on nav "Order #24744 - SHOPIFY ORDERS Close Options Edit Order" at bounding box center [417, 12] width 834 height 24
click at [719, 13] on button "Close" at bounding box center [717, 12] width 39 height 12
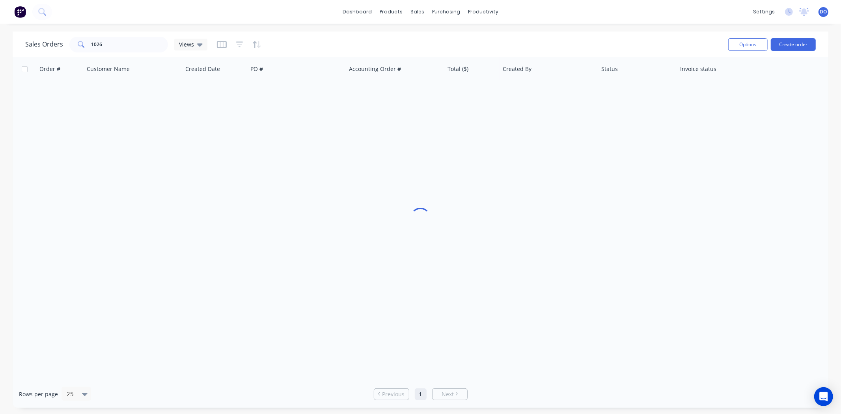
drag, startPoint x: 156, startPoint y: 52, endPoint x: 123, endPoint y: 49, distance: 33.3
click at [123, 49] on div "Sales Orders 1026 Views" at bounding box center [373, 44] width 696 height 19
click at [123, 49] on input "1026" at bounding box center [129, 45] width 77 height 16
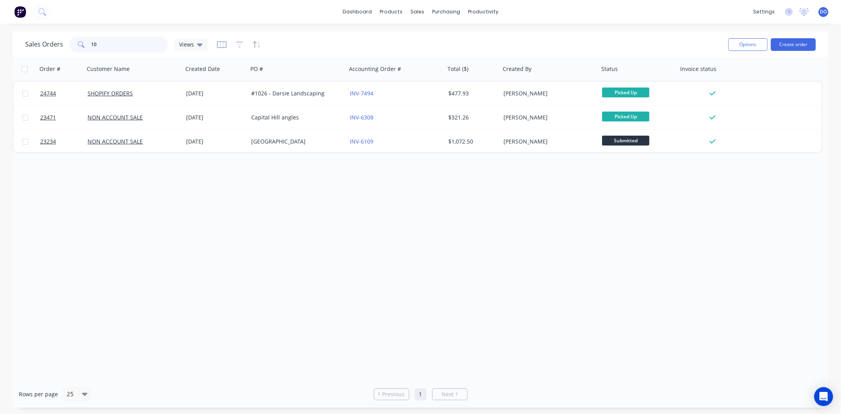
type input "1"
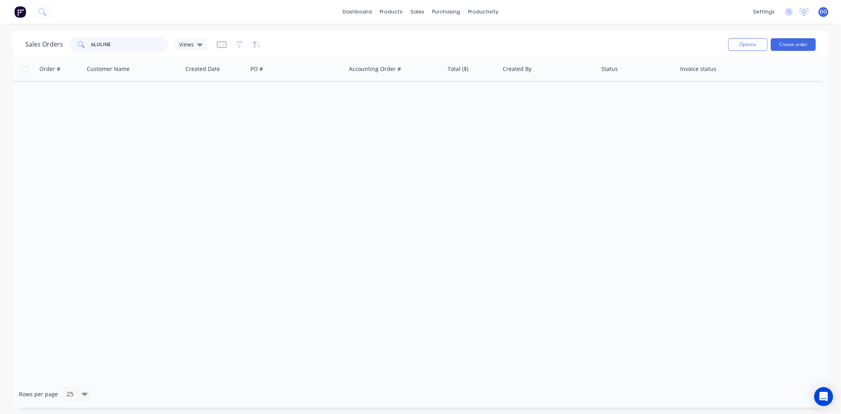
click at [100, 48] on input "bLULINE" at bounding box center [129, 45] width 77 height 16
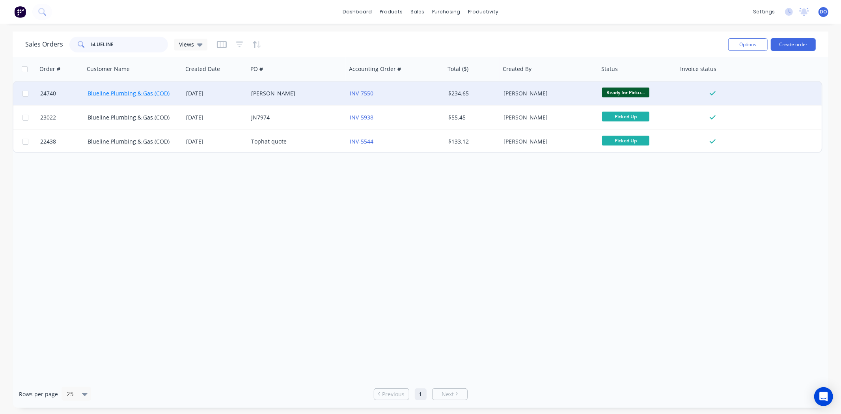
type input "bLUELINE"
click at [150, 91] on link "Blueline Plumbing & Gas (COD)" at bounding box center [128, 92] width 82 height 7
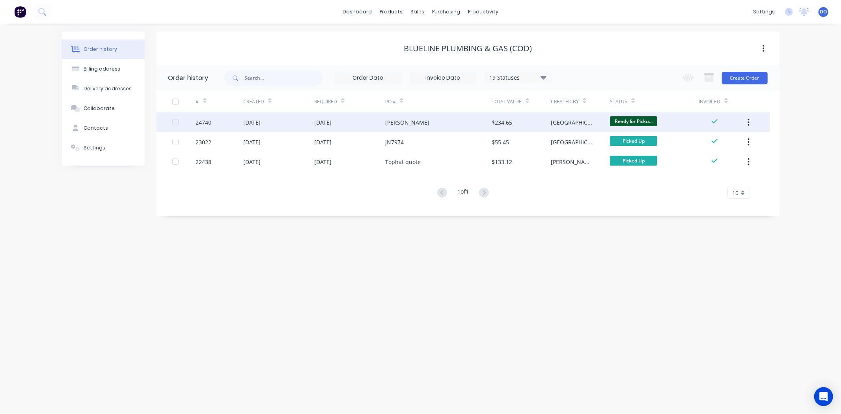
click at [514, 130] on div "$234.65" at bounding box center [520, 122] width 59 height 20
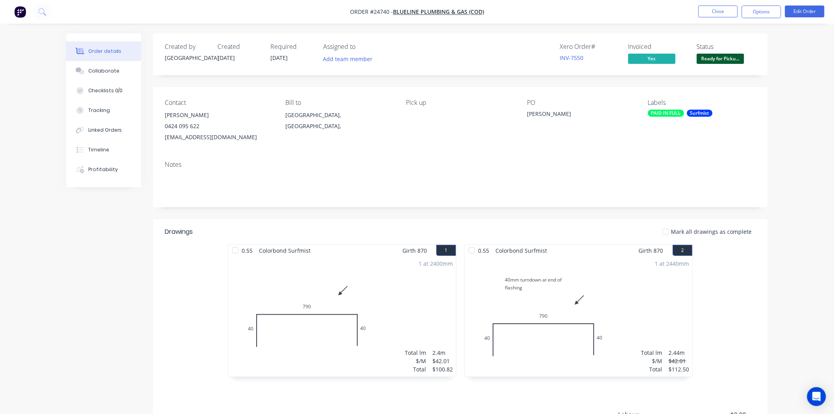
click at [725, 56] on span "Ready for Picku..." at bounding box center [720, 59] width 47 height 10
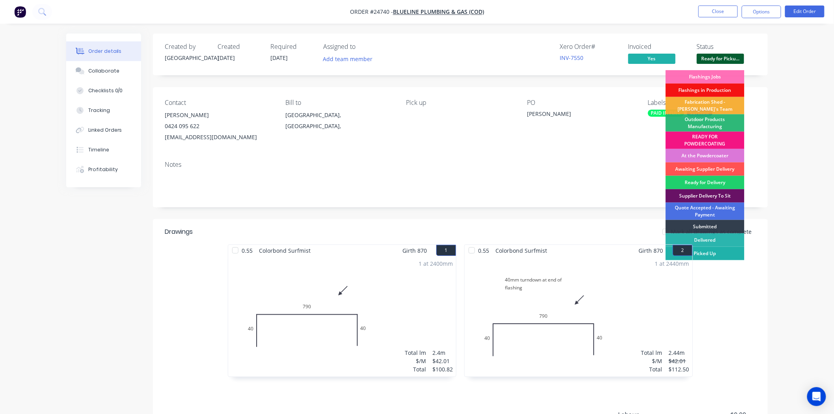
click at [707, 253] on div "Picked Up" at bounding box center [705, 253] width 79 height 13
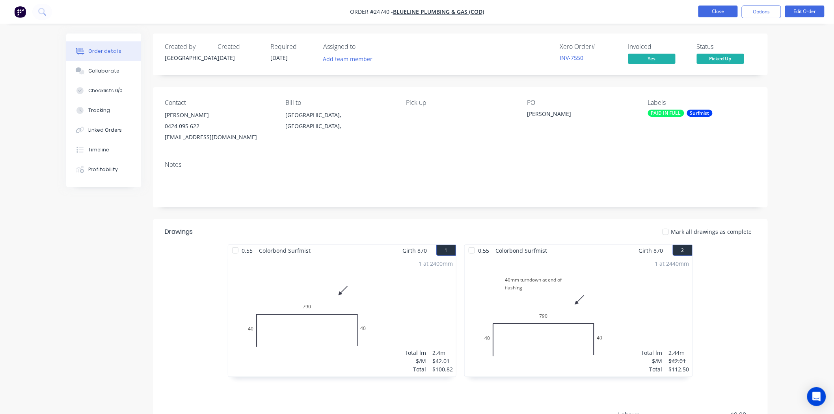
click at [714, 13] on button "Close" at bounding box center [717, 12] width 39 height 12
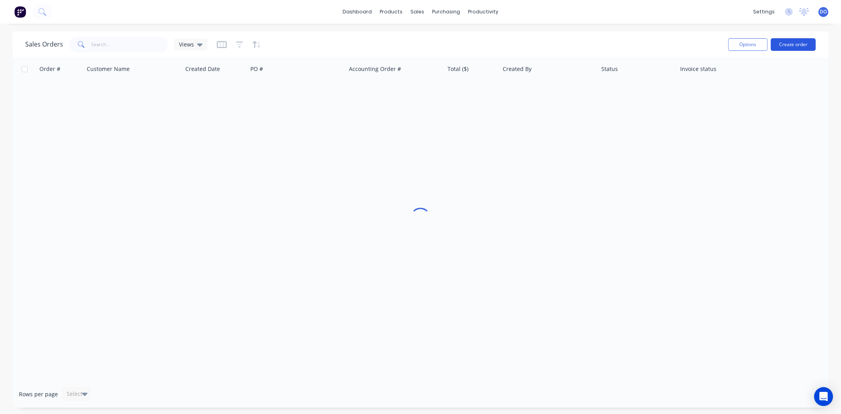
click at [789, 44] on button "Create order" at bounding box center [792, 44] width 45 height 13
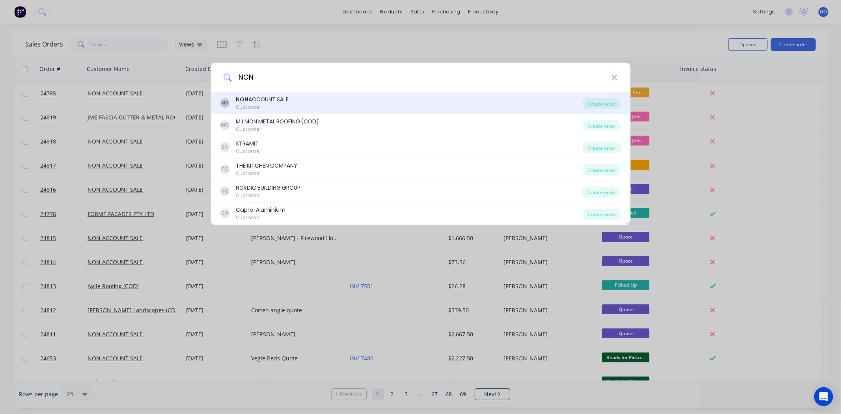
type input "NON"
click at [287, 99] on div "NON ACCOUNT SALE" at bounding box center [262, 99] width 53 height 8
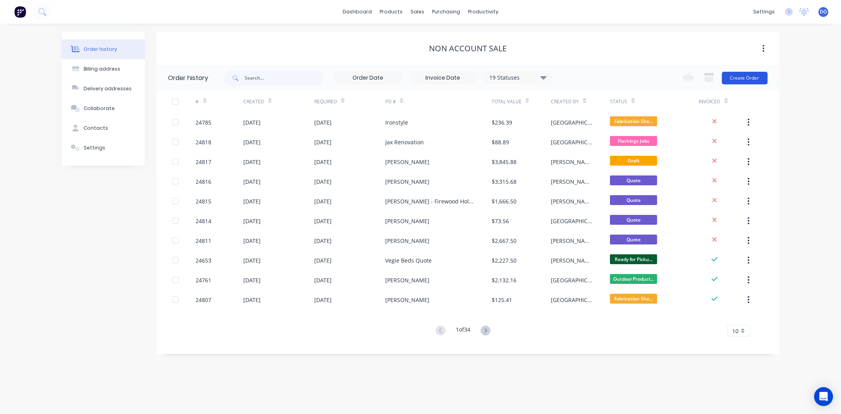
click at [754, 81] on button "Create Order" at bounding box center [745, 78] width 46 height 13
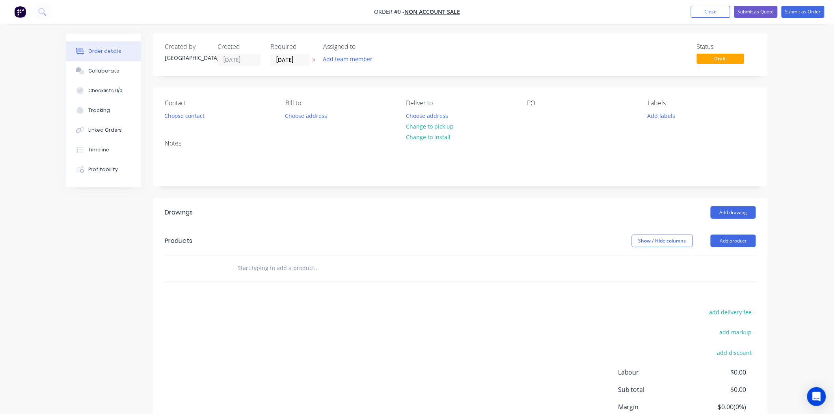
click at [746, 234] on header "Products Show / Hide columns Add product" at bounding box center [460, 241] width 615 height 28
click at [736, 243] on button "Add product" at bounding box center [733, 240] width 45 height 13
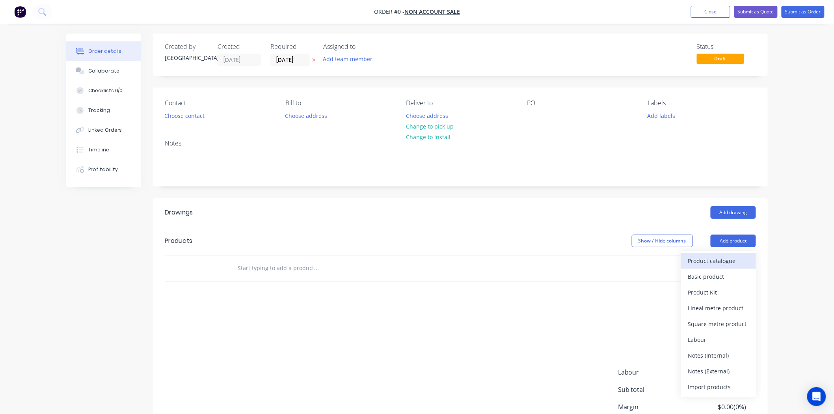
click at [718, 259] on div "Product catalogue" at bounding box center [718, 260] width 61 height 11
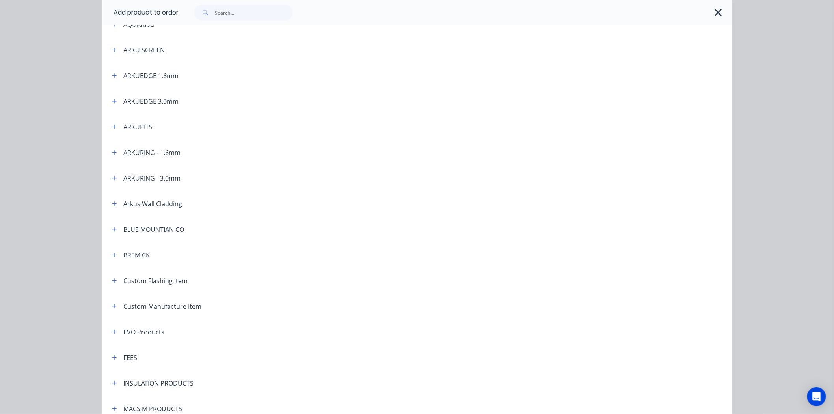
scroll to position [219, 0]
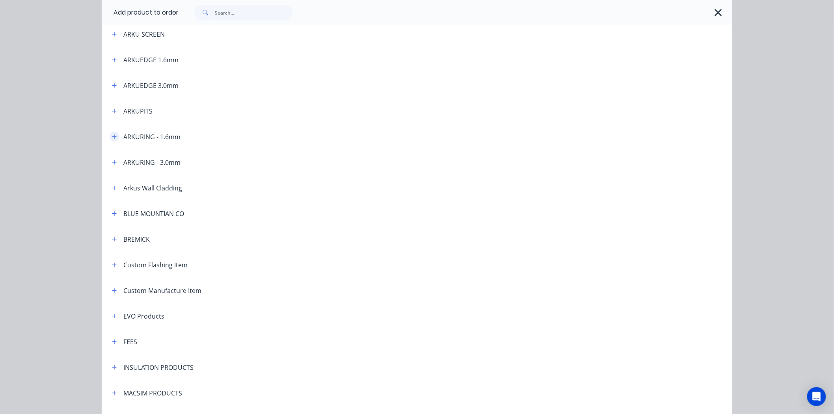
click at [113, 140] on button "button" at bounding box center [115, 137] width 10 height 10
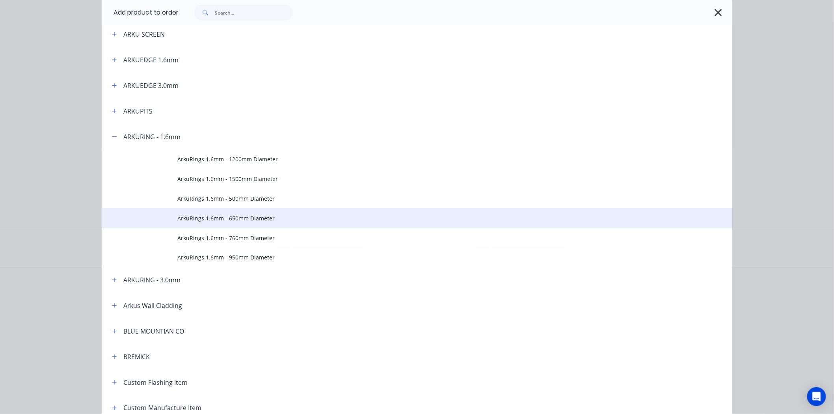
click at [246, 214] on span "ArkuRings 1.6mm - 650mm Diameter" at bounding box center [399, 218] width 444 height 8
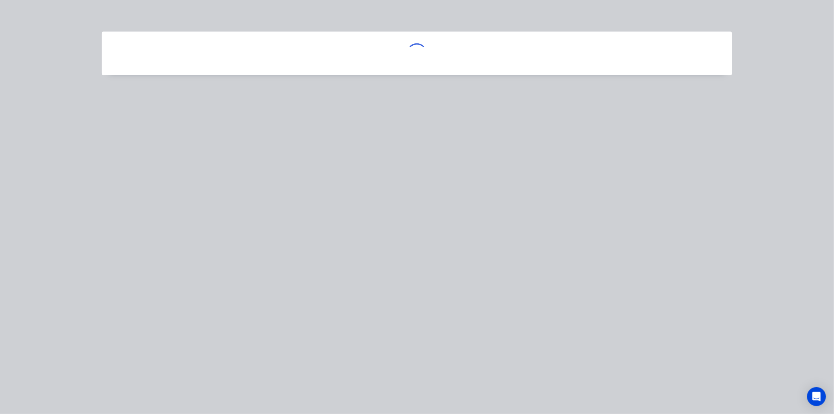
scroll to position [0, 0]
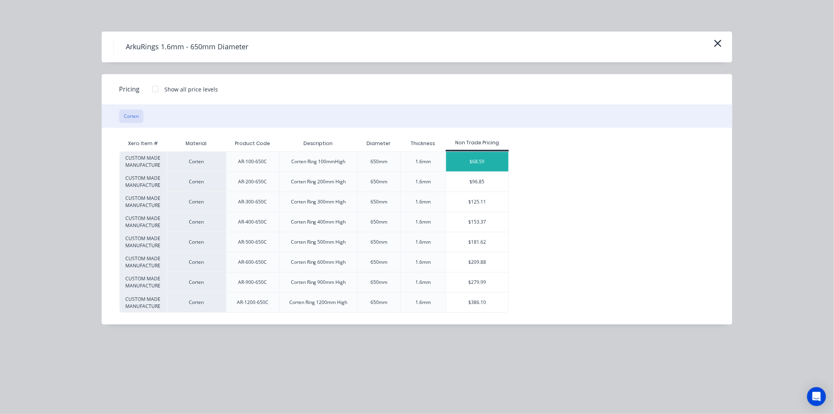
click at [461, 162] on div "$68.59" at bounding box center [477, 162] width 63 height 20
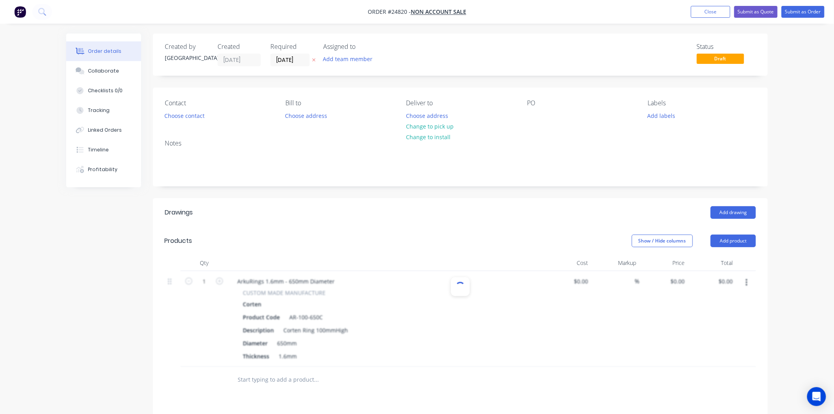
type input "$68.59"
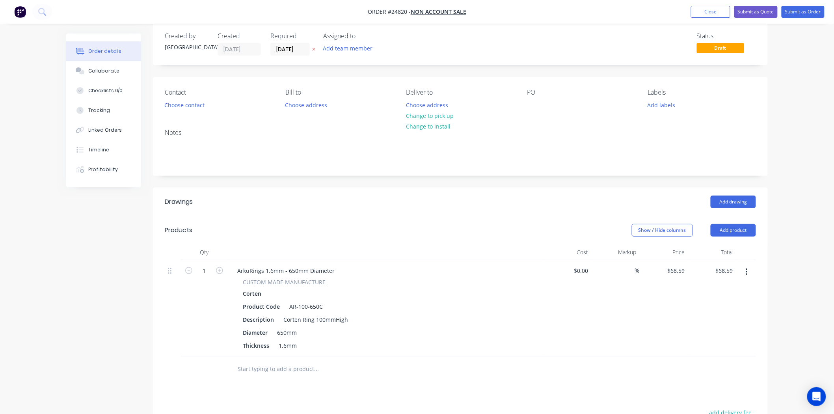
scroll to position [44, 0]
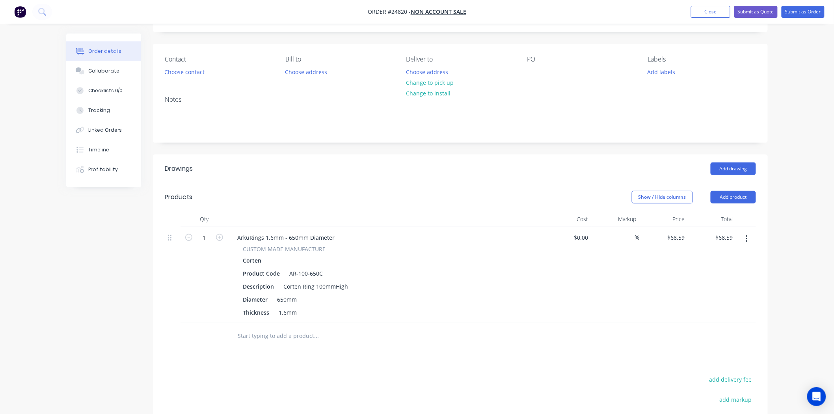
click at [747, 245] on button "button" at bounding box center [746, 239] width 19 height 14
click at [718, 303] on div "Delete" at bounding box center [718, 306] width 61 height 11
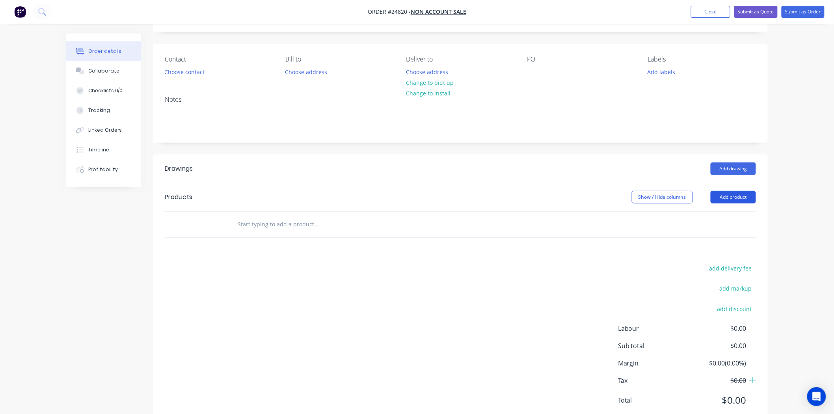
click at [736, 196] on button "Add product" at bounding box center [733, 197] width 45 height 13
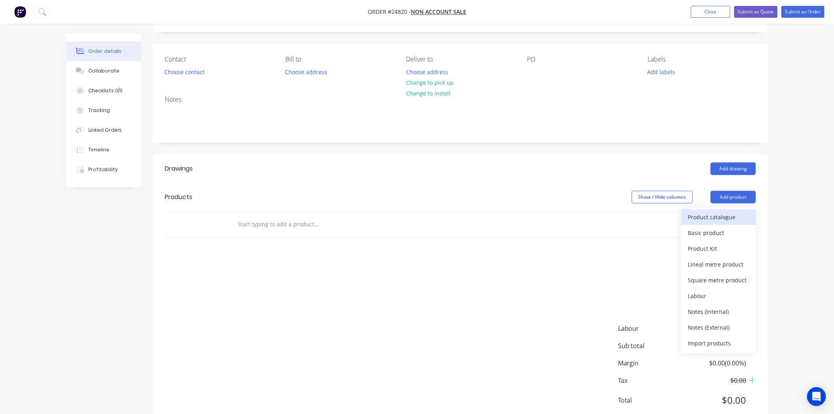
click at [714, 214] on div "Product catalogue" at bounding box center [718, 216] width 61 height 11
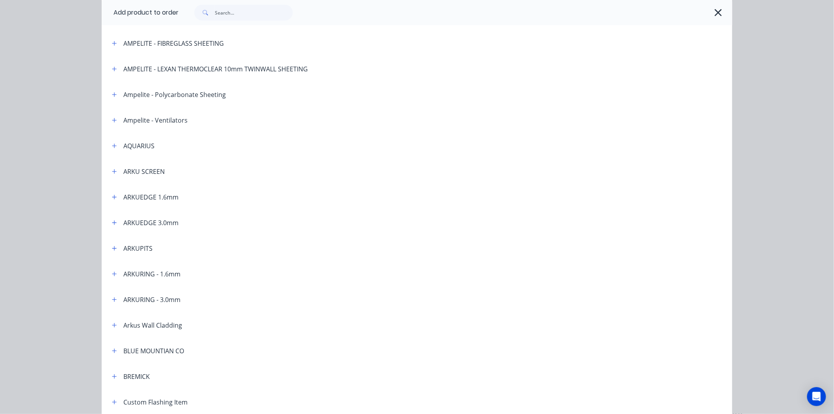
scroll to position [87, 0]
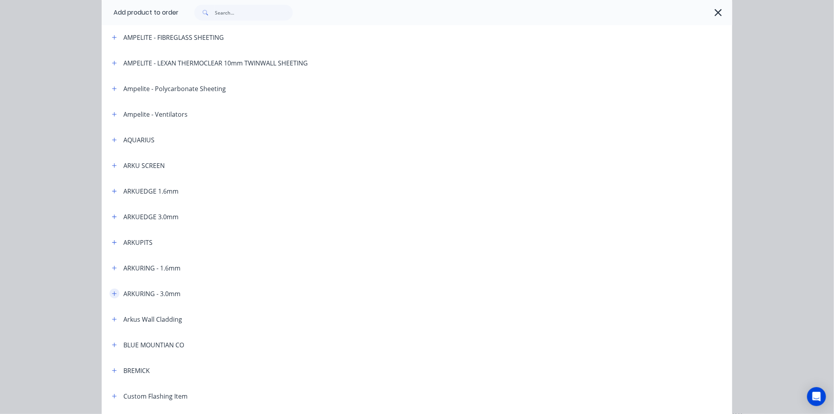
click at [112, 291] on icon "button" at bounding box center [114, 294] width 5 height 6
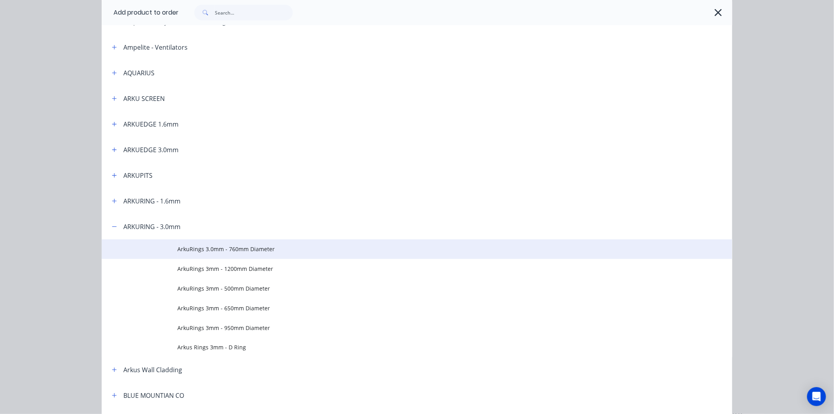
scroll to position [175, 0]
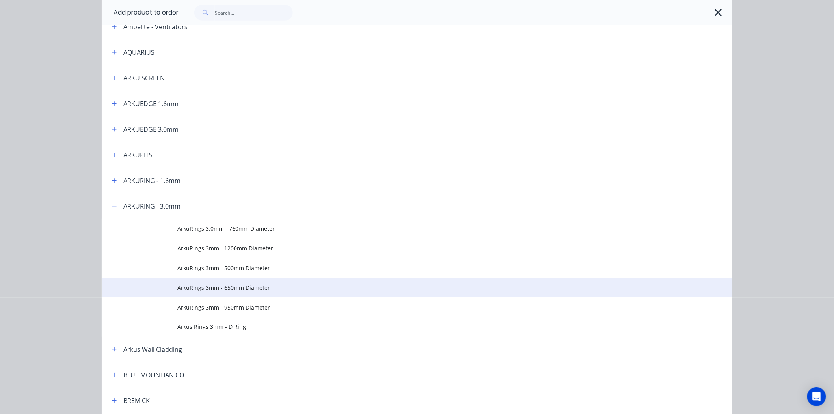
click at [259, 283] on span "ArkuRings 3mm - 650mm Diameter" at bounding box center [399, 287] width 444 height 8
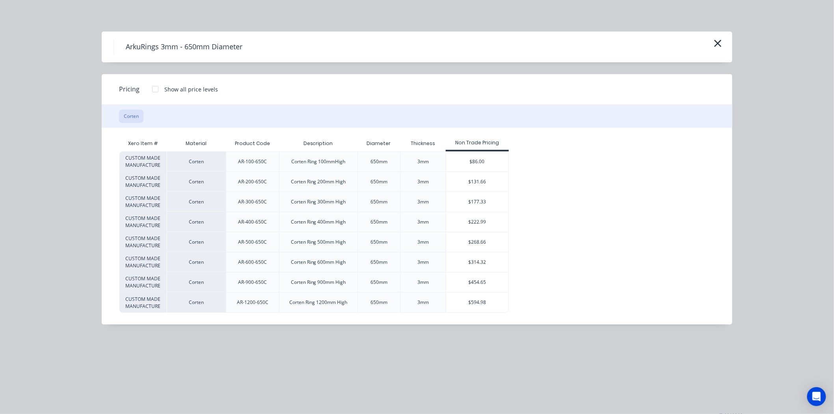
click at [151, 88] on div at bounding box center [155, 89] width 16 height 16
click at [532, 163] on div "$52.51" at bounding box center [535, 162] width 52 height 20
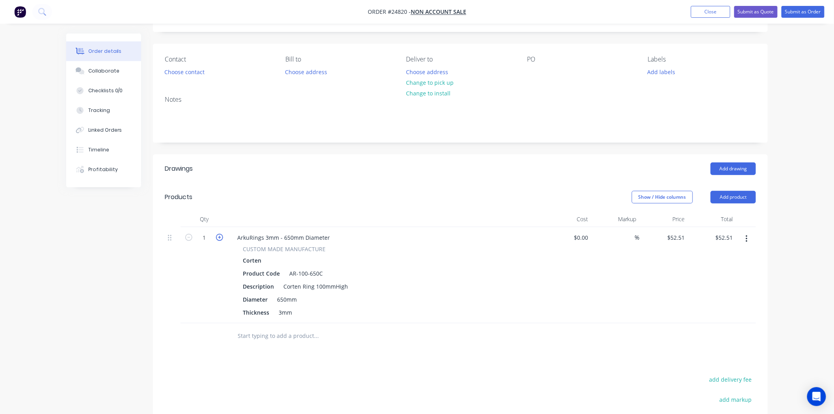
click at [217, 239] on icon "button" at bounding box center [219, 237] width 7 height 7
type input "2"
type input "$105.02"
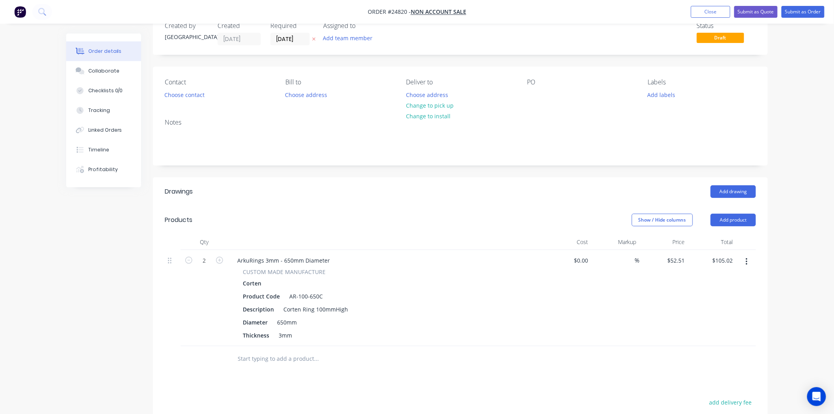
scroll to position [5, 0]
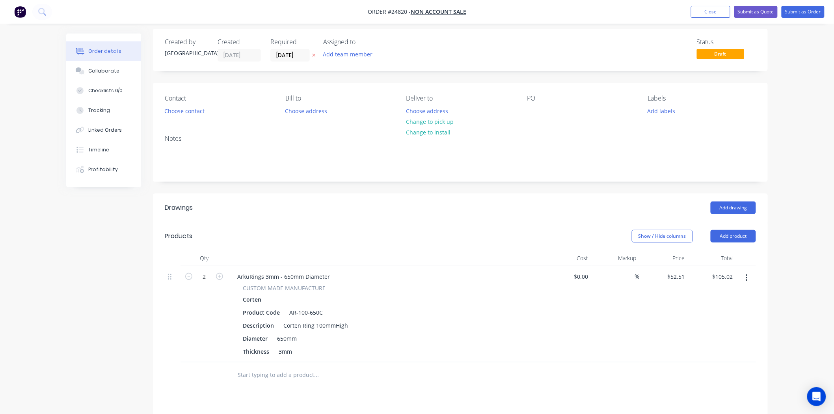
click at [178, 117] on div "Contact Choose contact Bill to Choose address Deliver to Choose address Change …" at bounding box center [460, 106] width 615 height 46
click at [180, 113] on button "Choose contact" at bounding box center [184, 110] width 48 height 11
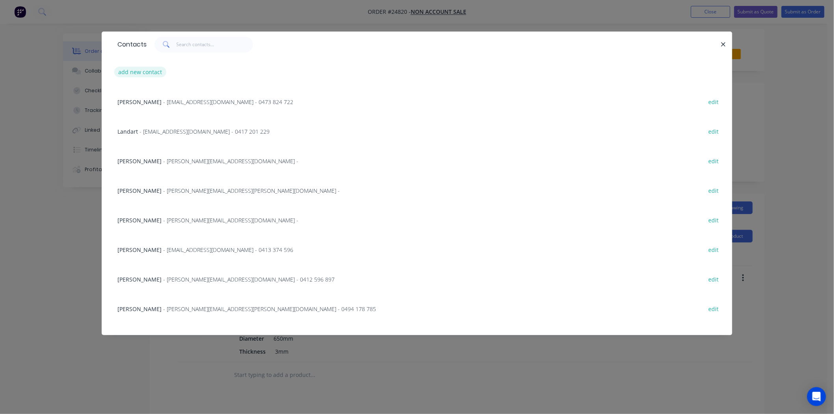
click at [157, 75] on button "add new contact" at bounding box center [140, 72] width 52 height 11
select select "AU"
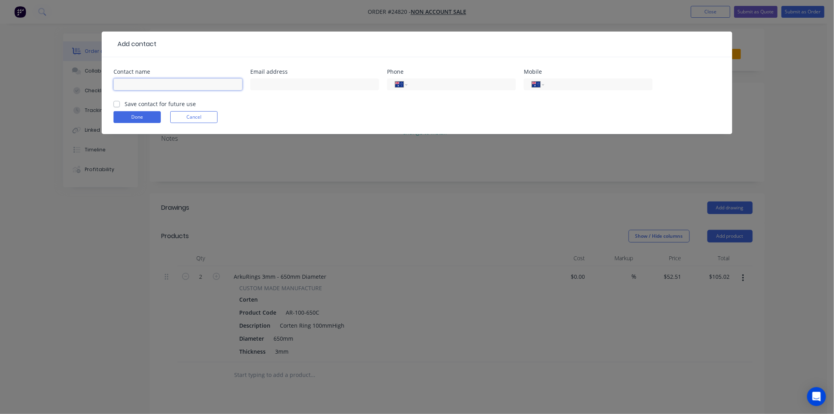
click at [199, 82] on input "text" at bounding box center [177, 84] width 129 height 12
paste input "Darsie Landscaping"
type input "Darsie Landscaping"
click at [427, 84] on input "tel" at bounding box center [460, 84] width 95 height 9
type input "0422 798 085"
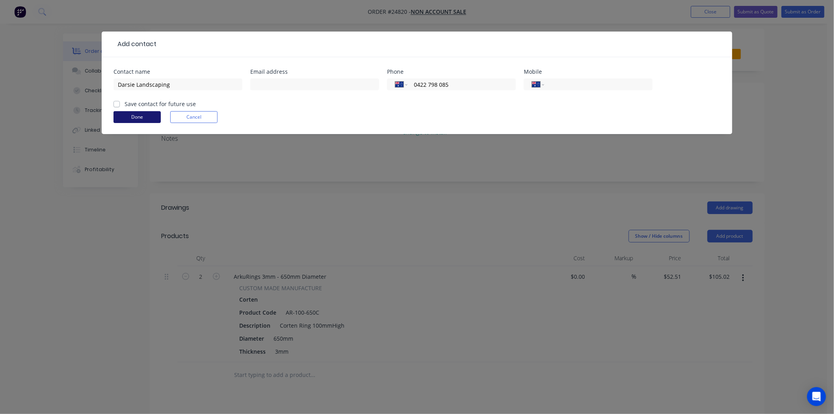
click at [137, 117] on button "Done" at bounding box center [136, 117] width 47 height 12
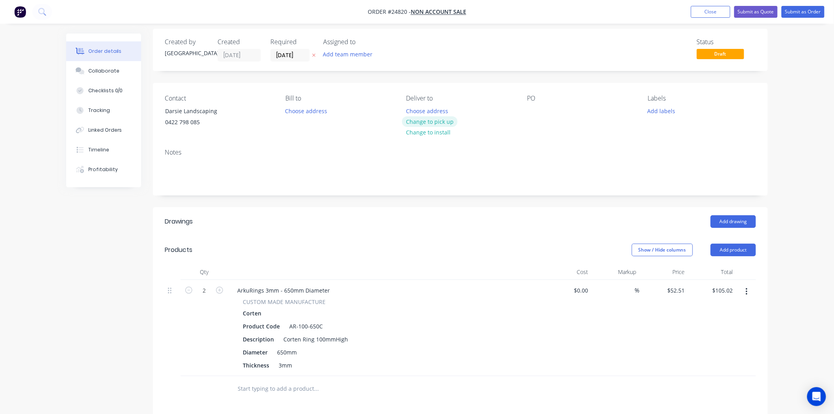
click at [447, 124] on button "Change to pick up" at bounding box center [430, 121] width 56 height 11
click at [533, 108] on div at bounding box center [533, 110] width 13 height 11
paste div
click at [812, 13] on button "Submit as Order" at bounding box center [802, 12] width 43 height 12
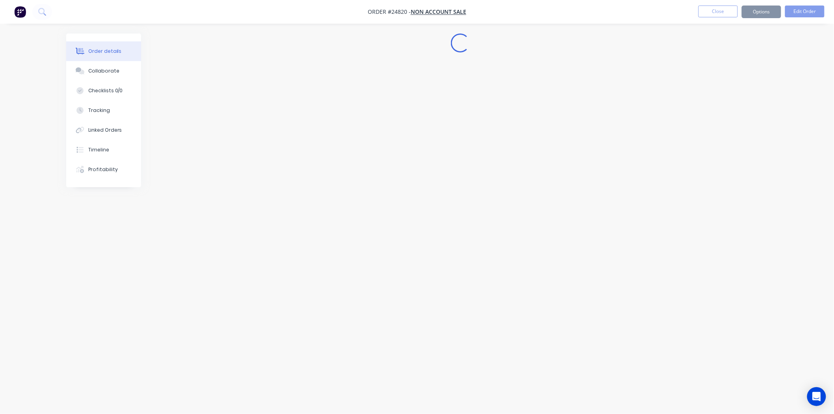
scroll to position [0, 0]
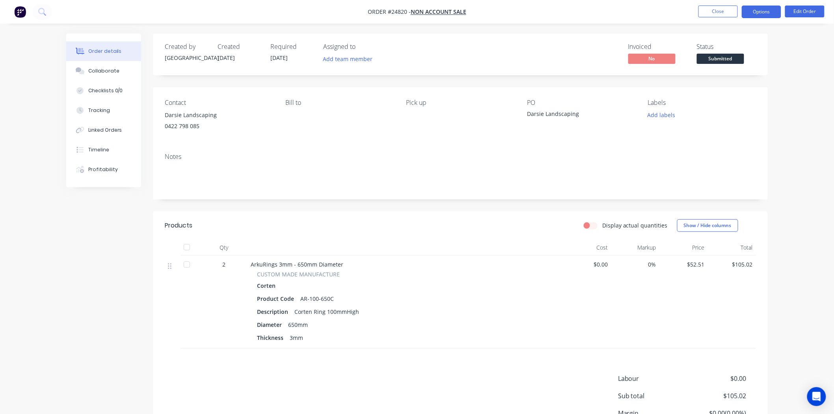
click at [752, 10] on button "Options" at bounding box center [761, 12] width 39 height 13
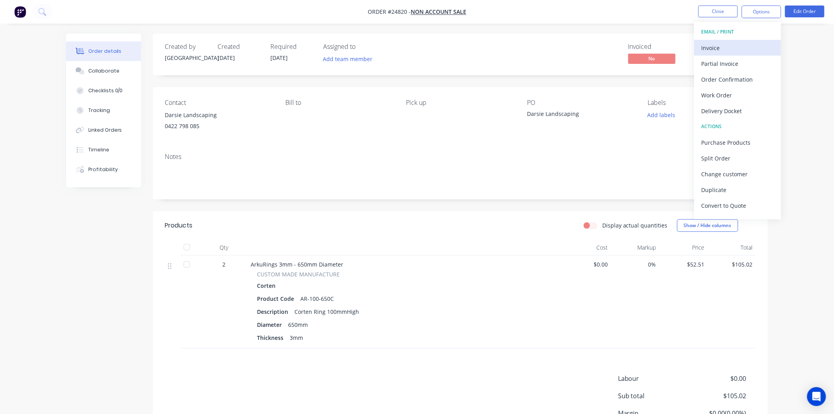
click at [733, 44] on div "Invoice" at bounding box center [737, 47] width 73 height 11
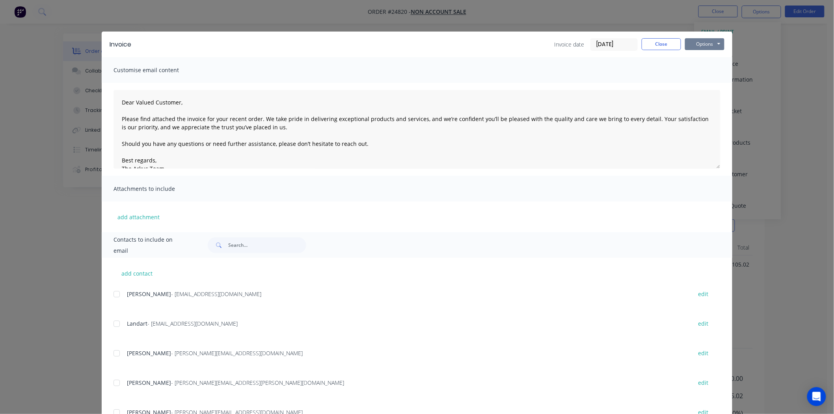
click at [700, 46] on button "Options" at bounding box center [704, 44] width 39 height 12
click at [695, 67] on button "Print" at bounding box center [710, 71] width 50 height 13
click at [671, 44] on button "Close" at bounding box center [661, 44] width 39 height 12
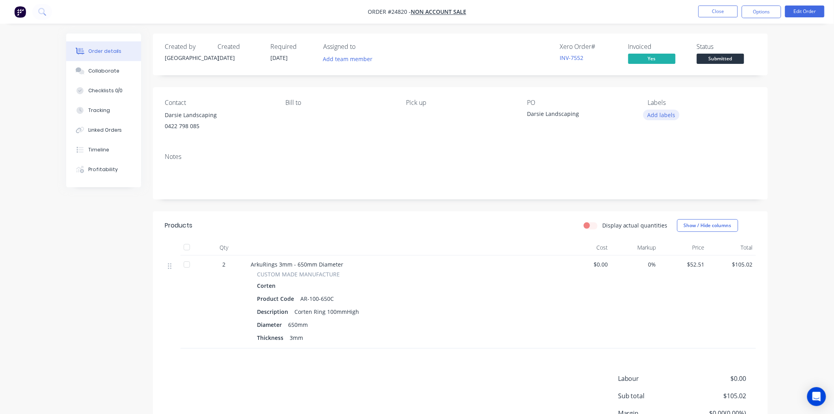
click at [647, 112] on button "Add labels" at bounding box center [661, 115] width 36 height 11
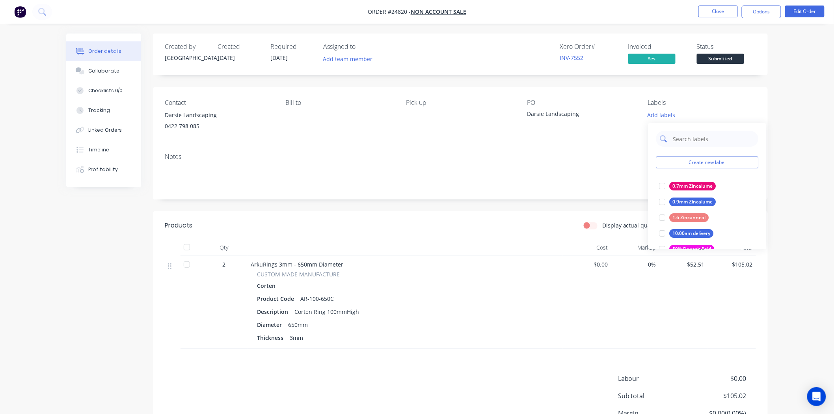
click at [692, 143] on input "text" at bounding box center [713, 139] width 82 height 16
click at [669, 235] on div at bounding box center [662, 233] width 16 height 16
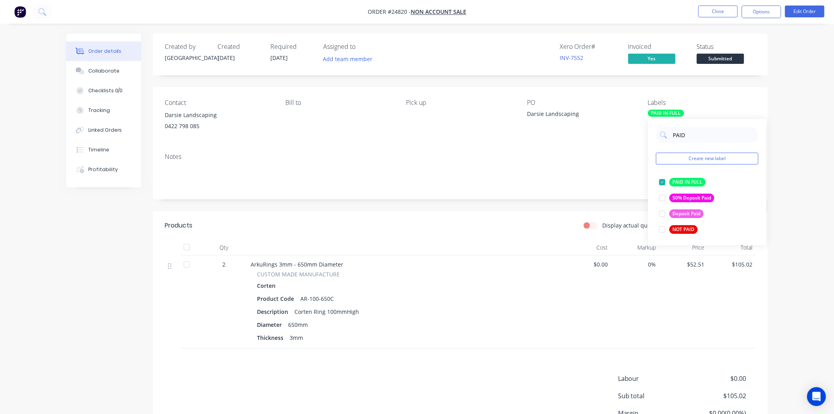
type input "PAID"
click at [460, 139] on div "Contact Darsie Landscaping 0422 798 085 Bill to Pick up PO Darsie Landscaping L…" at bounding box center [460, 117] width 615 height 60
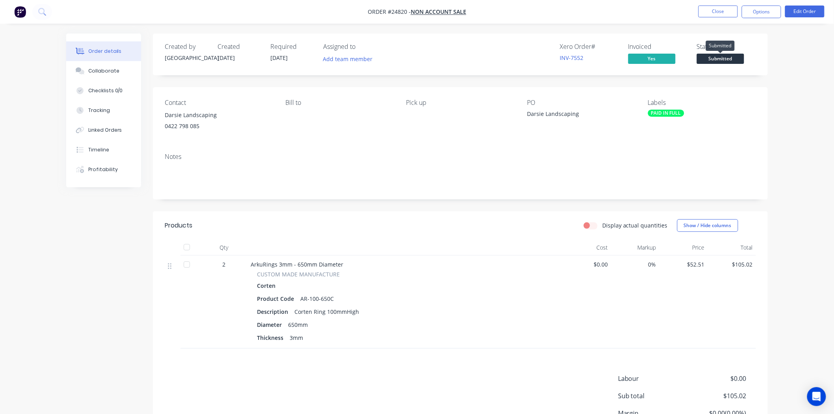
click at [735, 56] on span "Submitted" at bounding box center [720, 59] width 47 height 10
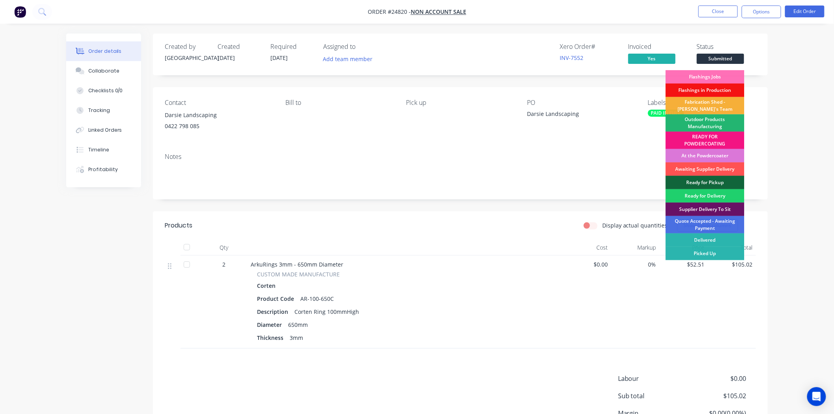
click at [703, 121] on div "Outdoor Products Manufacturing" at bounding box center [705, 122] width 79 height 17
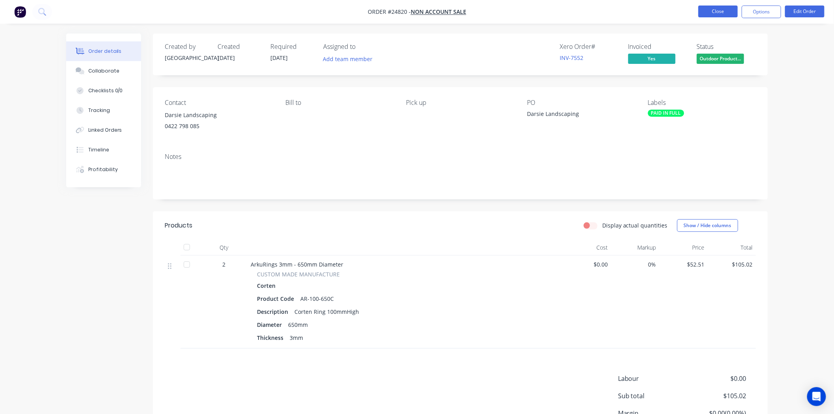
click at [720, 9] on button "Close" at bounding box center [717, 12] width 39 height 12
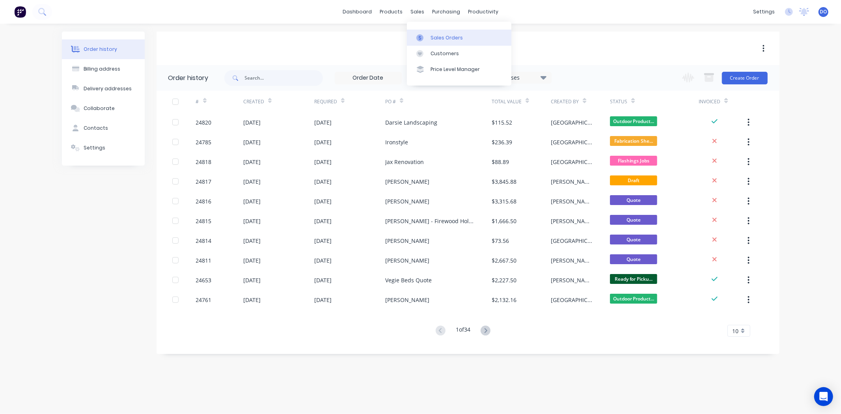
click at [423, 33] on link "Sales Orders" at bounding box center [459, 38] width 104 height 16
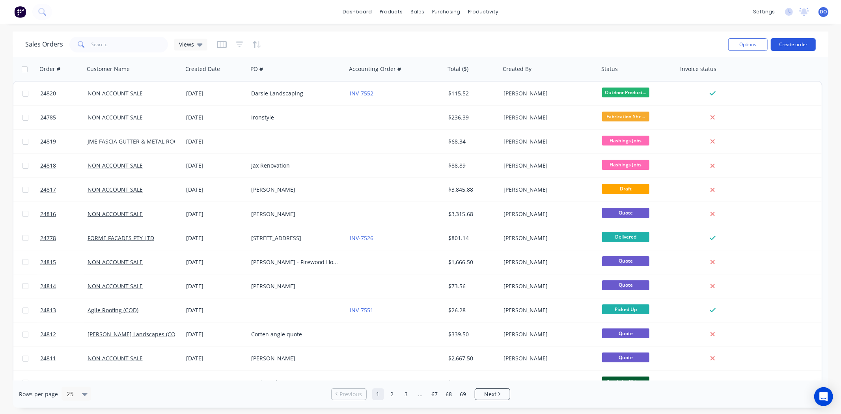
click at [798, 43] on button "Create order" at bounding box center [792, 44] width 45 height 13
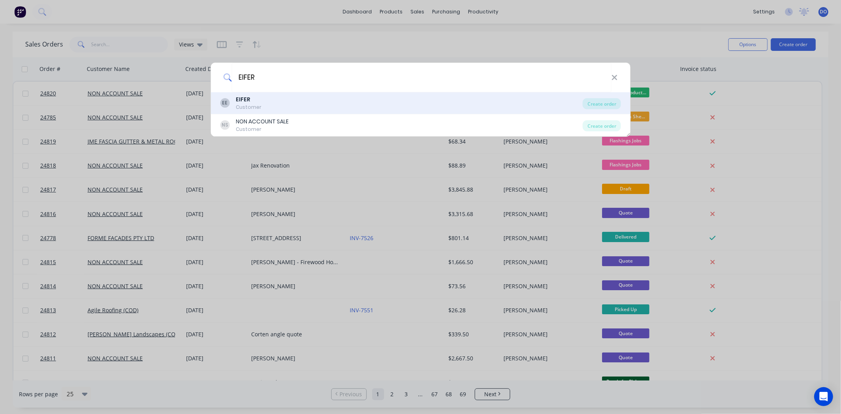
type input "EIFER"
click at [318, 102] on div "EE EIFER Customer" at bounding box center [401, 102] width 363 height 15
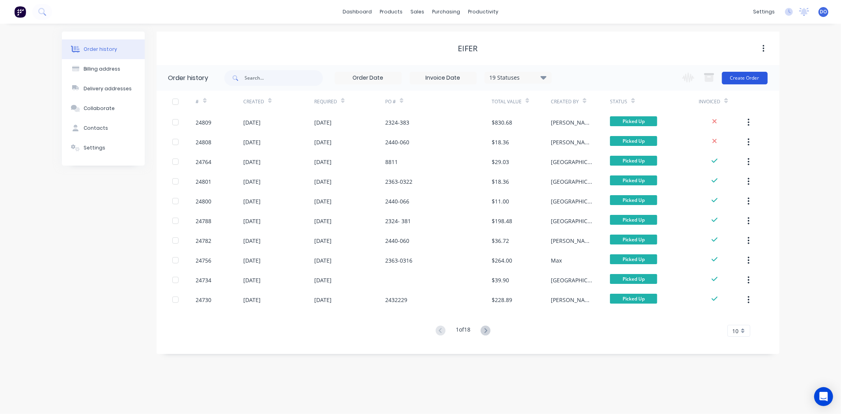
click at [746, 75] on button "Create Order" at bounding box center [745, 78] width 46 height 13
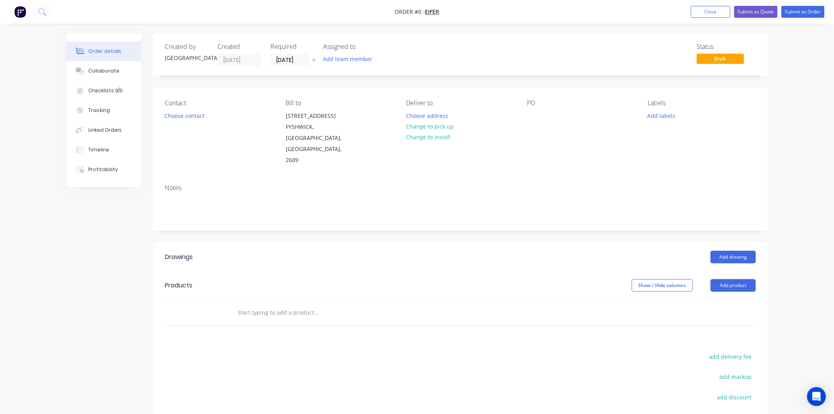
click at [195, 127] on div "Contact Choose contact" at bounding box center [219, 132] width 108 height 67
click at [194, 125] on div "Contact Choose contact" at bounding box center [219, 132] width 108 height 67
click at [194, 117] on button "Choose contact" at bounding box center [184, 115] width 48 height 11
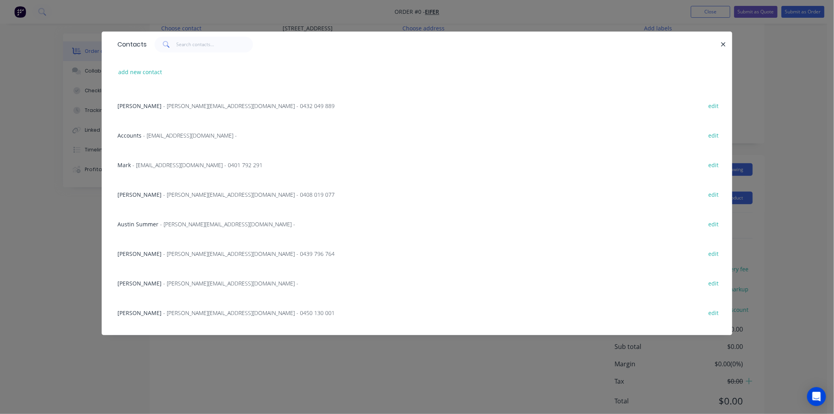
scroll to position [210, 0]
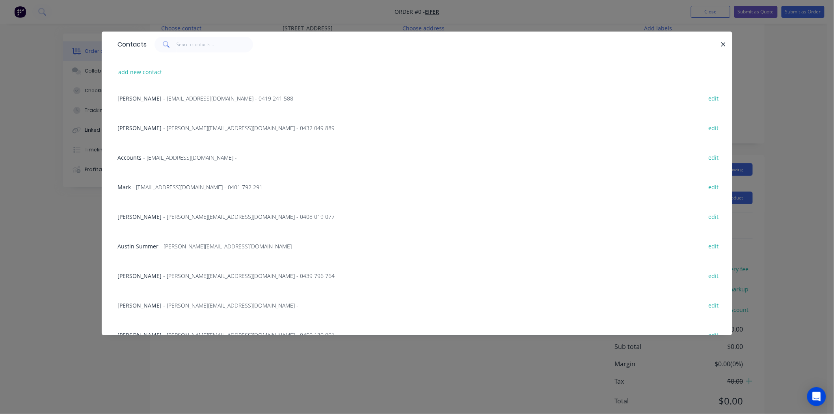
click at [154, 274] on span "Mattison Devine" at bounding box center [139, 275] width 44 height 7
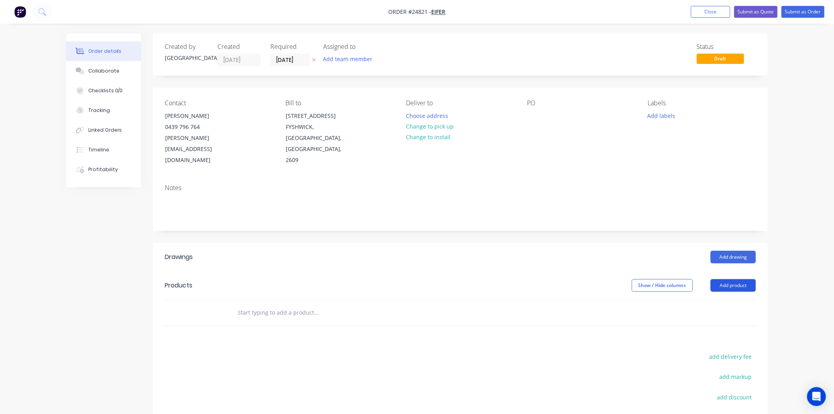
click at [740, 279] on button "Add product" at bounding box center [733, 285] width 45 height 13
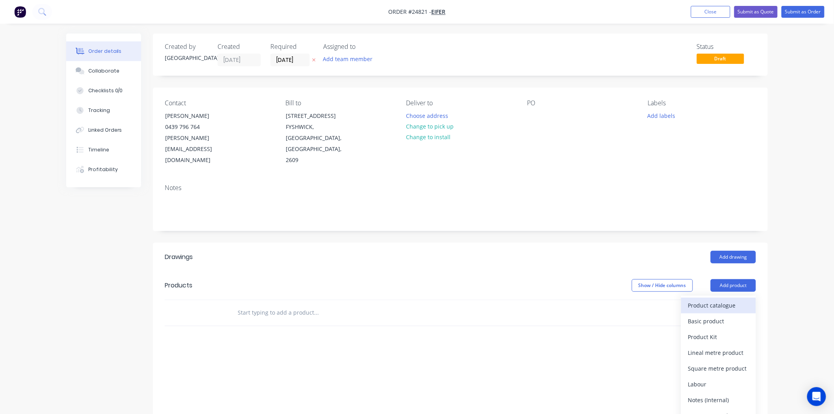
click at [728, 300] on div "Product catalogue" at bounding box center [718, 305] width 61 height 11
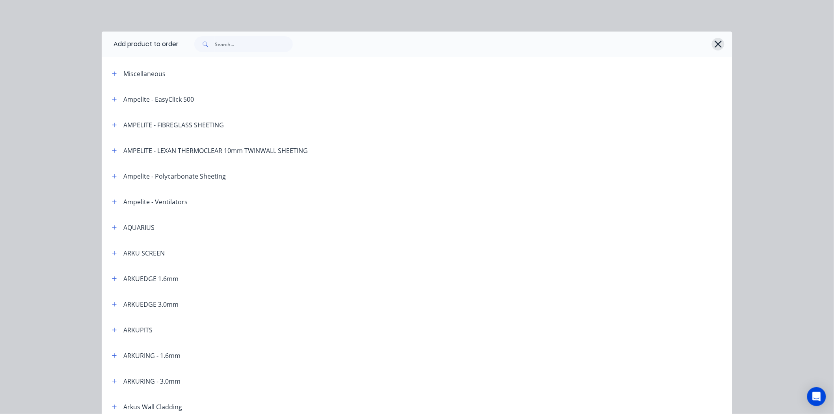
drag, startPoint x: 706, startPoint y: 44, endPoint x: 711, endPoint y: 45, distance: 5.3
click at [711, 45] on div at bounding box center [452, 44] width 546 height 16
click at [714, 46] on icon "button" at bounding box center [718, 44] width 8 height 11
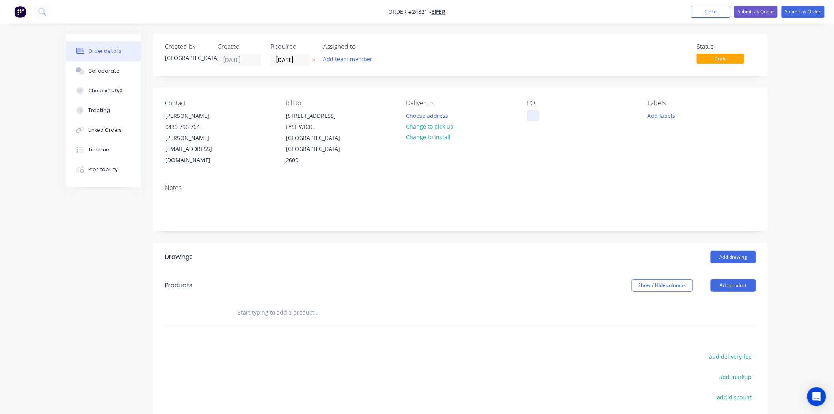
click at [534, 113] on div at bounding box center [533, 115] width 13 height 11
click at [742, 279] on button "Add product" at bounding box center [733, 285] width 45 height 13
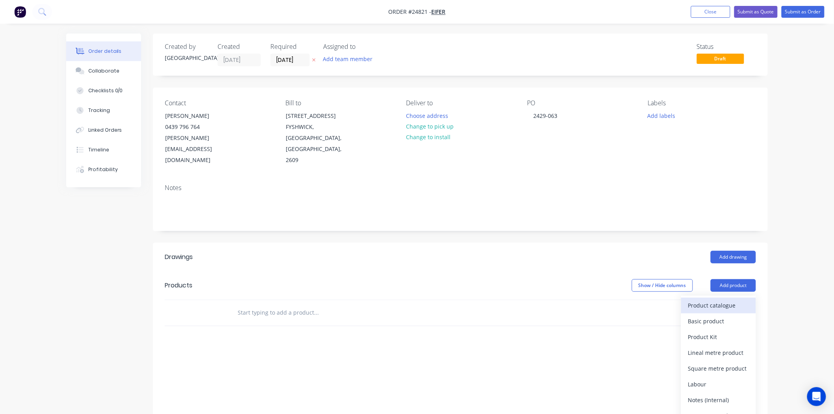
click at [731, 300] on div "Product catalogue" at bounding box center [718, 305] width 61 height 11
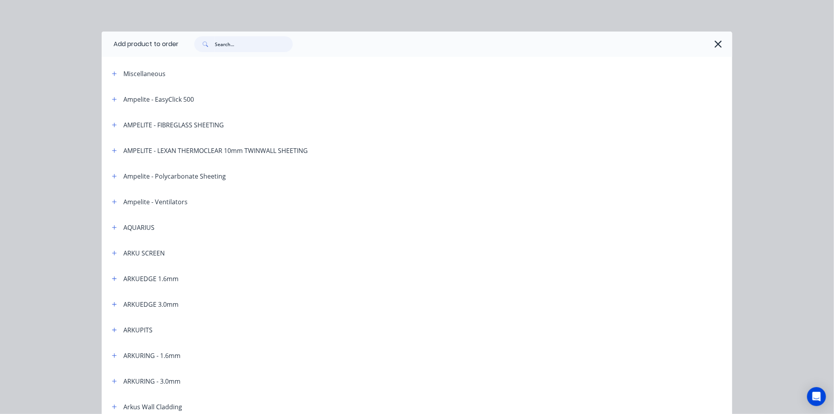
click at [268, 41] on input "text" at bounding box center [254, 44] width 78 height 16
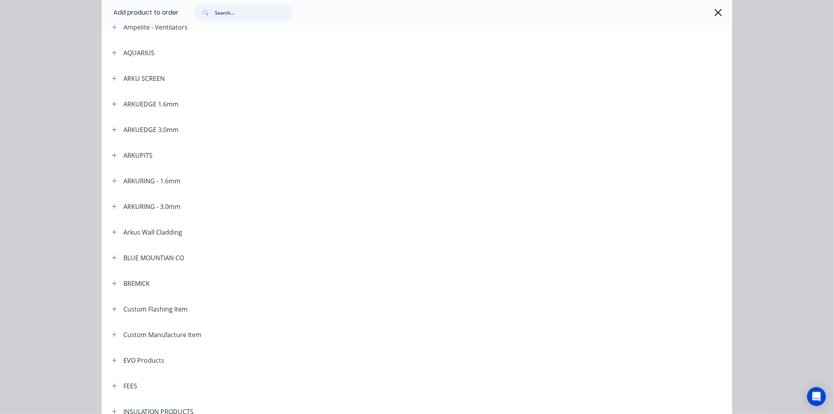
scroll to position [175, 0]
click at [115, 281] on button "button" at bounding box center [115, 283] width 10 height 10
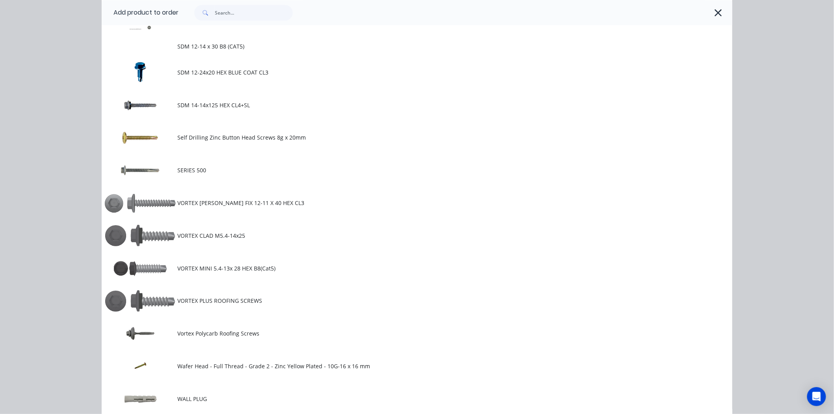
scroll to position [700, 0]
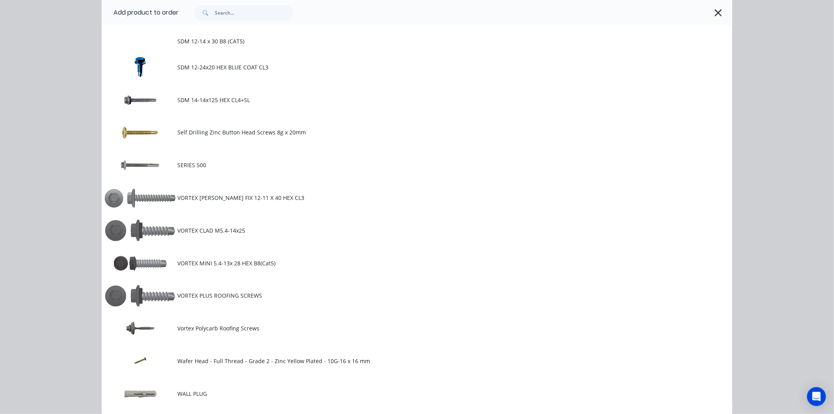
click at [168, 298] on td at bounding box center [140, 295] width 76 height 33
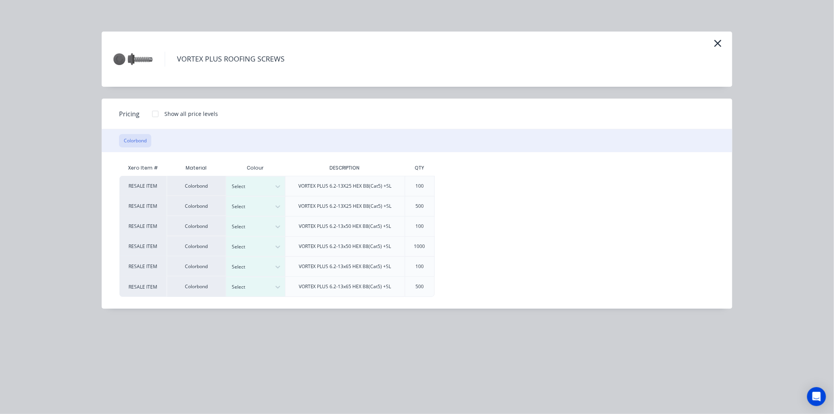
click at [156, 117] on div at bounding box center [155, 114] width 16 height 16
click at [254, 190] on div at bounding box center [249, 186] width 35 height 9
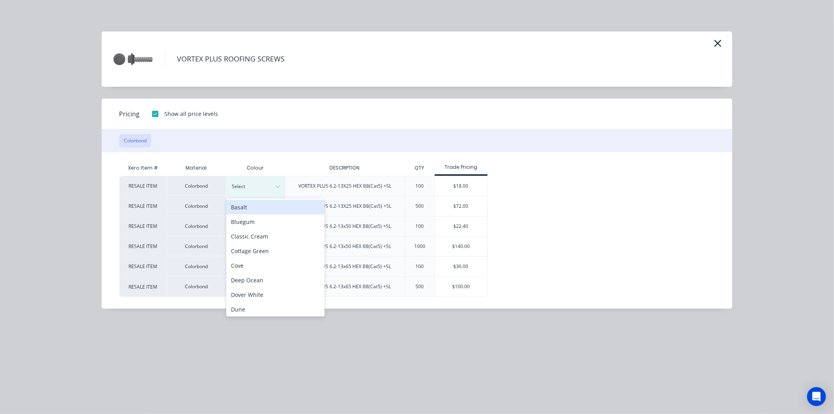
click at [396, 208] on div "VORTEX PLUS 6.2-13X25 HEX B8(Cat5) +SL" at bounding box center [345, 206] width 106 height 20
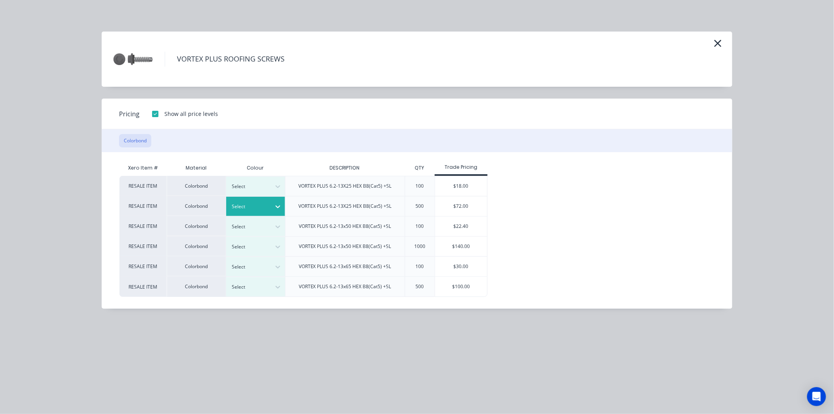
click at [269, 205] on div "Select" at bounding box center [249, 206] width 44 height 10
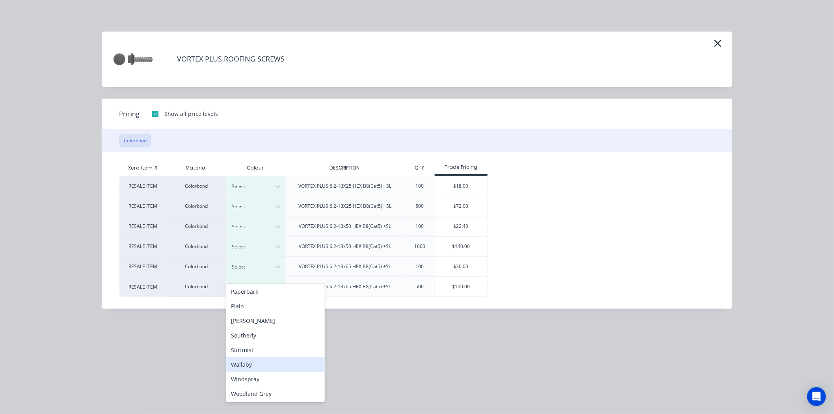
scroll to position [113, 0]
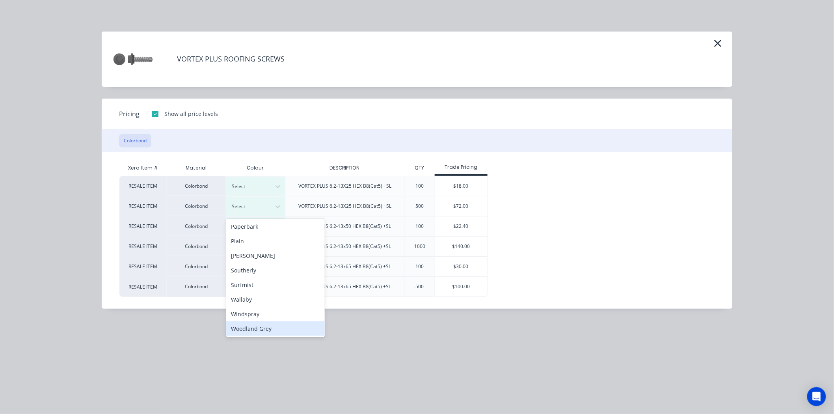
click at [263, 330] on div "Woodland Grey" at bounding box center [275, 328] width 99 height 15
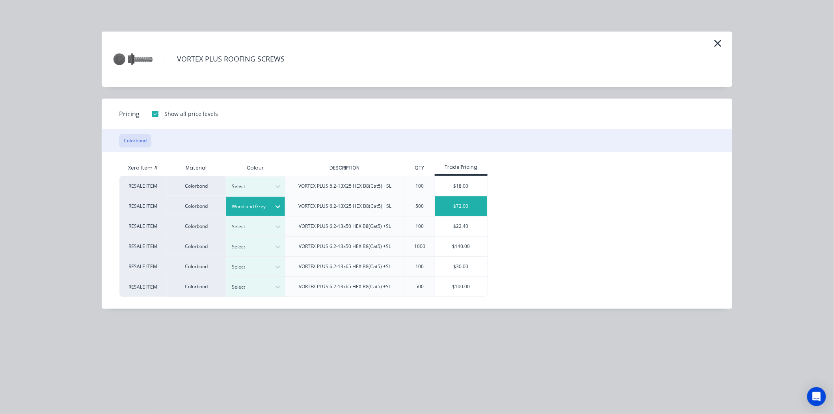
click at [450, 206] on div "$72.00" at bounding box center [461, 206] width 52 height 20
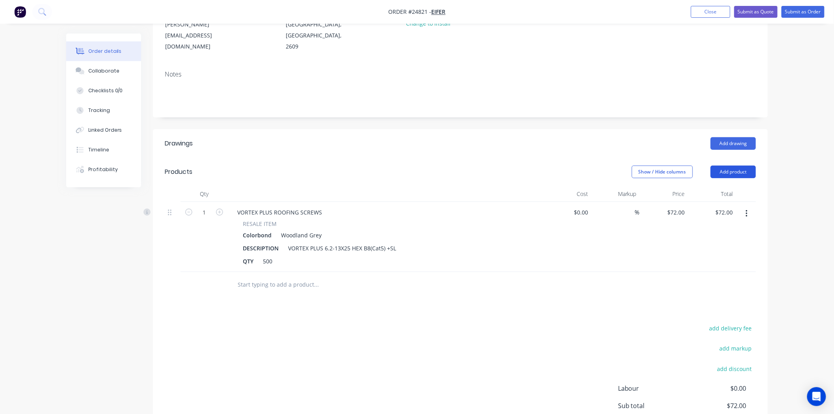
click at [726, 166] on button "Add product" at bounding box center [733, 172] width 45 height 13
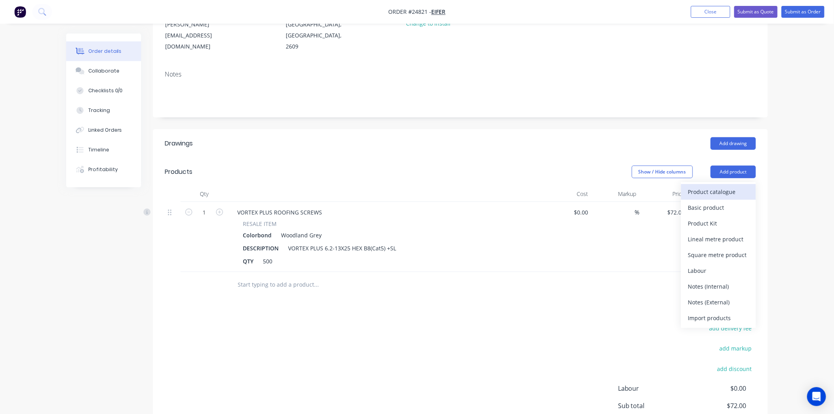
click at [709, 186] on div "Product catalogue" at bounding box center [718, 191] width 61 height 11
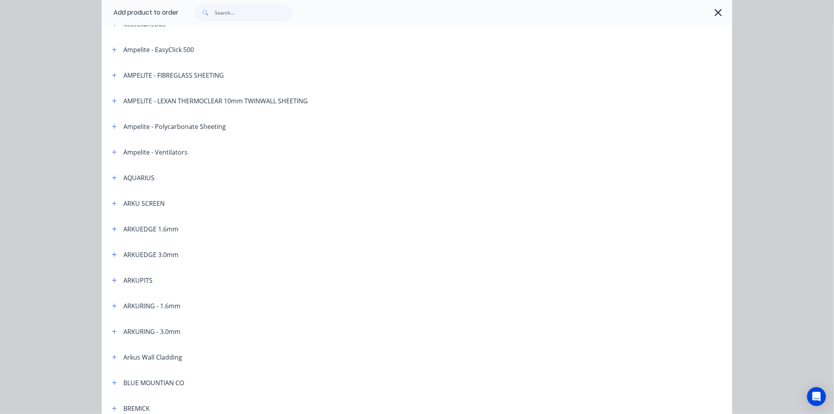
scroll to position [175, 0]
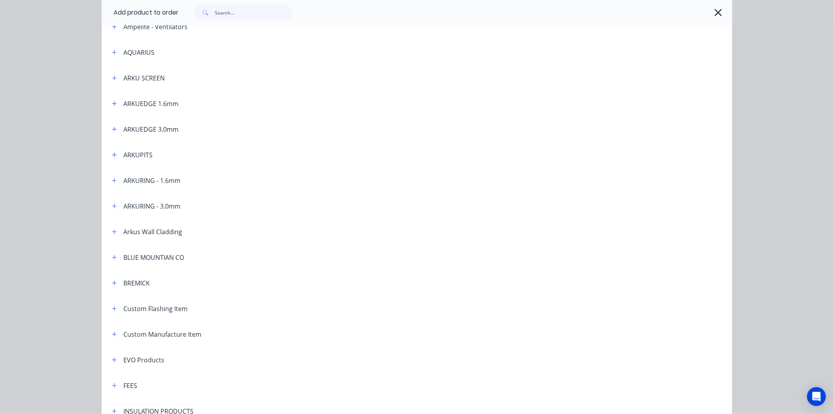
click at [118, 285] on div "BREMICK" at bounding box center [128, 283] width 44 height 10
click at [115, 285] on div "BREMICK" at bounding box center [128, 283] width 44 height 10
click at [115, 286] on button "button" at bounding box center [115, 283] width 10 height 10
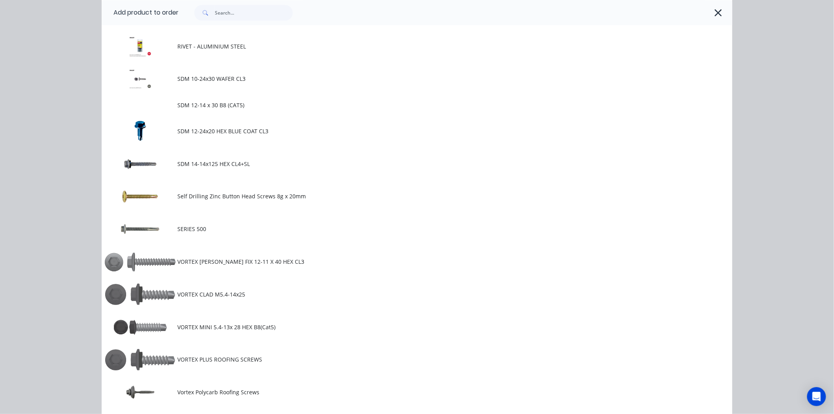
scroll to position [657, 0]
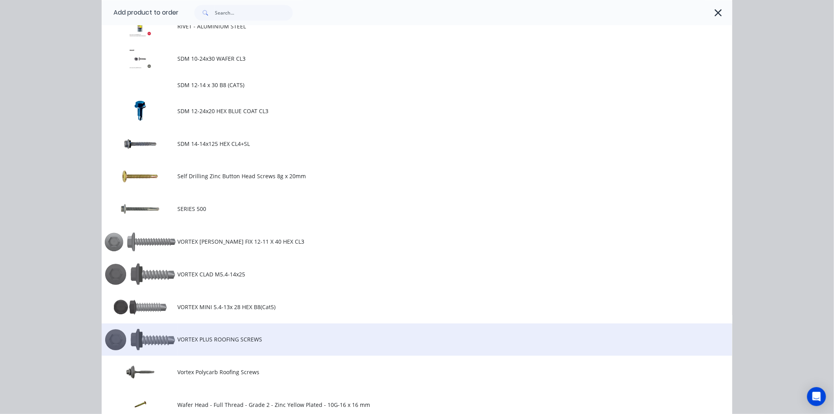
click at [262, 334] on td "VORTEX PLUS ROOFING SCREWS" at bounding box center [454, 339] width 555 height 33
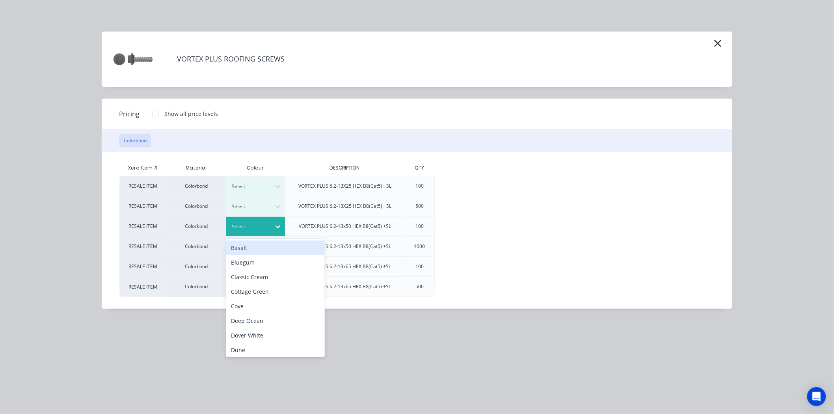
click at [266, 223] on div at bounding box center [249, 226] width 35 height 9
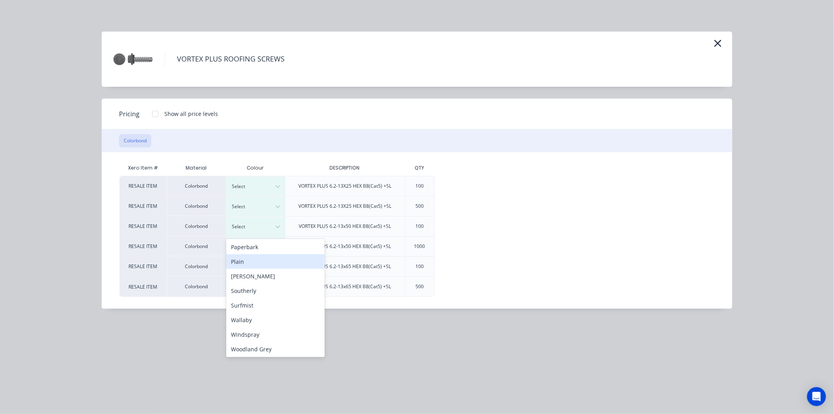
scroll to position [249, 0]
click at [263, 342] on div "Woodland Grey" at bounding box center [275, 348] width 99 height 15
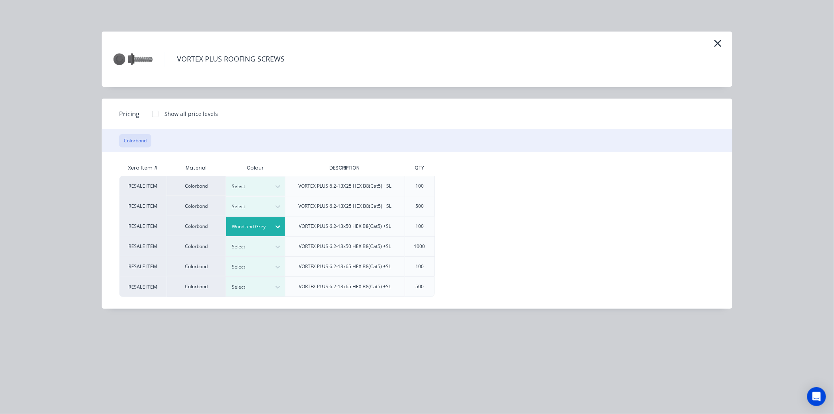
click at [156, 112] on div at bounding box center [155, 114] width 16 height 16
click at [460, 226] on div "$22.40" at bounding box center [461, 226] width 52 height 20
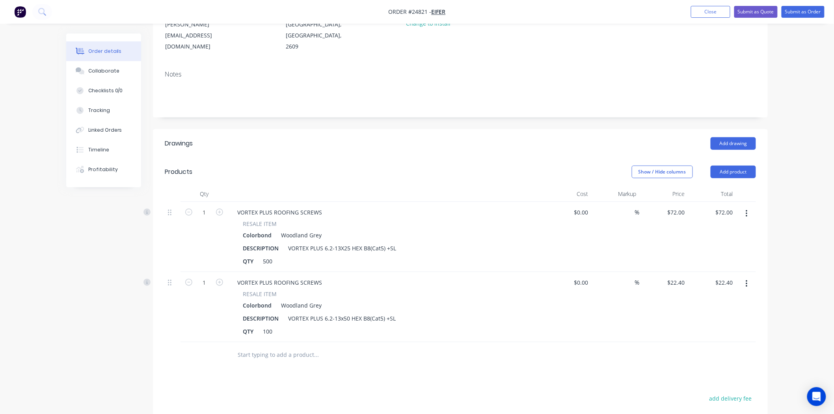
click at [225, 277] on button "button" at bounding box center [219, 281] width 10 height 8
type input "2"
type input "$44.80"
click at [225, 277] on button "button" at bounding box center [219, 281] width 10 height 8
type input "3"
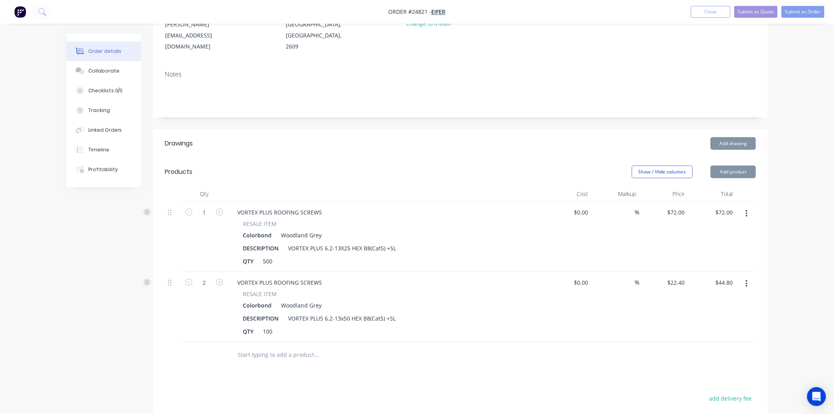
type input "$67.20"
click at [225, 277] on button "button" at bounding box center [219, 281] width 10 height 8
type input "4"
type input "$89.60"
click at [225, 277] on button "button" at bounding box center [219, 281] width 10 height 8
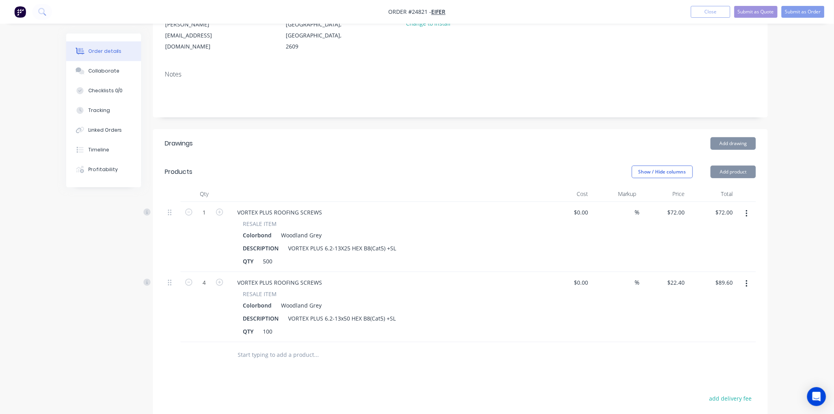
type input "5"
type input "$112.00"
click at [225, 277] on button "button" at bounding box center [219, 281] width 10 height 8
type input "6"
type input "$134.40"
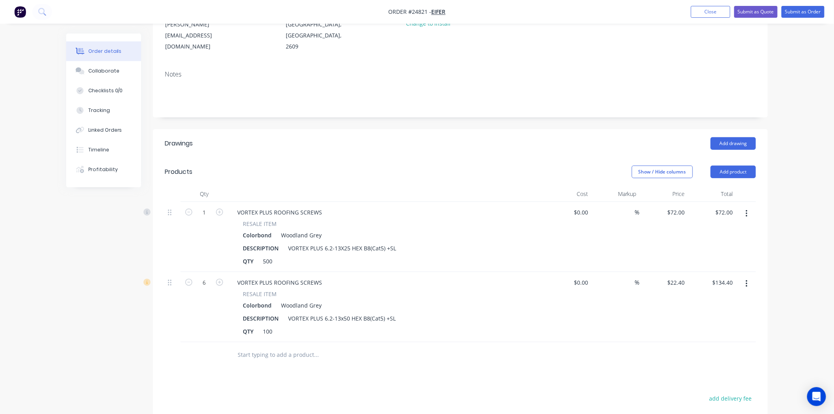
click at [190, 276] on form "6" at bounding box center [204, 282] width 41 height 12
click at [188, 279] on icon "button" at bounding box center [188, 282] width 7 height 7
type input "5"
type input "$112.00"
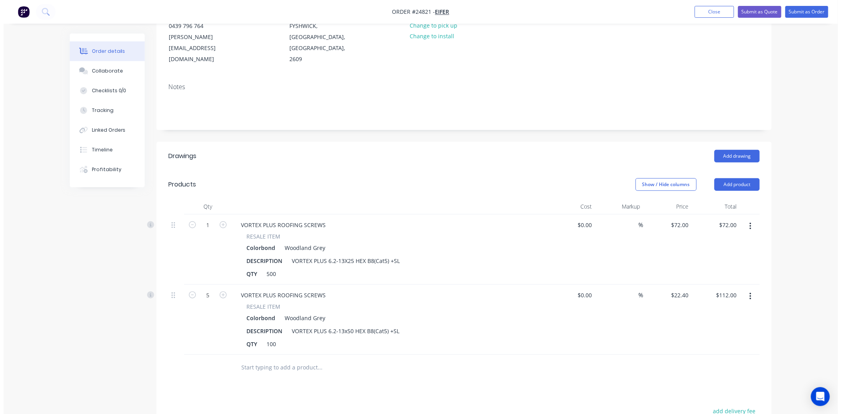
scroll to position [0, 0]
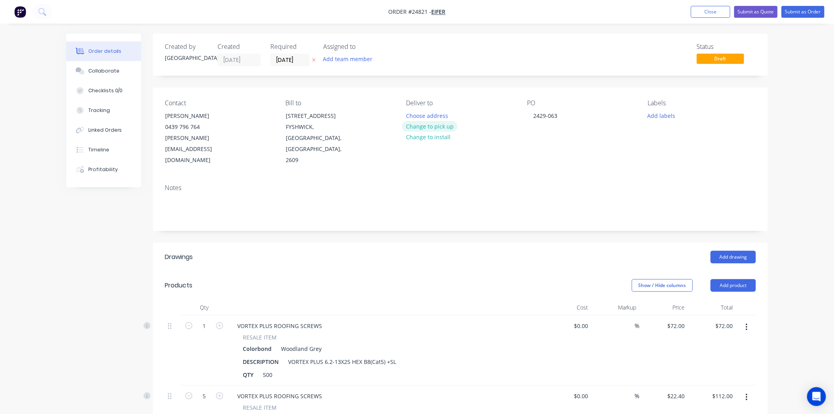
click at [435, 121] on button "Change to pick up" at bounding box center [430, 126] width 56 height 11
click at [811, 10] on button "Submit as Order" at bounding box center [802, 12] width 43 height 12
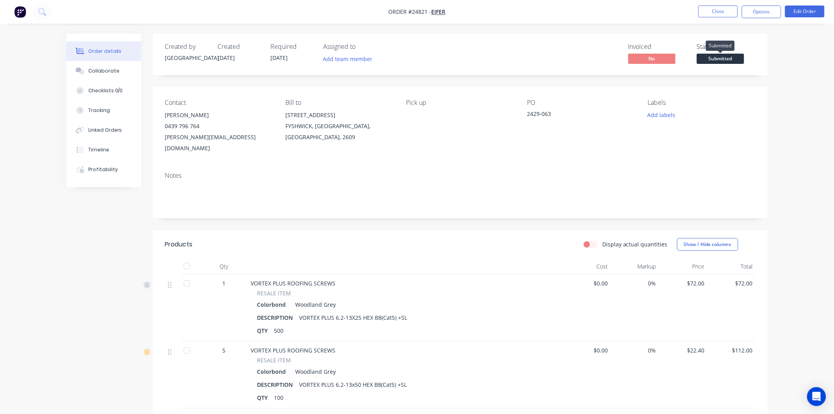
click at [729, 61] on span "Submitted" at bounding box center [720, 59] width 47 height 10
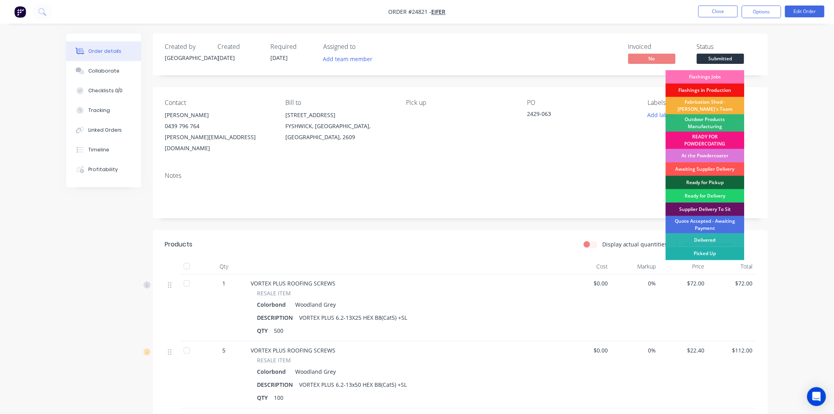
click at [712, 255] on div "Picked Up" at bounding box center [705, 253] width 79 height 13
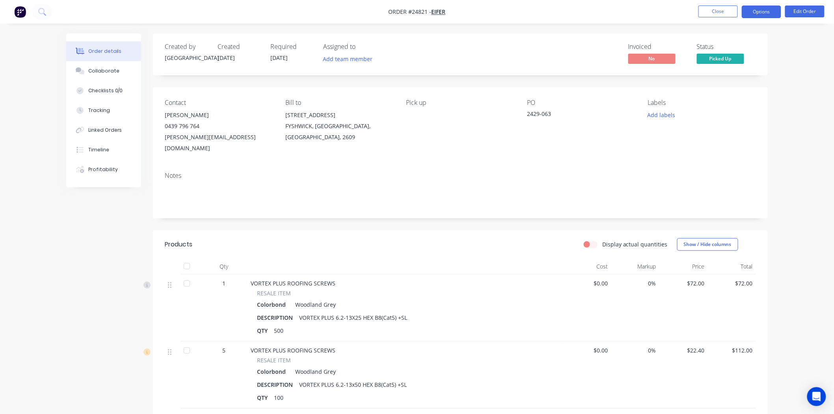
click at [767, 14] on button "Options" at bounding box center [761, 12] width 39 height 13
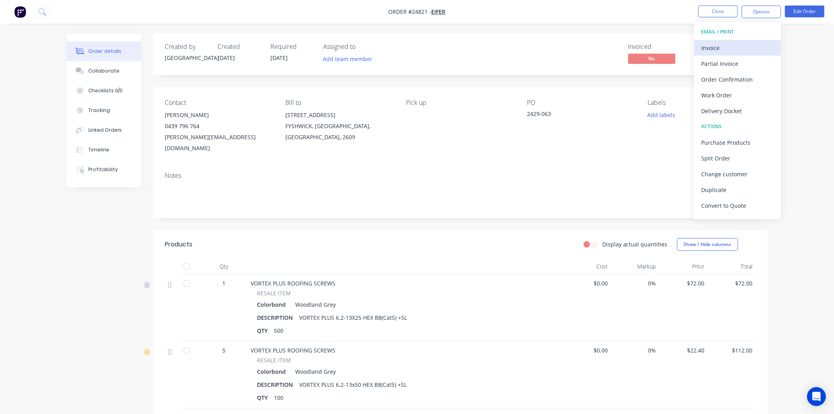
click at [734, 42] on div "Invoice" at bounding box center [737, 47] width 73 height 11
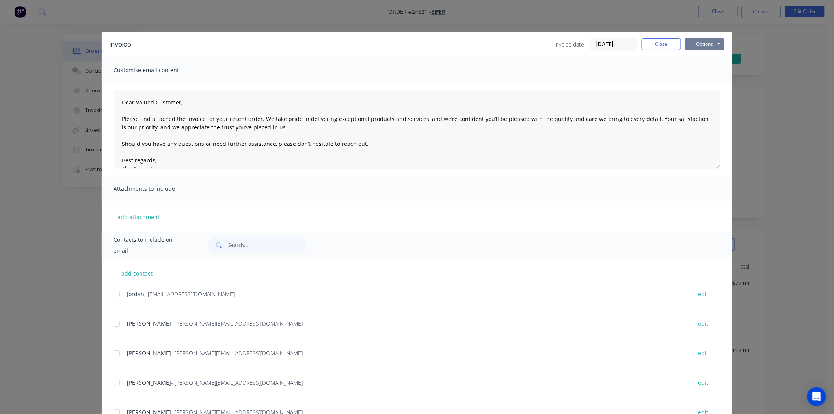
click at [693, 44] on button "Options" at bounding box center [704, 44] width 39 height 12
click at [698, 68] on button "Print" at bounding box center [710, 71] width 50 height 13
click at [646, 45] on button "Close" at bounding box center [661, 44] width 39 height 12
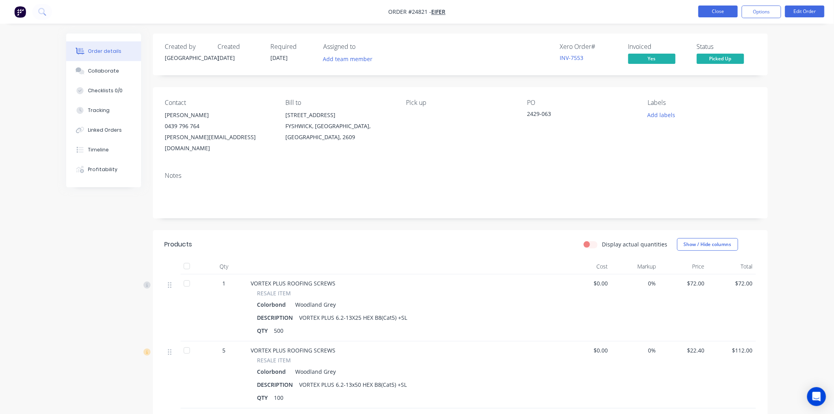
click at [720, 8] on button "Close" at bounding box center [717, 12] width 39 height 12
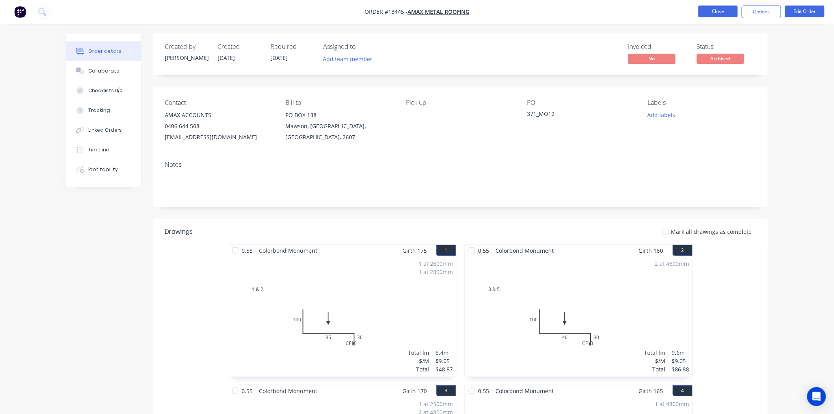
click at [711, 13] on button "Close" at bounding box center [717, 12] width 39 height 12
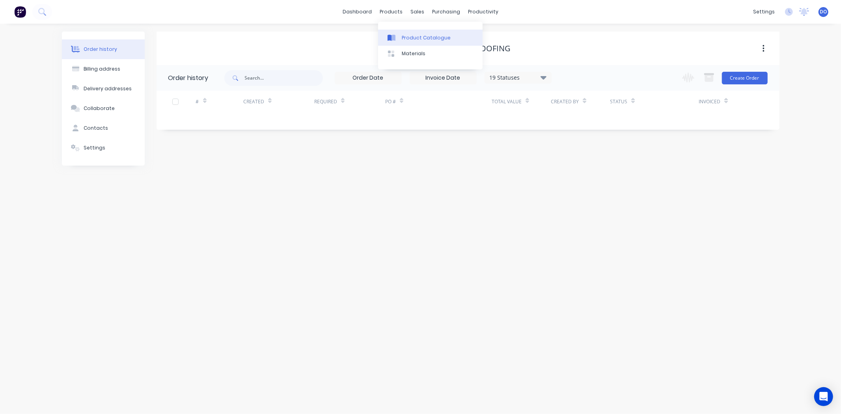
click at [401, 30] on link "Product Catalogue" at bounding box center [430, 38] width 104 height 16
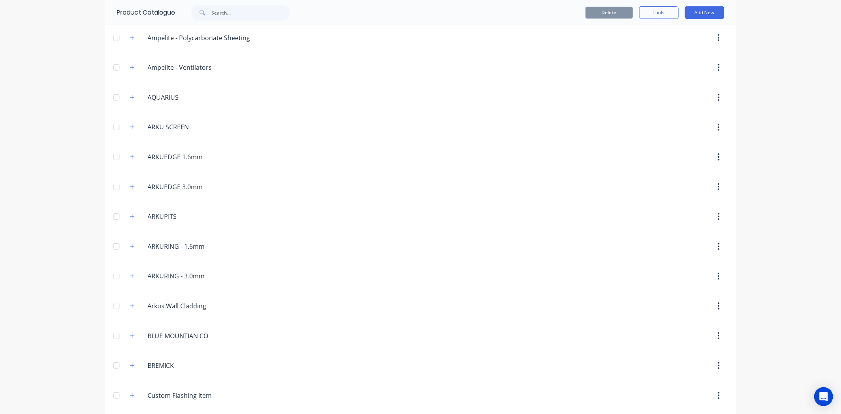
scroll to position [175, 0]
click at [130, 187] on icon "button" at bounding box center [132, 186] width 4 height 4
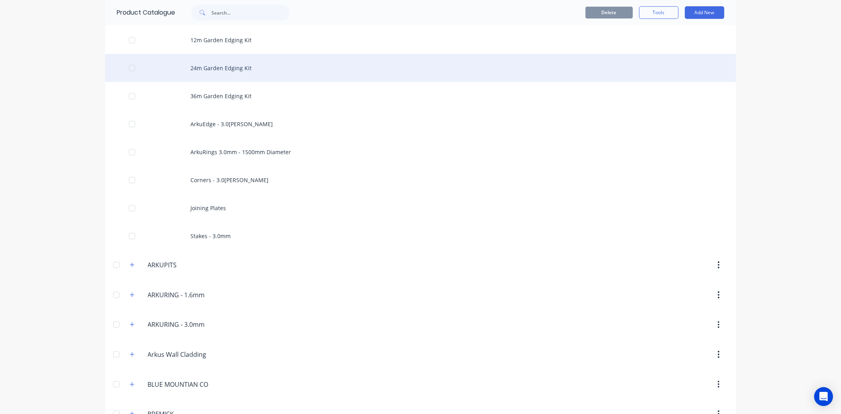
scroll to position [306, 0]
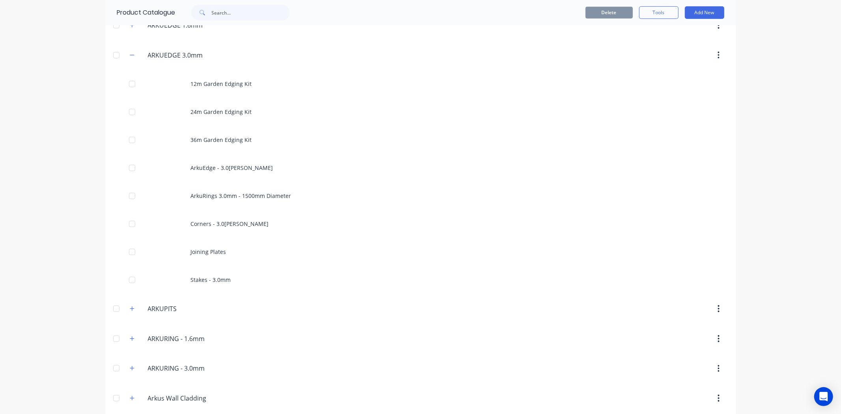
click at [120, 54] on div at bounding box center [116, 55] width 16 height 16
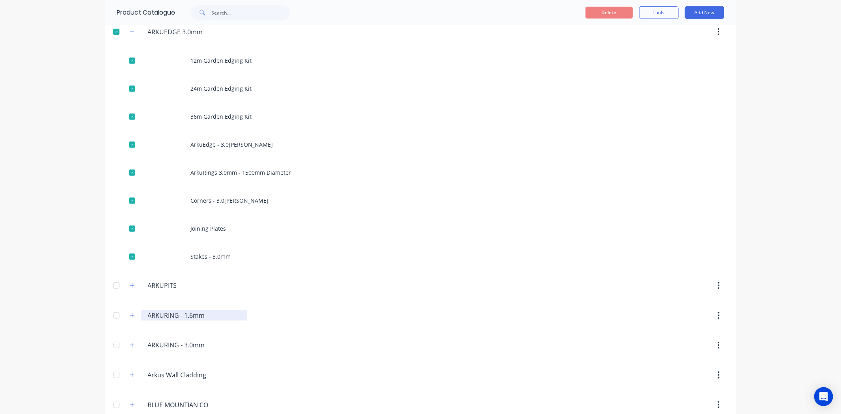
scroll to position [350, 0]
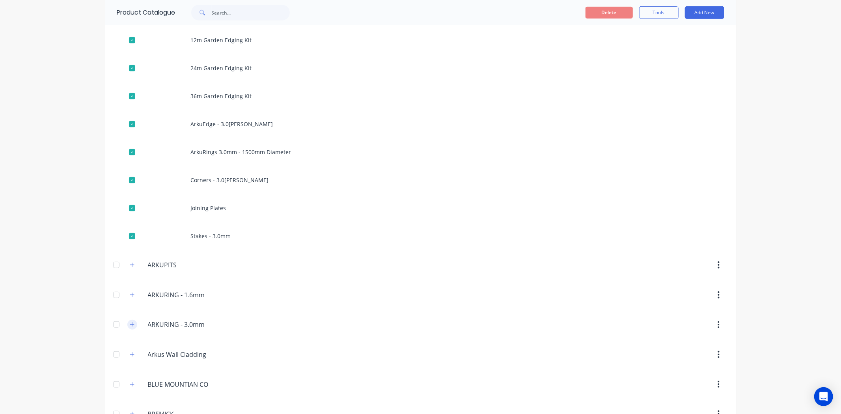
click at [130, 326] on icon "button" at bounding box center [132, 325] width 5 height 6
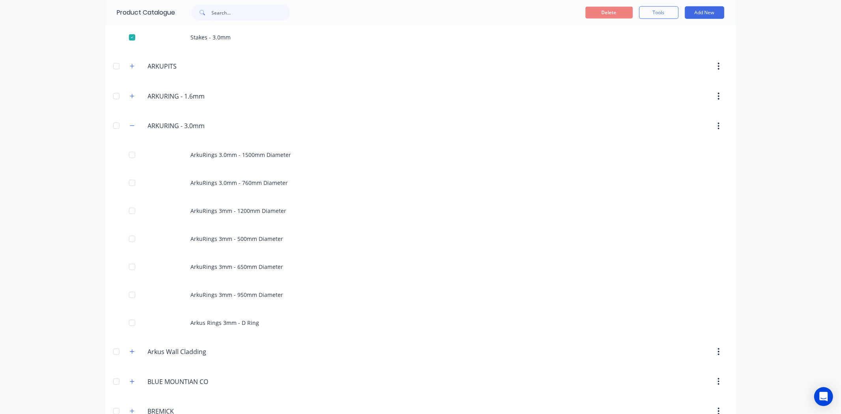
scroll to position [569, 0]
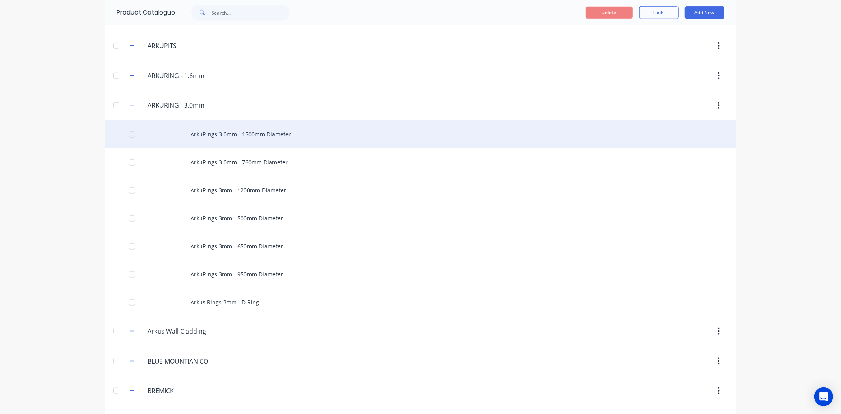
click at [257, 138] on div "ArkuRings 3.0mm - 1500mm Diameter" at bounding box center [420, 134] width 631 height 28
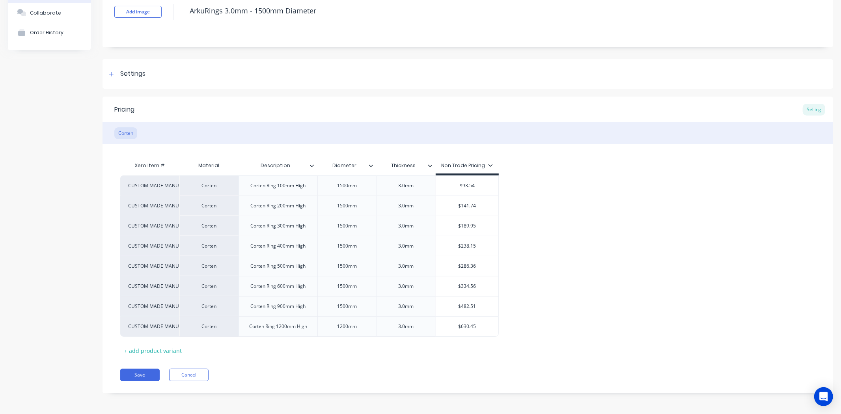
scroll to position [58, 0]
click at [489, 163] on icon at bounding box center [490, 164] width 5 height 5
click at [424, 218] on div at bounding box center [426, 218] width 16 height 16
click at [541, 214] on div "CUSTOM MADE MANUFACTURE Corten Corten Ring 100mm High 1500mm 3.0mm $93.54 CUSTO…" at bounding box center [467, 255] width 695 height 161
click at [210, 378] on div "Save Cancel" at bounding box center [476, 374] width 713 height 13
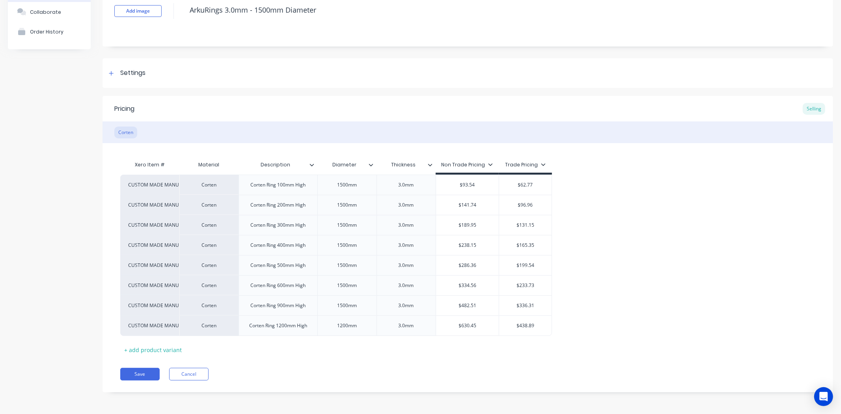
click at [210, 377] on div "Save Cancel" at bounding box center [476, 374] width 713 height 13
click at [208, 377] on button "Cancel" at bounding box center [188, 374] width 39 height 13
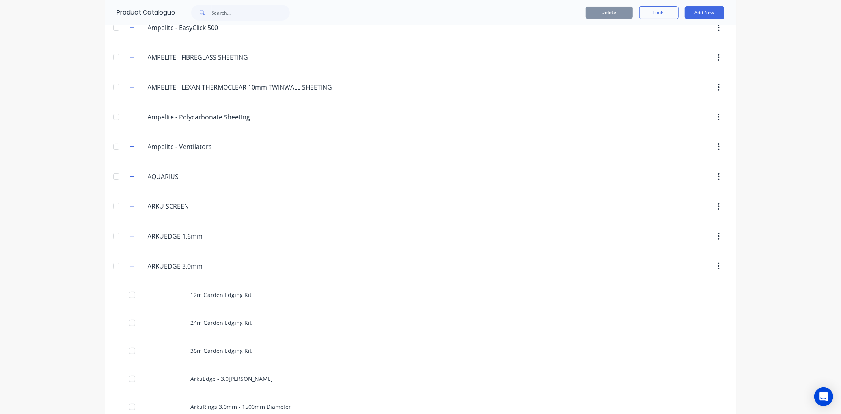
scroll to position [131, 0]
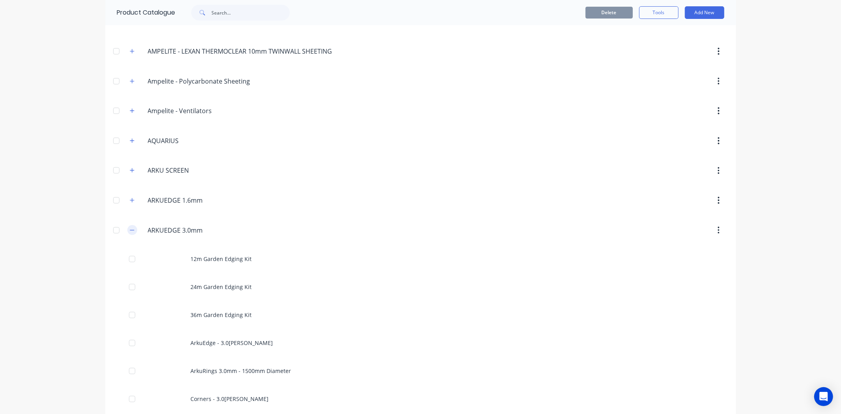
click at [127, 228] on button "button" at bounding box center [132, 230] width 10 height 10
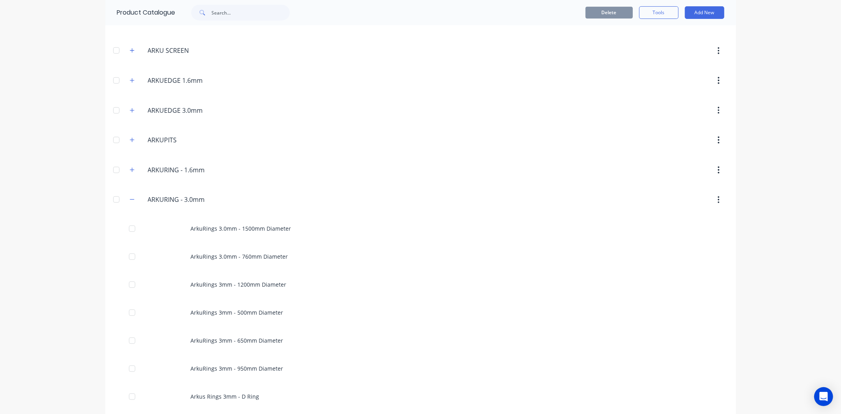
scroll to position [262, 0]
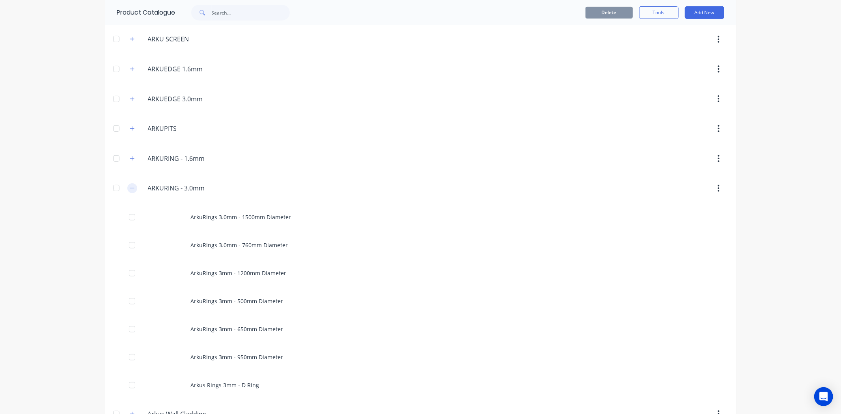
click at [130, 190] on icon "button" at bounding box center [132, 188] width 5 height 6
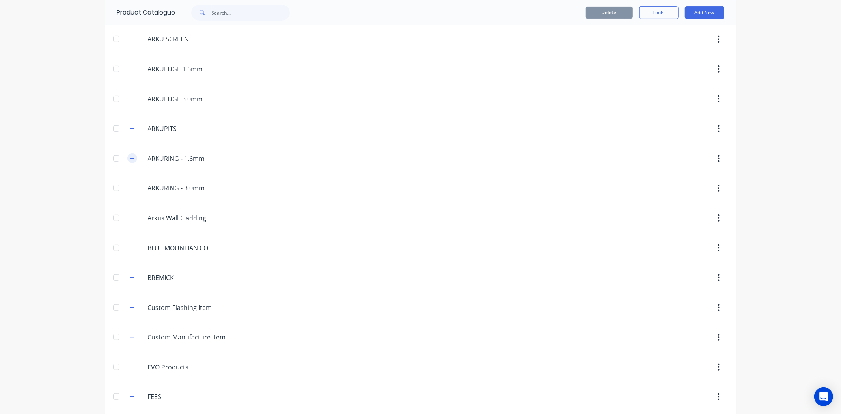
click at [131, 158] on button "button" at bounding box center [132, 158] width 10 height 10
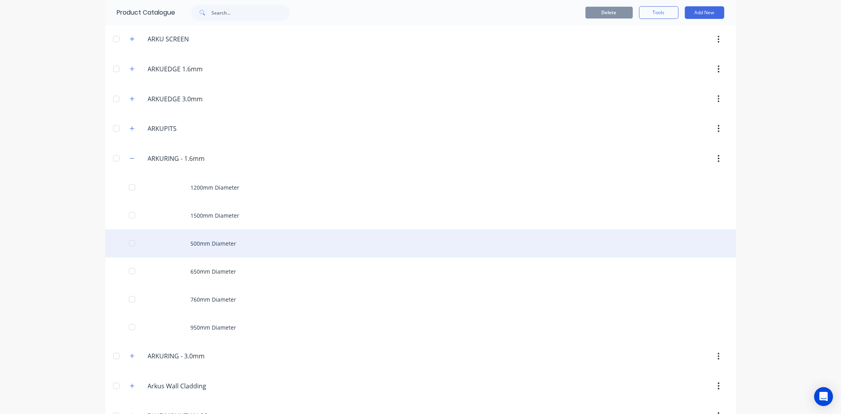
click at [235, 246] on div "500mm Diameter" at bounding box center [420, 243] width 631 height 28
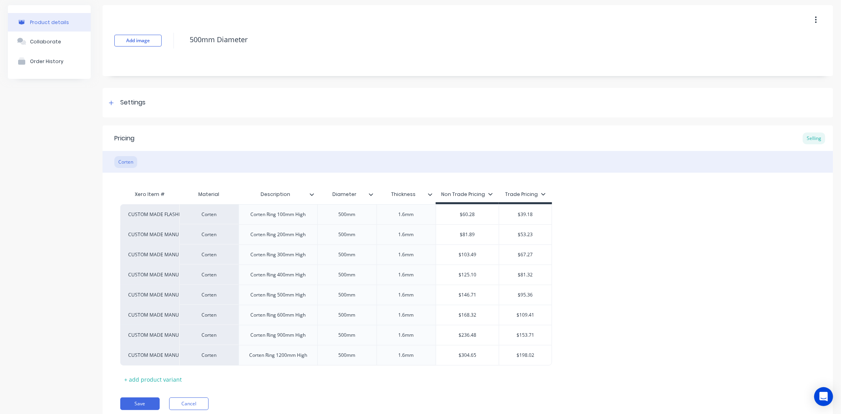
scroll to position [58, 0]
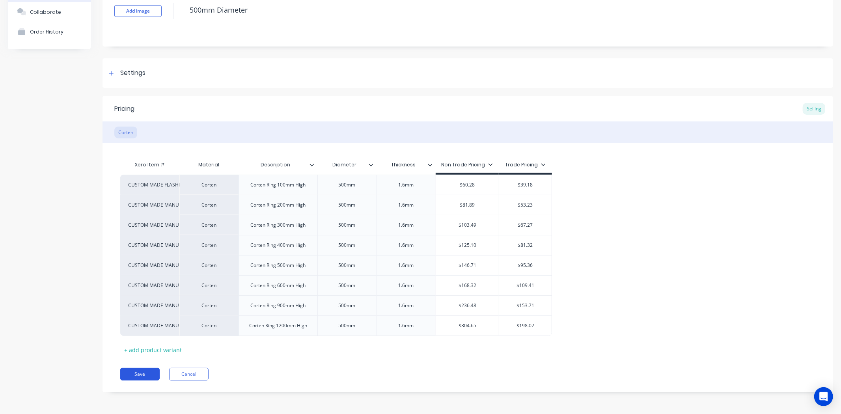
click at [149, 376] on button "Save" at bounding box center [139, 374] width 39 height 13
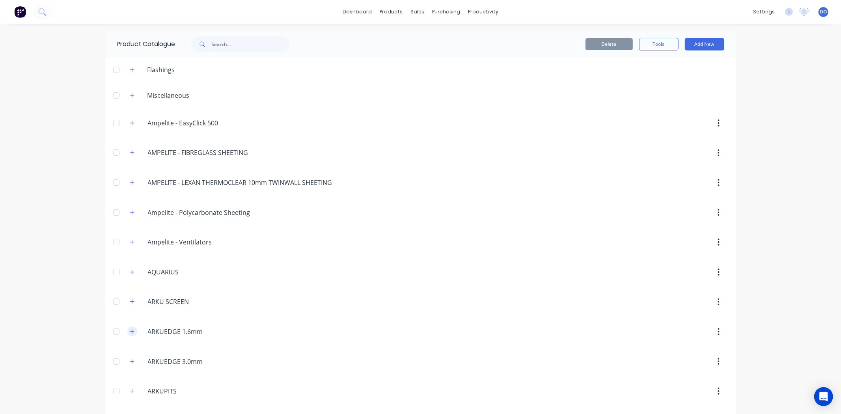
click at [130, 332] on icon "button" at bounding box center [132, 331] width 4 height 4
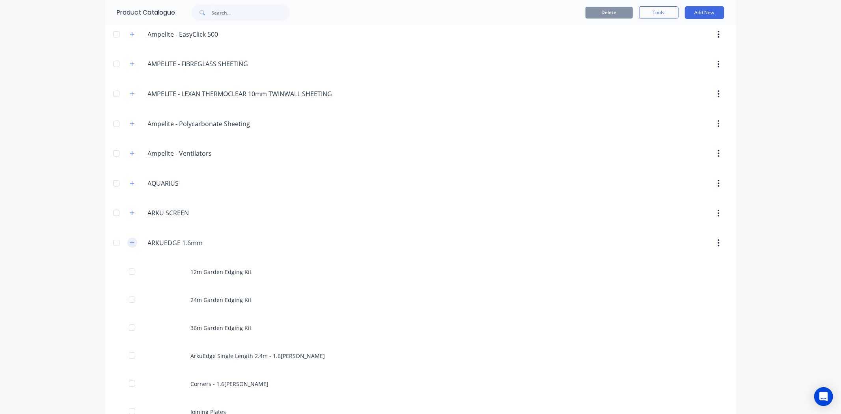
scroll to position [131, 0]
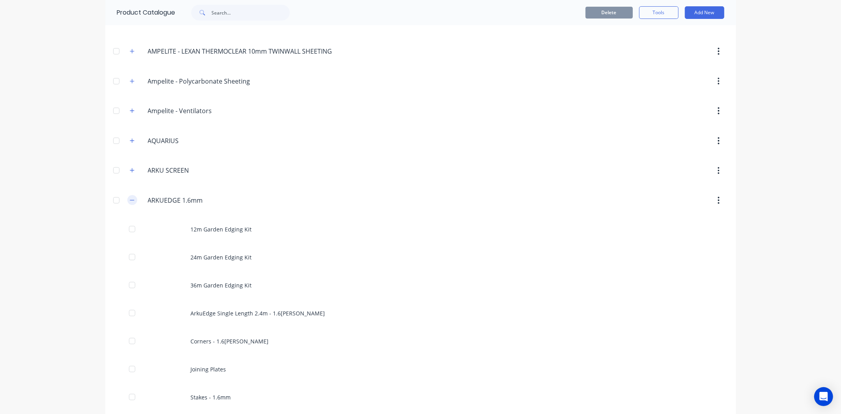
click at [130, 199] on icon "button" at bounding box center [132, 200] width 5 height 6
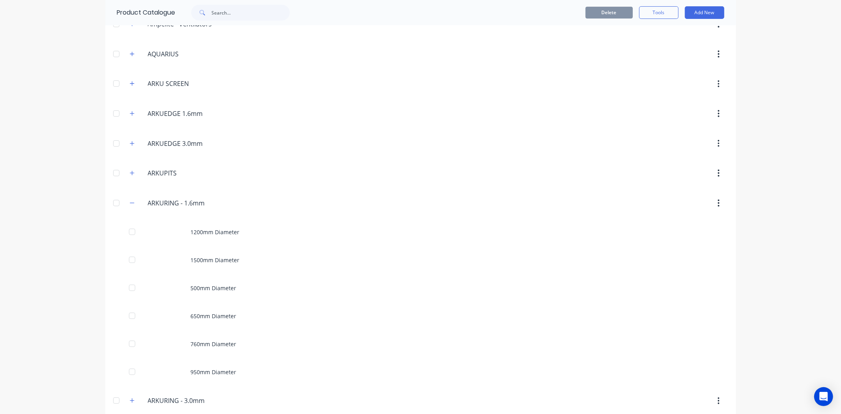
scroll to position [219, 0]
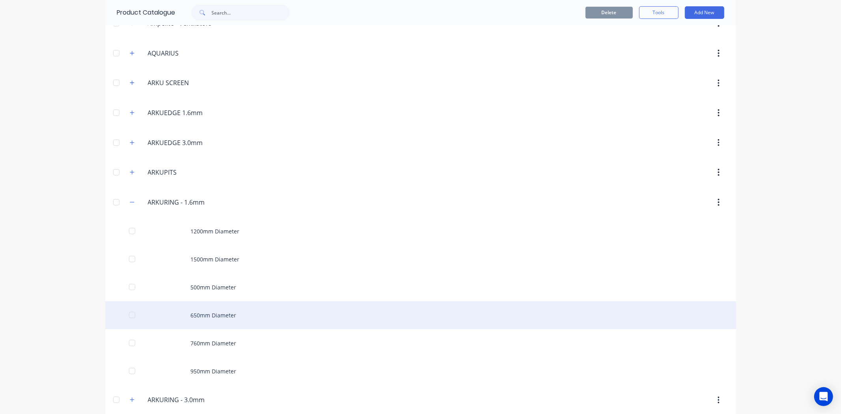
click at [166, 321] on div "650mm Diameter" at bounding box center [420, 315] width 631 height 28
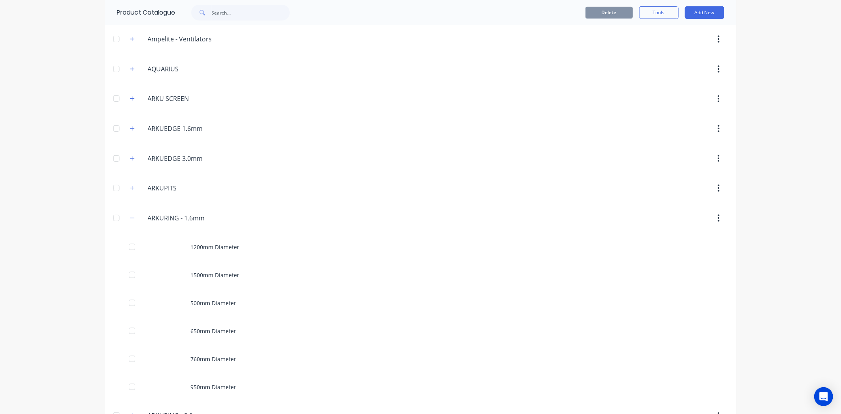
scroll to position [219, 0]
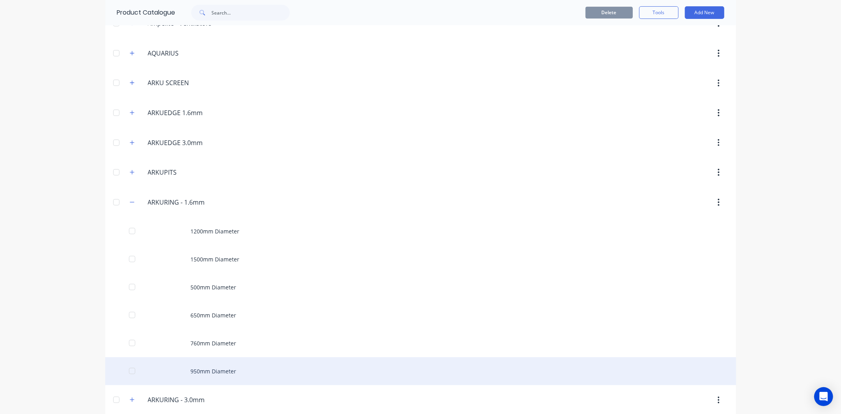
click at [167, 363] on div "950mm Diameter" at bounding box center [420, 371] width 631 height 28
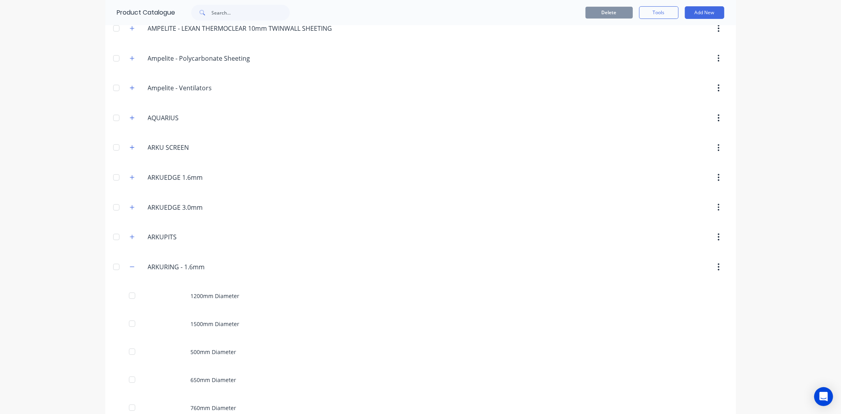
scroll to position [175, 0]
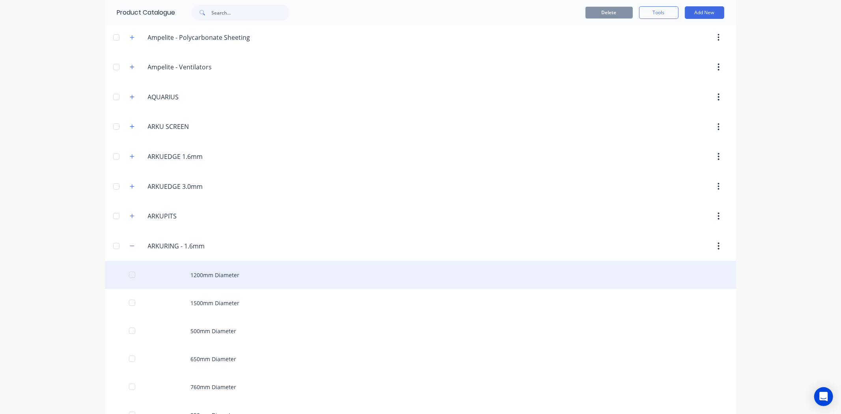
click at [147, 274] on div "1200mm Diameter" at bounding box center [420, 275] width 631 height 28
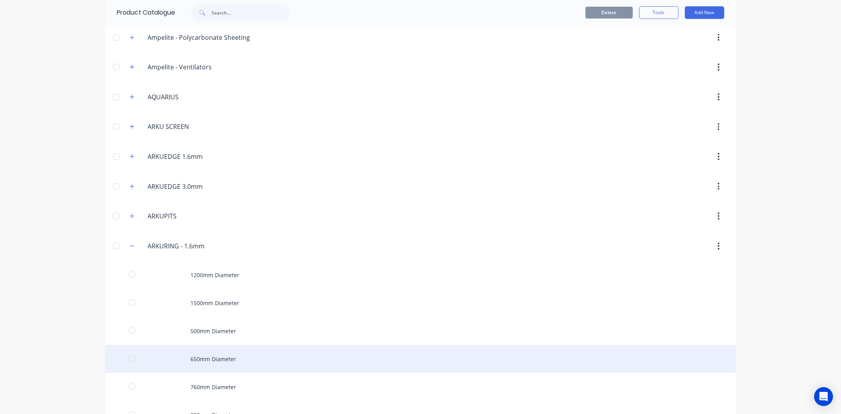
scroll to position [219, 0]
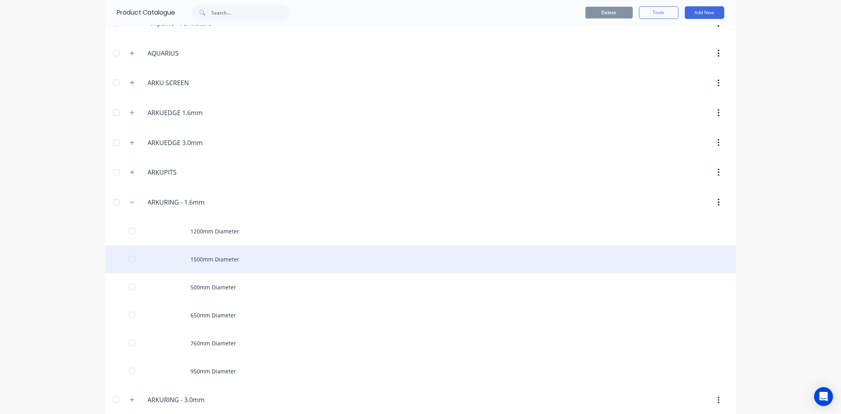
click at [168, 261] on div "1500mm Diameter" at bounding box center [420, 259] width 631 height 28
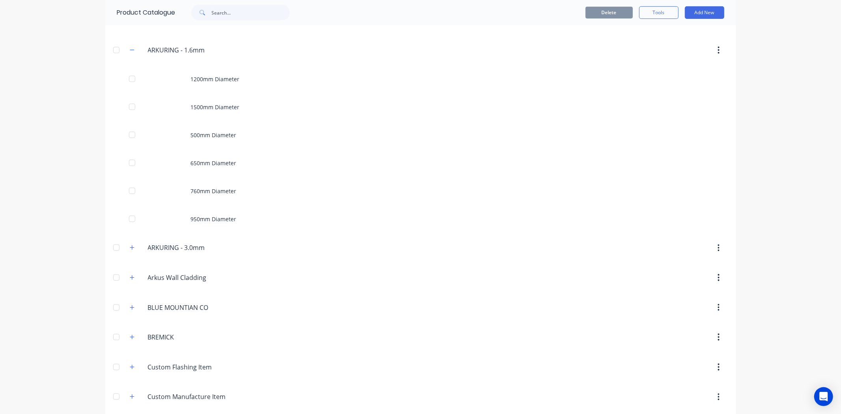
scroll to position [394, 0]
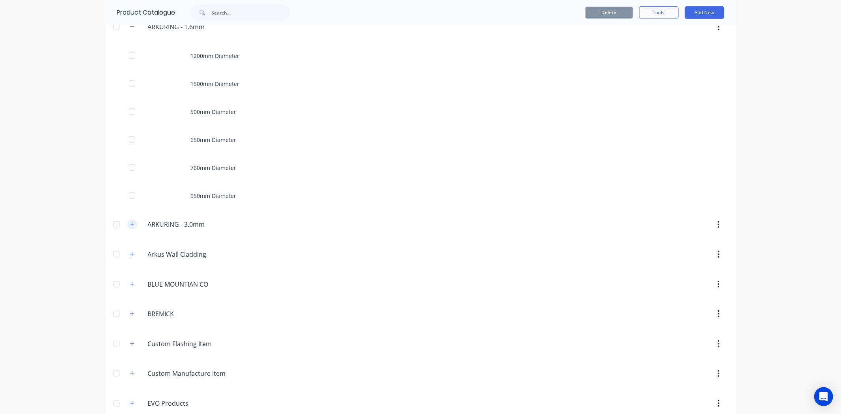
click at [130, 226] on icon "button" at bounding box center [132, 224] width 5 height 6
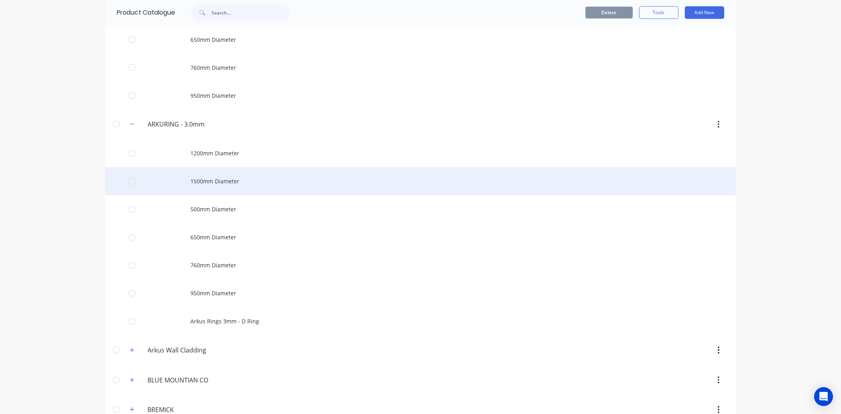
scroll to position [525, 0]
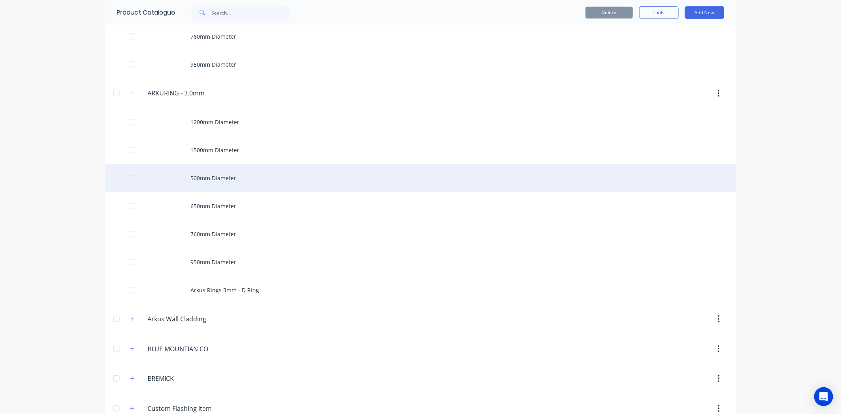
click at [223, 182] on div "500mm Diameter" at bounding box center [420, 178] width 631 height 28
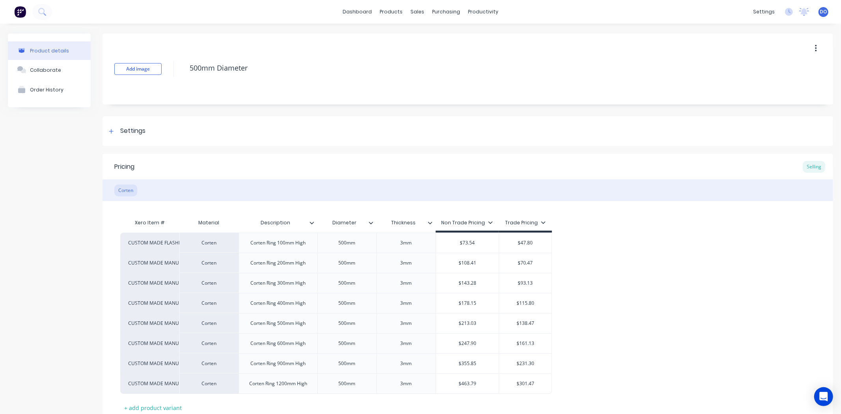
type textarea "x"
type input "$73.54"
click at [480, 242] on input "$73.54" at bounding box center [467, 242] width 63 height 7
type textarea "x"
type input "$73.5"
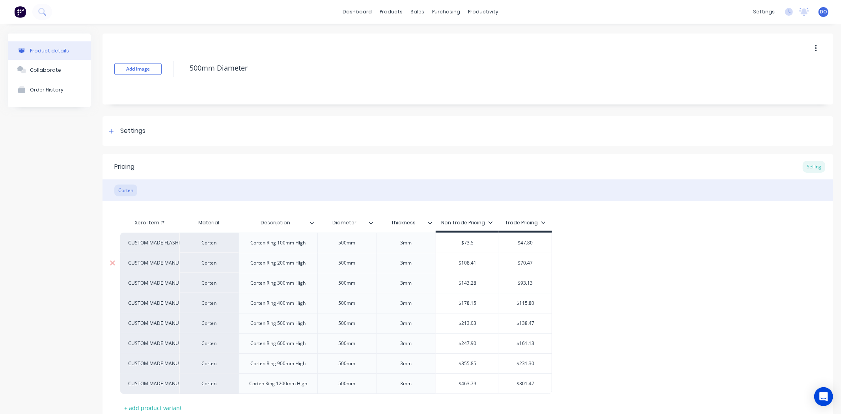
type textarea "x"
type input "$73."
type textarea "x"
type input "$73"
type textarea "x"
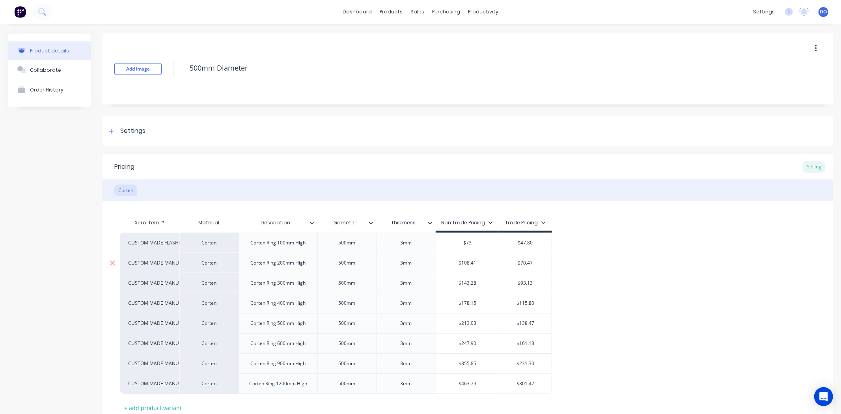
type input "$7"
type textarea "x"
type input "$"
type textarea "x"
type input "$6"
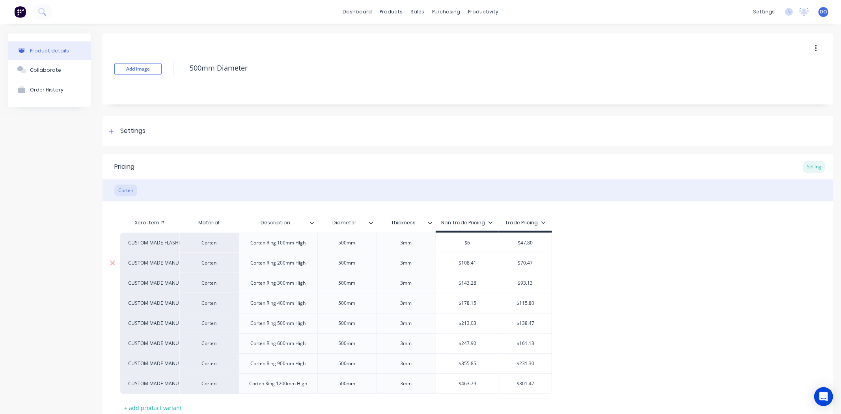
type textarea "x"
type input "$63"
type textarea "x"
type input "$63."
type textarea "x"
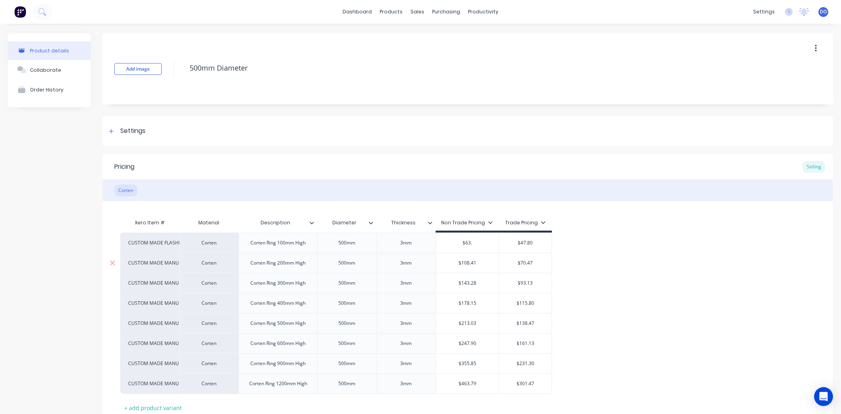
type input "$63.2"
type textarea "x"
type input "$63.20"
type input "$47.80"
type textarea "x"
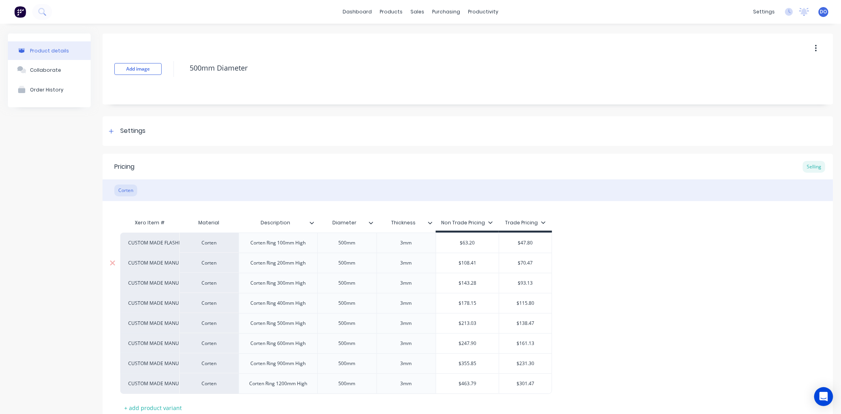
type input "$47.8"
type textarea "x"
type input "$47."
type textarea "x"
type input "$47"
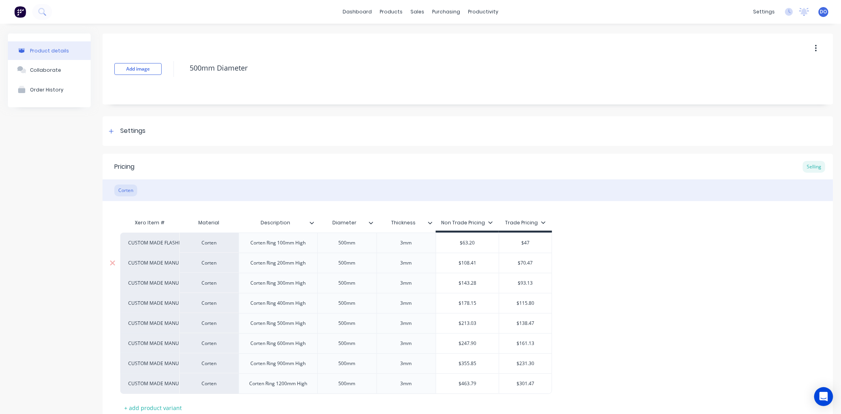
type textarea "x"
type input "$4"
type textarea "x"
type input "$"
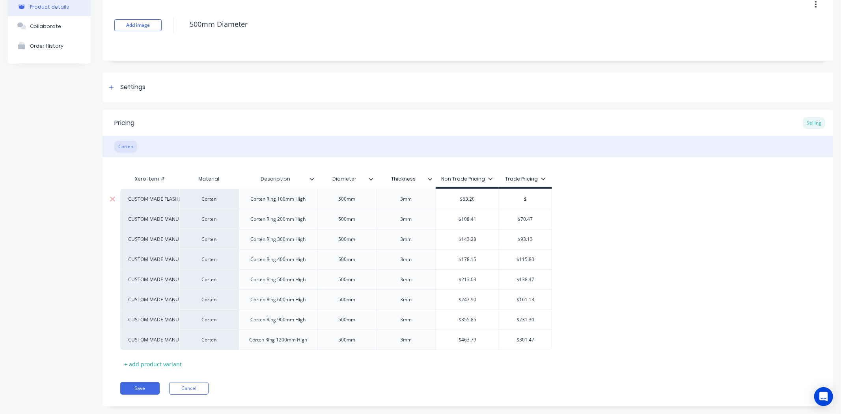
type textarea "x"
type input "$3"
type textarea "x"
type input "$39"
type textarea "x"
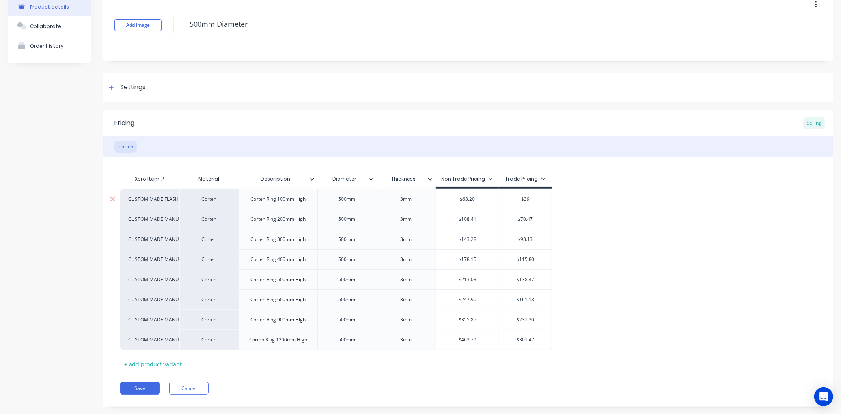
type input "$39."
type textarea "x"
type input "$39.1"
type textarea "x"
type input "$39.18"
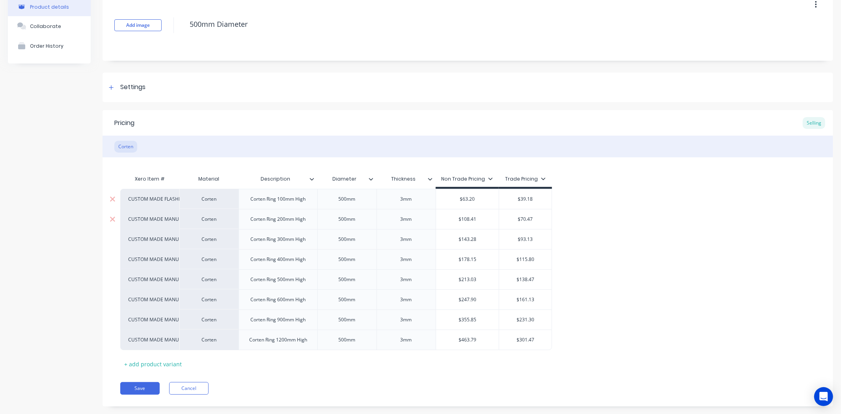
type input "$108.41"
click at [475, 222] on input "$108.41" at bounding box center [467, 219] width 63 height 7
type textarea "x"
type input "$108.4"
type textarea "x"
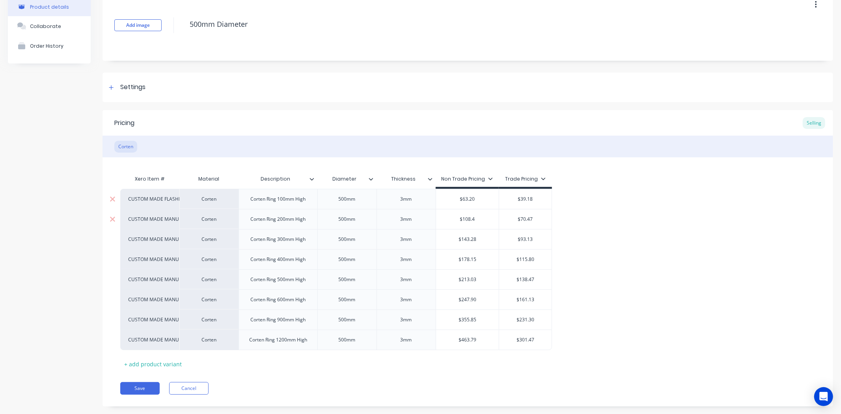
type input "$108."
type textarea "x"
type input "$108"
type textarea "x"
type input "$10"
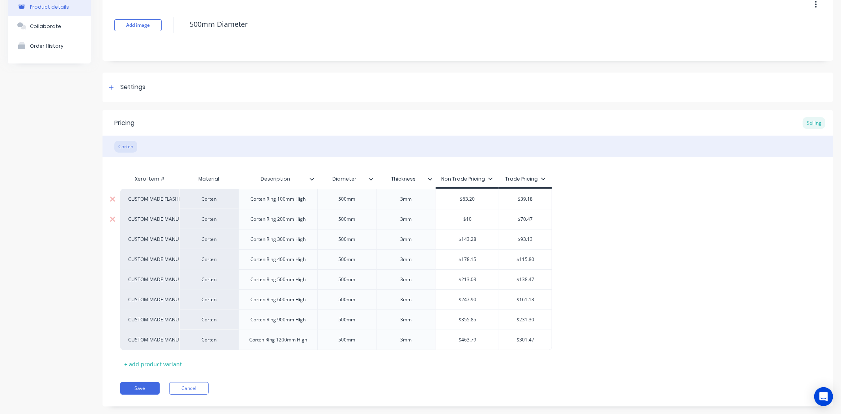
type textarea "x"
type input "$1"
type textarea "x"
type input "$"
type textarea "x"
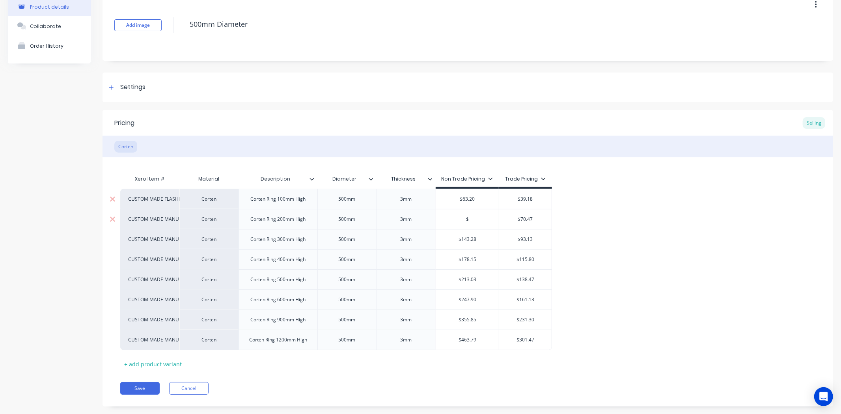
type input "$8"
type textarea "x"
type input "$81"
type textarea "x"
type input "$81."
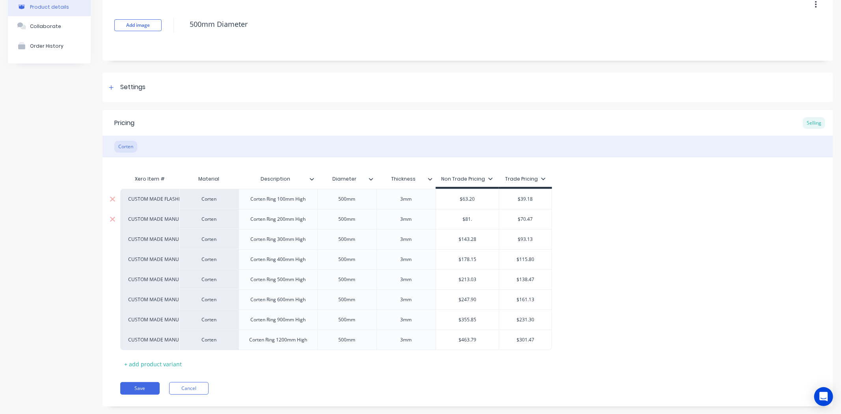
type textarea "x"
type input "$81.8"
type textarea "x"
click at [534, 223] on div "$70.47" at bounding box center [525, 219] width 52 height 20
type input "$81.89"
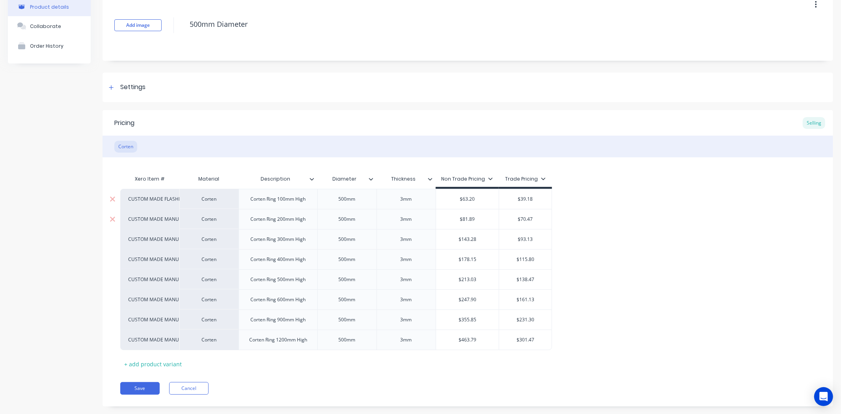
type input "$70.47"
type textarea "x"
type input "$70.4"
type textarea "x"
type input "$70."
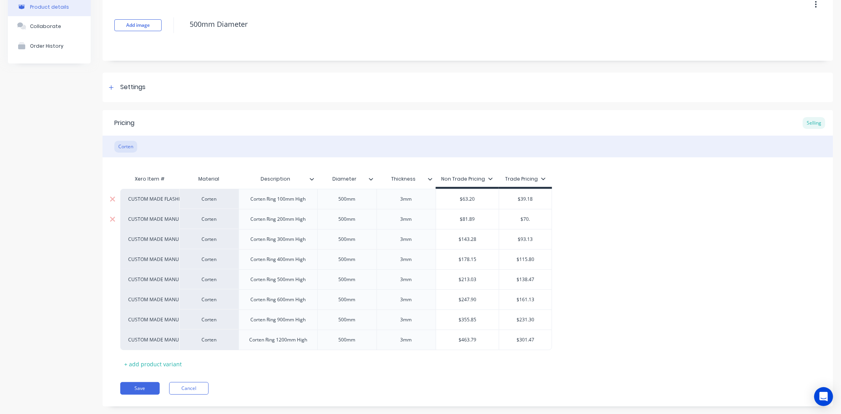
type textarea "x"
type input "$70"
type textarea "x"
type input "$7"
type textarea "x"
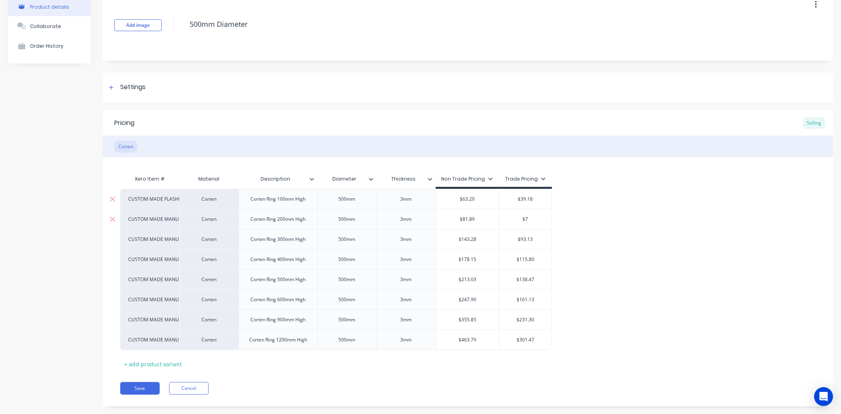
type input "$"
type textarea "x"
type input "$5"
type textarea "x"
click at [474, 195] on div "$63.20" at bounding box center [467, 199] width 63 height 20
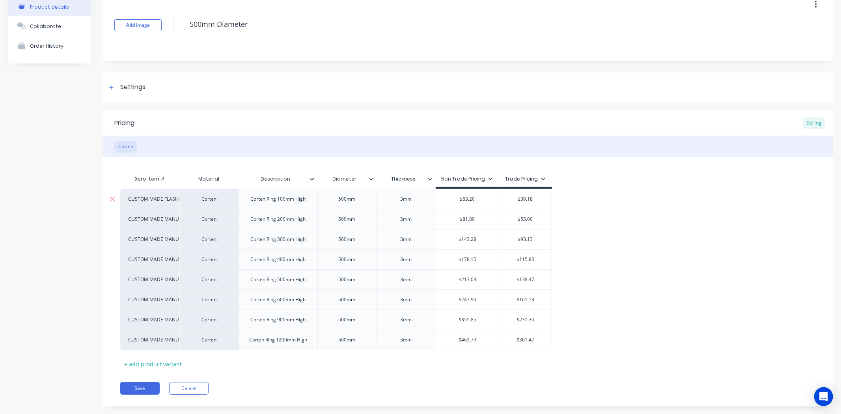
type input "$53"
type textarea "x"
type input "$63.2"
type textarea "x"
type input "$63."
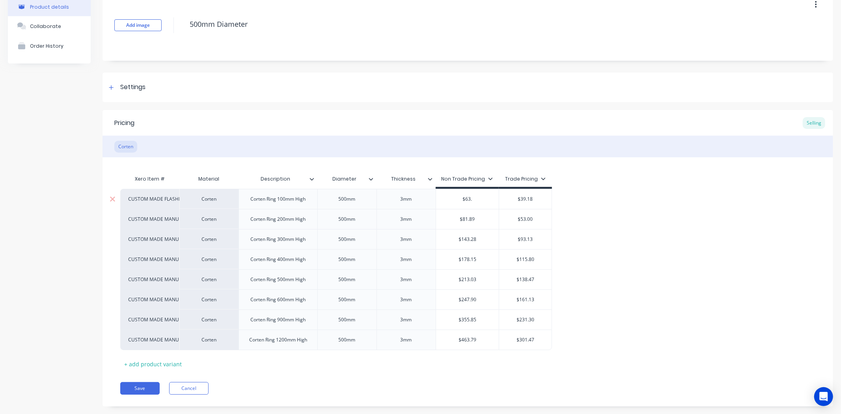
type textarea "x"
type input "$63"
type textarea "x"
type input "$6"
type textarea "x"
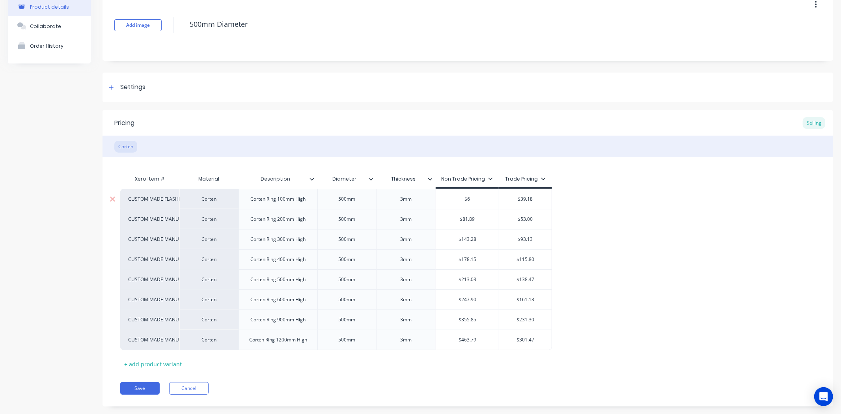
type input "$"
type textarea "x"
type input "$7"
type textarea "x"
type input "$73"
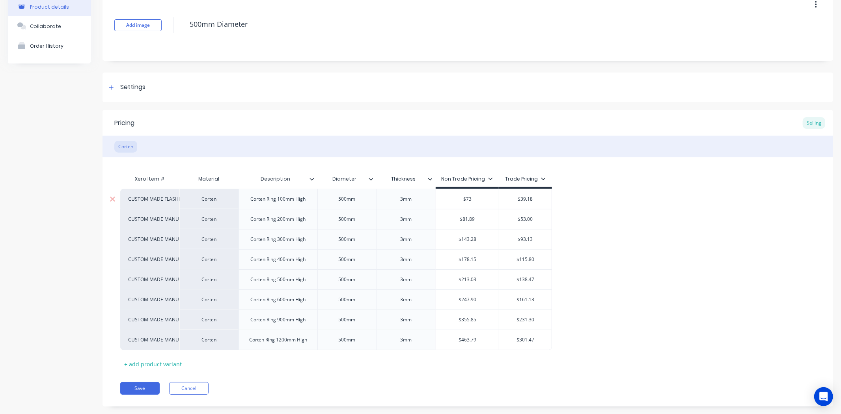
type textarea "x"
type input "$73."
type textarea "x"
type input "$73.5"
type textarea "x"
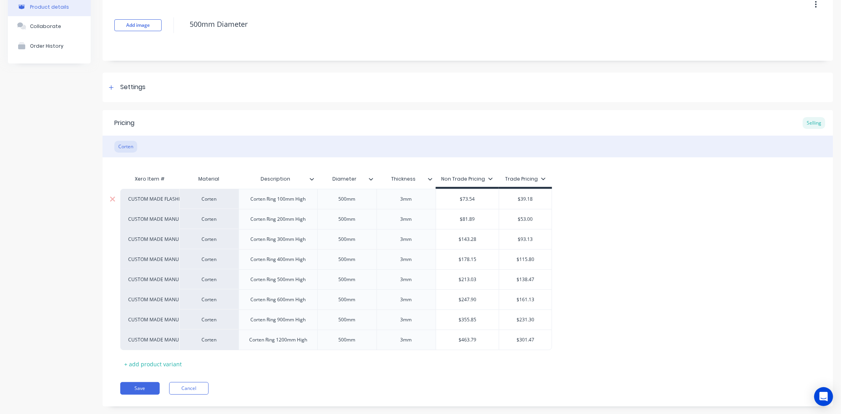
type input "$73.54"
type textarea "x"
type input "4"
type textarea "x"
type input "47"
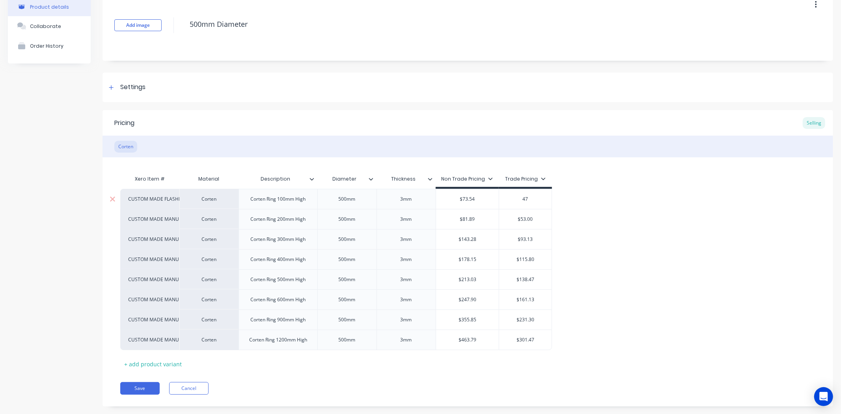
type textarea "x"
type input "47."
type textarea "x"
type input "47.8"
type textarea "x"
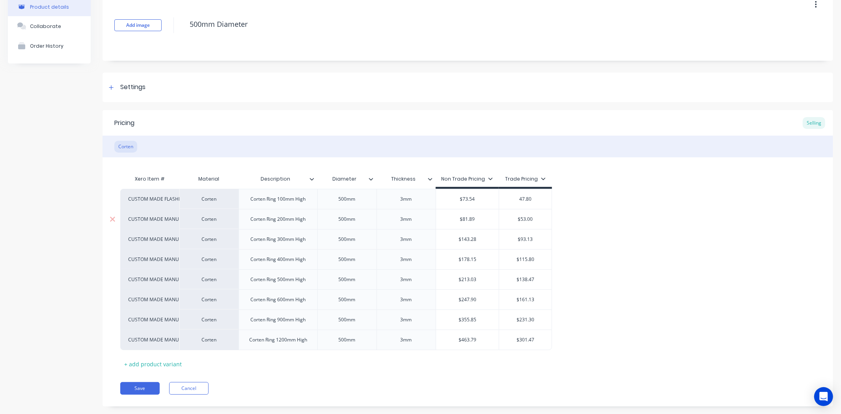
click at [476, 225] on div "$81.89" at bounding box center [467, 219] width 63 height 20
type input "47.80"
type textarea "x"
type input "$81.8"
type textarea "x"
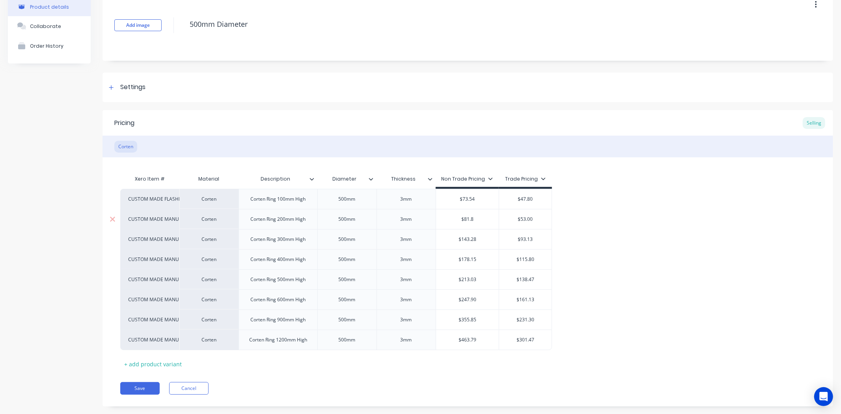
type input "$81."
type textarea "x"
type input "$81"
type textarea "x"
type input "$8"
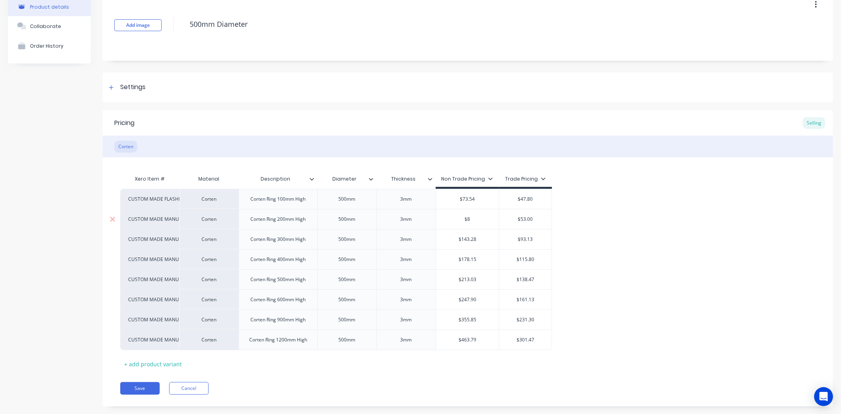
type textarea "x"
type input "$"
type textarea "x"
type input "$1"
type textarea "x"
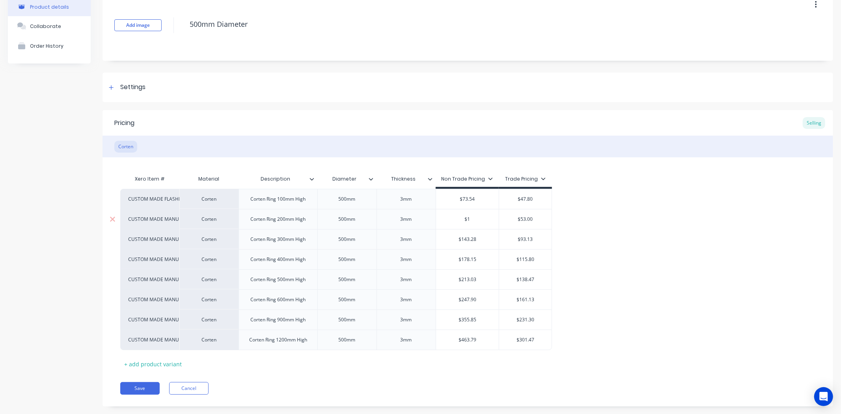
type input "$10"
type textarea "x"
type input "$108"
type textarea "x"
type input "$108."
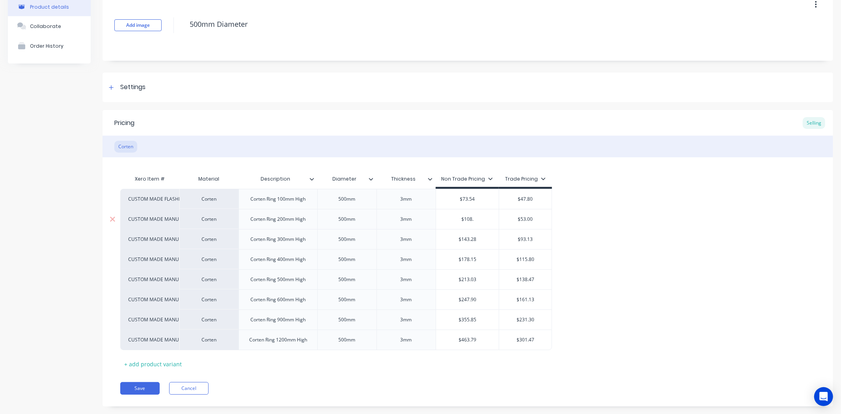
type textarea "x"
type input "$108.4"
type textarea "x"
type input "$108.41"
type input "$53.00"
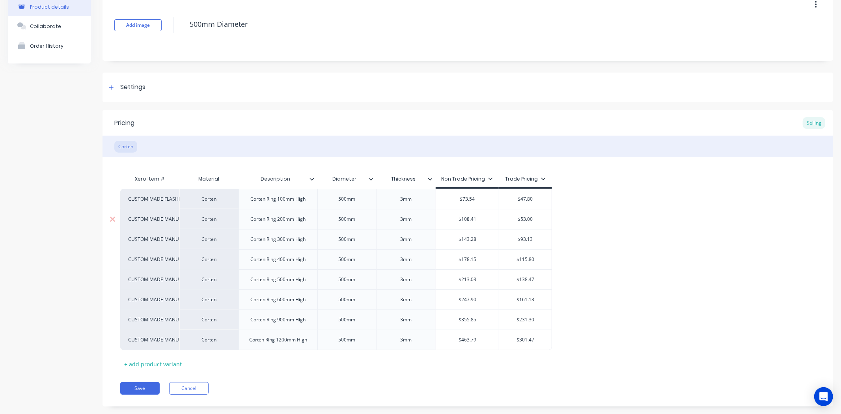
type textarea "x"
type input "$53.0"
type textarea "x"
type input "$53."
type textarea "x"
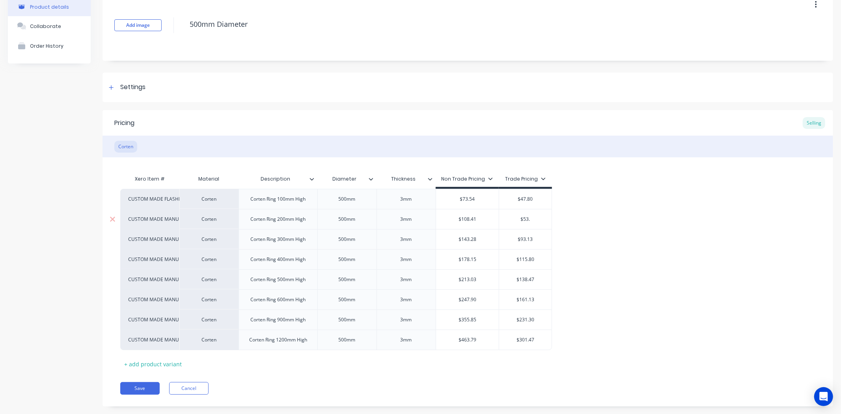
type input "$53"
type textarea "x"
type input "$5"
type textarea "x"
type input "$"
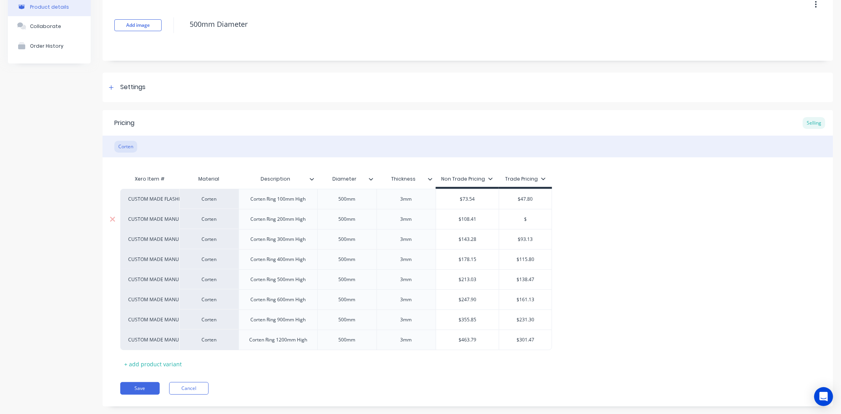
type textarea "x"
type input "$7"
type textarea "x"
type input "$70"
type textarea "x"
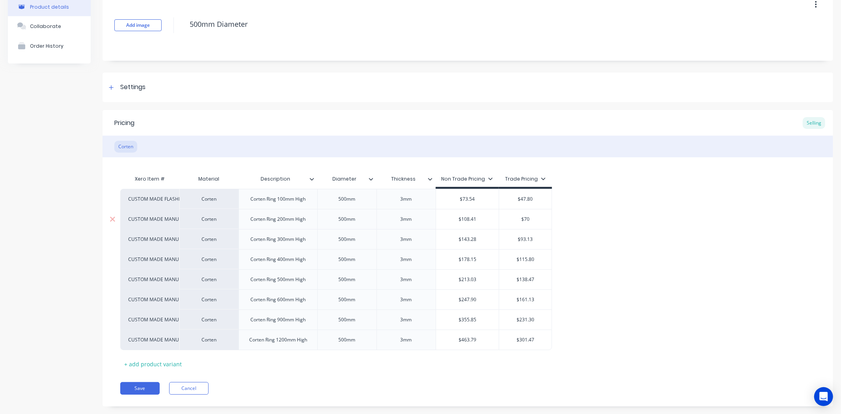
type input "$70."
type textarea "x"
type input "$70.4"
type textarea "x"
click at [534, 244] on div "$93.13" at bounding box center [525, 239] width 52 height 20
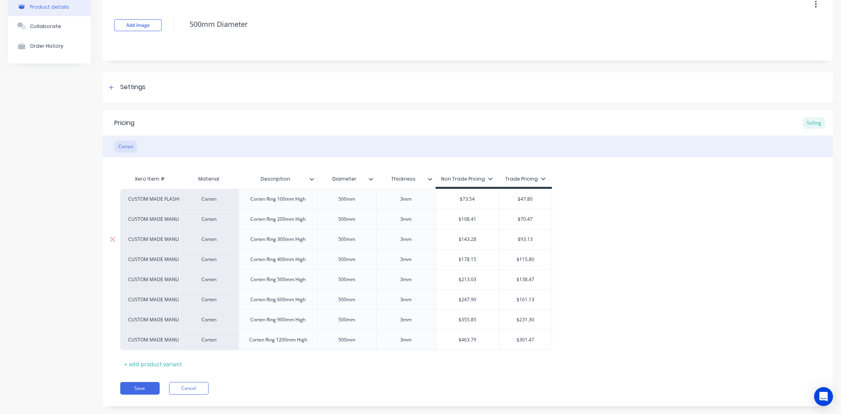
type input "$70.47"
type input "$93.13"
type input "$115.80"
click at [536, 258] on input "$115.80" at bounding box center [525, 259] width 52 height 7
type input "$138.47"
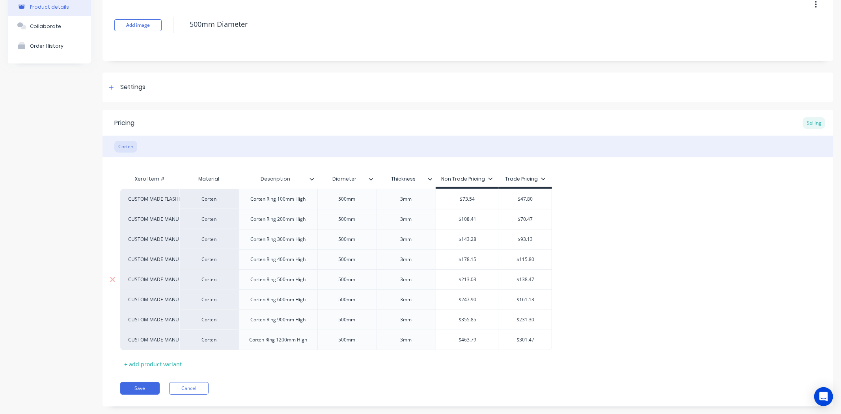
click at [536, 280] on input "$138.47" at bounding box center [525, 279] width 52 height 7
type input "$161.13"
click at [541, 298] on input "$161.13" at bounding box center [525, 299] width 52 height 7
type input "$231.30"
click at [533, 322] on input "$231.30" at bounding box center [525, 319] width 52 height 7
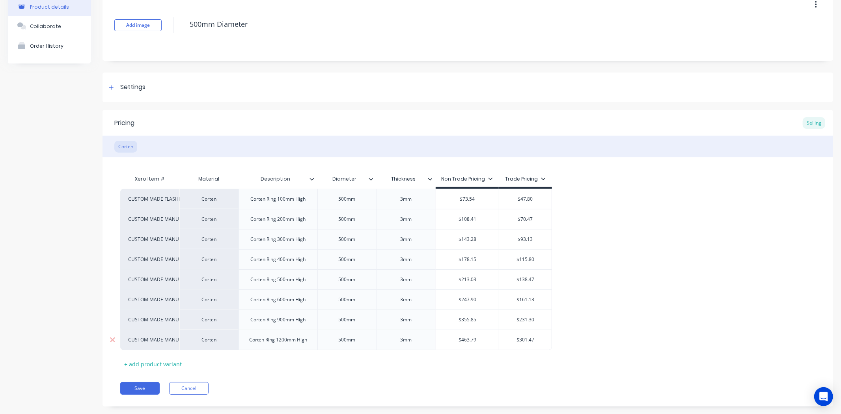
type input "$301.47"
click at [534, 340] on input "$301.47" at bounding box center [525, 339] width 52 height 7
click at [125, 383] on button "Save" at bounding box center [139, 388] width 39 height 13
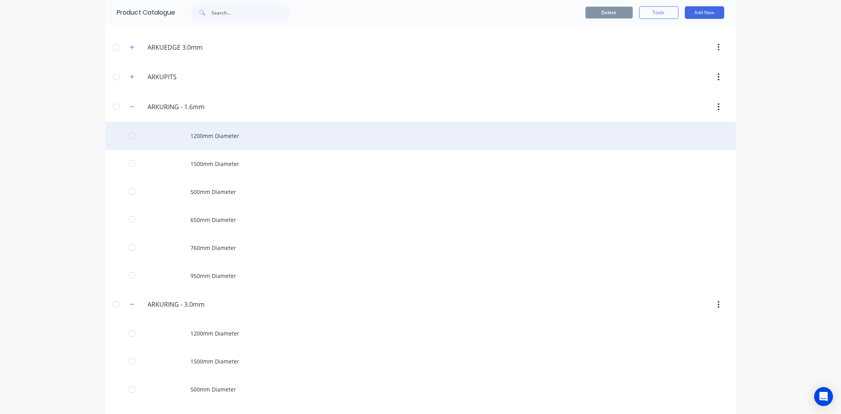
scroll to position [350, 0]
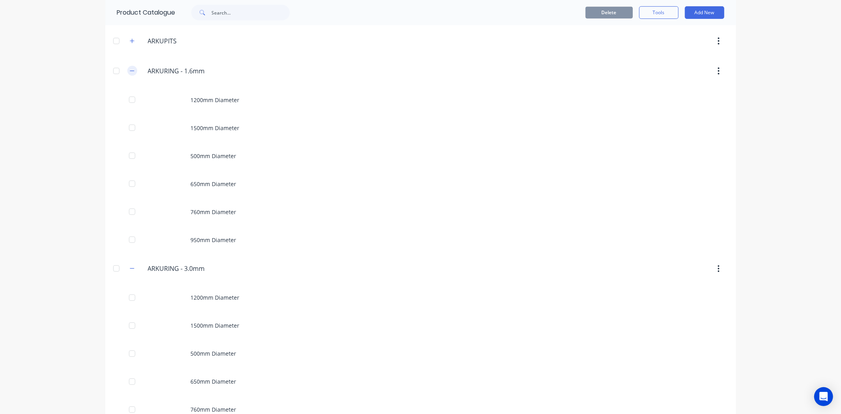
click at [130, 71] on icon "button" at bounding box center [132, 71] width 4 height 0
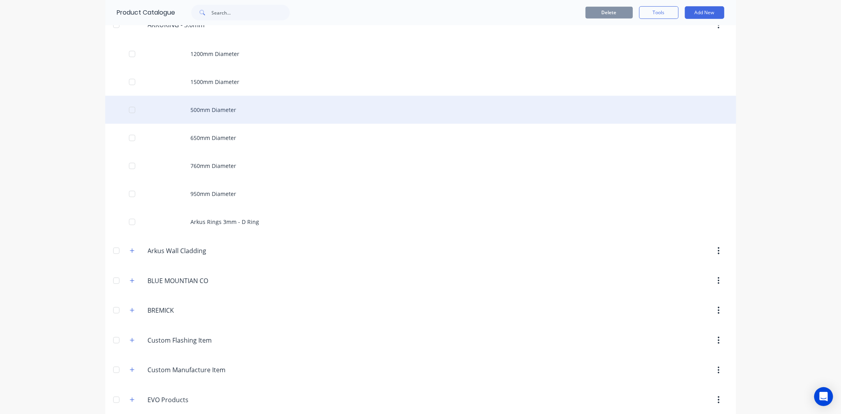
scroll to position [438, 0]
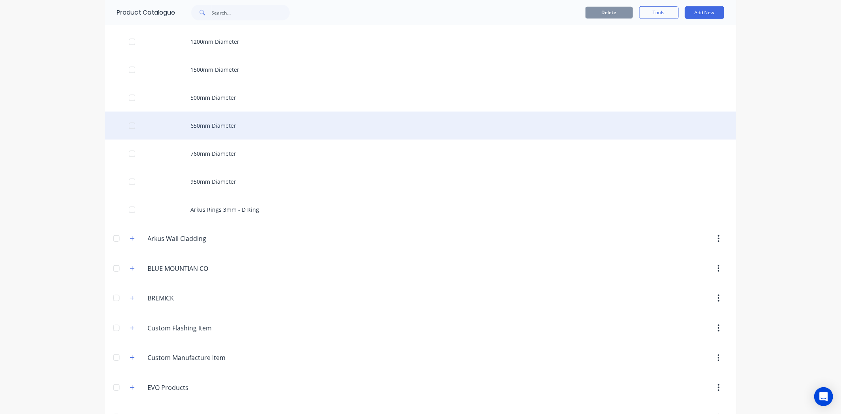
click at [225, 122] on div "650mm Diameter" at bounding box center [420, 126] width 631 height 28
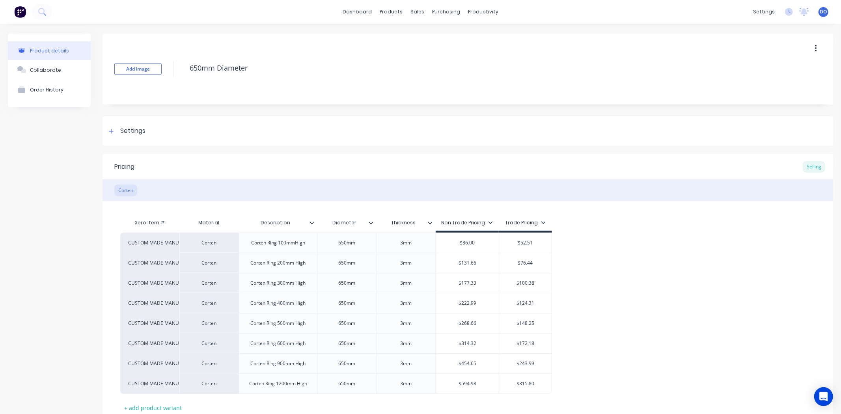
type textarea "x"
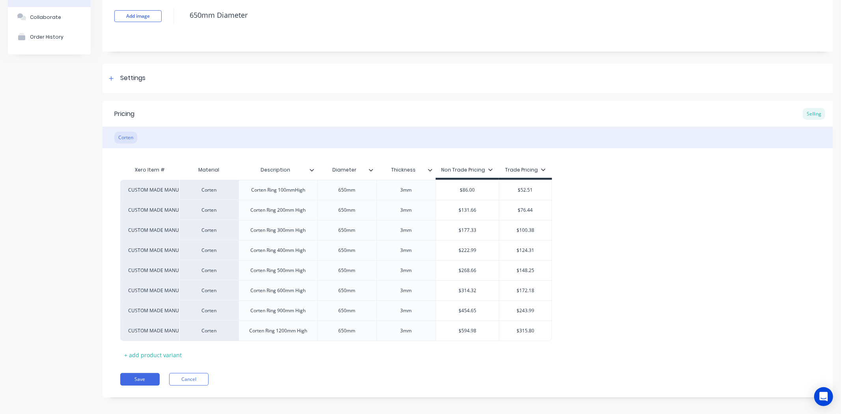
scroll to position [58, 0]
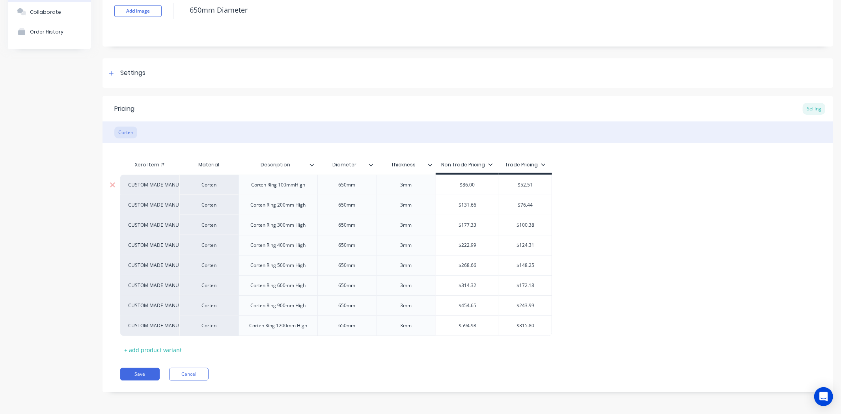
type input "$52.51"
click at [533, 184] on input "$52.51" at bounding box center [525, 184] width 52 height 7
type textarea "x"
type input "$52.5"
type textarea "x"
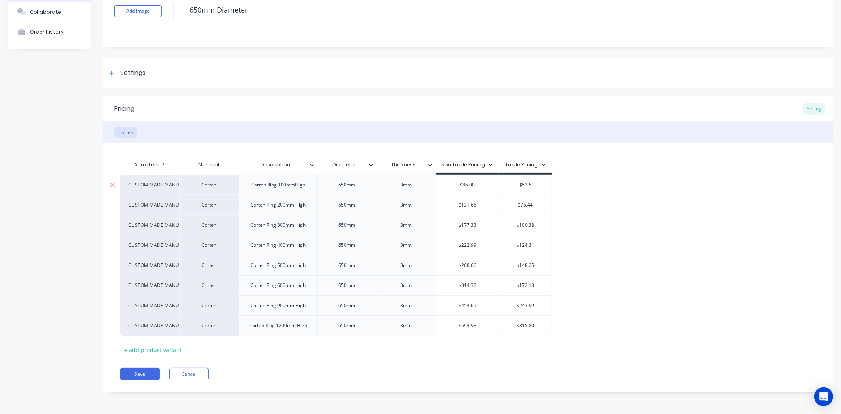
type input "$52."
type textarea "x"
type input "$5"
type textarea "x"
type input "$55"
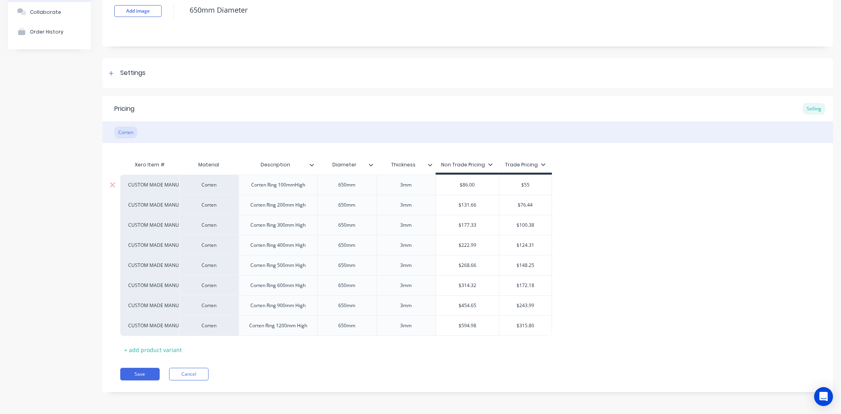
type textarea "x"
type input "$55.90"
type textarea "x"
type input "$55.90"
type input "$131.66"
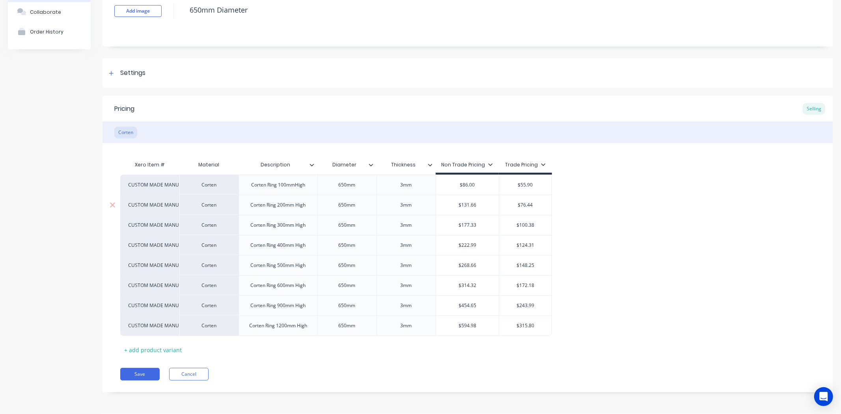
click at [487, 204] on input "$131.66" at bounding box center [467, 204] width 63 height 7
type input "$76.44"
click at [536, 206] on input "$76.44" at bounding box center [525, 204] width 52 height 7
type textarea "x"
type input "$76.4"
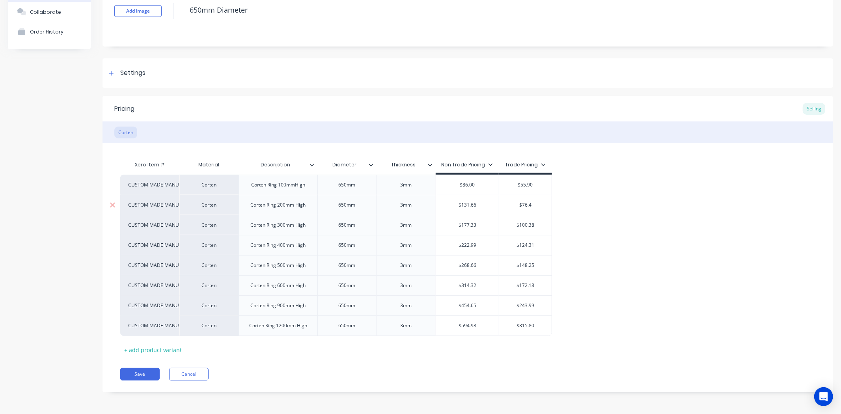
type textarea "x"
type input "$76."
type textarea "x"
type input "$76"
type textarea "x"
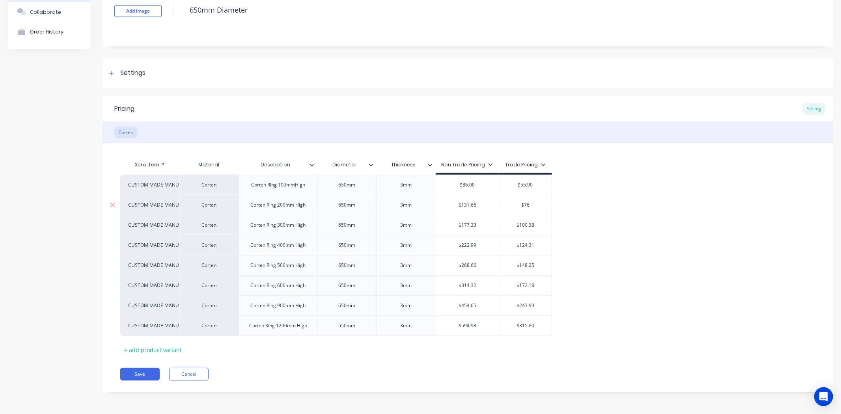
type input "$7"
type textarea "x"
type input "$"
type textarea "x"
type input "$8"
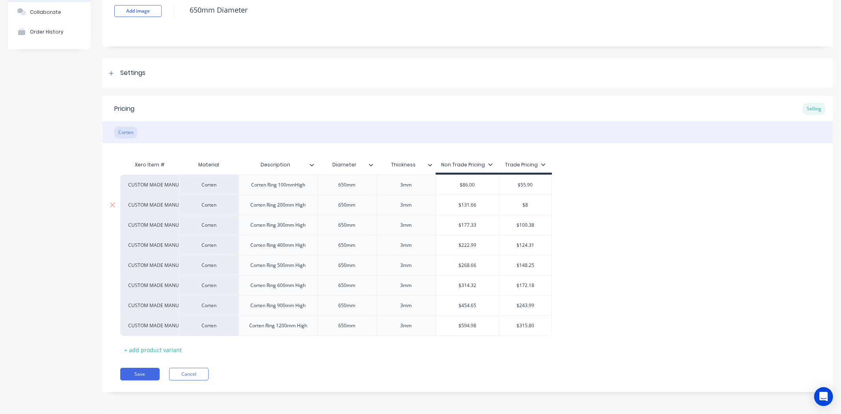
type textarea "x"
type input "$85"
type textarea "x"
type input "$85."
type textarea "x"
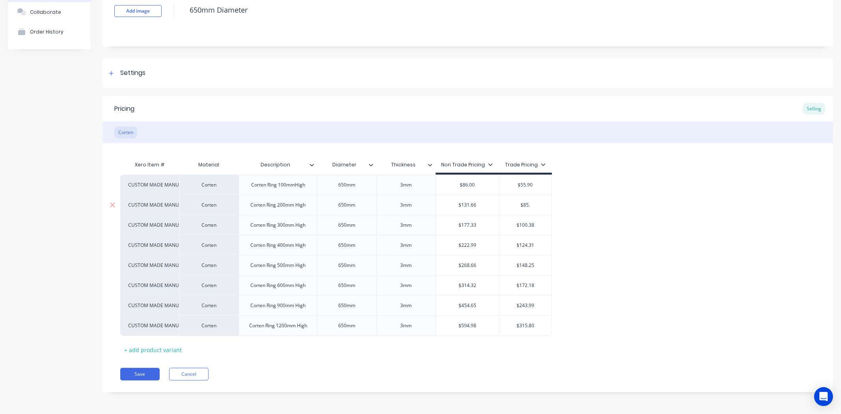
type input "$85.5"
type textarea "x"
type input "$85.58"
type input "$177.33"
click at [495, 226] on input "$177.33" at bounding box center [467, 224] width 63 height 7
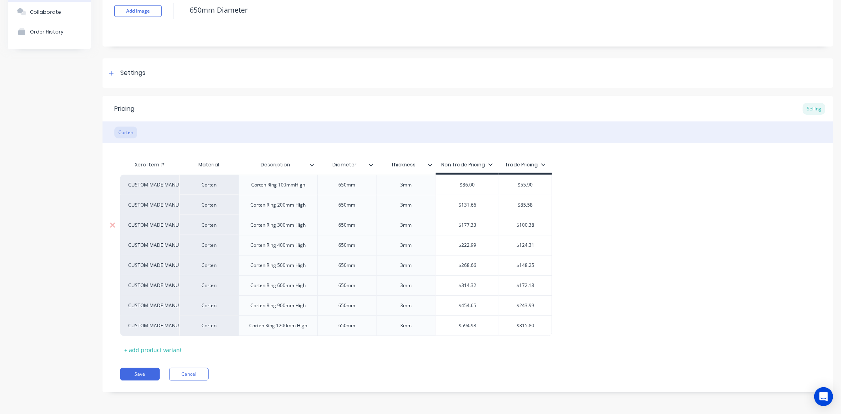
type input "$100.38"
click at [536, 223] on input "$100.38" at bounding box center [525, 224] width 52 height 7
type textarea "x"
type input "$100.3"
click at [482, 253] on div "$222.99" at bounding box center [467, 245] width 63 height 20
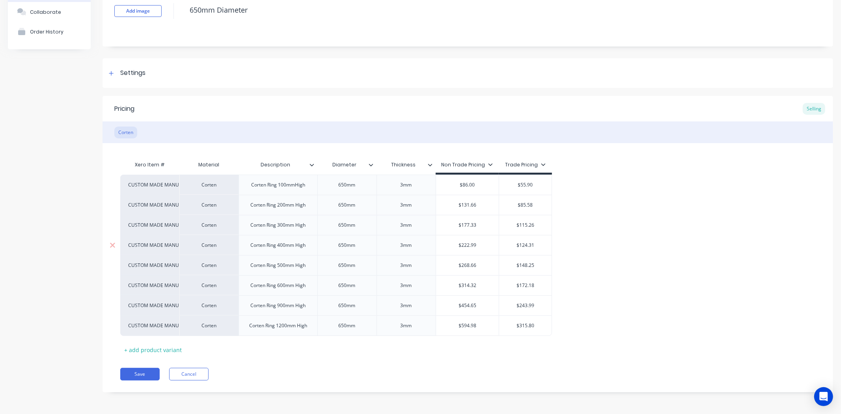
click at [519, 242] on input "$124.31" at bounding box center [525, 245] width 52 height 7
click at [536, 244] on input "$124.31" at bounding box center [525, 245] width 52 height 7
click at [539, 264] on input "$148.25" at bounding box center [525, 265] width 52 height 7
click at [537, 286] on input "$172.18" at bounding box center [525, 285] width 52 height 7
click at [538, 304] on input "$243.99" at bounding box center [525, 305] width 52 height 7
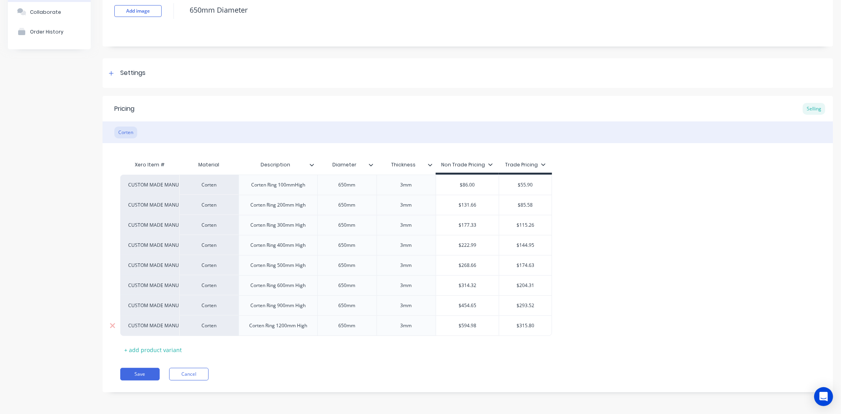
click at [538, 324] on input "$315.80" at bounding box center [525, 325] width 52 height 7
click at [133, 371] on button "Save" at bounding box center [139, 374] width 39 height 13
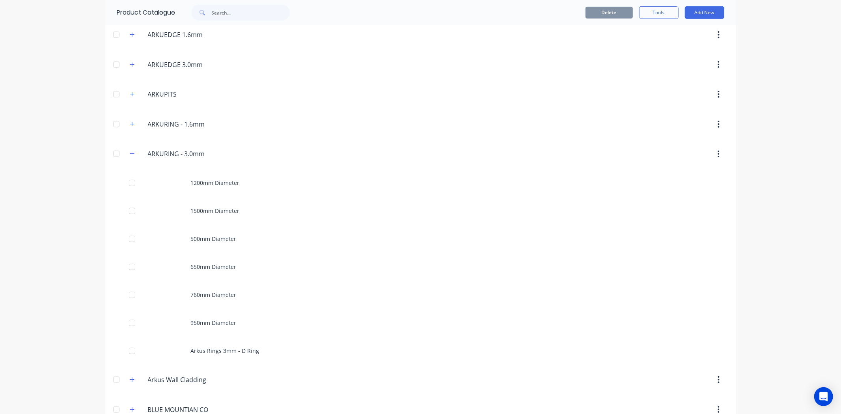
scroll to position [306, 0]
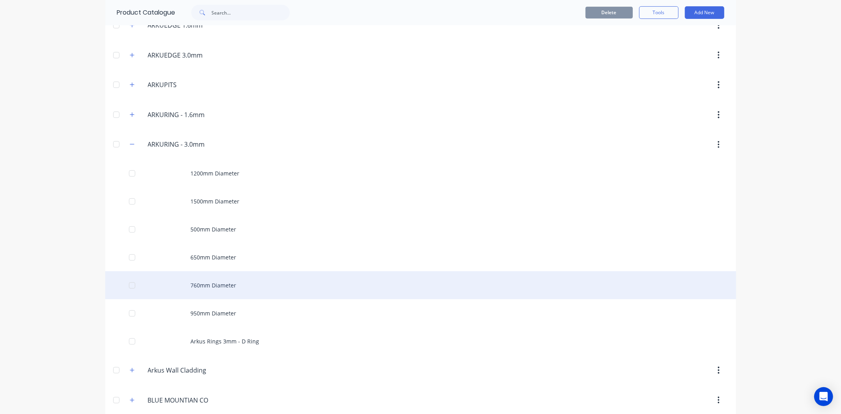
click at [235, 280] on div "760mm Diameter" at bounding box center [420, 285] width 631 height 28
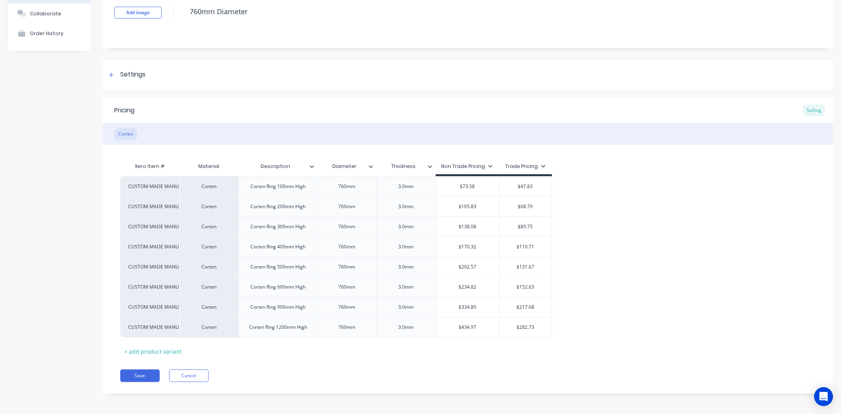
scroll to position [58, 0]
click at [180, 374] on button "Cancel" at bounding box center [188, 374] width 39 height 13
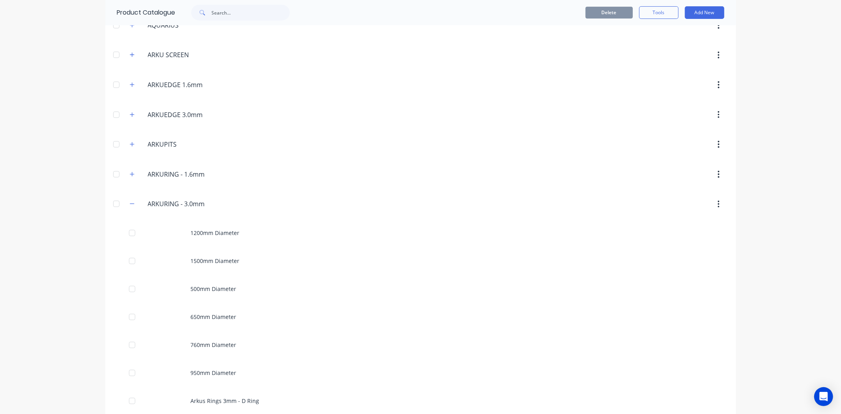
scroll to position [262, 0]
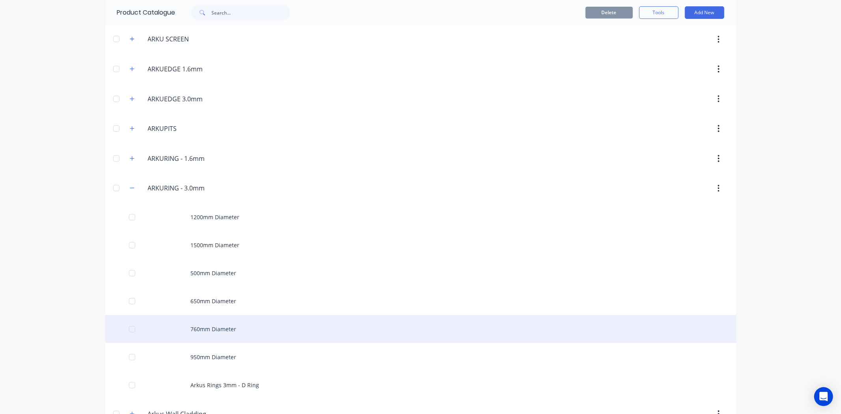
click at [188, 325] on div "760mm Diameter" at bounding box center [420, 329] width 631 height 28
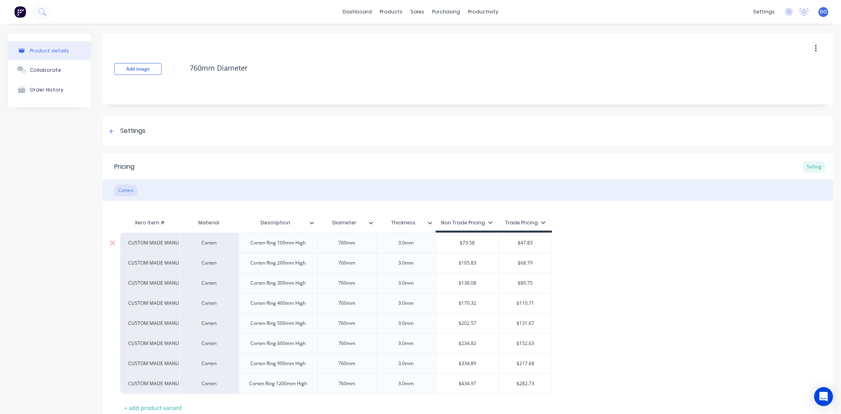
click at [476, 240] on input "$73.58" at bounding box center [467, 242] width 63 height 7
click at [484, 264] on input "$105.83" at bounding box center [467, 262] width 63 height 7
click at [483, 282] on input "$138.08" at bounding box center [467, 282] width 63 height 7
click at [482, 304] on input "$170.32" at bounding box center [467, 303] width 63 height 7
click at [483, 300] on input "$170.32" at bounding box center [467, 303] width 63 height 7
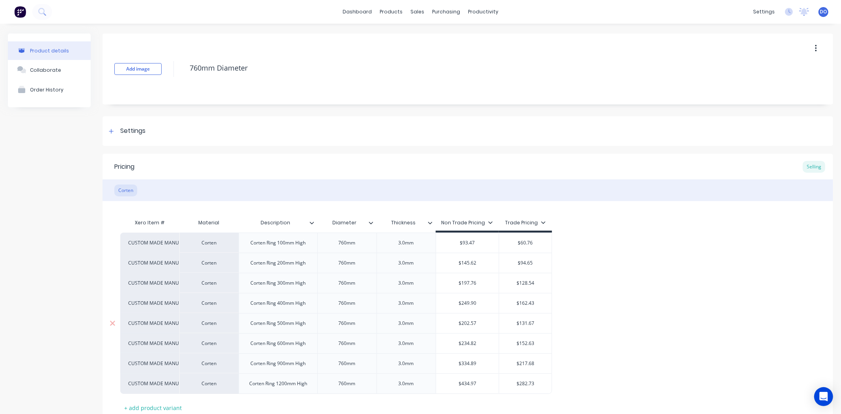
click at [486, 329] on div "$202.57" at bounding box center [467, 323] width 63 height 20
click at [538, 323] on input "$131.67" at bounding box center [525, 323] width 52 height 7
click at [491, 348] on div "$234.82" at bounding box center [467, 343] width 63 height 20
click at [483, 370] on div "$334.89" at bounding box center [467, 363] width 63 height 20
click at [477, 361] on input "$334.89" at bounding box center [467, 363] width 63 height 7
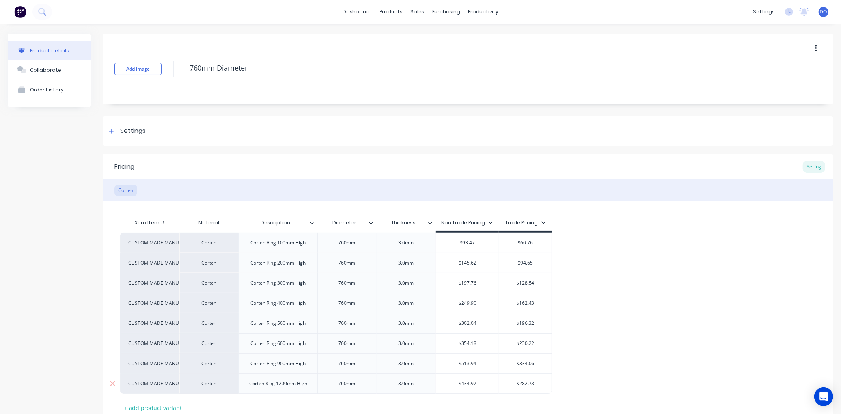
click at [483, 384] on input "$434.97" at bounding box center [467, 383] width 63 height 7
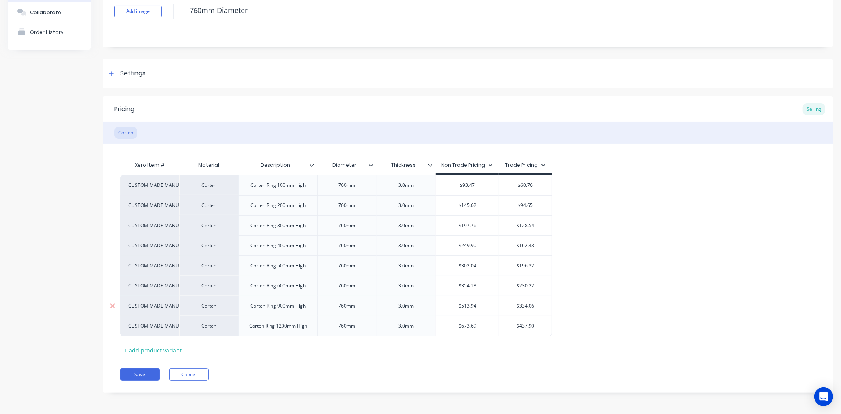
scroll to position [58, 0]
click at [133, 377] on button "Save" at bounding box center [139, 374] width 39 height 13
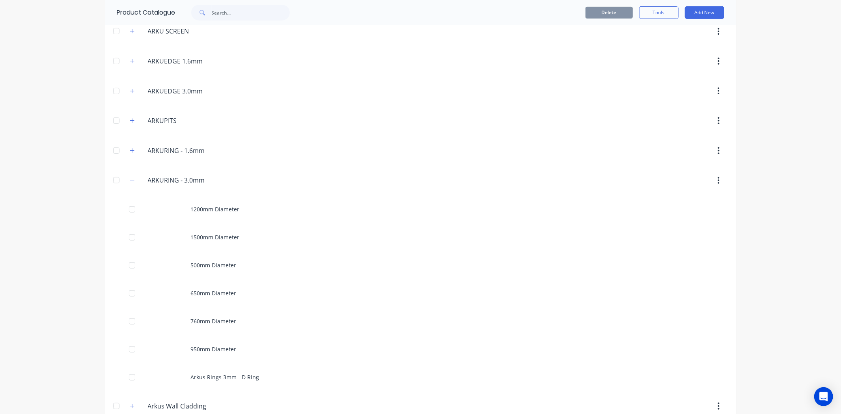
scroll to position [306, 0]
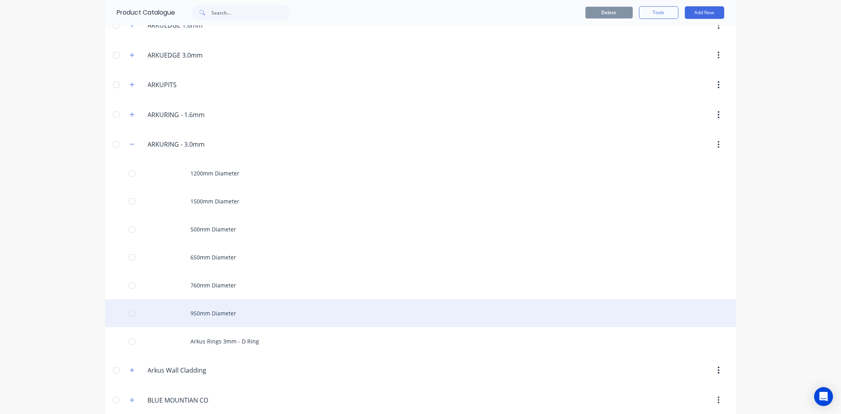
click at [213, 313] on div "950mm Diameter" at bounding box center [420, 313] width 631 height 28
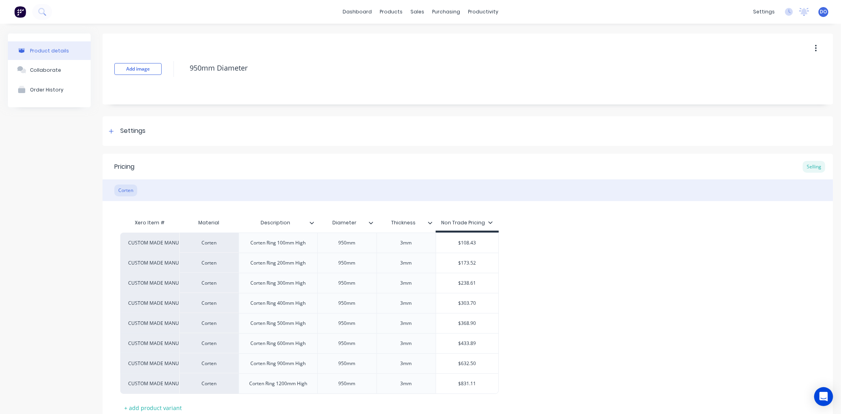
click at [485, 221] on div "Non Trade Pricing" at bounding box center [467, 222] width 52 height 7
click at [424, 274] on div at bounding box center [426, 277] width 16 height 16
click at [540, 274] on div "CUSTOM MADE MANUFACTURE Corten Corten Ring 100mm High 950mm 3mm $108.43 CUSTOM …" at bounding box center [467, 313] width 695 height 161
click at [488, 244] on input "$108.43" at bounding box center [467, 242] width 63 height 7
click at [539, 240] on input "$62.77" at bounding box center [525, 242] width 52 height 7
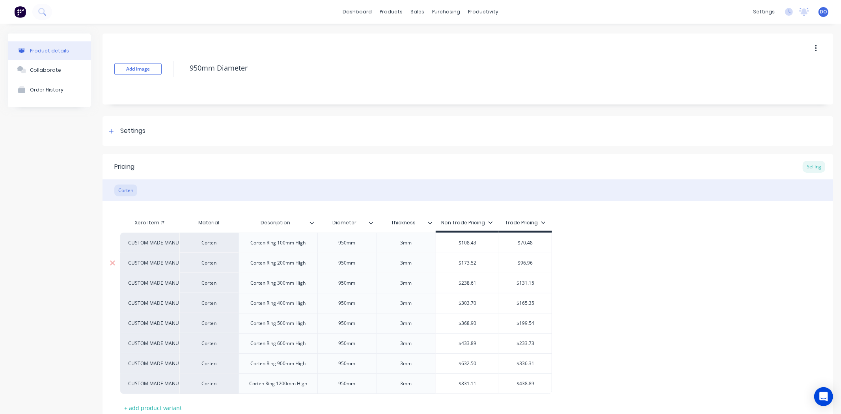
click at [538, 262] on input "$96.96" at bounding box center [525, 262] width 52 height 7
click at [538, 284] on input "$131.15" at bounding box center [525, 282] width 52 height 7
click at [538, 303] on input "$165.35" at bounding box center [525, 303] width 52 height 7
click at [539, 325] on input "$199.54" at bounding box center [525, 323] width 52 height 7
click at [539, 340] on input "$233.73" at bounding box center [525, 343] width 52 height 7
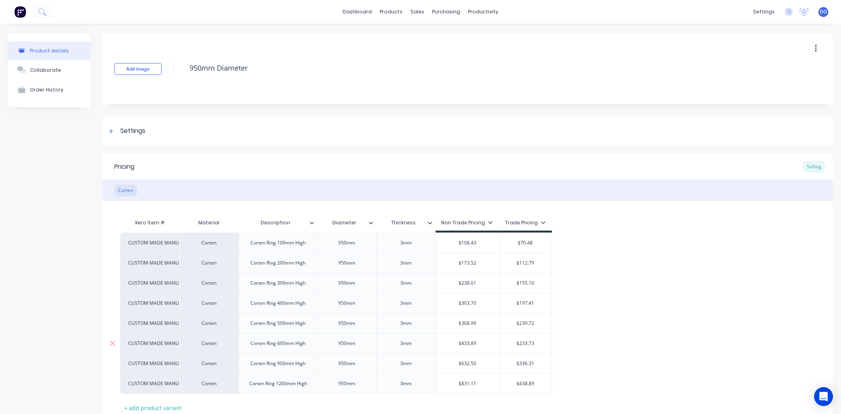
click at [521, 347] on input "$233.73" at bounding box center [525, 343] width 52 height 7
click at [541, 347] on input "$233.73" at bounding box center [525, 343] width 52 height 7
click at [539, 361] on input "$336.31" at bounding box center [525, 363] width 52 height 7
click at [539, 383] on input "$438.89" at bounding box center [525, 383] width 52 height 7
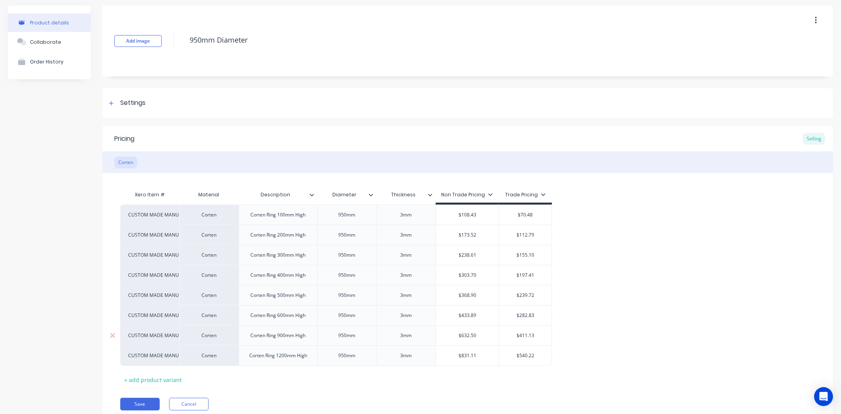
scroll to position [44, 0]
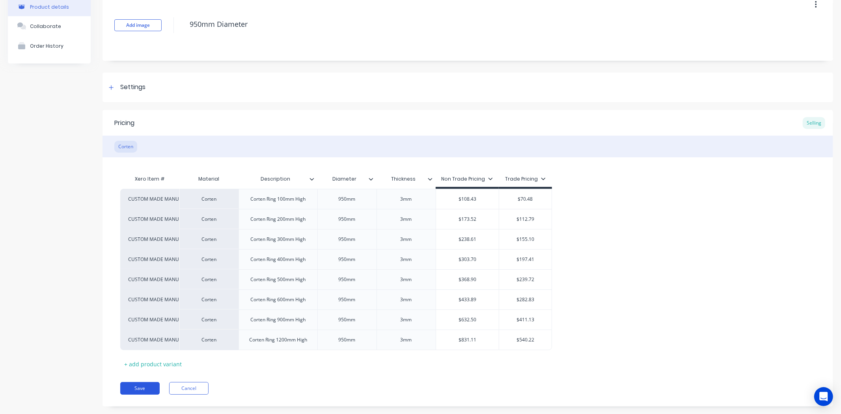
click at [129, 383] on button "Save" at bounding box center [139, 388] width 39 height 13
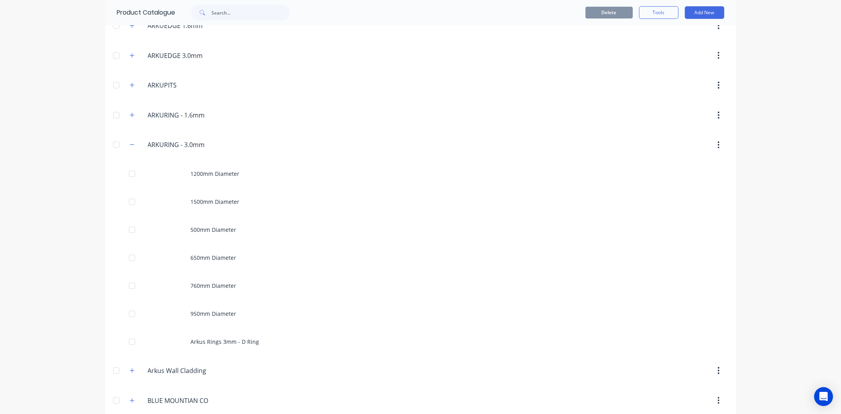
scroll to position [306, 0]
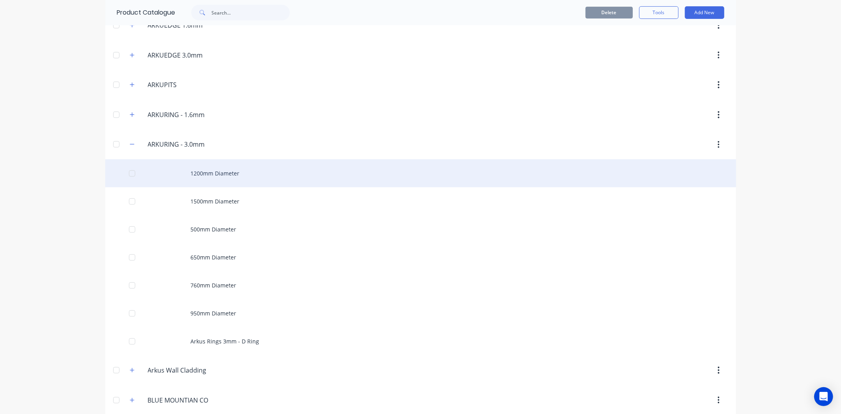
click at [233, 179] on div "1200mm Diameter" at bounding box center [420, 173] width 631 height 28
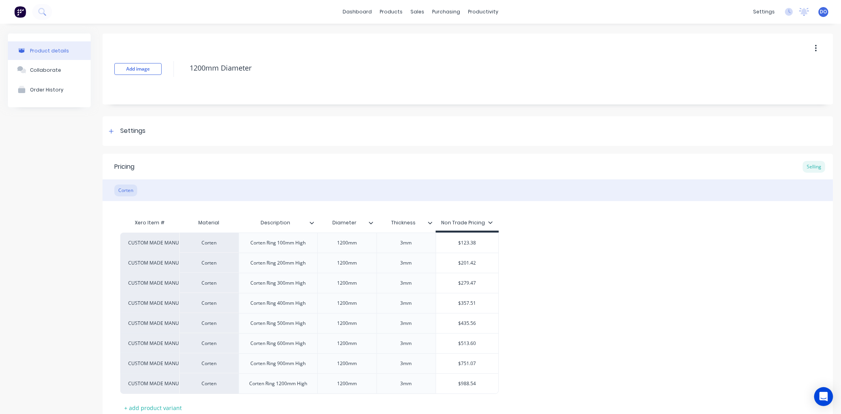
click at [472, 220] on div "Non Trade Pricing" at bounding box center [467, 222] width 52 height 7
click at [450, 273] on div "Trade Pricing" at bounding box center [458, 277] width 35 height 8
click at [539, 213] on div "Xero Item # Material Description Diameter Thickness Non Trade Pricing CUSTOM MA…" at bounding box center [467, 307] width 730 height 213
click at [535, 246] on input "$62.77" at bounding box center [525, 242] width 52 height 7
click at [545, 238] on div "$62.77" at bounding box center [525, 243] width 52 height 20
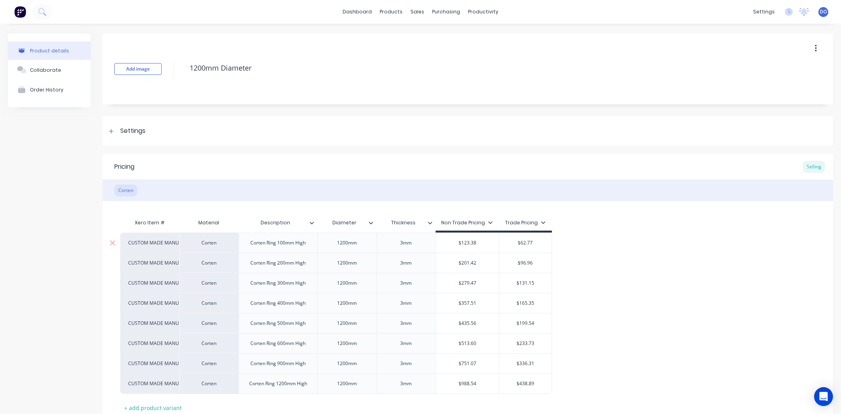
click at [543, 242] on input "$62.77" at bounding box center [525, 242] width 52 height 7
click at [522, 242] on input "$62.77" at bounding box center [525, 242] width 52 height 7
click at [526, 243] on input "$62.77" at bounding box center [525, 242] width 52 height 7
drag, startPoint x: 502, startPoint y: 265, endPoint x: 502, endPoint y: 270, distance: 5.1
click at [502, 266] on input "$96.96" at bounding box center [525, 262] width 52 height 7
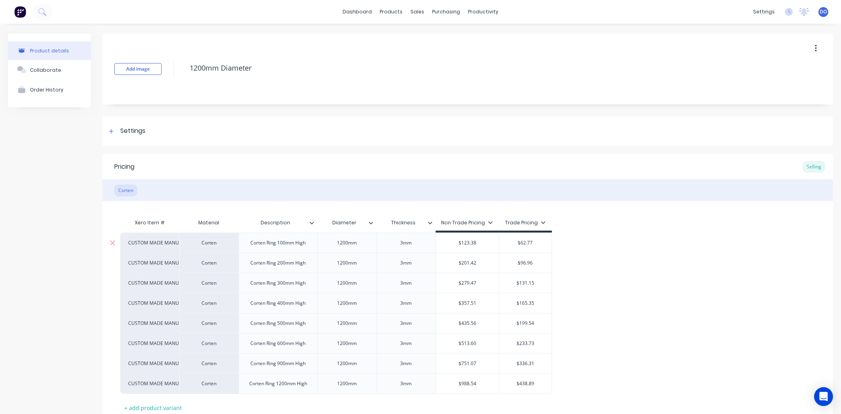
click at [533, 241] on input "$62.77" at bounding box center [525, 242] width 52 height 7
click at [533, 265] on input "$96.96" at bounding box center [525, 262] width 52 height 7
click at [531, 286] on input "$131.15" at bounding box center [525, 282] width 52 height 7
click at [533, 285] on input "$131.15" at bounding box center [525, 282] width 52 height 7
click at [537, 301] on input "$165.35" at bounding box center [525, 303] width 52 height 7
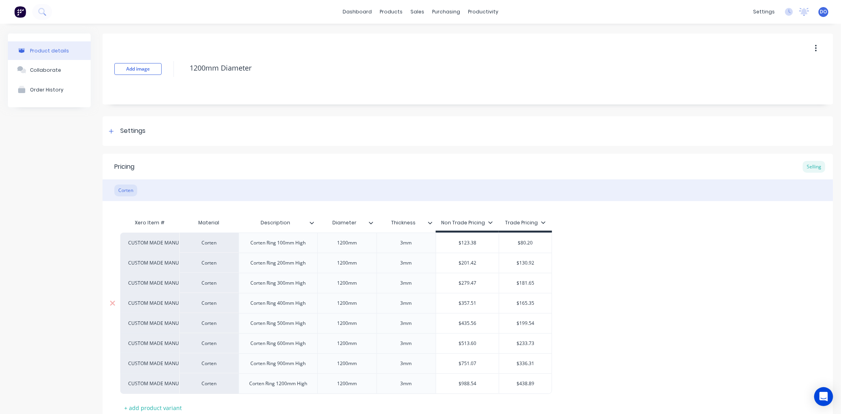
click at [544, 303] on input "$165.35" at bounding box center [525, 303] width 52 height 7
click at [536, 322] on input "$199.54" at bounding box center [525, 323] width 52 height 7
click at [533, 349] on div "$233.73" at bounding box center [525, 343] width 52 height 20
click at [536, 364] on input "$336.31" at bounding box center [525, 363] width 52 height 7
click at [538, 383] on input "$438.89" at bounding box center [525, 383] width 52 height 7
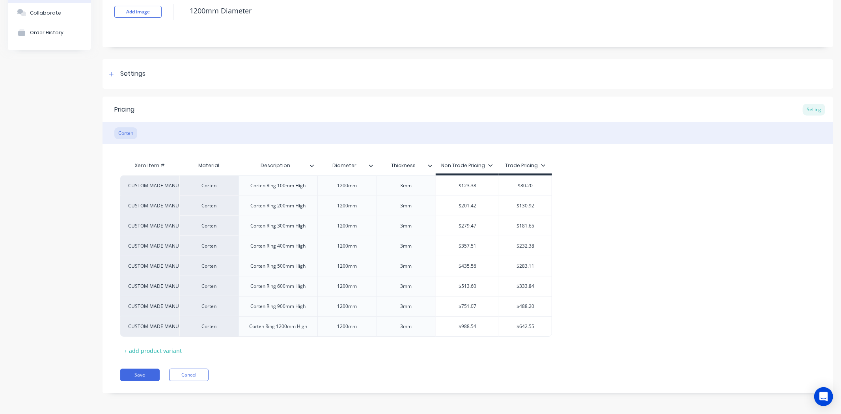
scroll to position [58, 0]
click at [130, 376] on button "Save" at bounding box center [139, 374] width 39 height 13
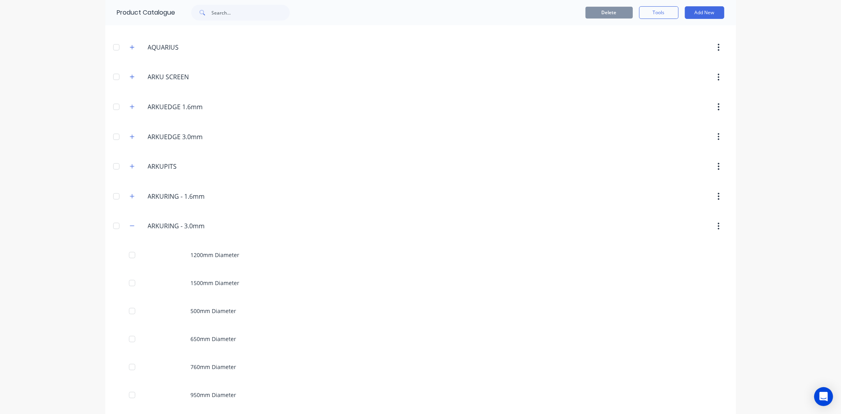
scroll to position [262, 0]
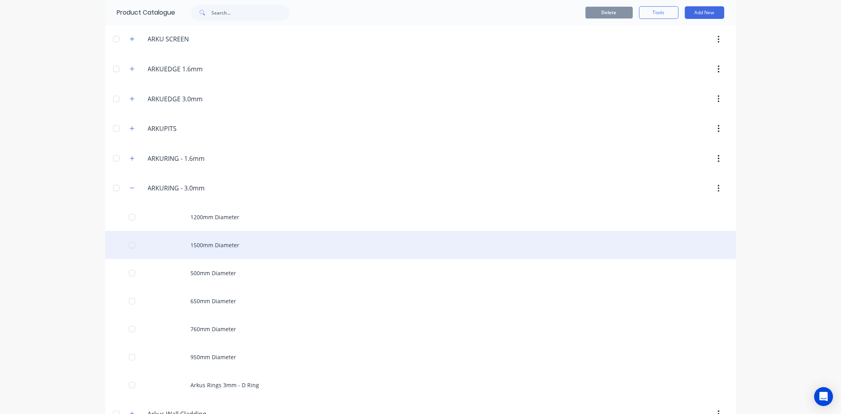
click at [182, 250] on div "1500mm Diameter" at bounding box center [420, 245] width 631 height 28
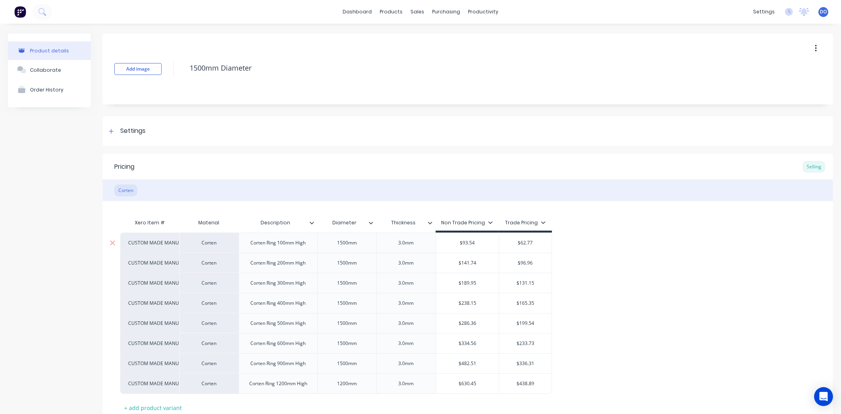
click at [492, 244] on input "$93.54" at bounding box center [467, 242] width 63 height 7
click at [487, 267] on div "$141.74" at bounding box center [467, 263] width 63 height 20
click at [479, 286] on input "$189.95" at bounding box center [467, 282] width 63 height 7
click at [482, 310] on div "$238.15" at bounding box center [467, 303] width 63 height 20
click at [483, 302] on input "$238.15" at bounding box center [467, 303] width 63 height 7
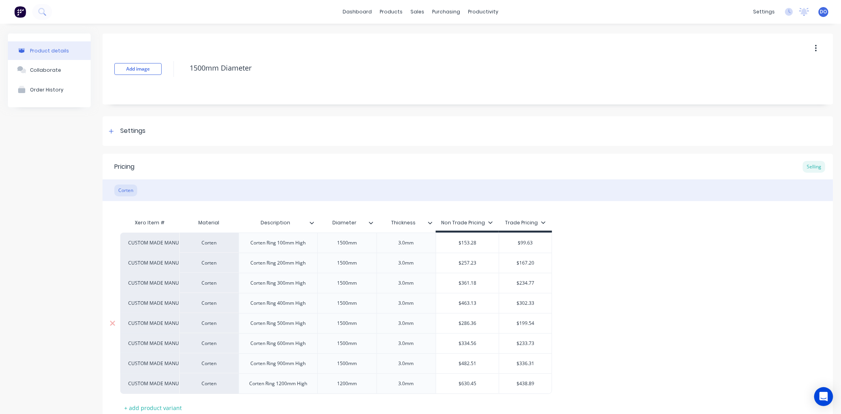
click at [483, 321] on input "$286.36" at bounding box center [467, 323] width 63 height 7
click at [484, 348] on div "$334.56" at bounding box center [467, 343] width 63 height 20
click at [487, 363] on input "$482.51" at bounding box center [467, 363] width 63 height 7
click at [534, 325] on input "$369.90" at bounding box center [525, 323] width 52 height 7
click at [539, 342] on input "$233.73" at bounding box center [525, 343] width 52 height 7
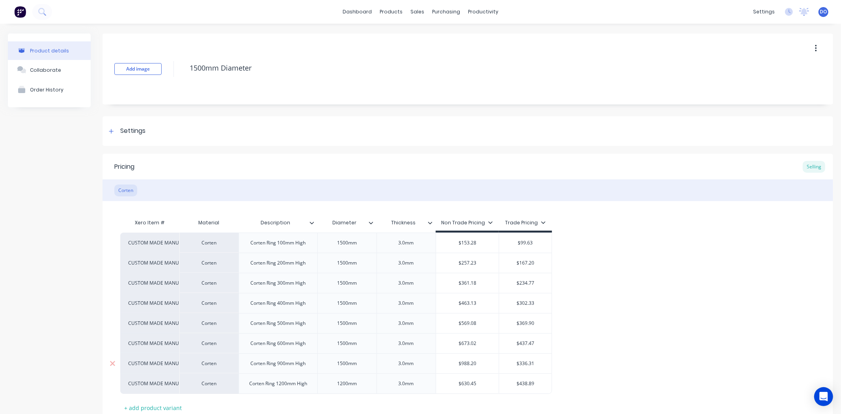
click at [537, 371] on div "$336.31" at bounding box center [525, 363] width 52 height 20
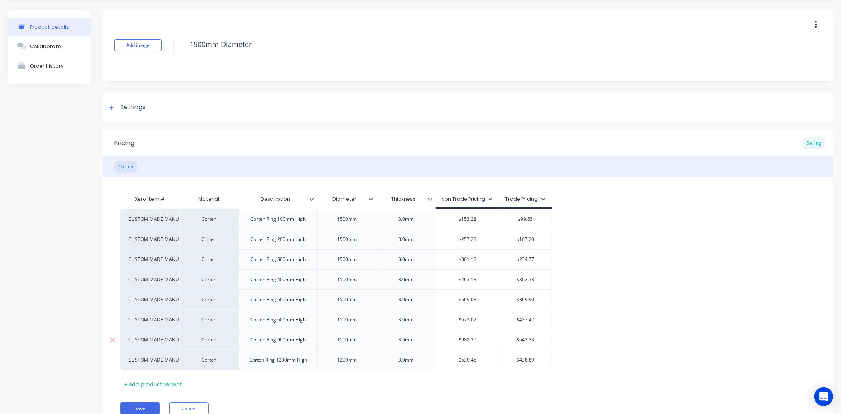
scroll to position [44, 0]
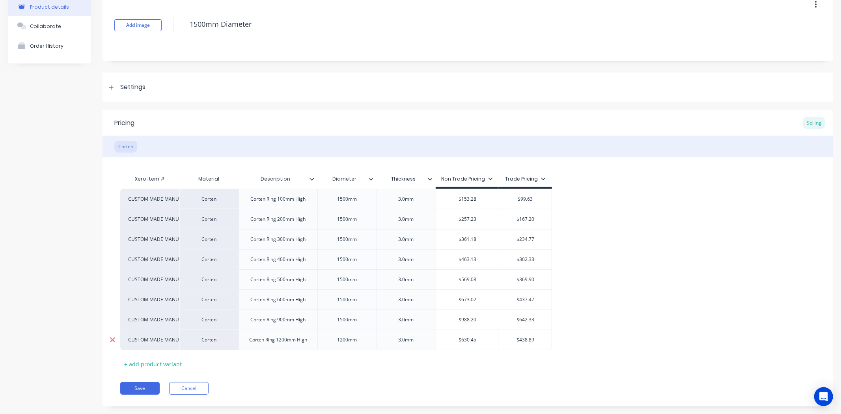
click at [111, 340] on icon at bounding box center [112, 339] width 5 height 5
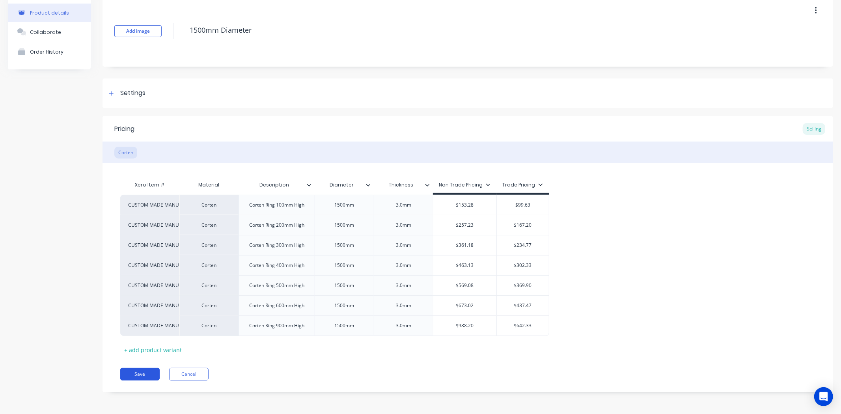
click at [143, 372] on button "Save" at bounding box center [139, 374] width 39 height 13
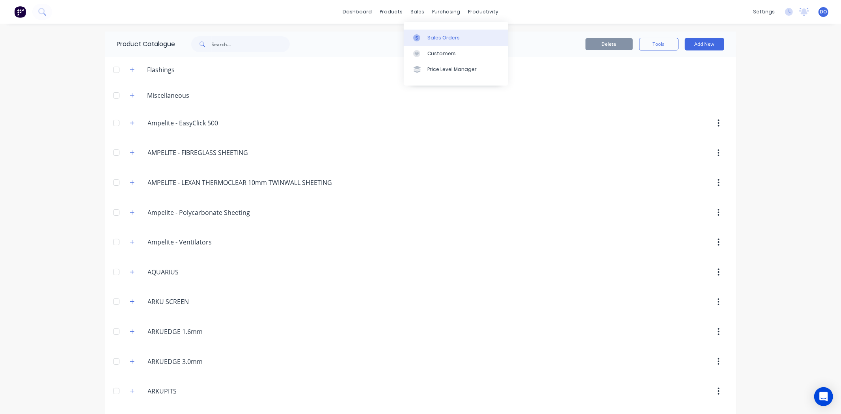
click at [427, 37] on div "Sales Orders" at bounding box center [443, 37] width 32 height 7
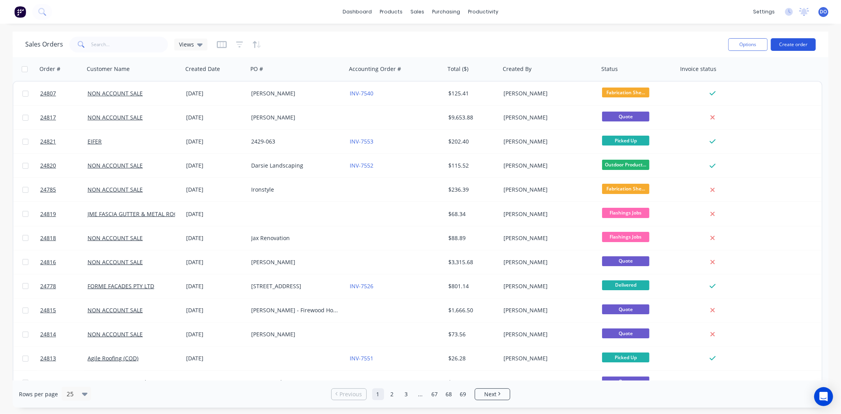
click at [783, 47] on button "Create order" at bounding box center [792, 44] width 45 height 13
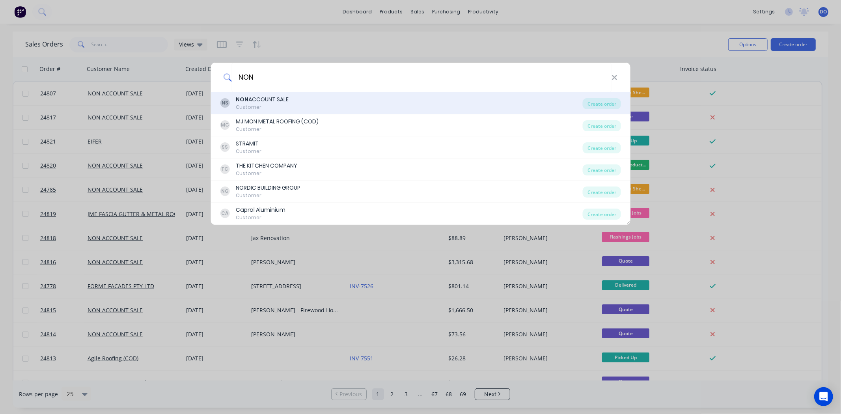
type input "NON"
click at [315, 100] on div "NS NON ACCOUNT SALE Customer" at bounding box center [401, 102] width 363 height 15
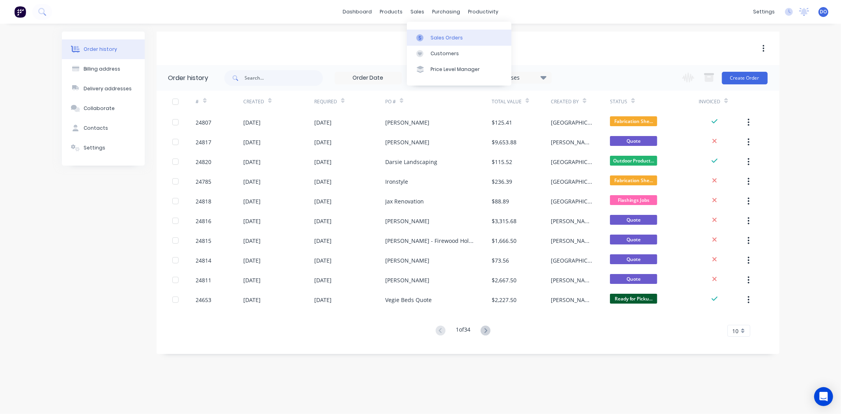
click at [426, 39] on div at bounding box center [422, 37] width 12 height 7
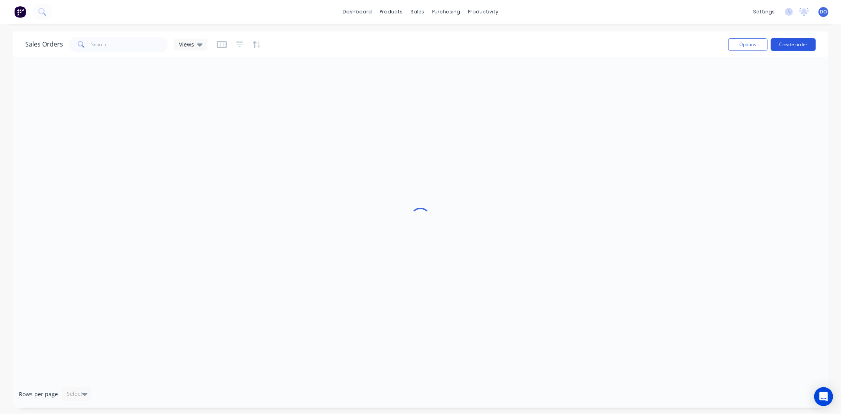
click at [793, 41] on button "Create order" at bounding box center [792, 44] width 45 height 13
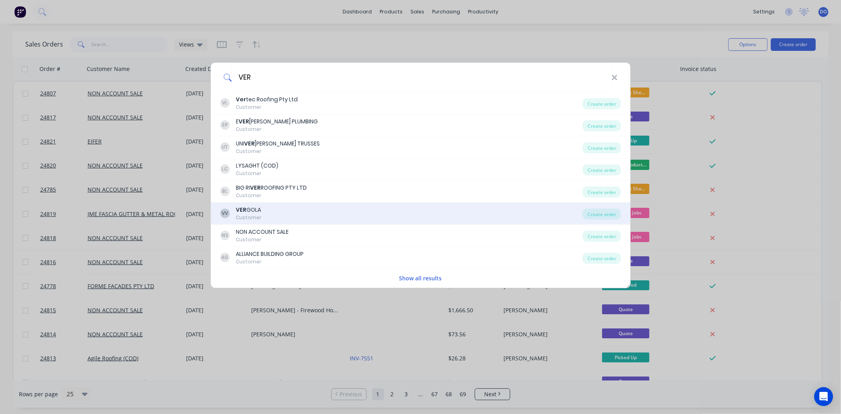
type input "VER"
click at [246, 210] on div "VER GOLA" at bounding box center [249, 210] width 26 height 8
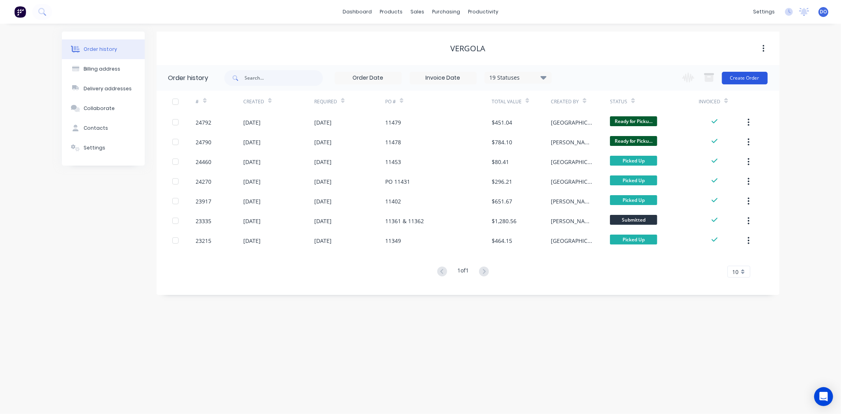
click at [729, 79] on button "Create Order" at bounding box center [745, 78] width 46 height 13
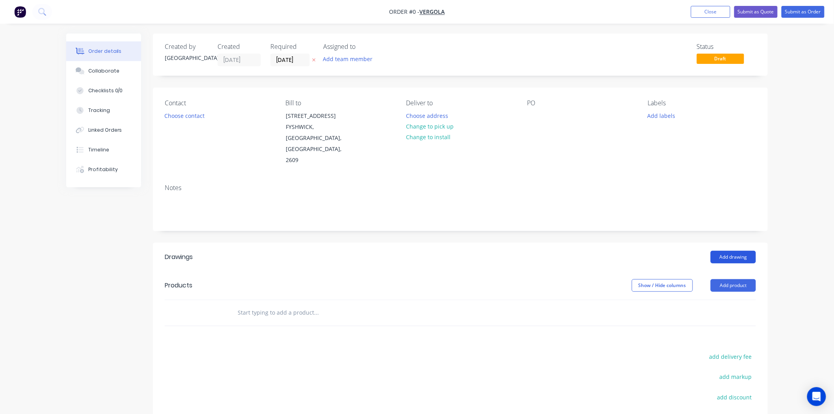
click at [716, 251] on button "Add drawing" at bounding box center [733, 257] width 45 height 13
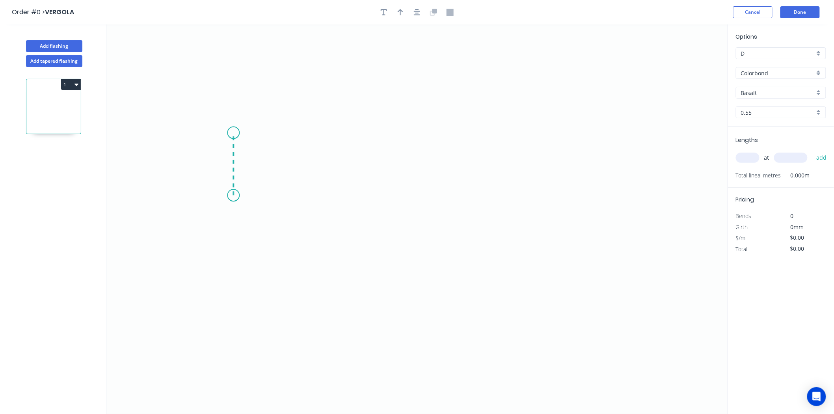
drag, startPoint x: 233, startPoint y: 195, endPoint x: 235, endPoint y: 132, distance: 63.1
click at [235, 132] on icon "0" at bounding box center [416, 218] width 621 height 389
click at [383, 138] on icon "0 ?" at bounding box center [416, 218] width 621 height 389
click at [376, 249] on icon "0 ? ?" at bounding box center [416, 218] width 621 height 389
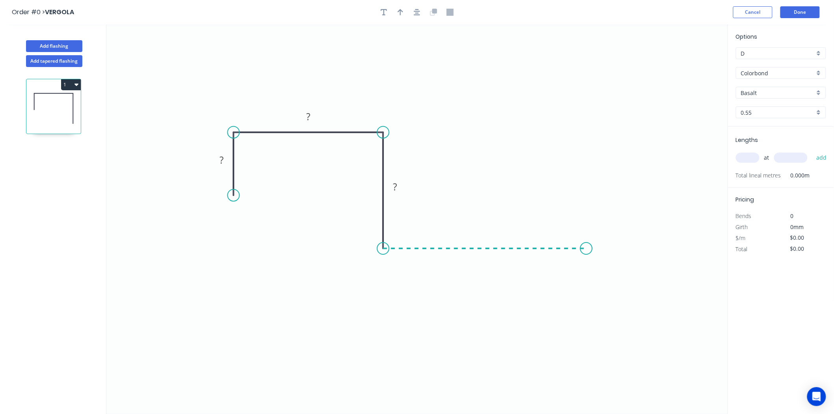
click at [586, 249] on icon "0 ? ? ?" at bounding box center [416, 218] width 621 height 389
click at [586, 314] on icon "0 ? ? ? ?" at bounding box center [416, 218] width 621 height 389
click at [223, 156] on tspan "?" at bounding box center [222, 159] width 4 height 13
click at [394, 13] on div at bounding box center [417, 12] width 83 height 12
type input "$12.68"
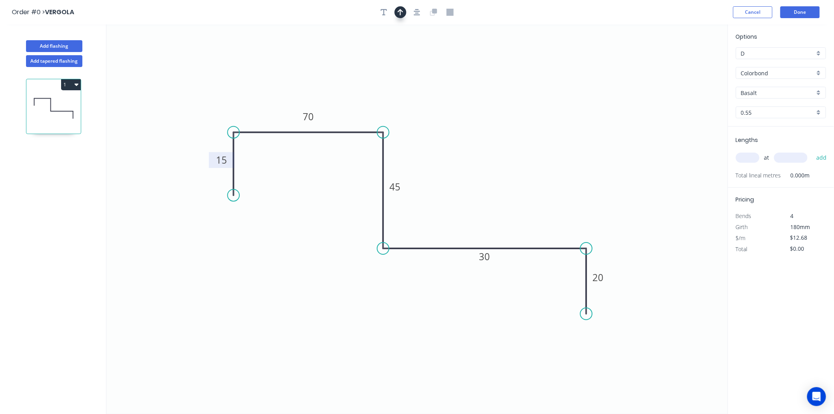
click at [397, 13] on button "button" at bounding box center [400, 12] width 12 height 12
click at [687, 59] on icon at bounding box center [688, 54] width 7 height 25
drag, startPoint x: 688, startPoint y: 62, endPoint x: 475, endPoint y: 170, distance: 238.5
click at [475, 170] on icon at bounding box center [482, 162] width 23 height 23
click at [750, 153] on input "text" at bounding box center [748, 158] width 24 height 10
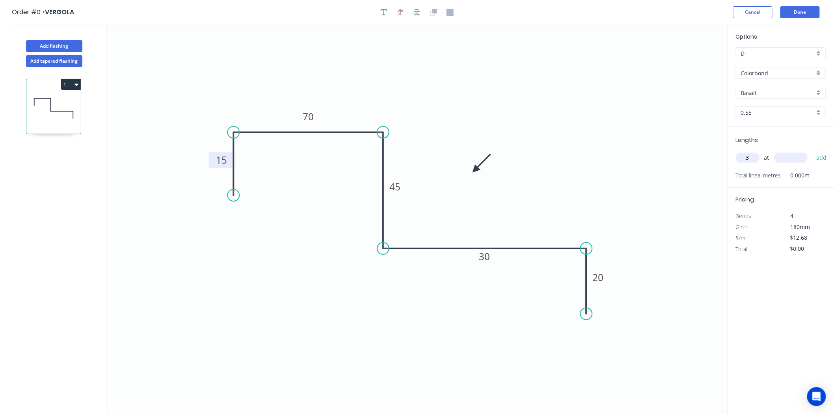
type input "3"
type input "2900"
click at [812, 151] on button "add" at bounding box center [821, 157] width 19 height 13
type input "$110.32"
click at [766, 95] on input "Basalt" at bounding box center [778, 93] width 74 height 8
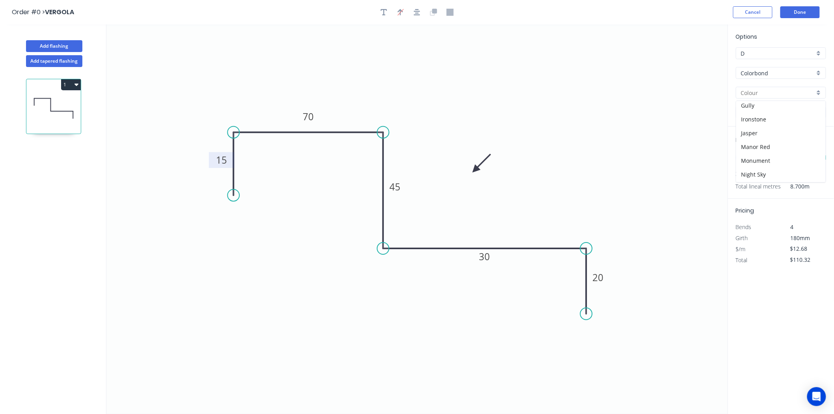
scroll to position [131, 0]
click at [767, 143] on div "Monument" at bounding box center [780, 142] width 89 height 14
type input "Monument"
click at [69, 87] on button "1" at bounding box center [71, 84] width 20 height 11
click at [64, 100] on div "Duplicate" at bounding box center [43, 104] width 61 height 11
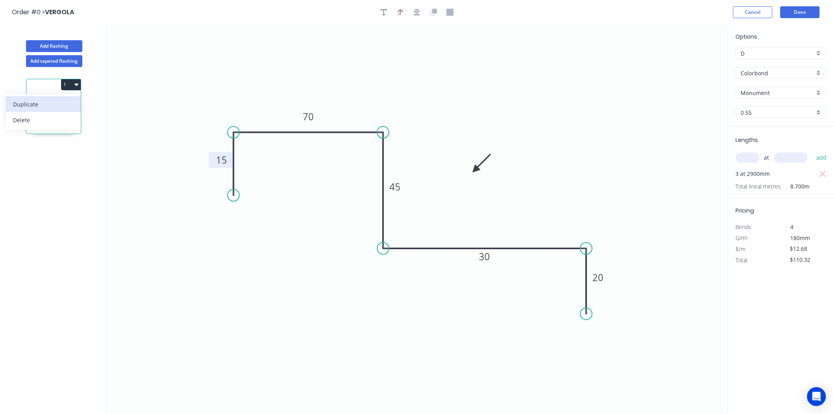
type input "$0.00"
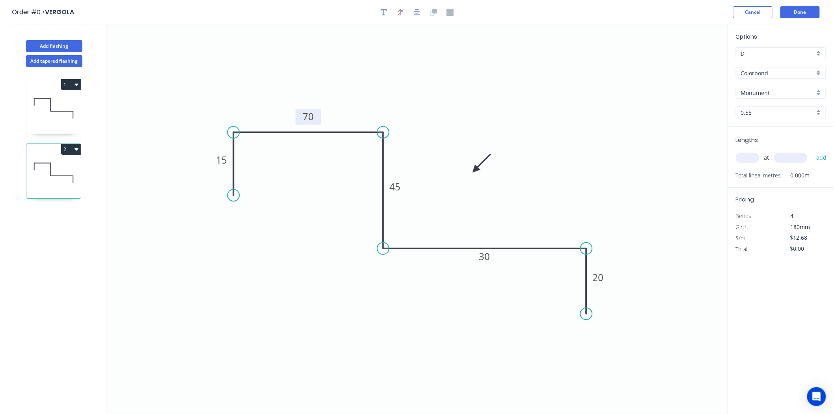
click at [301, 113] on rect at bounding box center [308, 117] width 16 height 11
click at [745, 155] on input "text" at bounding box center [748, 158] width 24 height 10
type input "$15.79"
type input "2"
type input "5100"
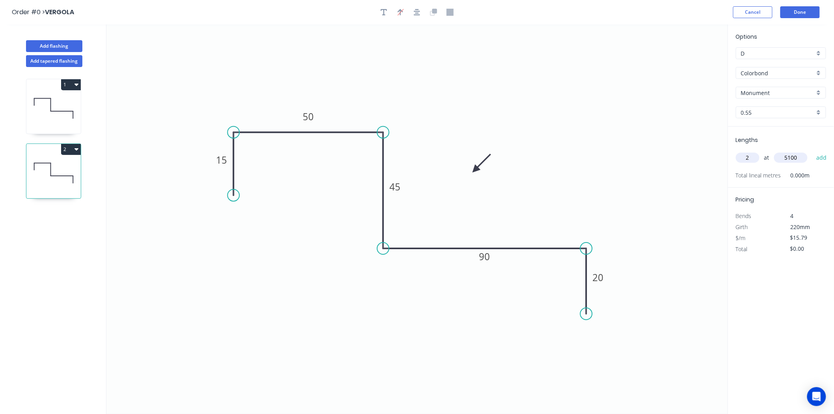
click at [812, 151] on button "add" at bounding box center [821, 157] width 19 height 13
click at [70, 145] on button "2" at bounding box center [71, 149] width 20 height 11
click at [56, 167] on div "Duplicate" at bounding box center [43, 168] width 61 height 11
type input "$0.00"
click at [592, 263] on div "Delete point" at bounding box center [623, 259] width 79 height 16
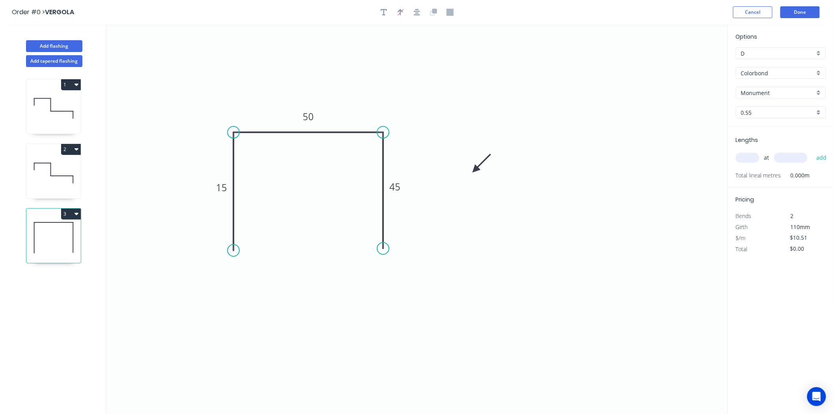
drag, startPoint x: 235, startPoint y: 192, endPoint x: 235, endPoint y: 251, distance: 59.1
click at [235, 251] on circle at bounding box center [233, 250] width 12 height 12
click at [227, 192] on rect at bounding box center [222, 187] width 16 height 11
type input "$13.60"
click at [751, 154] on input "text" at bounding box center [748, 158] width 24 height 10
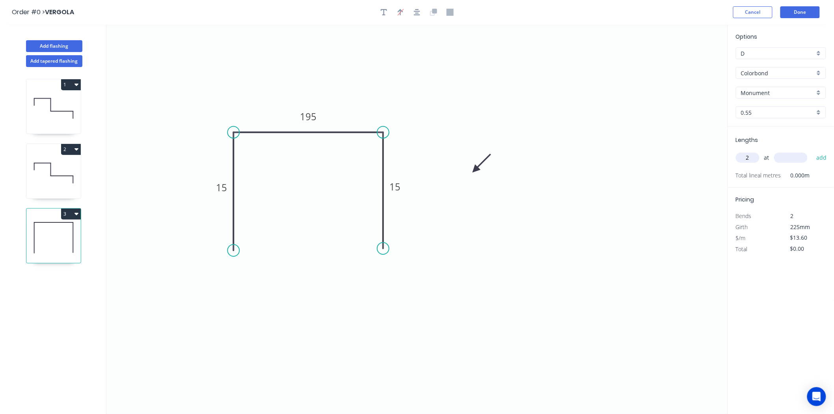
type input "2"
type input "4900"
click at [812, 151] on button "add" at bounding box center [821, 157] width 19 height 13
type input "$133.28"
drag, startPoint x: 478, startPoint y: 169, endPoint x: 426, endPoint y: 140, distance: 59.8
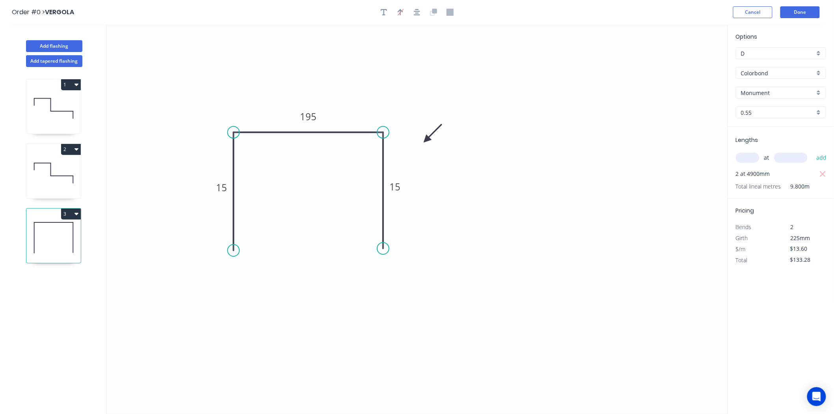
click at [426, 140] on icon at bounding box center [432, 133] width 23 height 23
click at [65, 149] on button "2" at bounding box center [71, 149] width 20 height 11
click at [52, 166] on div "Duplicate" at bounding box center [43, 168] width 61 height 11
type input "$15.79"
type input "$0.00"
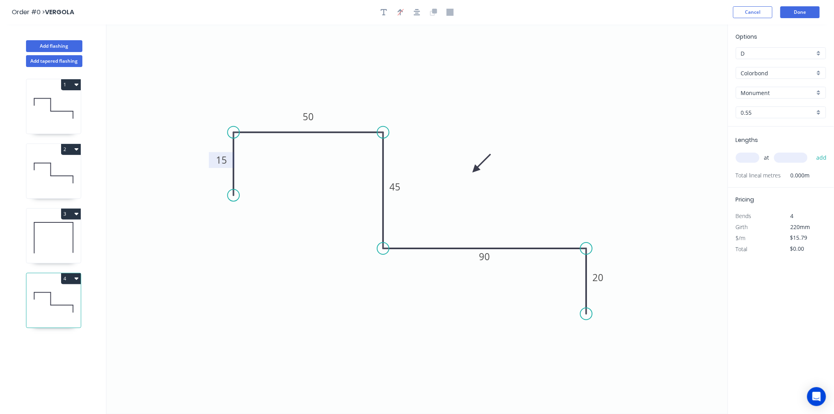
click at [222, 164] on tspan "15" at bounding box center [221, 159] width 11 height 13
type input "$12.68"
click at [746, 158] on input "text" at bounding box center [748, 158] width 24 height 10
type input "3"
type input "2900"
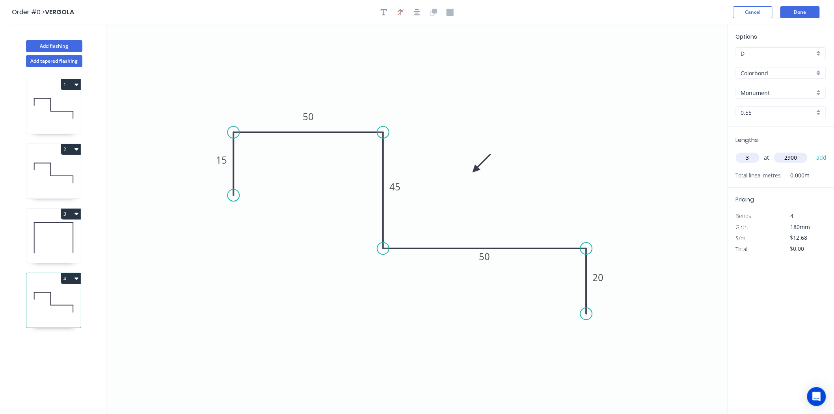
click at [812, 151] on button "add" at bounding box center [821, 157] width 19 height 13
type input "$110.32"
click at [785, 13] on button "Done" at bounding box center [799, 12] width 39 height 12
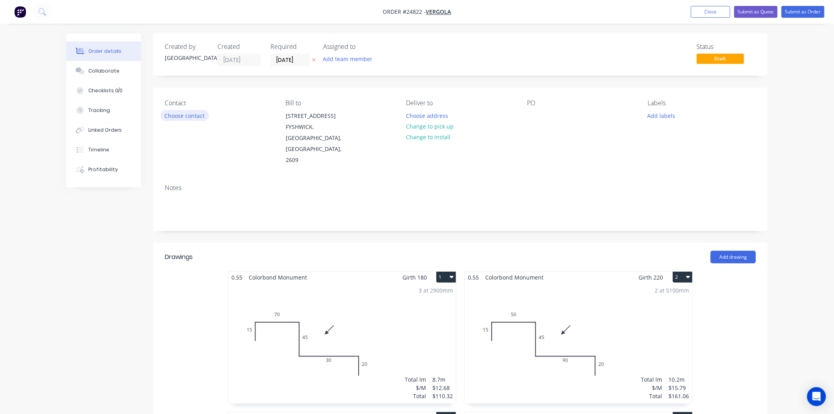
click at [180, 115] on button "Choose contact" at bounding box center [184, 115] width 48 height 11
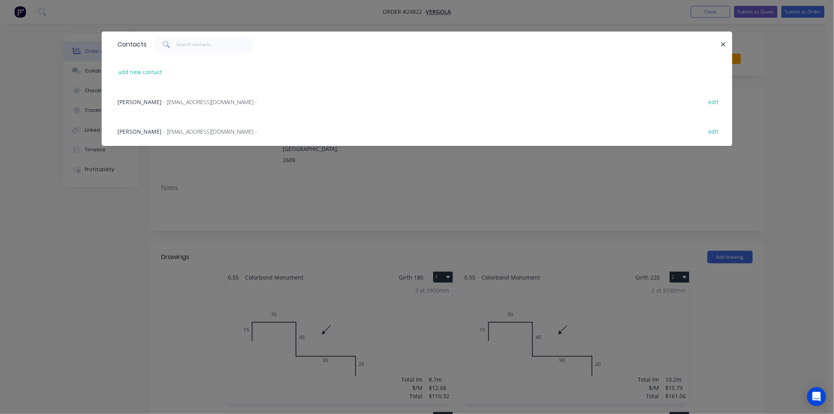
click at [165, 91] on div "Andre - homeplus@vergola.com.au - edit" at bounding box center [416, 102] width 607 height 30
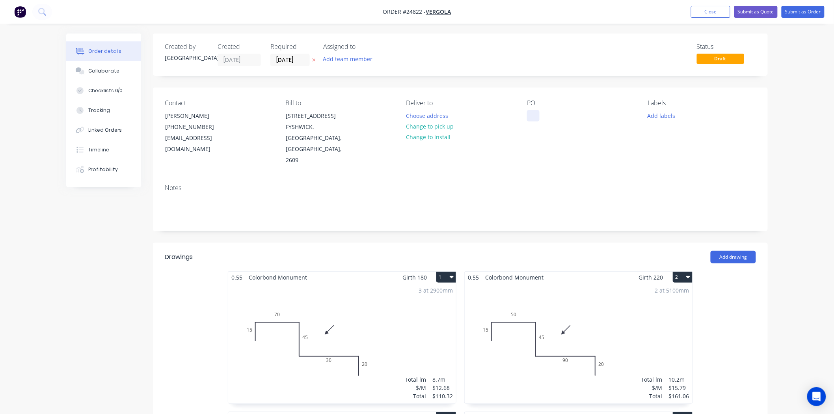
click at [527, 113] on div at bounding box center [533, 115] width 13 height 11
click at [433, 123] on button "Change to pick up" at bounding box center [430, 126] width 56 height 11
click at [794, 12] on button "Submit as Order" at bounding box center [802, 12] width 43 height 12
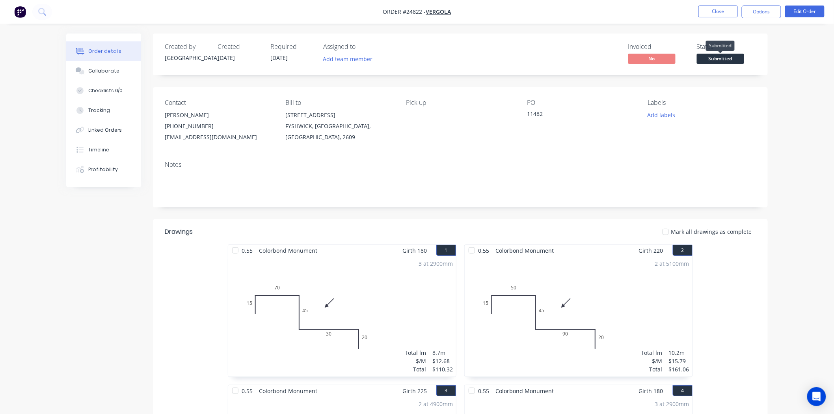
click at [710, 61] on span "Submitted" at bounding box center [720, 59] width 47 height 10
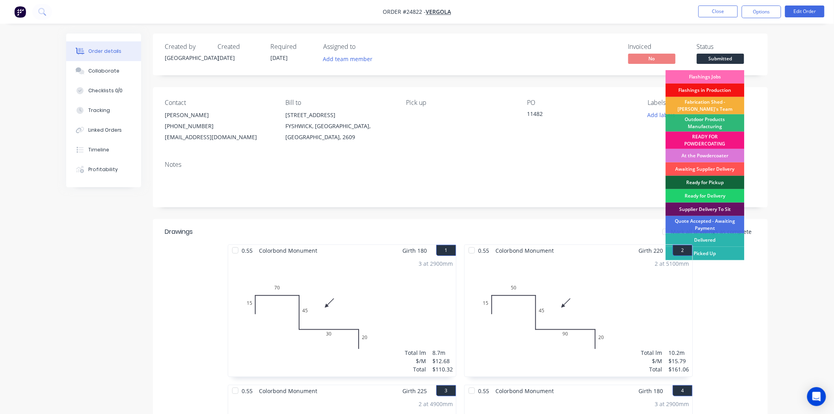
click at [705, 77] on div "Flashings Jobs" at bounding box center [705, 76] width 79 height 13
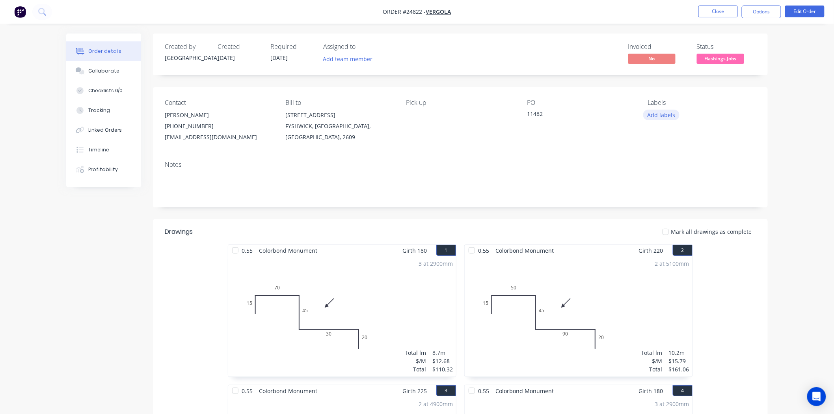
click at [672, 115] on button "Add labels" at bounding box center [661, 115] width 36 height 11
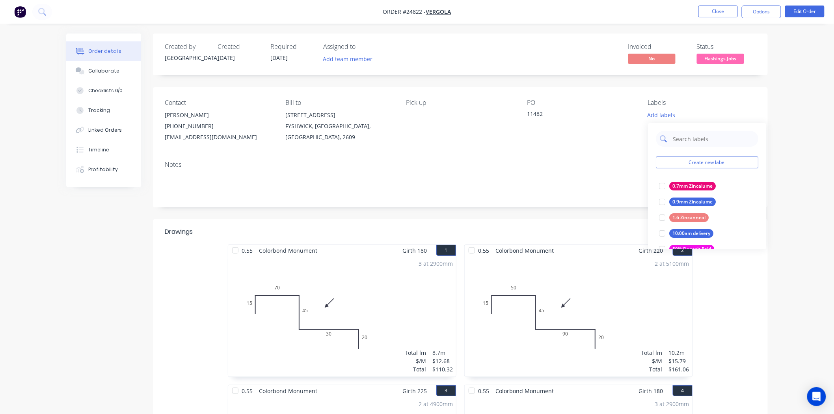
click at [680, 141] on input "text" at bounding box center [713, 139] width 82 height 16
click at [681, 218] on div "Monument" at bounding box center [685, 217] width 32 height 9
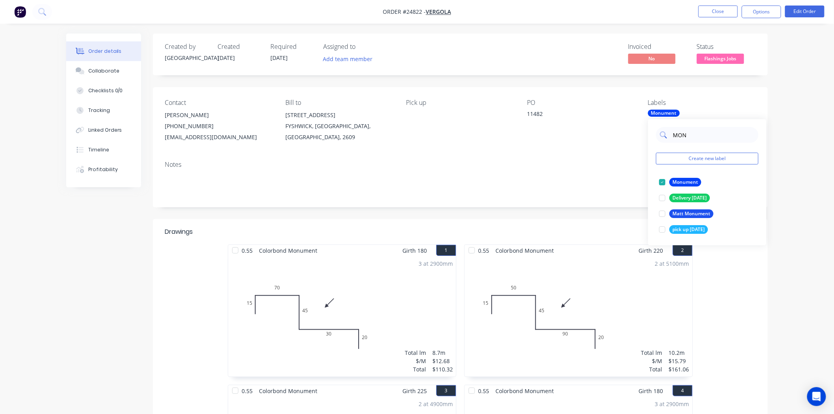
click at [698, 130] on input "MON" at bounding box center [713, 135] width 82 height 16
type input "M"
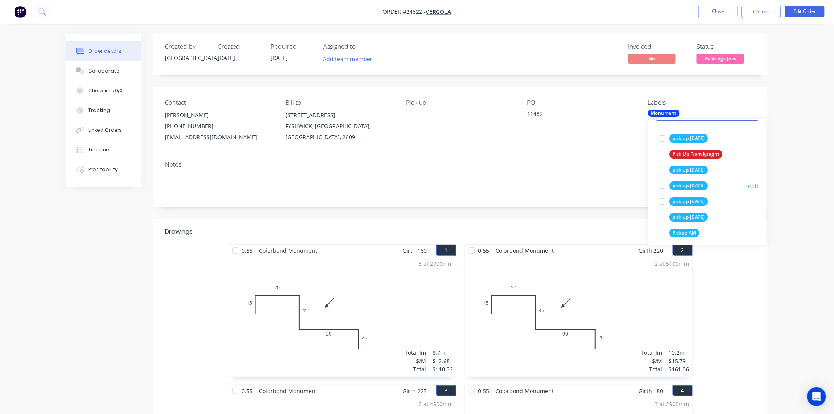
type input "PICK"
click at [670, 183] on div "pick up Thursday" at bounding box center [688, 185] width 39 height 9
click at [603, 158] on div "Notes" at bounding box center [460, 180] width 615 height 53
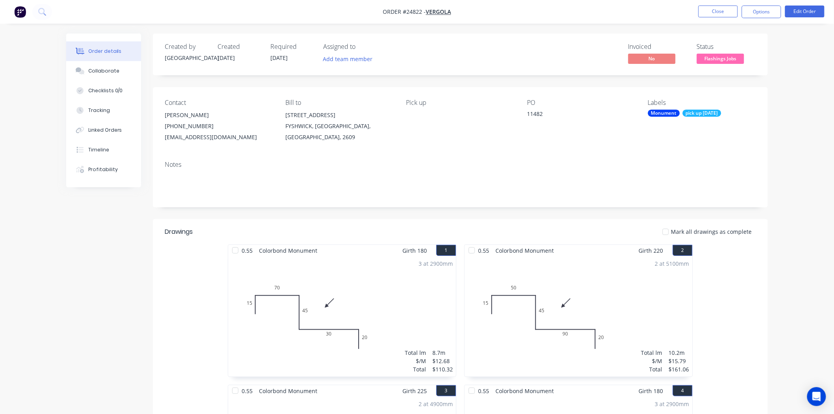
click at [667, 113] on div "Monument" at bounding box center [664, 113] width 32 height 7
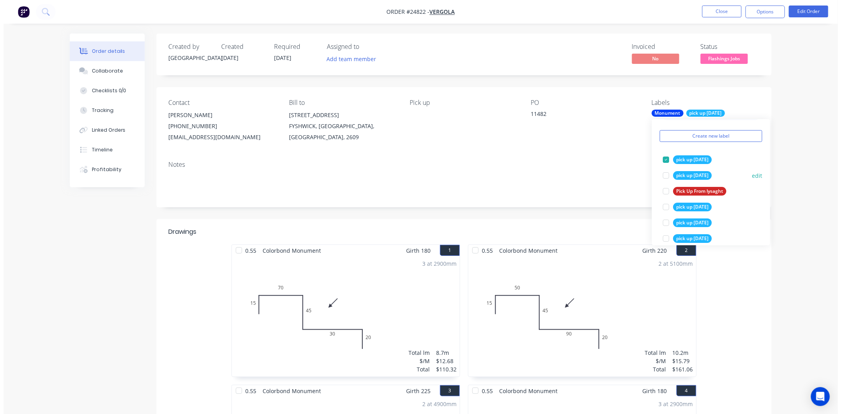
scroll to position [47, 0]
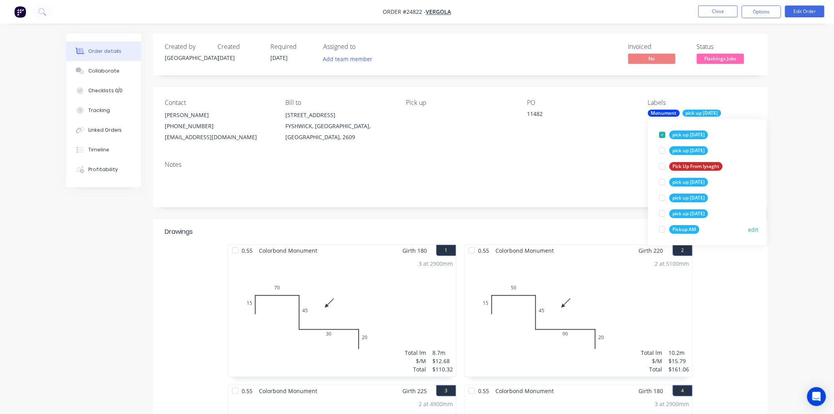
click at [687, 232] on div "Pickup AM" at bounding box center [684, 229] width 30 height 9
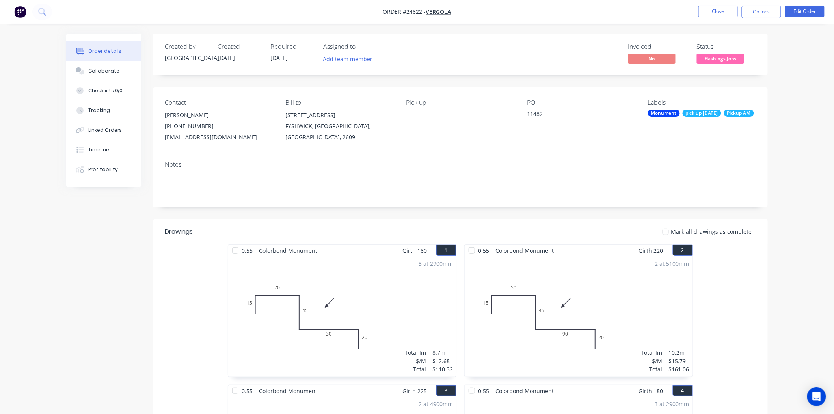
drag, startPoint x: 556, startPoint y: 144, endPoint x: 625, endPoint y: 93, distance: 85.7
click at [555, 143] on div "Contact Andre (02) 6280 9809 homeplus@vergola.com.au Bill to 52 KEMBLA STREET F…" at bounding box center [460, 120] width 615 height 67
click at [725, 11] on button "Close" at bounding box center [717, 12] width 39 height 12
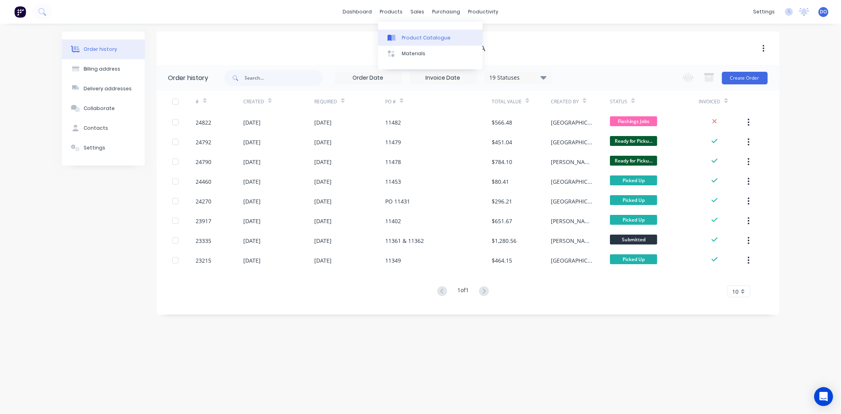
click at [403, 37] on div "Product Catalogue" at bounding box center [426, 37] width 49 height 7
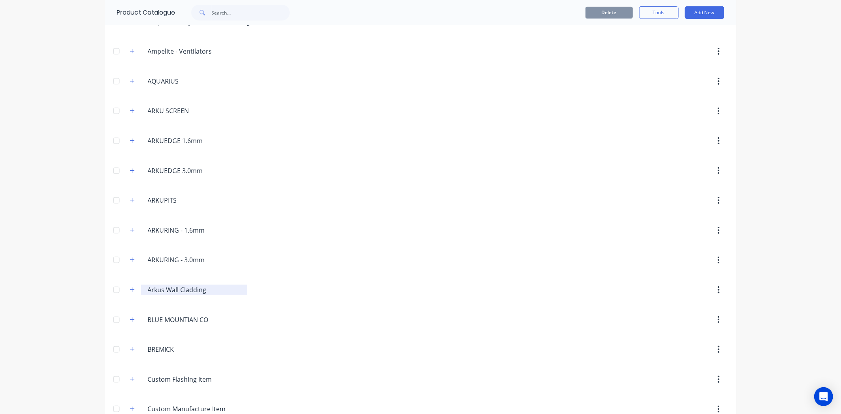
scroll to position [175, 0]
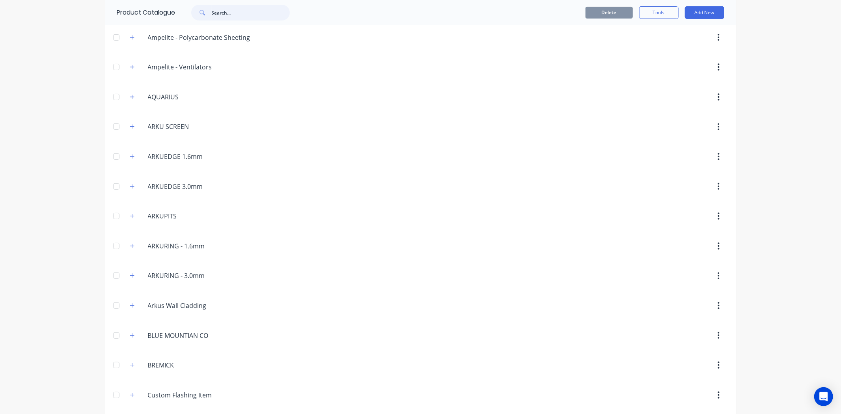
click at [247, 19] on input "text" at bounding box center [251, 13] width 78 height 16
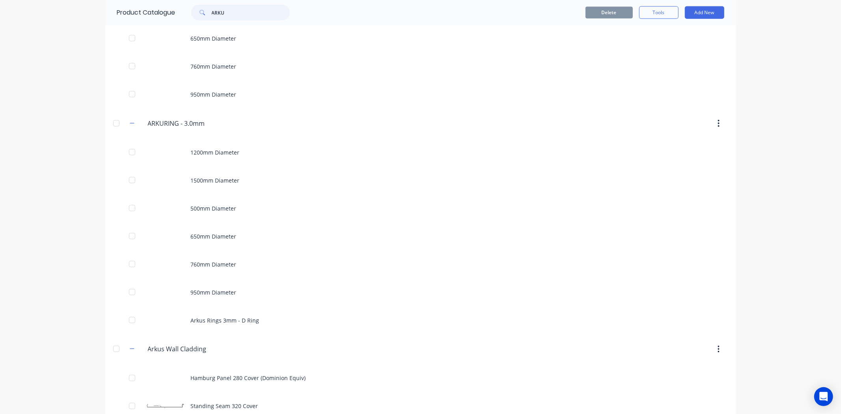
scroll to position [836, 0]
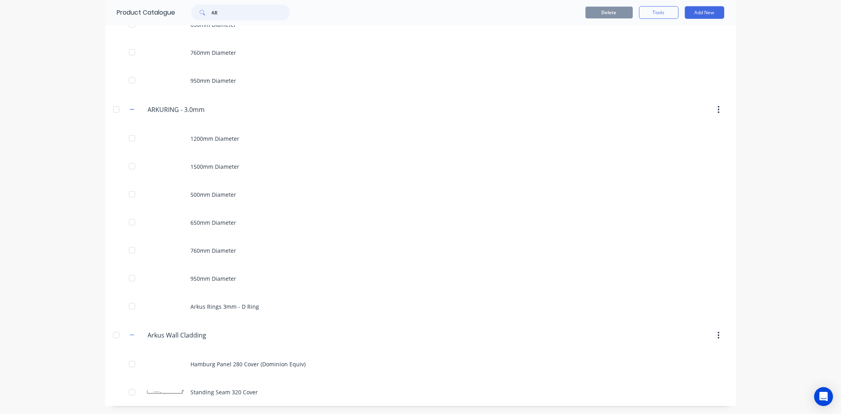
type input "A"
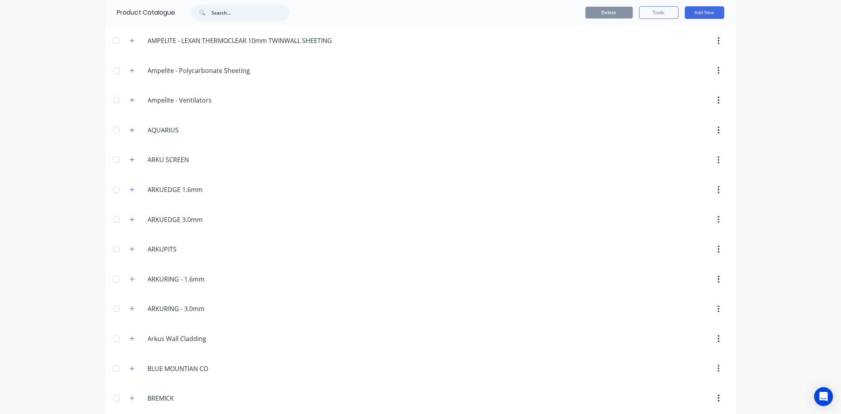
scroll to position [131, 0]
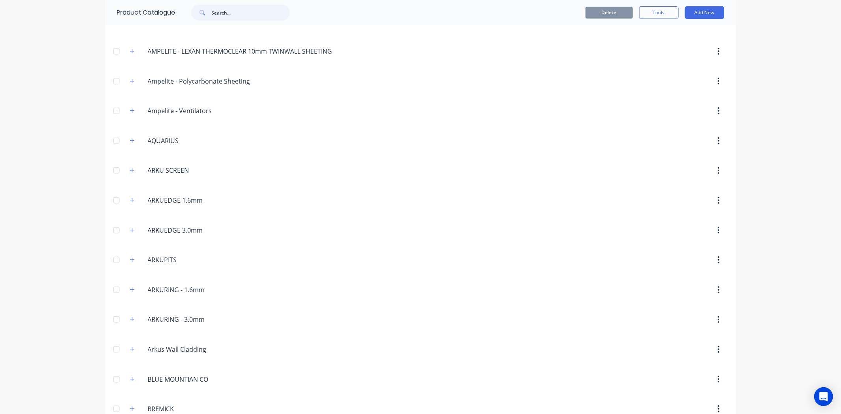
click at [250, 11] on input "text" at bounding box center [251, 13] width 78 height 16
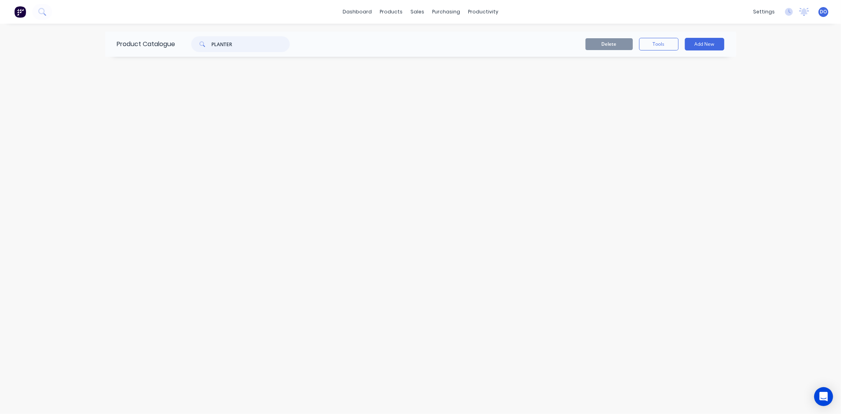
scroll to position [0, 0]
click at [231, 46] on input "PLANTER" at bounding box center [251, 44] width 78 height 16
click at [235, 43] on input "PLANTER" at bounding box center [251, 44] width 78 height 16
type input "P"
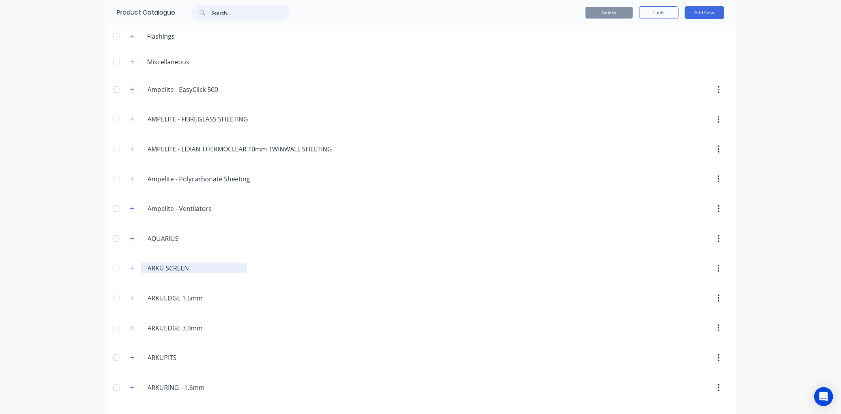
scroll to position [87, 0]
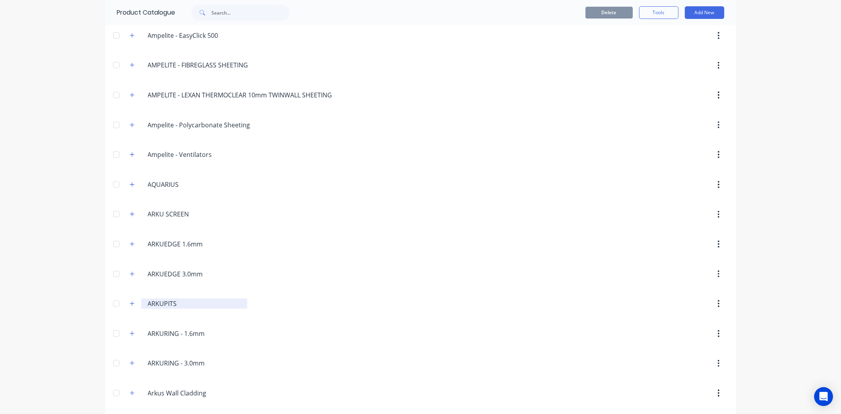
click at [141, 304] on div "ARKUPITS ARKUPITS" at bounding box center [194, 303] width 106 height 10
click at [130, 305] on icon "button" at bounding box center [132, 304] width 5 height 6
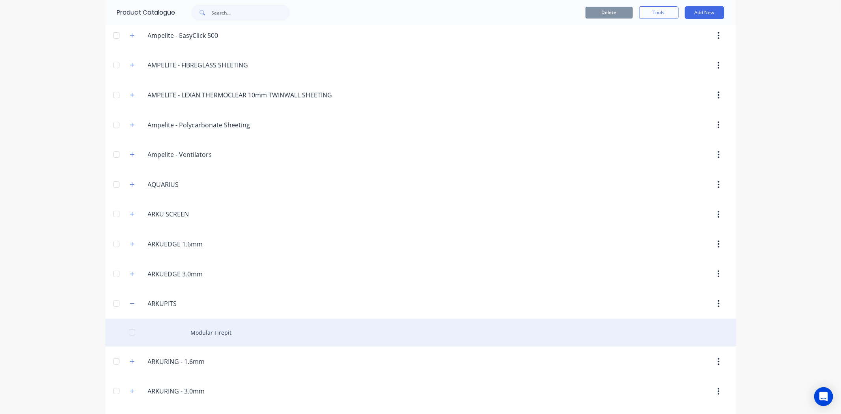
click at [213, 325] on div "Modular Firepit" at bounding box center [420, 332] width 631 height 28
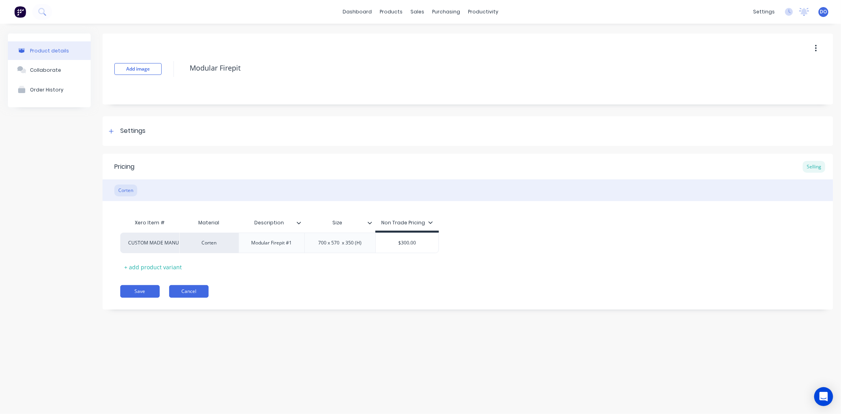
click at [189, 288] on button "Cancel" at bounding box center [188, 291] width 39 height 13
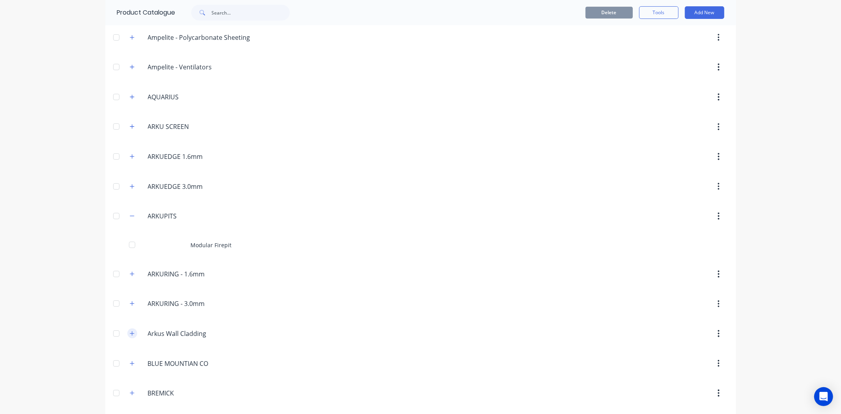
scroll to position [219, 0]
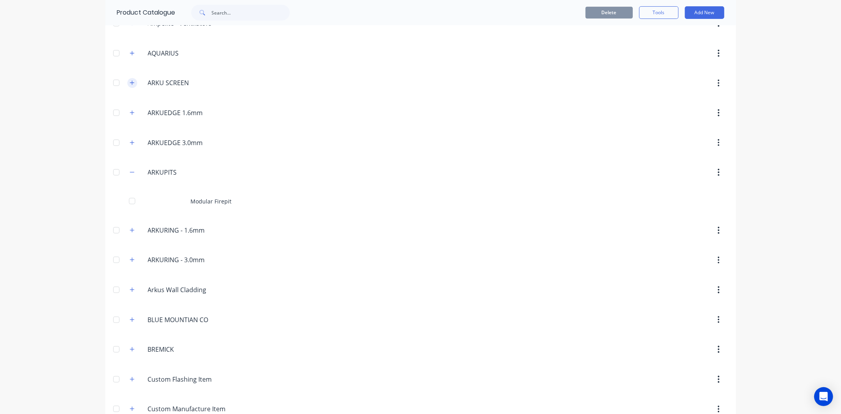
click at [130, 83] on icon "button" at bounding box center [132, 83] width 5 height 6
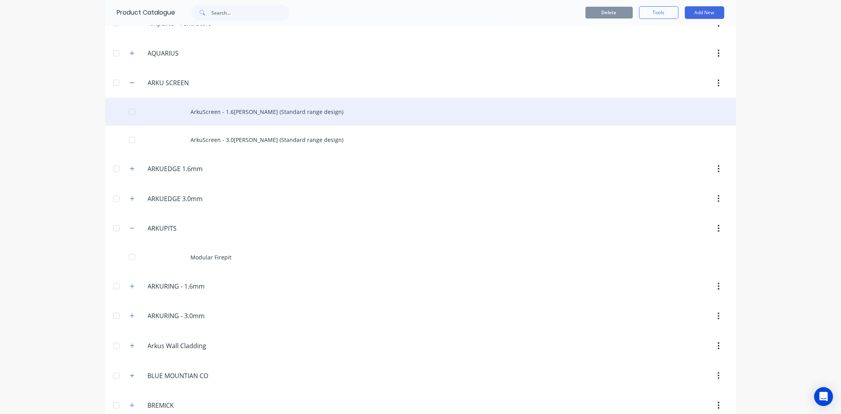
click at [252, 111] on div "ArkuScreen - 1.6[PERSON_NAME] (Standard range design)" at bounding box center [420, 112] width 631 height 28
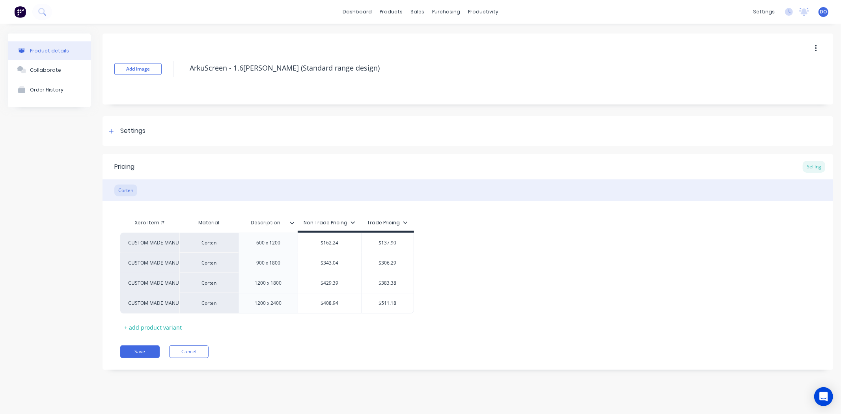
type textarea "x"
click at [340, 245] on input "$162.24" at bounding box center [329, 242] width 63 height 7
type input "$162.2"
type textarea "x"
type input "$162."
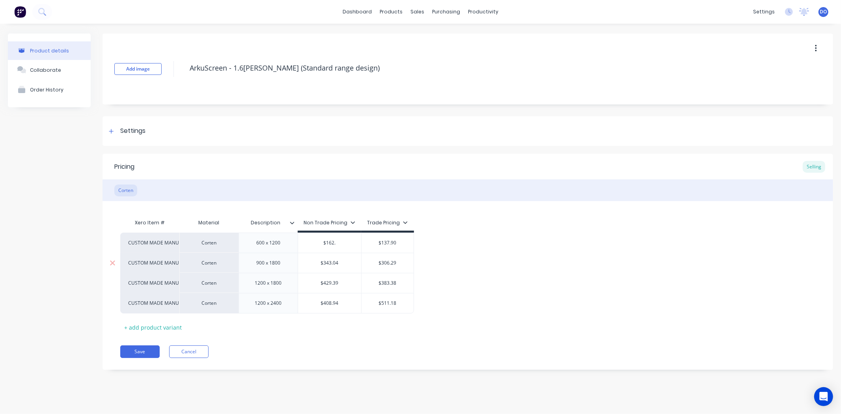
type textarea "x"
type input "$162"
type textarea "x"
type input "$16"
type textarea "x"
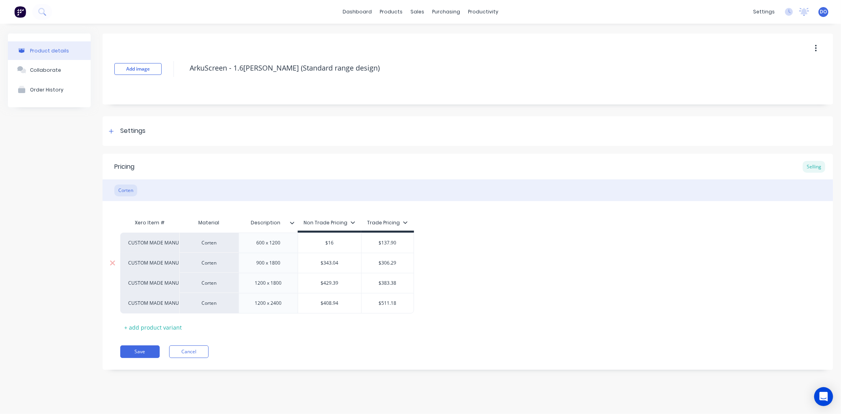
type input "$1"
type textarea "x"
type input "$12"
type textarea "x"
type input "$121"
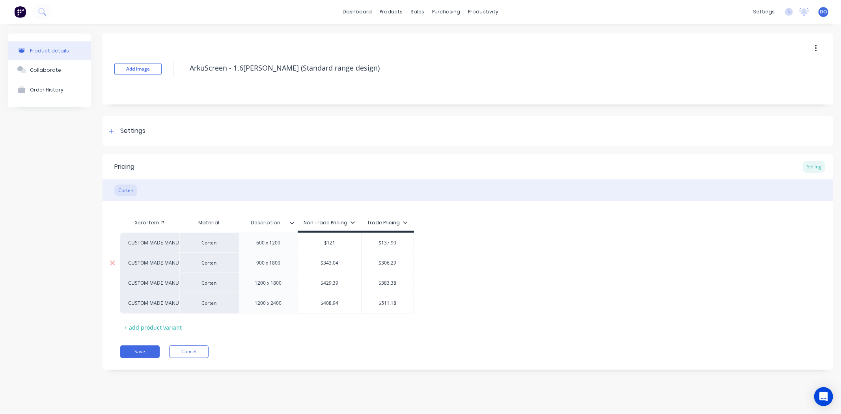
type textarea "x"
type input "$121."
type textarea "x"
type input "$121.8"
type textarea "x"
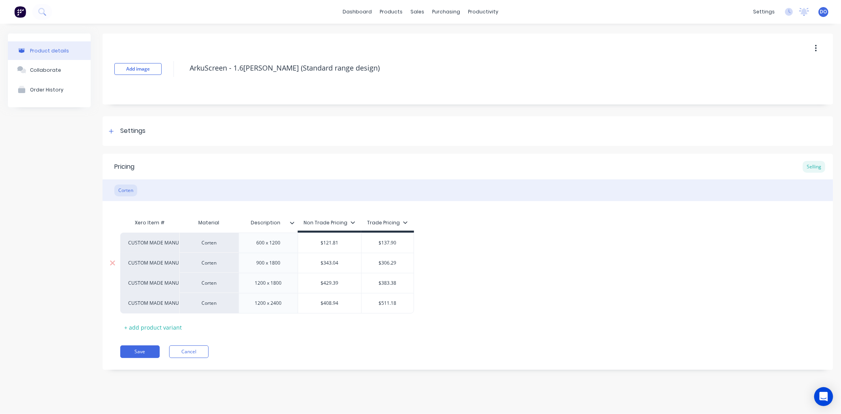
type input "$121.81"
type input "$137.90"
type textarea "x"
type input "$137.9"
type textarea "x"
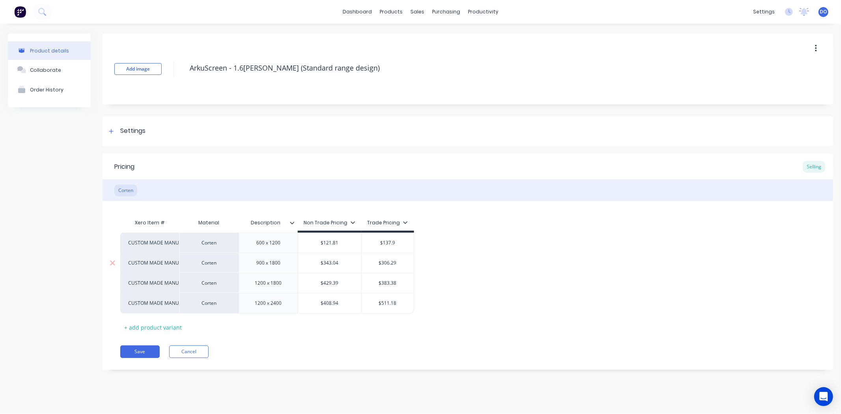
type input "$137."
type textarea "x"
type input "$137"
type textarea "x"
type input "$13"
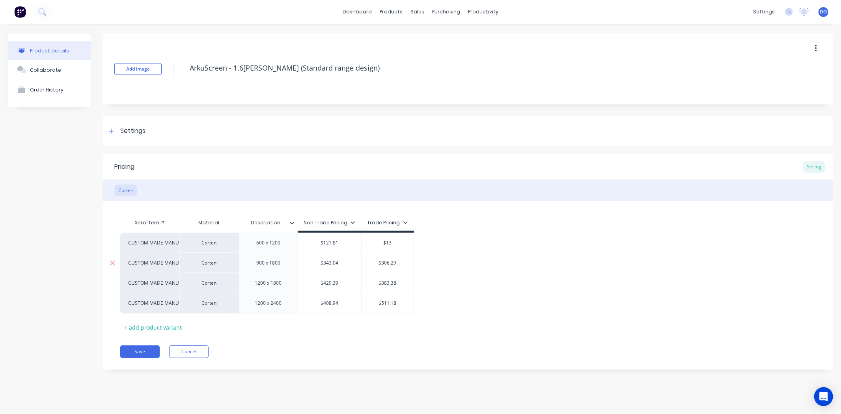
type textarea "x"
type input "$1"
type textarea "x"
type input "$"
type textarea "x"
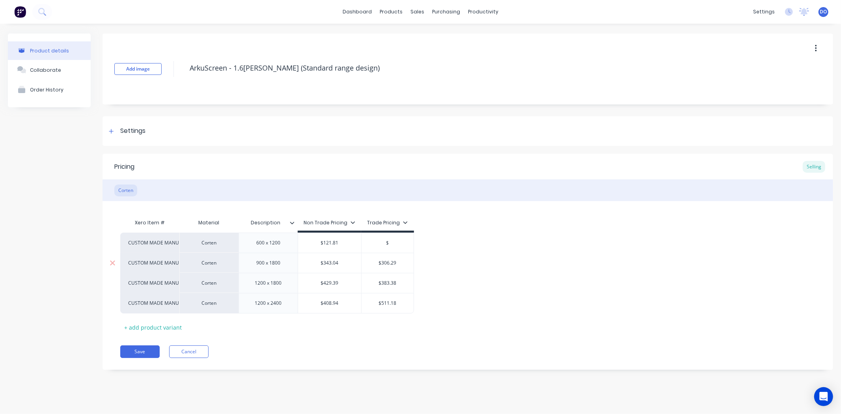
type input "$7"
type textarea "x"
type input "$79"
type textarea "x"
type input "$79."
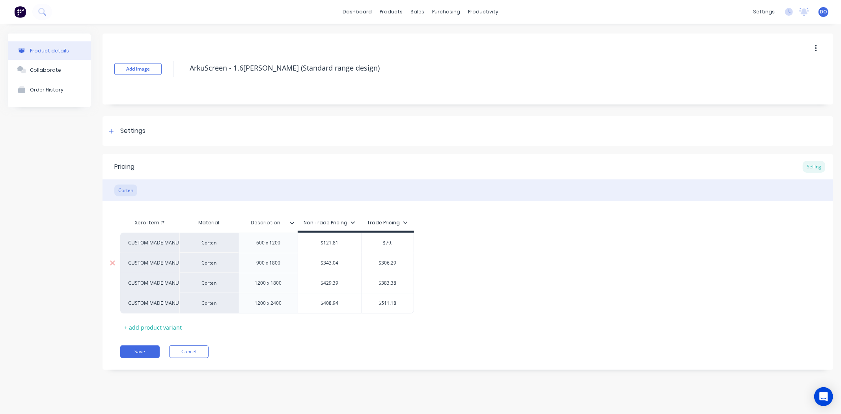
type textarea "x"
type input "$79.1"
type textarea "x"
type input "$79.17"
type input "$343.04"
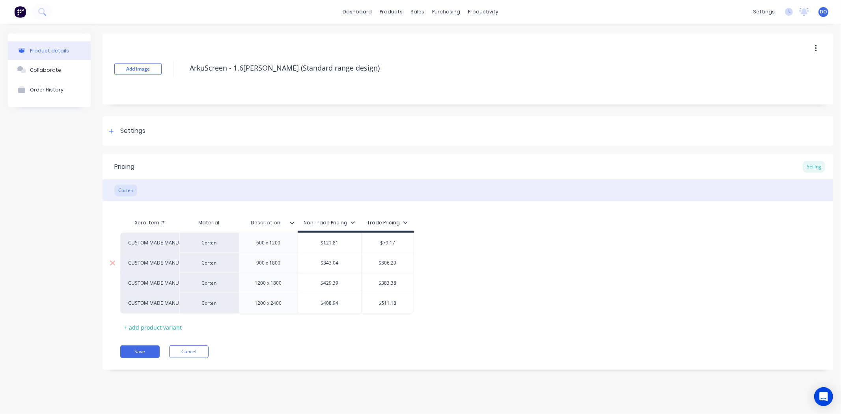
click at [343, 265] on input "$343.04" at bounding box center [329, 262] width 63 height 7
type textarea "x"
type input "$343.0"
type textarea "x"
type input "$343."
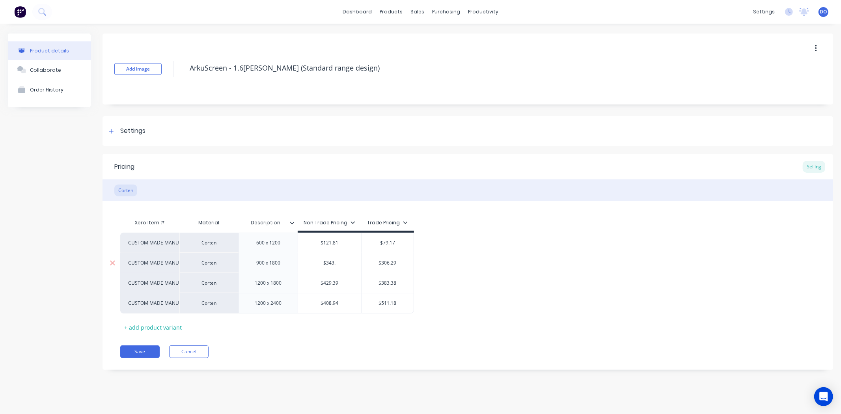
type textarea "x"
type input "$343"
type textarea "x"
type input "$34"
type textarea "x"
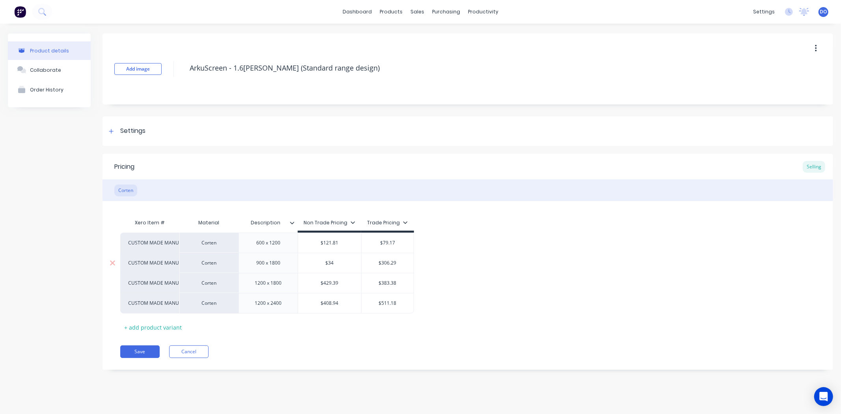
type input "$3"
type textarea "x"
type input "$"
type textarea "x"
type input "$2"
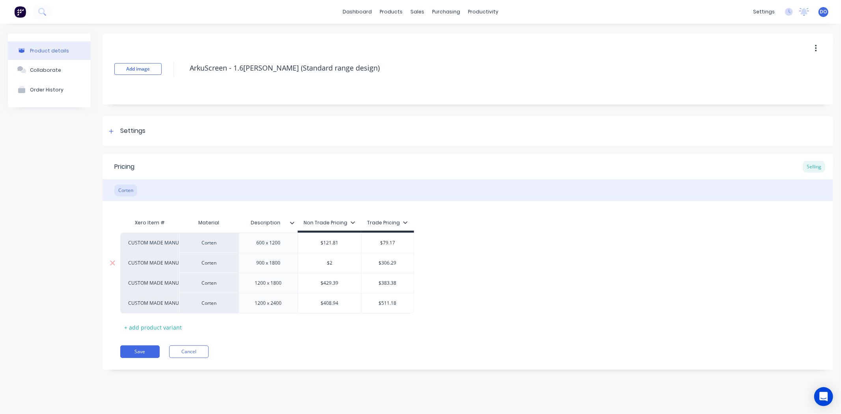
type textarea "x"
type input "$21"
type textarea "x"
type input "$211"
type textarea "x"
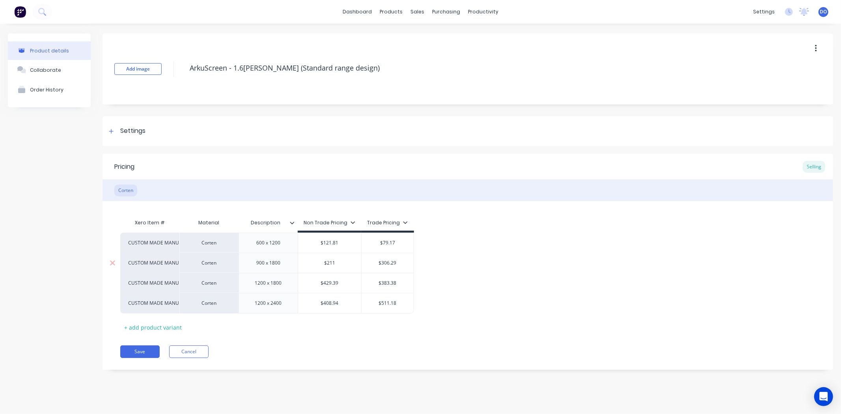
type input "$211."
type textarea "x"
type input "$211.6"
type textarea "x"
type input "$211.61"
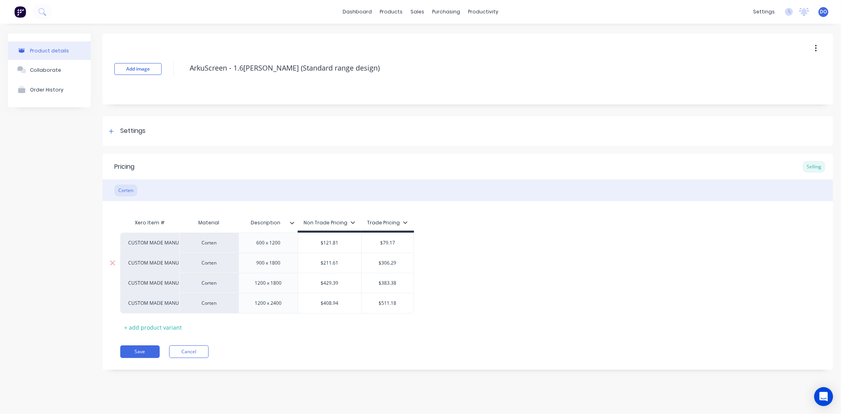
type textarea "x"
type input "$211.6"
type textarea "x"
type input "$211."
type textarea "x"
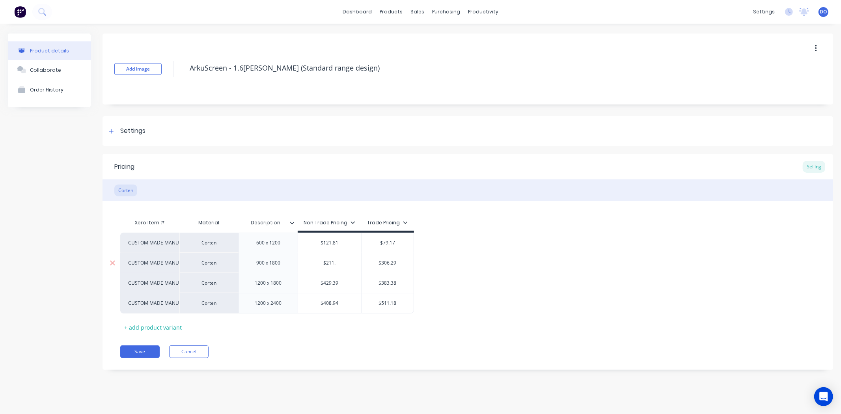
type input "$211.5"
type textarea "x"
type input "$211.56"
type input "$306.29"
type textarea "x"
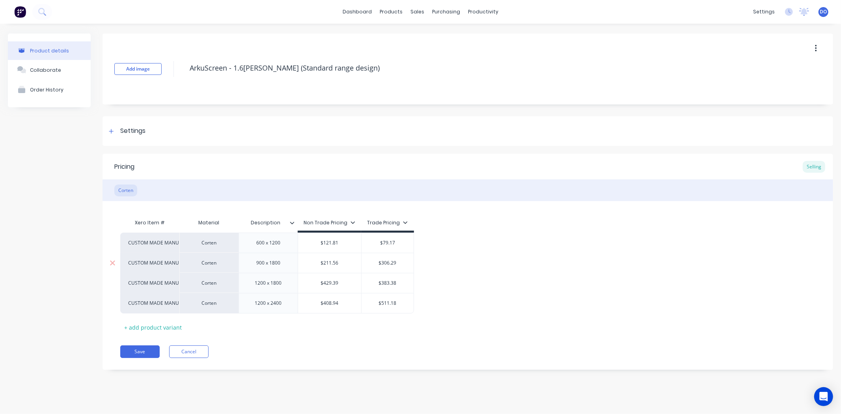
type input "$306.2"
type textarea "x"
type input "$306."
type textarea "x"
type input "$306"
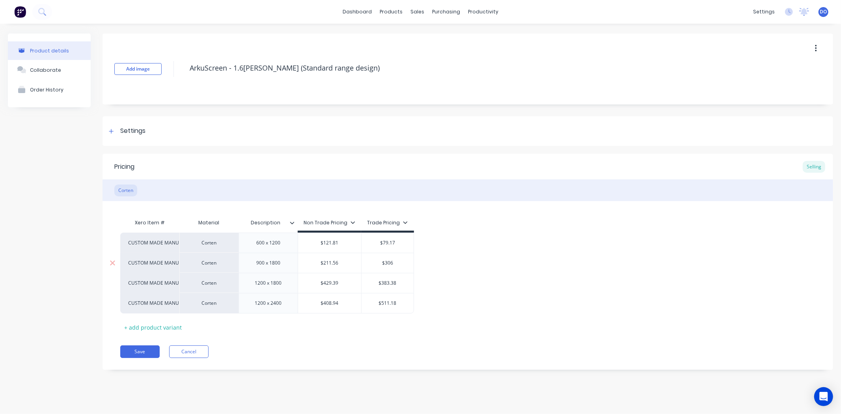
type textarea "x"
type input "$30"
type textarea "x"
type input "$3"
type textarea "x"
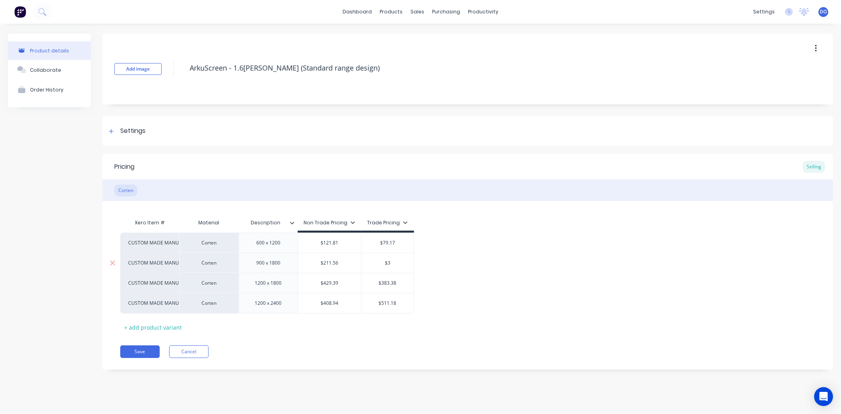
type input "$"
type textarea "x"
type input "$1"
type textarea "x"
type input "$13"
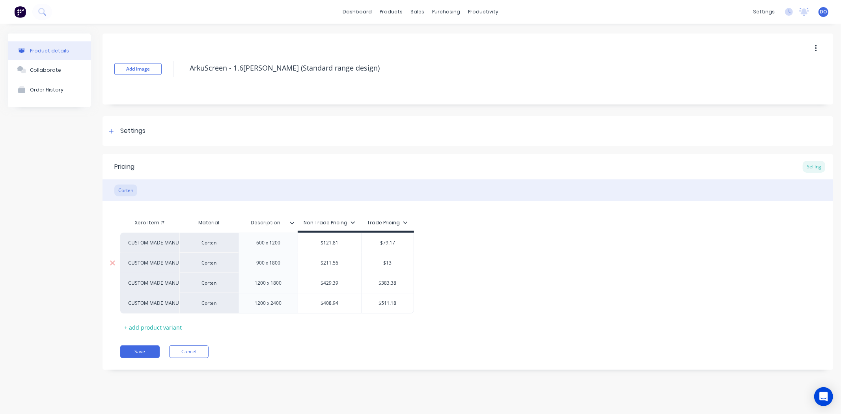
type textarea "x"
type input "$137"
type textarea "x"
type input "$137."
type textarea "x"
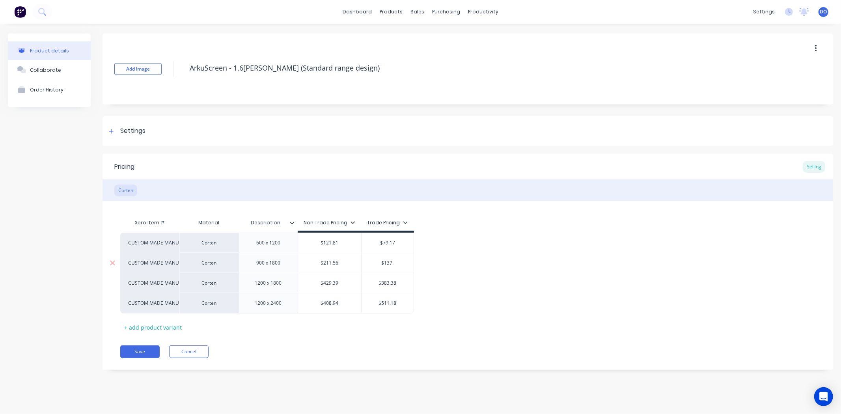
type input "$137.5"
type textarea "x"
click at [344, 296] on div "$408.94" at bounding box center [329, 303] width 63 height 20
type input "$137.52"
type input "$408.94"
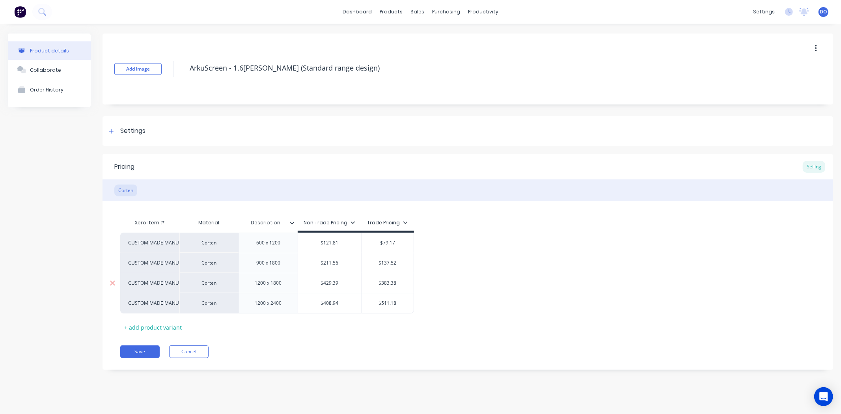
type input "$429.39"
click at [345, 285] on input "$429.39" at bounding box center [329, 282] width 63 height 7
click at [344, 301] on input "$408.94" at bounding box center [329, 303] width 63 height 7
click at [341, 298] on div "$408.94" at bounding box center [329, 303] width 63 height 20
click at [345, 309] on div "$408.94" at bounding box center [329, 303] width 63 height 20
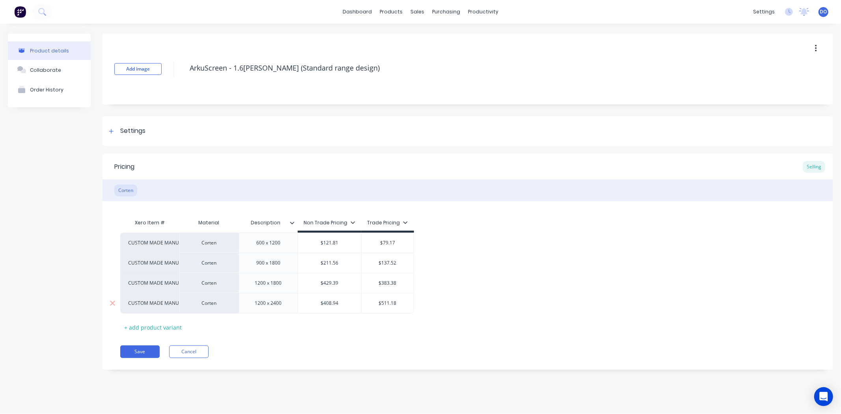
click at [337, 303] on input "$408.94" at bounding box center [329, 303] width 63 height 7
click at [331, 307] on div "$408.94" at bounding box center [329, 303] width 63 height 20
click at [312, 285] on input "$429.39" at bounding box center [329, 282] width 63 height 7
click at [339, 307] on div "$408.94" at bounding box center [329, 303] width 63 height 20
click at [339, 298] on div "$408.94" at bounding box center [329, 303] width 63 height 20
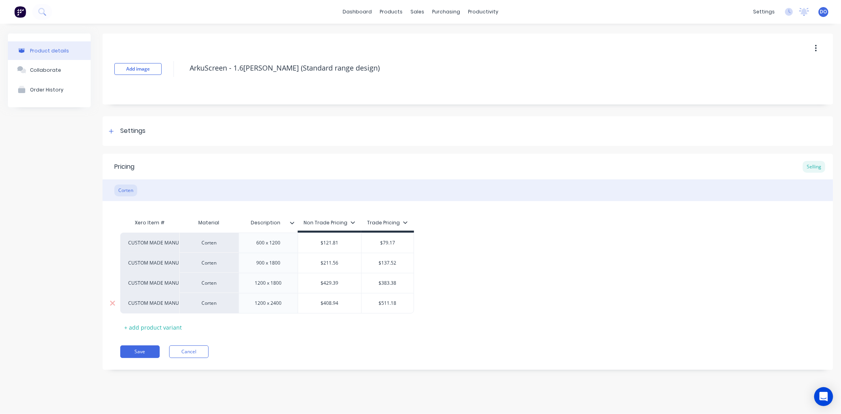
click at [339, 301] on input "$408.94" at bounding box center [329, 303] width 63 height 7
click at [339, 306] on input "$408.94" at bounding box center [329, 303] width 63 height 7
click at [337, 300] on input "$408.94" at bounding box center [329, 303] width 63 height 7
click at [336, 303] on input "$408.94" at bounding box center [329, 303] width 63 height 7
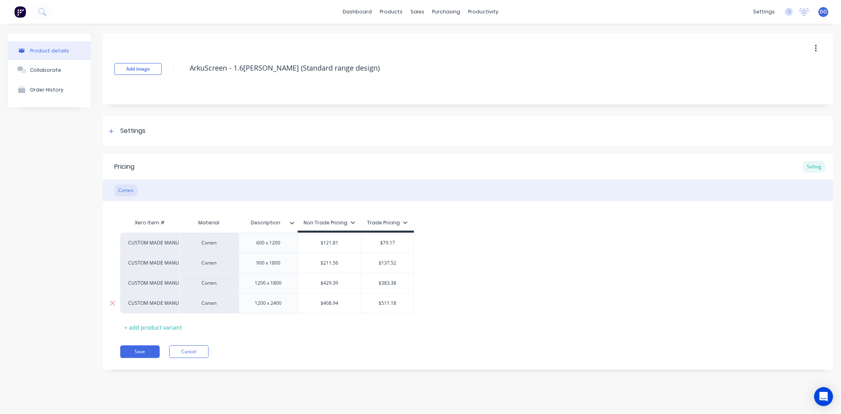
click at [332, 304] on input "$408.94" at bounding box center [329, 303] width 63 height 7
drag, startPoint x: 322, startPoint y: 304, endPoint x: 351, endPoint y: 331, distance: 39.6
click at [351, 331] on div "Xero Item # Material Description Non Trade Pricing Trade Pricing CUSTOM MADE MA…" at bounding box center [467, 274] width 695 height 119
click at [334, 281] on input "$429.39" at bounding box center [329, 282] width 63 height 7
type textarea "x"
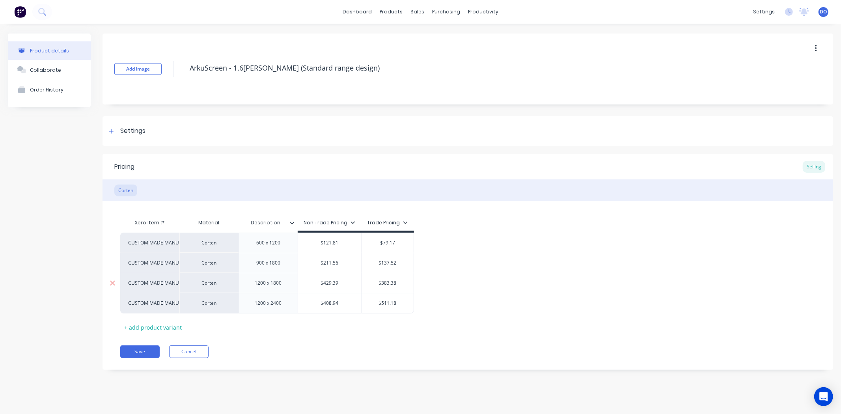
type input "$429.3F9"
type textarea "x"
type input "$429.39"
click at [337, 302] on input "$408.94" at bounding box center [329, 303] width 63 height 7
click at [340, 307] on div "$408.94" at bounding box center [329, 303] width 63 height 20
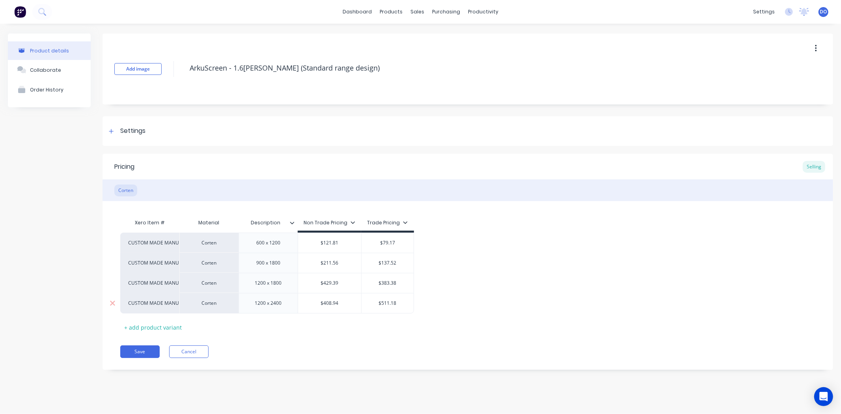
click at [340, 299] on div "$408.94" at bounding box center [329, 303] width 63 height 20
click at [339, 305] on input "$408.94" at bounding box center [329, 303] width 63 height 7
click at [337, 305] on input "$408.94" at bounding box center [329, 303] width 63 height 7
click at [336, 283] on input "$429.39" at bounding box center [329, 282] width 63 height 7
click at [338, 305] on input "$408.94" at bounding box center [329, 303] width 63 height 7
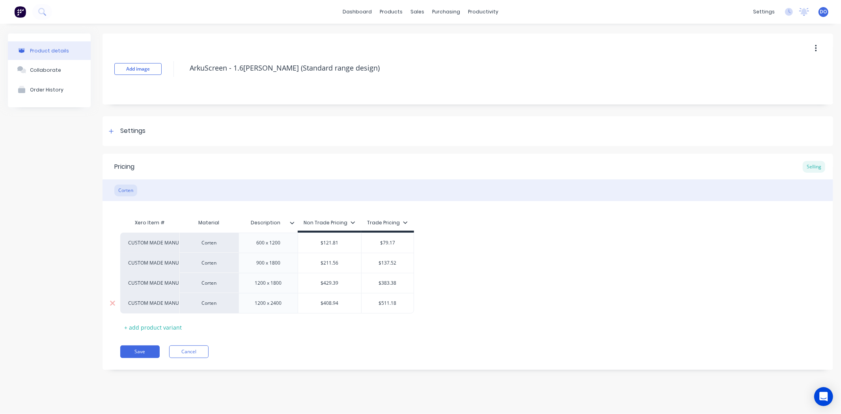
type textarea "x"
type input "$408.9"
type textarea "x"
type input "$408."
type textarea "x"
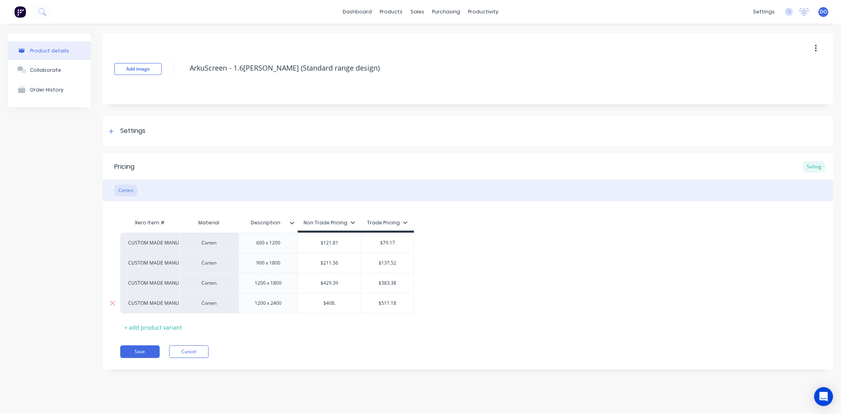
type input "$408"
type textarea "x"
type input "$40"
type textarea "x"
type input "$4"
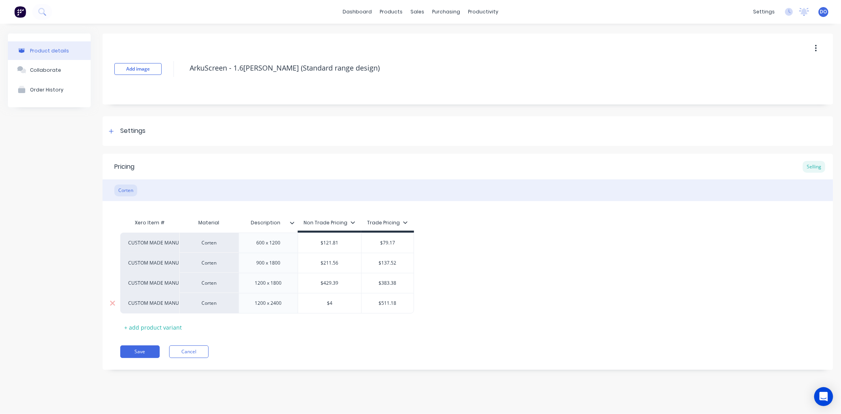
type textarea "x"
type input "$"
type textarea "x"
type input "$2"
type textarea "x"
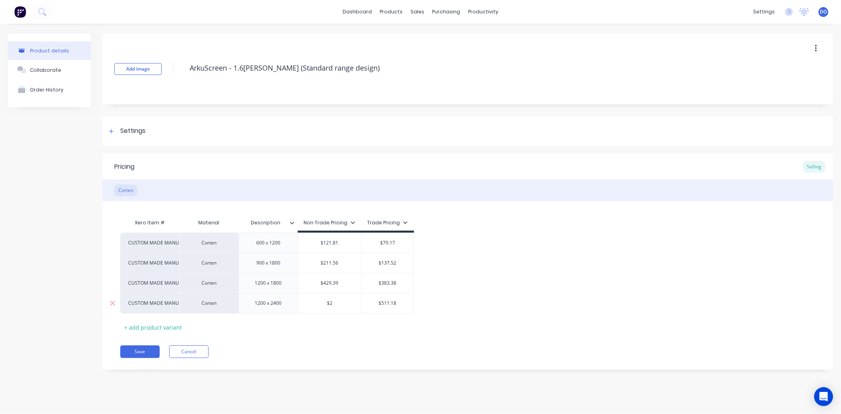
type input "$29"
type textarea "x"
type input "$299"
type textarea "x"
type input "$299."
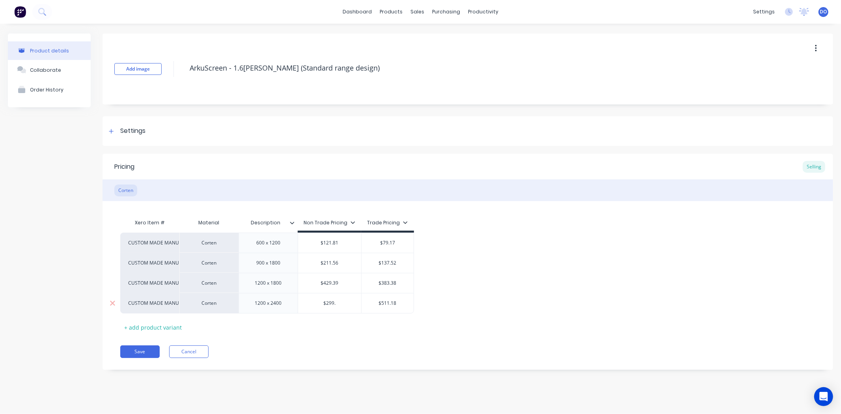
type textarea "x"
type input "$299.7"
type textarea "x"
type input "$299.76"
type input "$511.18"
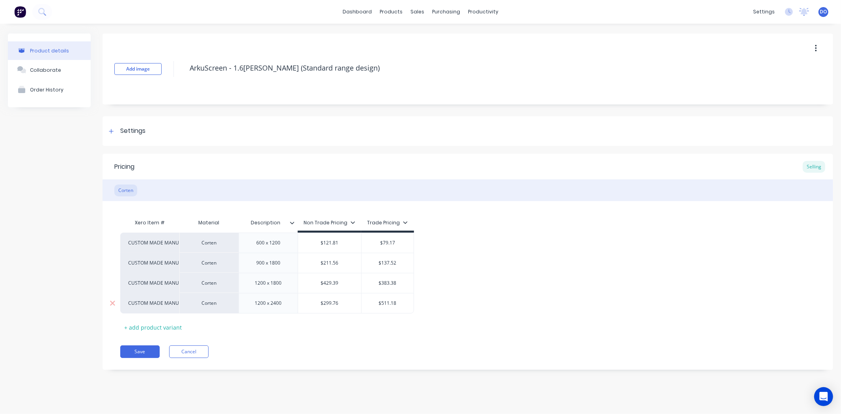
type textarea "x"
type input "$511.1"
type textarea "x"
type input "$511."
type textarea "x"
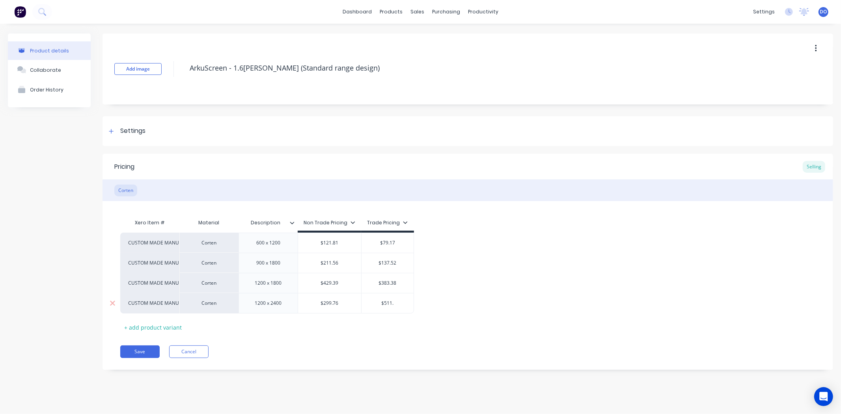
type input "$511"
type textarea "x"
type input "$51"
type textarea "x"
type input "$5"
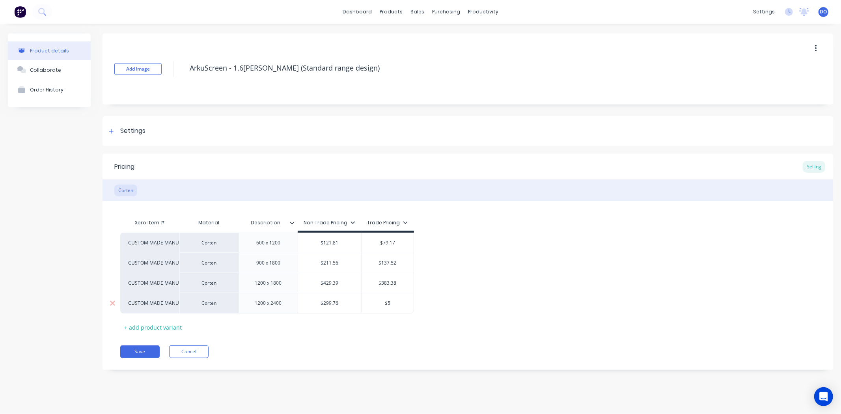
type textarea "x"
type input "$"
type textarea "x"
type input "$1"
type textarea "x"
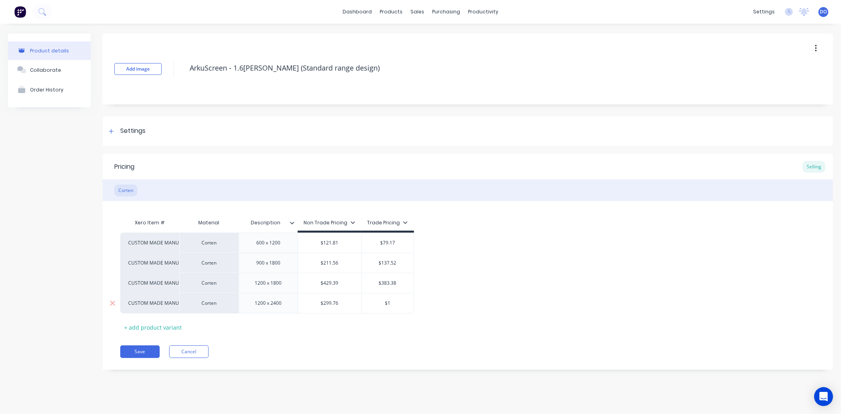
type input "$19"
type textarea "x"
type input "$194"
type textarea "x"
type input "$194."
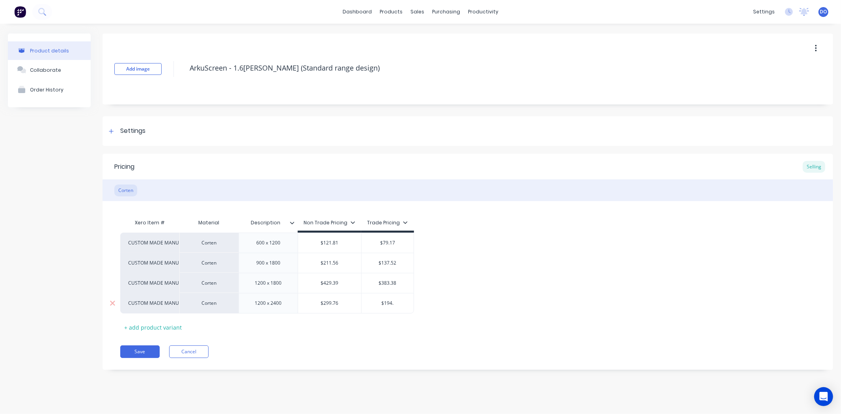
type textarea "x"
type input "$194.8"
type textarea "x"
type input "$194.81"
click at [373, 325] on div "Xero Item # Material Description Non Trade Pricing Trade Pricing CUSTOM MADE MA…" at bounding box center [467, 274] width 695 height 119
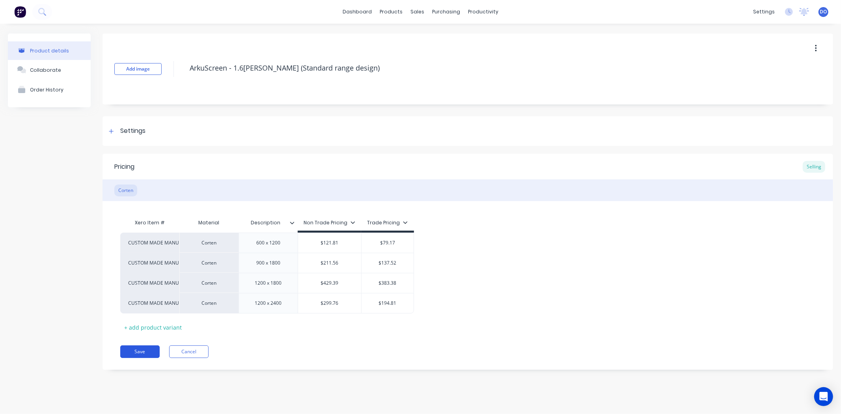
click at [132, 348] on button "Save" at bounding box center [139, 351] width 39 height 13
type textarea "x"
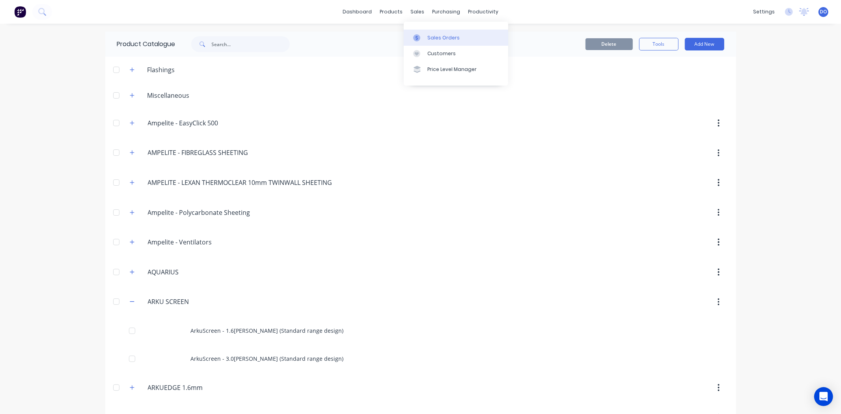
click at [426, 38] on link "Sales Orders" at bounding box center [456, 38] width 104 height 16
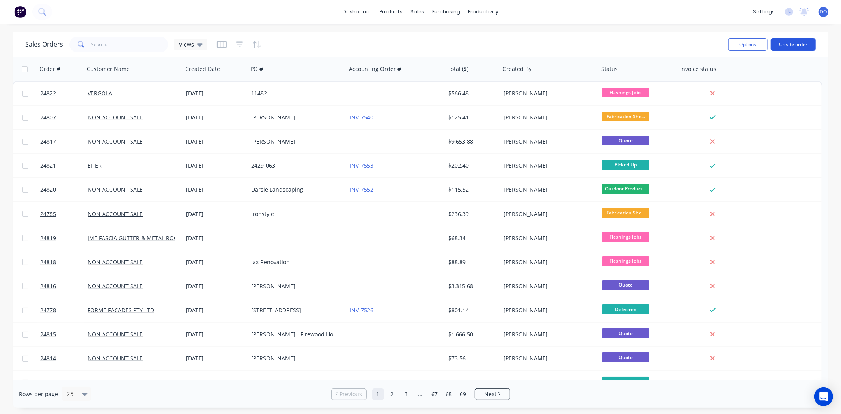
click at [793, 38] on button "Create order" at bounding box center [792, 44] width 45 height 13
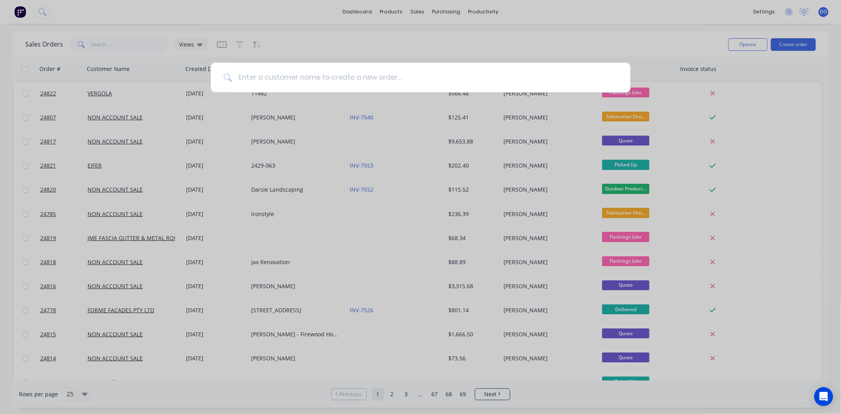
click at [794, 41] on div at bounding box center [420, 207] width 841 height 414
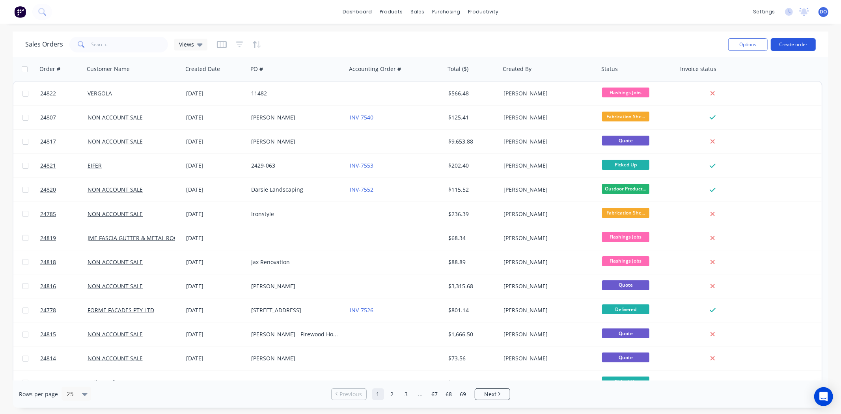
click at [794, 43] on button "Create order" at bounding box center [792, 44] width 45 height 13
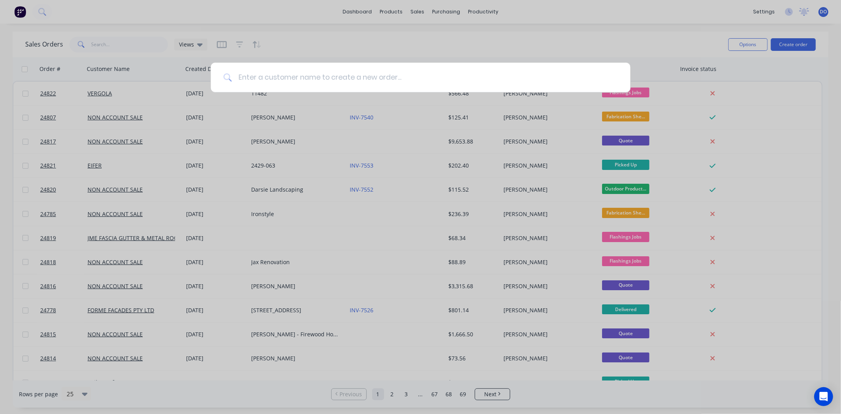
click at [355, 80] on input at bounding box center [425, 78] width 386 height 30
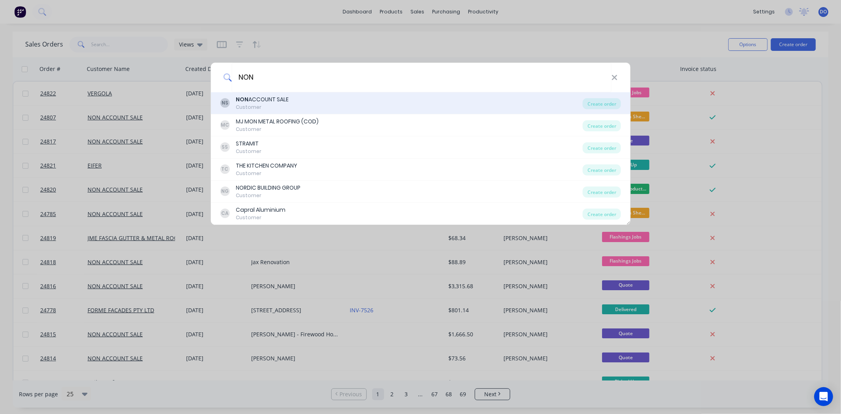
type input "NON"
click at [309, 99] on div "NS NON ACCOUNT SALE Customer" at bounding box center [401, 102] width 363 height 15
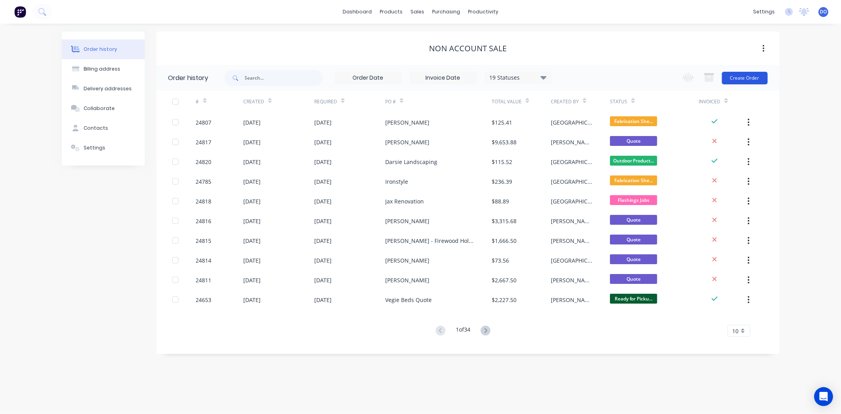
click at [753, 79] on button "Create Order" at bounding box center [745, 78] width 46 height 13
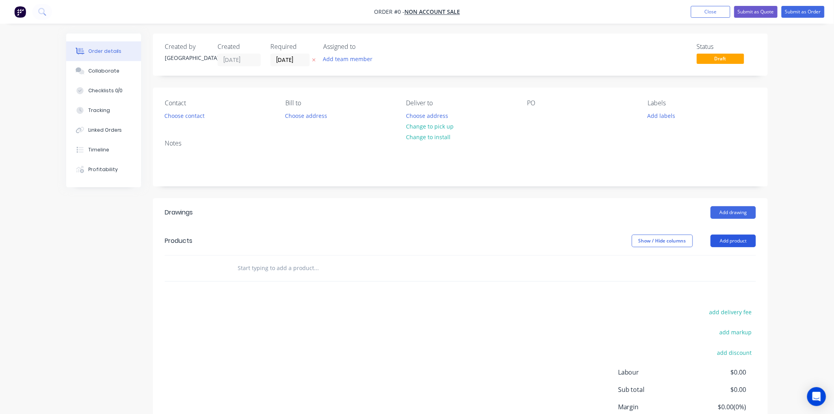
click at [739, 241] on button "Add product" at bounding box center [733, 240] width 45 height 13
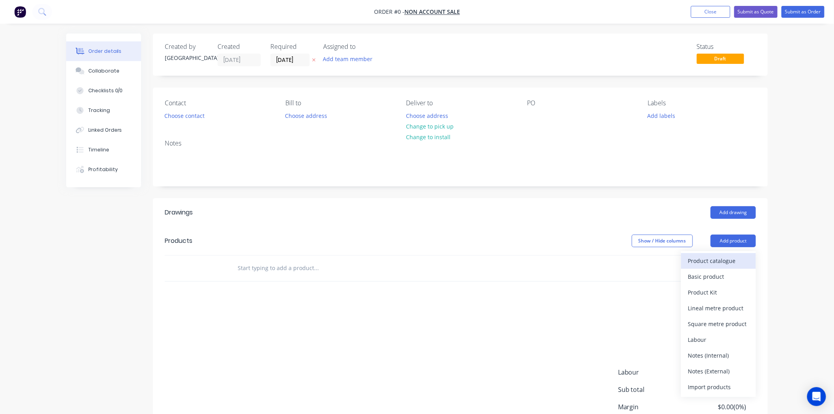
click at [712, 259] on div "Product catalogue" at bounding box center [718, 260] width 61 height 11
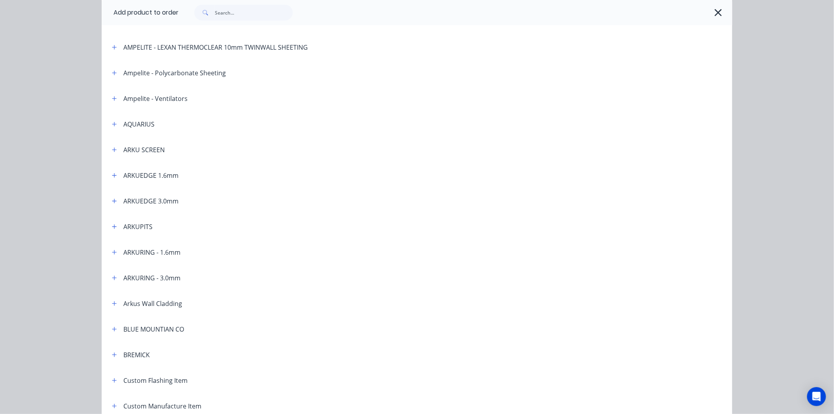
scroll to position [131, 0]
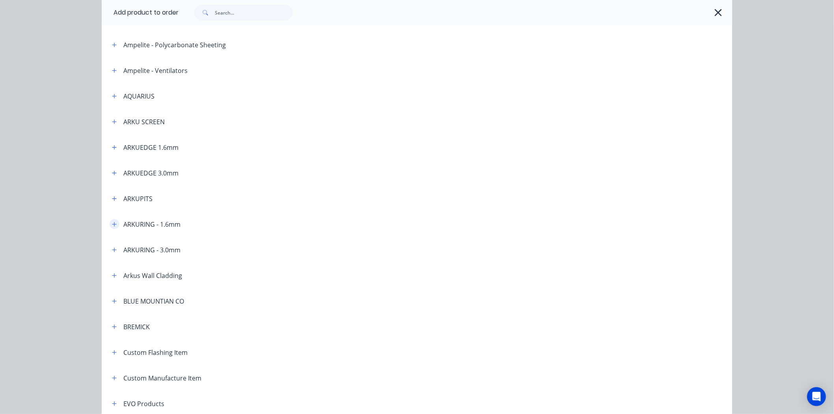
click at [112, 221] on icon "button" at bounding box center [114, 224] width 5 height 6
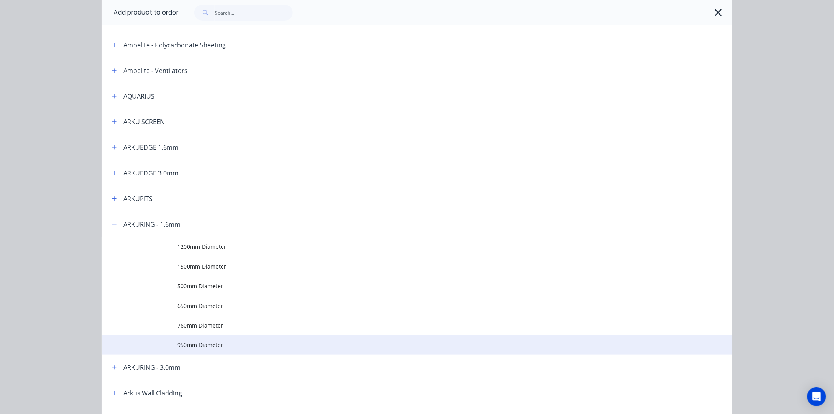
click at [160, 342] on td at bounding box center [140, 345] width 76 height 20
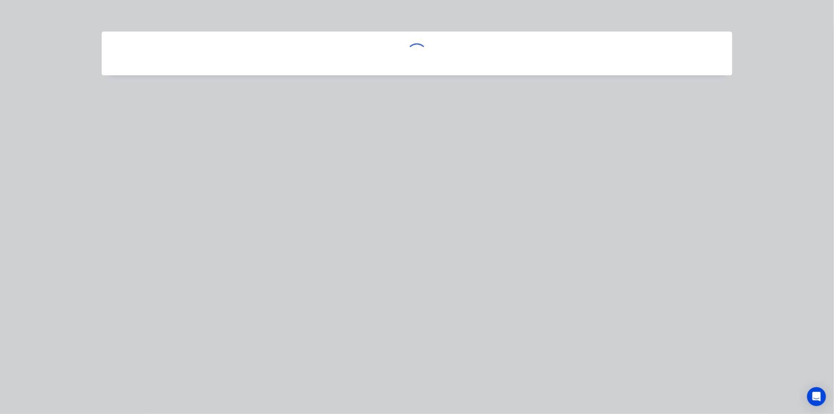
scroll to position [0, 0]
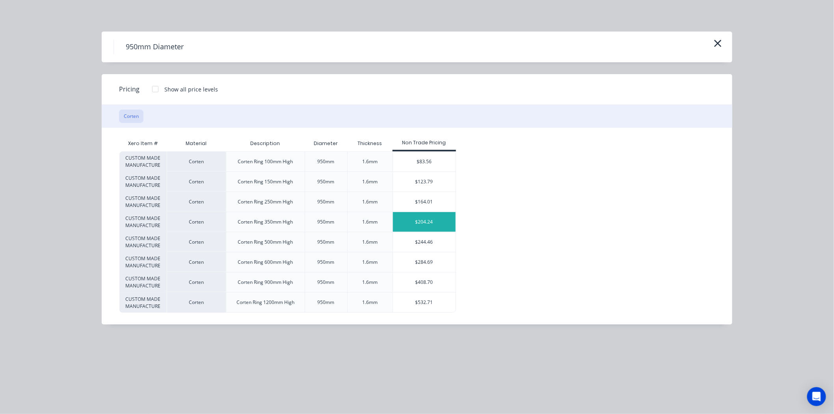
click at [402, 222] on div "$204.24" at bounding box center [424, 222] width 63 height 20
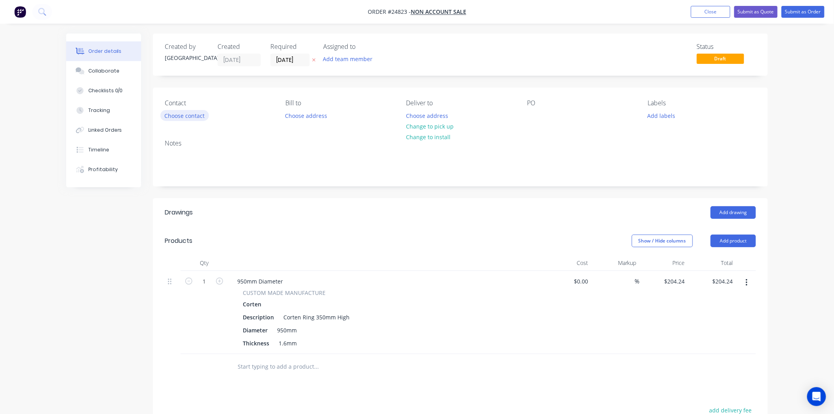
click at [164, 116] on button "Choose contact" at bounding box center [184, 115] width 48 height 11
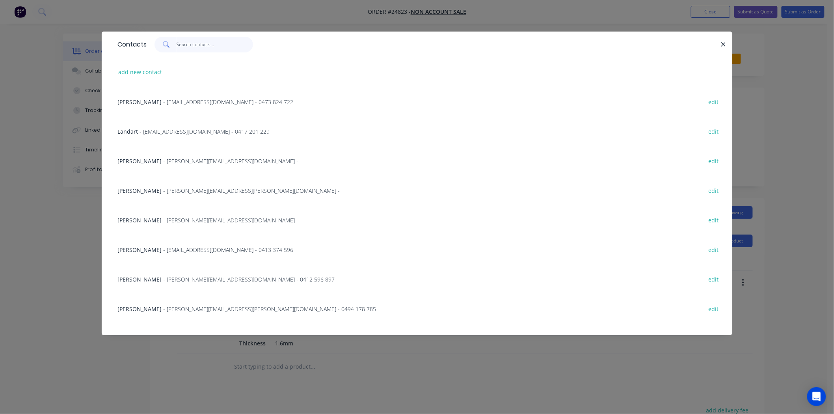
click at [199, 50] on input "text" at bounding box center [215, 45] width 77 height 16
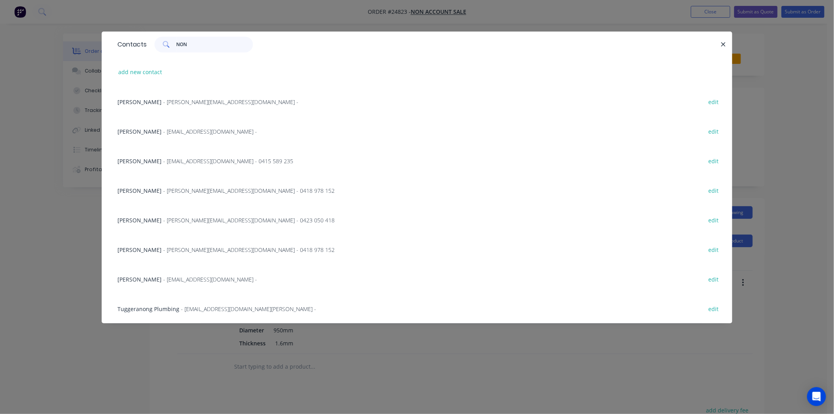
type input "NON"
click at [164, 74] on div "add new contact" at bounding box center [416, 72] width 607 height 30
click at [151, 73] on button "add new contact" at bounding box center [140, 72] width 52 height 11
select select "AU"
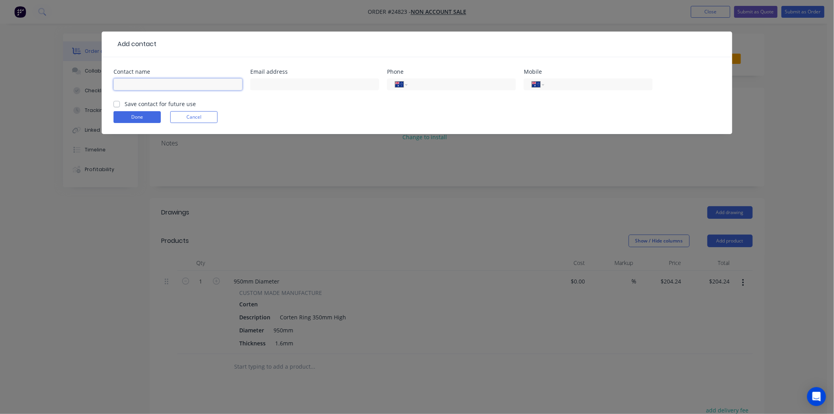
click at [153, 83] on input "text" at bounding box center [177, 84] width 129 height 12
type input "non account"
click at [136, 119] on button "Done" at bounding box center [136, 117] width 47 height 12
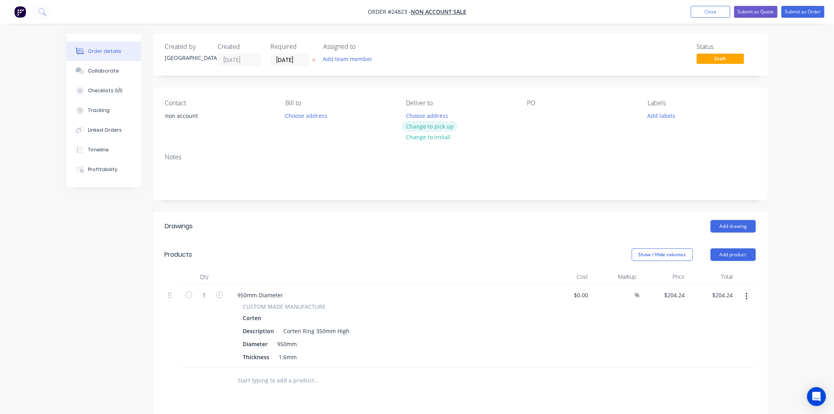
click at [418, 125] on button "Change to pick up" at bounding box center [430, 126] width 56 height 11
click at [534, 112] on div at bounding box center [533, 115] width 13 height 11
click at [634, 158] on div "Notes" at bounding box center [460, 156] width 591 height 7
click at [732, 247] on header "Products Show / Hide columns Add product" at bounding box center [460, 254] width 615 height 28
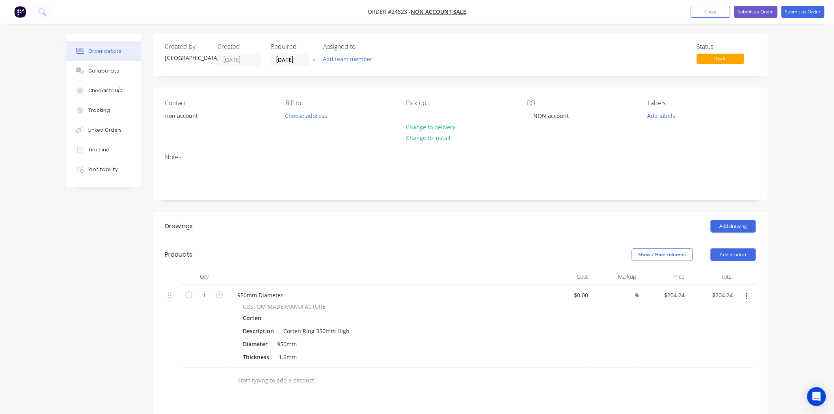
click at [733, 247] on header "Products Show / Hide columns Add product" at bounding box center [460, 254] width 615 height 28
click at [731, 255] on button "Add product" at bounding box center [733, 254] width 45 height 13
click at [750, 276] on button "Product catalogue" at bounding box center [718, 275] width 75 height 16
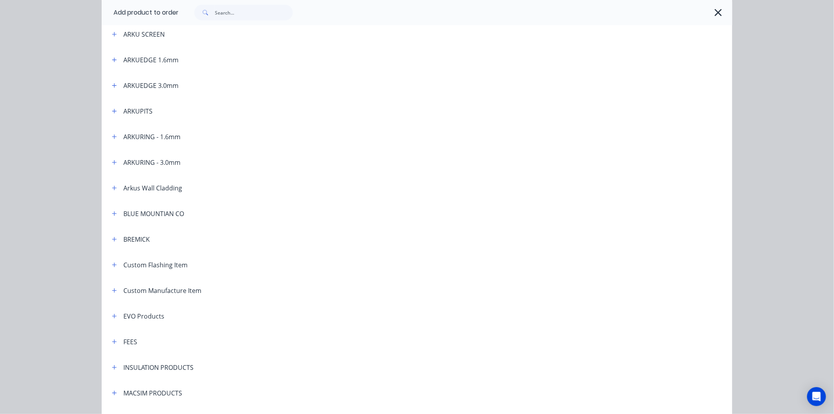
scroll to position [175, 0]
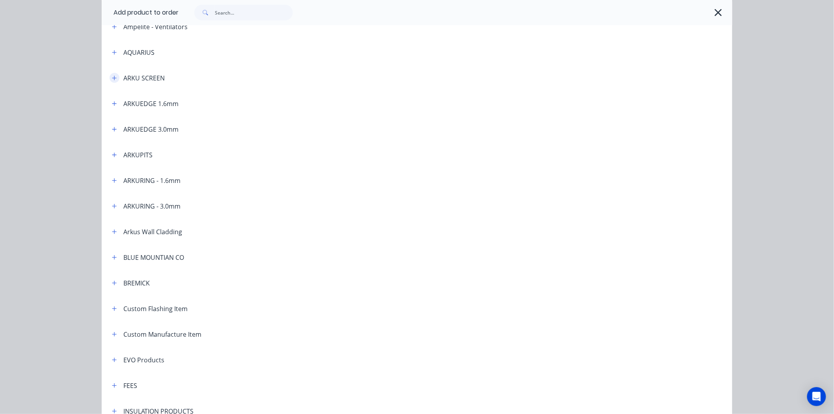
click at [112, 76] on icon "button" at bounding box center [114, 78] width 4 height 4
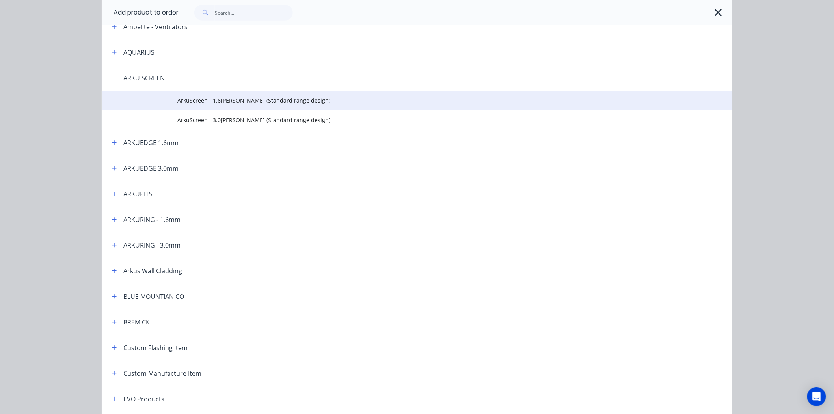
click at [145, 100] on td at bounding box center [140, 101] width 76 height 20
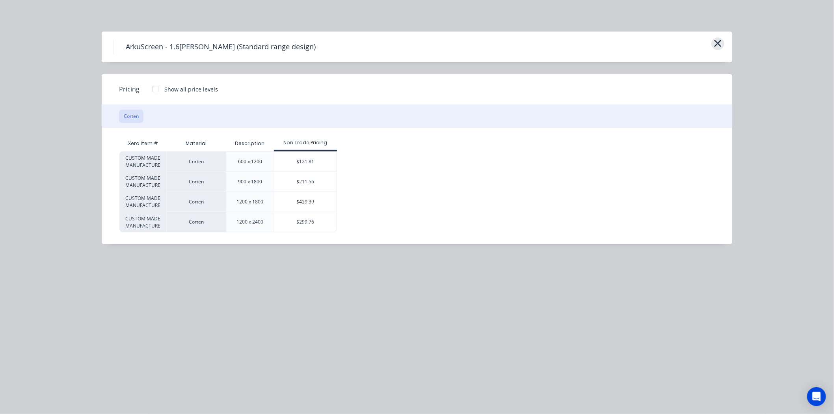
click at [718, 40] on icon "button" at bounding box center [718, 43] width 8 height 11
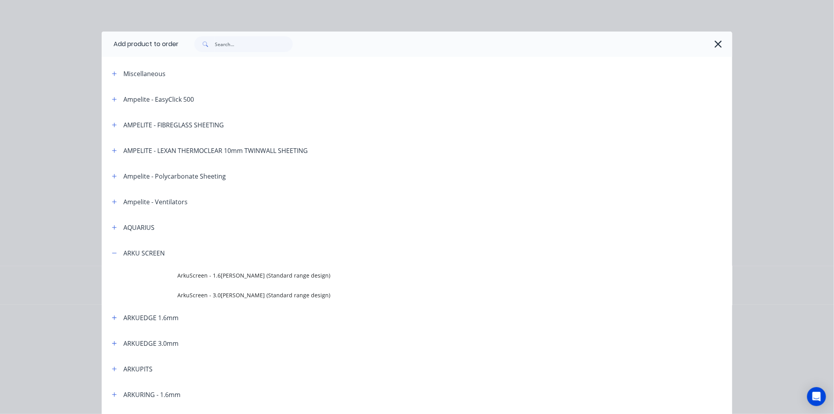
scroll to position [240, 0]
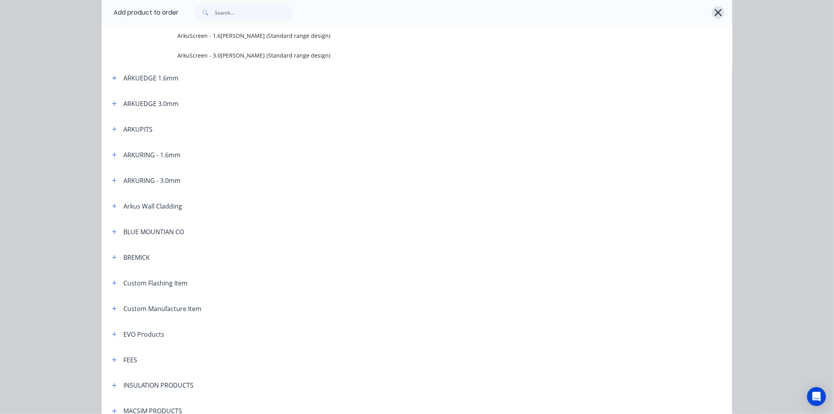
click at [714, 11] on icon "button" at bounding box center [718, 12] width 8 height 11
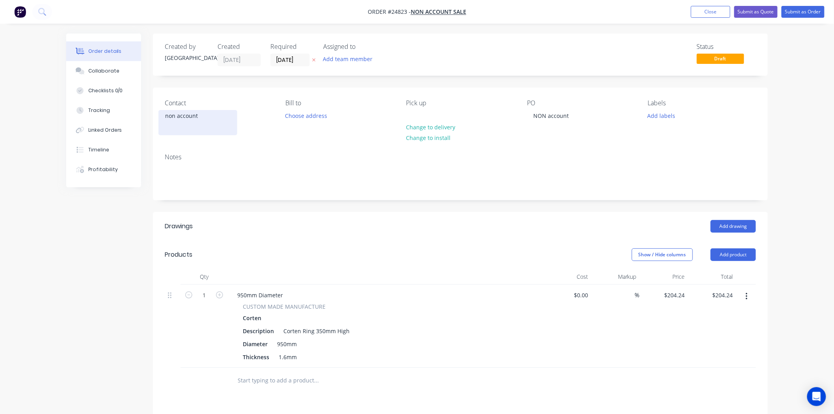
click at [173, 120] on div "non account" at bounding box center [197, 115] width 65 height 11
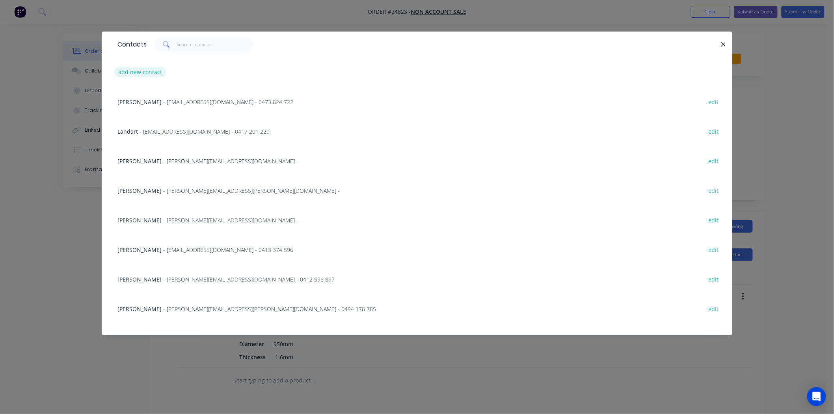
click at [122, 73] on button "add new contact" at bounding box center [140, 72] width 52 height 11
select select "AU"
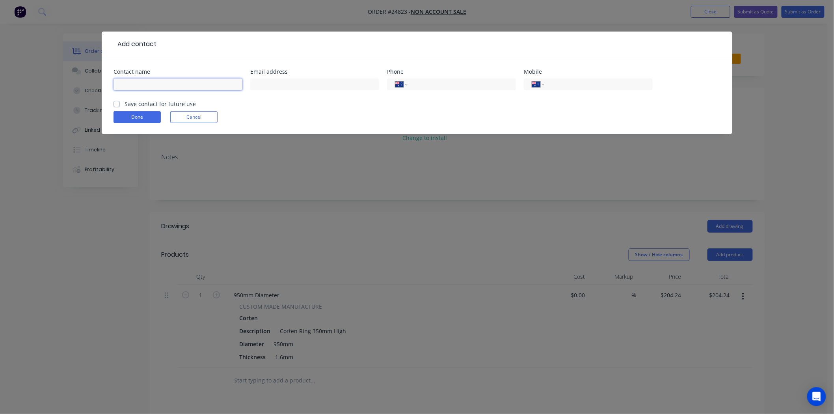
click at [135, 80] on input "text" at bounding box center [177, 84] width 129 height 12
click at [167, 87] on input "[PERSON_NAME]" at bounding box center [177, 84] width 129 height 12
type input "Robyn"
click at [433, 91] on div "International Afghanistan Åland Islands Albania Algeria American Samoa Andorra …" at bounding box center [451, 87] width 129 height 23
click at [438, 81] on input "tel" at bounding box center [460, 84] width 95 height 9
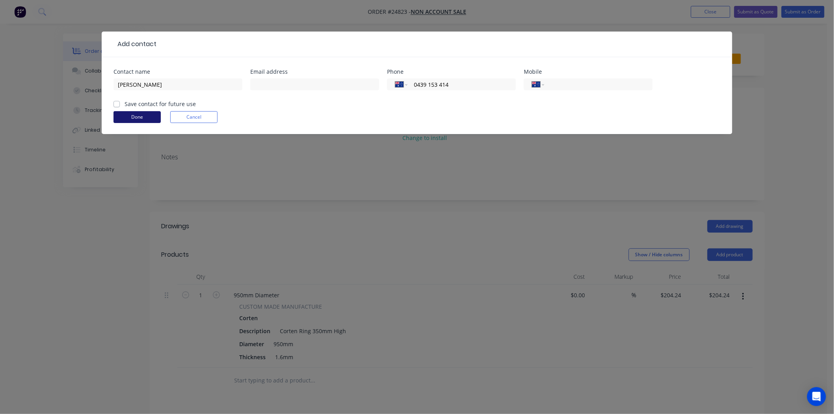
type input "0439 153 414"
click at [121, 116] on button "Done" at bounding box center [136, 117] width 47 height 12
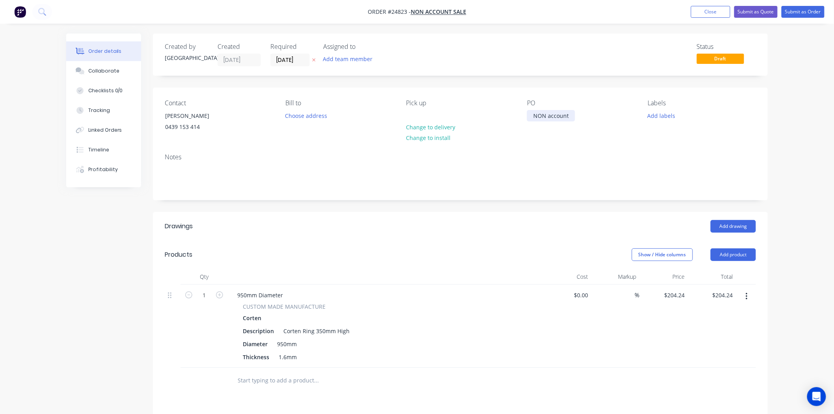
click at [567, 111] on div "NON account" at bounding box center [551, 115] width 48 height 11
click at [659, 111] on button "Add labels" at bounding box center [661, 115] width 36 height 11
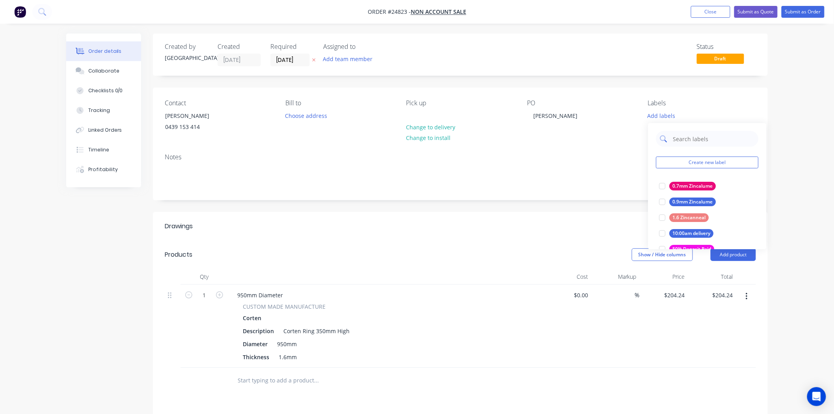
click at [699, 137] on input "text" at bounding box center [713, 139] width 82 height 16
type input "PICK"
click at [688, 182] on div "pick up Friday" at bounding box center [688, 186] width 39 height 9
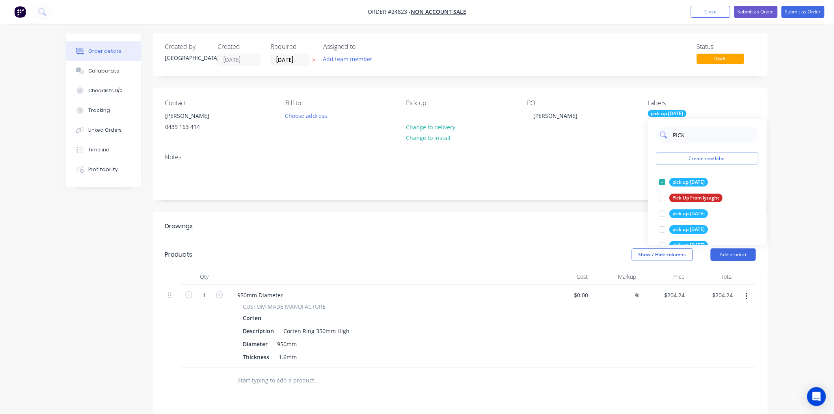
click at [692, 138] on input "PICK" at bounding box center [713, 135] width 82 height 16
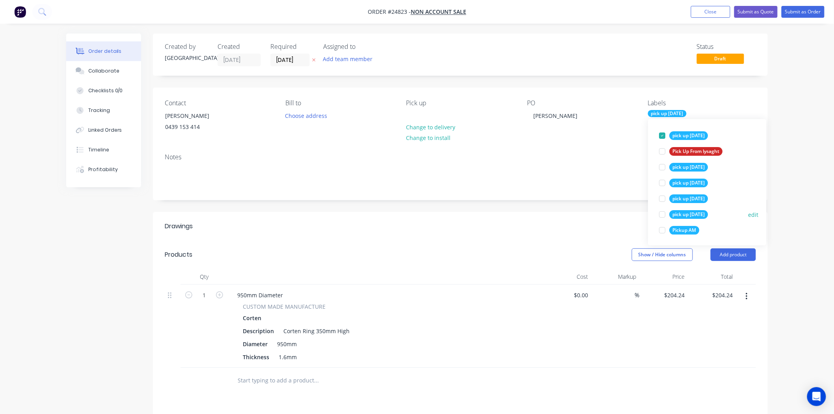
scroll to position [47, 0]
drag, startPoint x: 662, startPoint y: 231, endPoint x: 651, endPoint y: 230, distance: 10.8
click at [662, 231] on div at bounding box center [662, 229] width 16 height 16
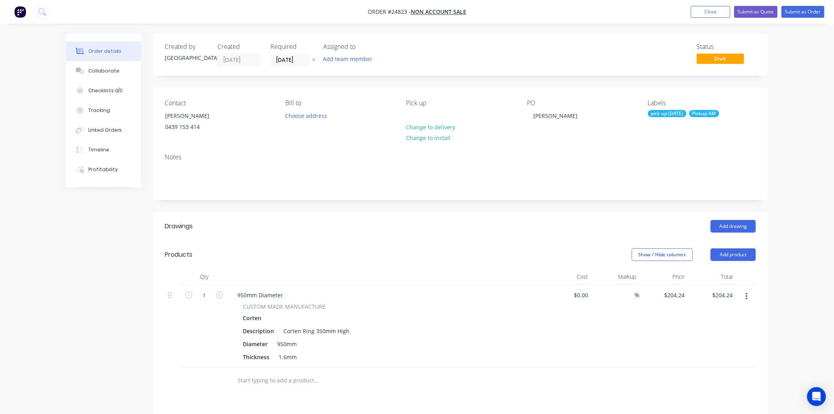
click at [591, 191] on div "Notes" at bounding box center [460, 173] width 615 height 53
click at [793, 13] on button "Submit as Order" at bounding box center [802, 12] width 43 height 12
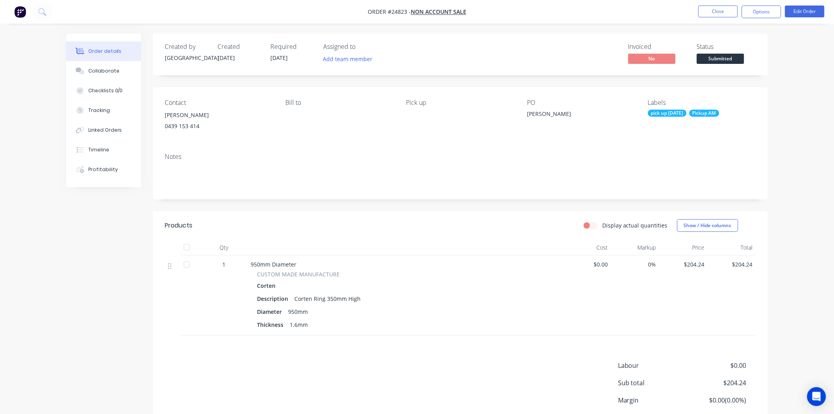
click at [752, 19] on nav "Order #24823 - NON ACCOUNT SALE Close Options Edit Order" at bounding box center [417, 12] width 834 height 24
click at [757, 15] on button "Options" at bounding box center [761, 12] width 39 height 13
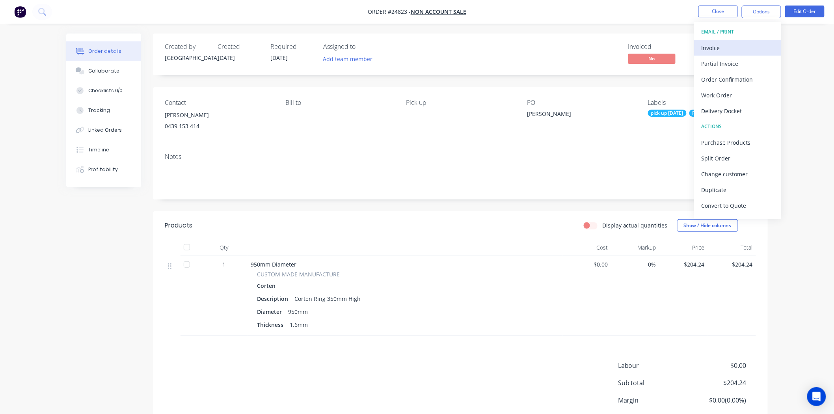
click at [731, 43] on div "Invoice" at bounding box center [737, 47] width 73 height 11
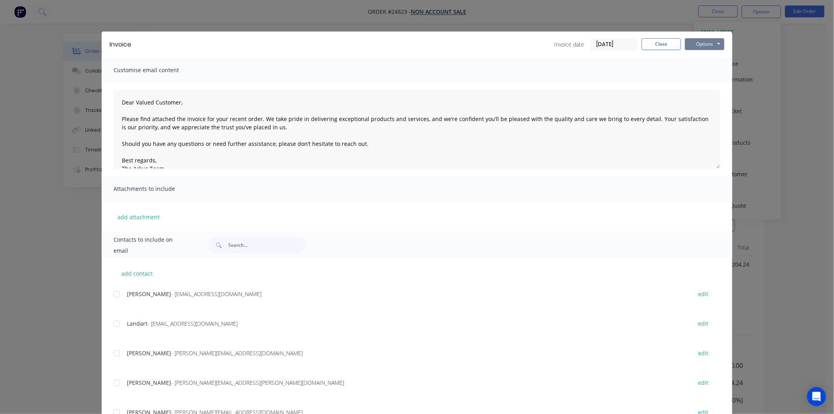
click at [711, 42] on button "Options" at bounding box center [704, 44] width 39 height 12
click at [707, 75] on button "Print" at bounding box center [710, 71] width 50 height 13
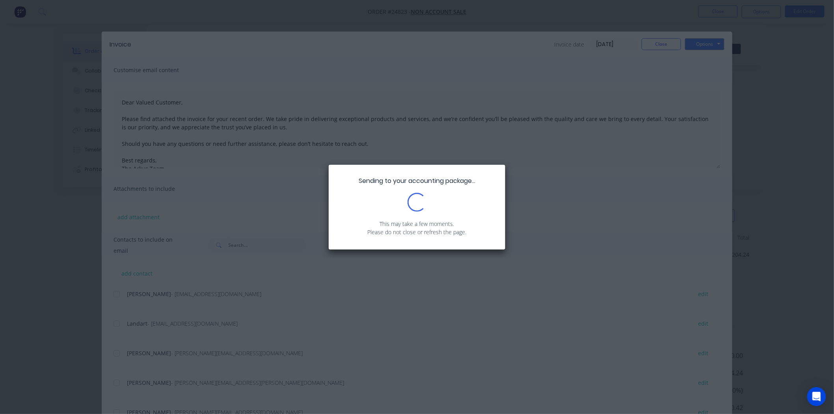
scroll to position [44, 0]
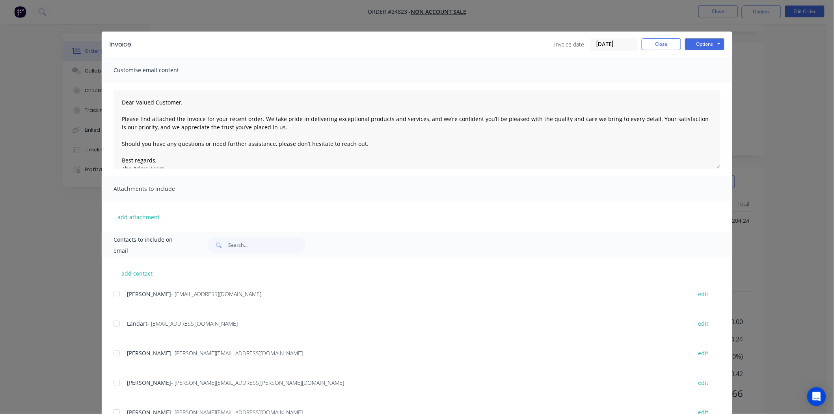
click at [660, 37] on div "Invoice Invoice date 03/09/25 Close Options Preview Print Email" at bounding box center [417, 45] width 631 height 26
click at [661, 41] on button "Close" at bounding box center [661, 44] width 39 height 12
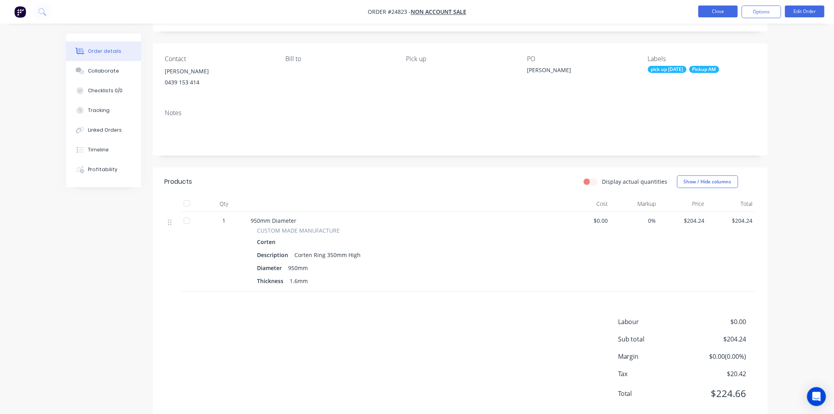
click at [730, 9] on button "Close" at bounding box center [717, 12] width 39 height 12
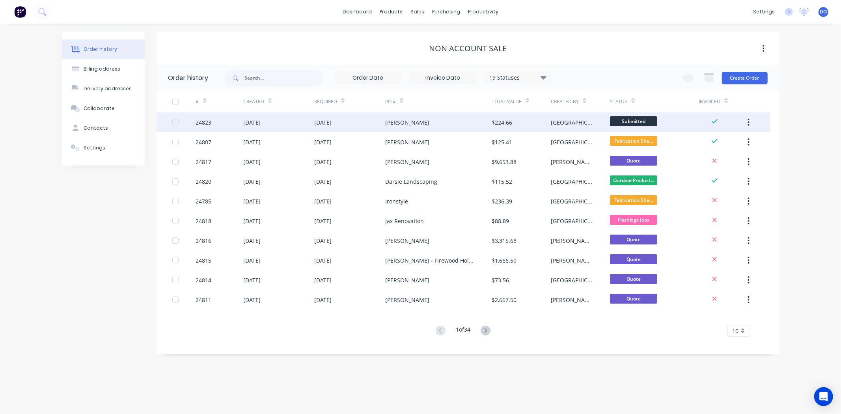
click at [430, 121] on div "ROBYN" at bounding box center [438, 122] width 106 height 20
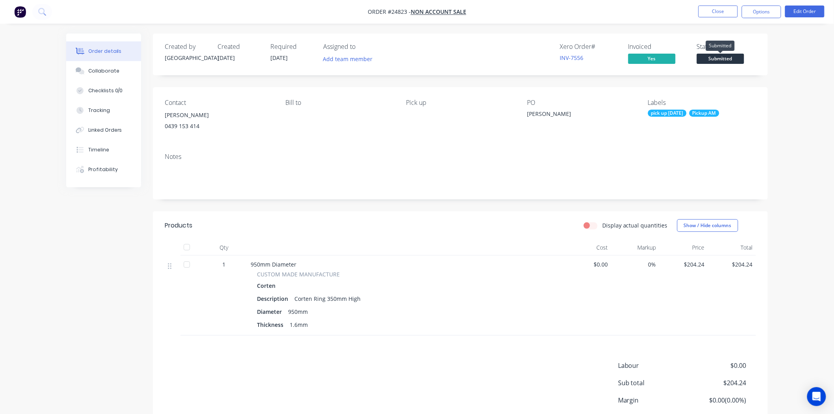
click at [716, 62] on span "Submitted" at bounding box center [720, 59] width 47 height 10
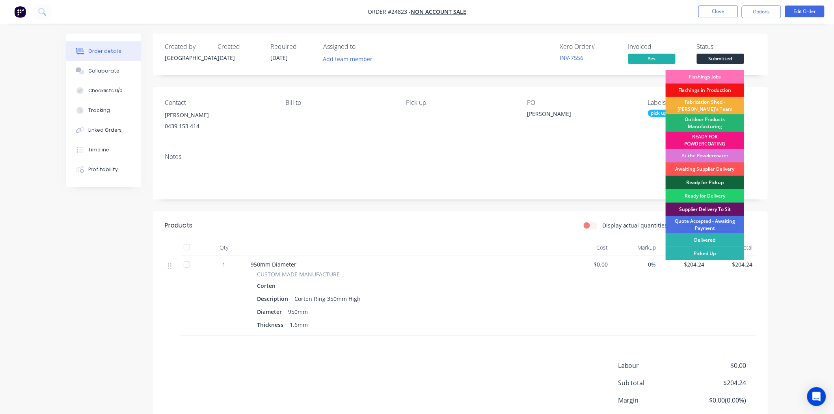
click at [708, 121] on div "Outdoor Products Manufacturing" at bounding box center [705, 122] width 79 height 17
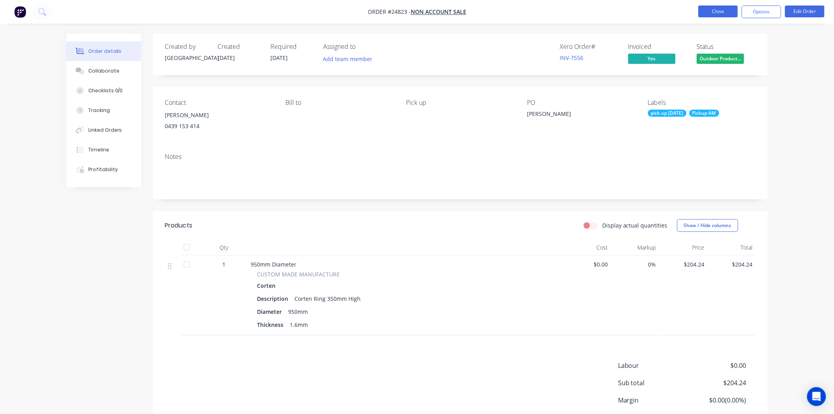
click at [712, 13] on button "Close" at bounding box center [717, 12] width 39 height 12
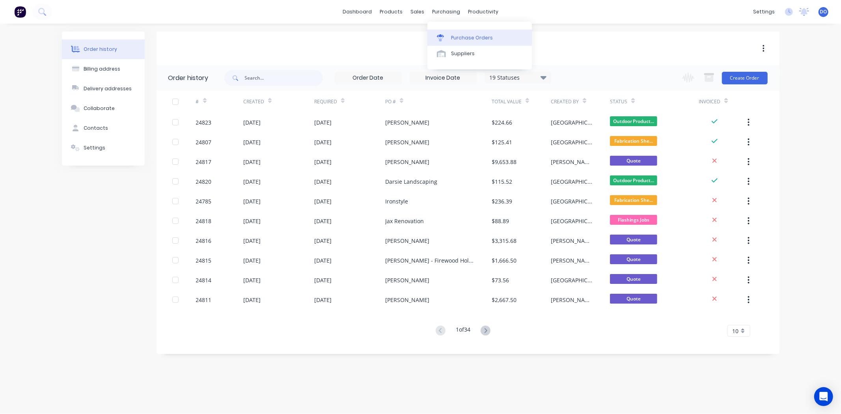
click at [468, 38] on div "Purchase Orders" at bounding box center [472, 37] width 42 height 7
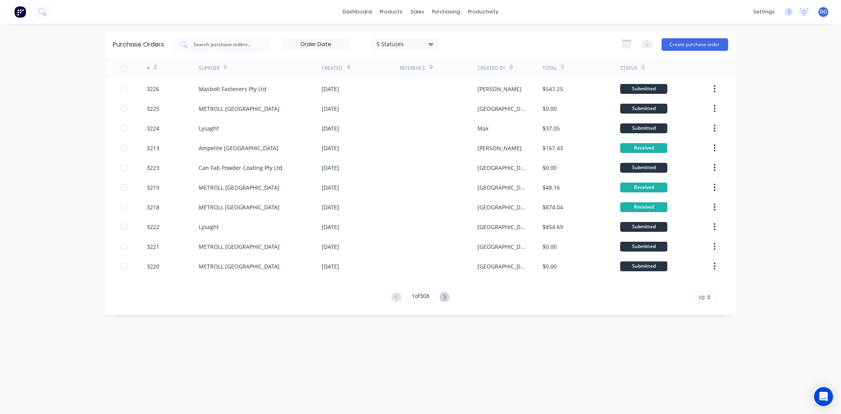
click at [483, 308] on div "Purchase Orders 5 Statuses 5 Statuses Export to Excel (XLSX) Create purchase or…" at bounding box center [420, 173] width 631 height 283
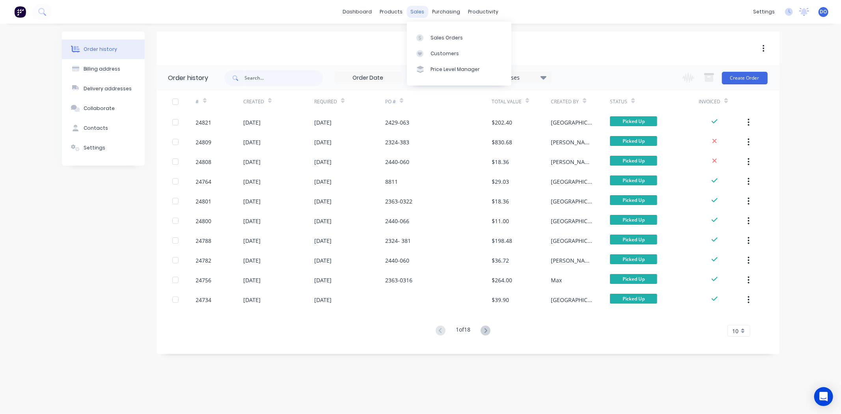
click at [422, 12] on div "sales" at bounding box center [417, 12] width 22 height 12
click at [430, 34] on div "Sales Orders" at bounding box center [446, 37] width 32 height 7
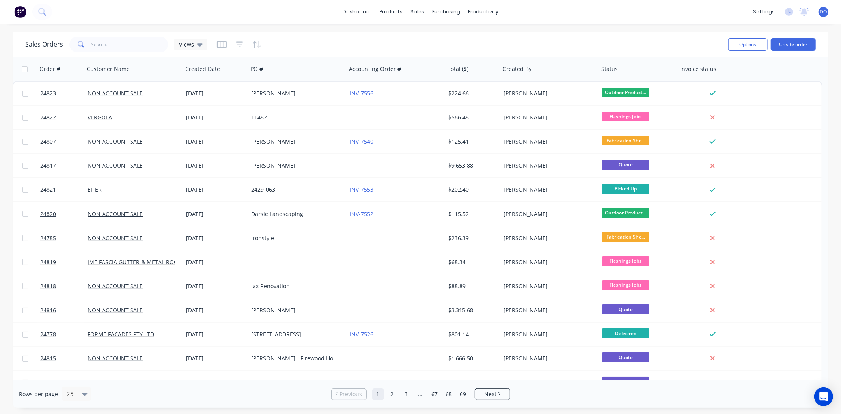
drag, startPoint x: 263, startPoint y: 40, endPoint x: 0, endPoint y: 51, distance: 263.5
click at [263, 40] on div "Sales Orders Views" at bounding box center [373, 44] width 696 height 19
click at [525, 37] on div "Sales Orders Views" at bounding box center [373, 44] width 696 height 19
click at [545, 41] on div "Sales Orders Views" at bounding box center [373, 44] width 696 height 19
click at [559, 52] on div "Sales Orders Views" at bounding box center [373, 44] width 696 height 19
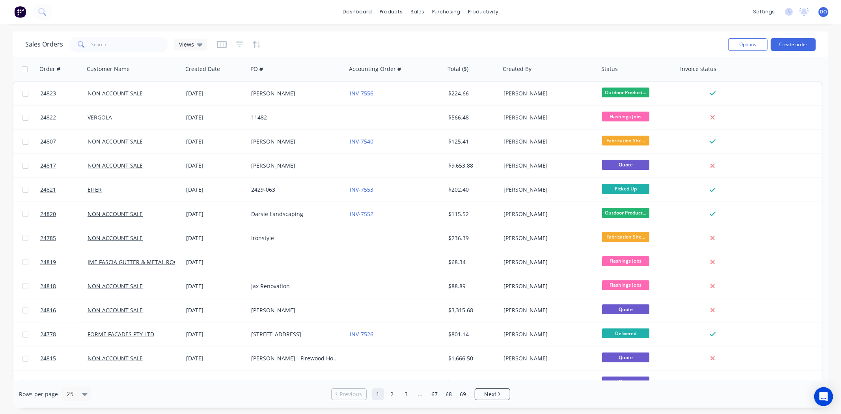
click at [672, 35] on div "Sales Orders Views" at bounding box center [373, 44] width 696 height 19
click at [616, 37] on div "Sales Orders Views" at bounding box center [373, 44] width 696 height 19
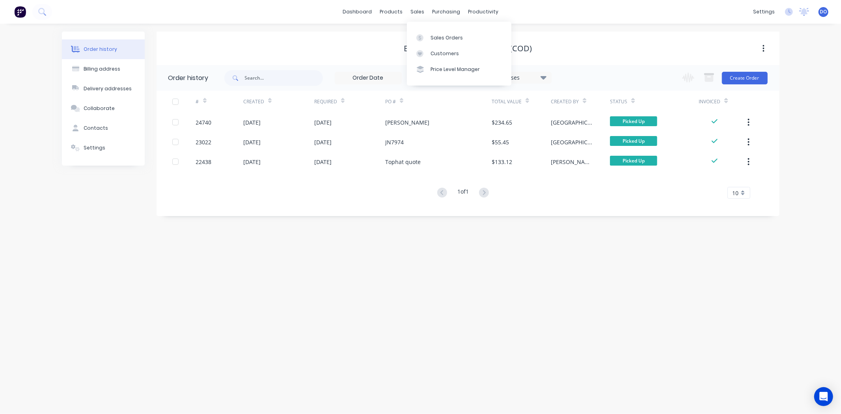
click at [420, 15] on div "sales" at bounding box center [417, 12] width 22 height 12
click at [309, 391] on div "Order history Billing address Delivery addresses Collaborate Contacts Settings …" at bounding box center [420, 219] width 841 height 390
click at [420, 11] on div "sales" at bounding box center [417, 12] width 22 height 12
click at [421, 32] on link "Sales Orders" at bounding box center [459, 38] width 104 height 16
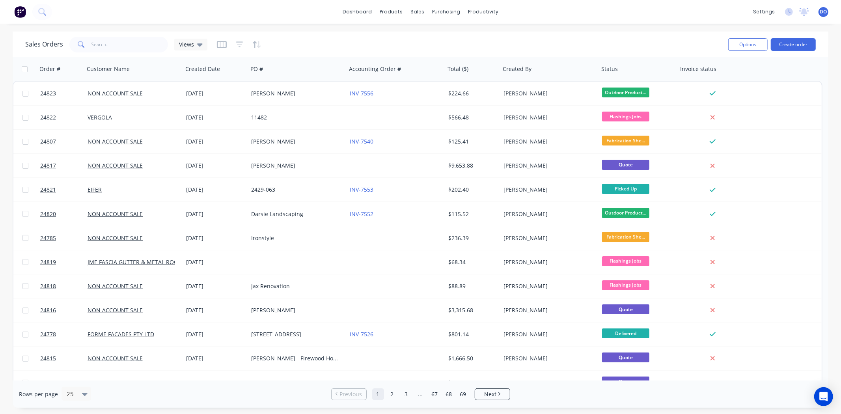
click at [420, 39] on div "Sales Orders Views" at bounding box center [373, 44] width 696 height 19
